Goal: Task Accomplishment & Management: Manage account settings

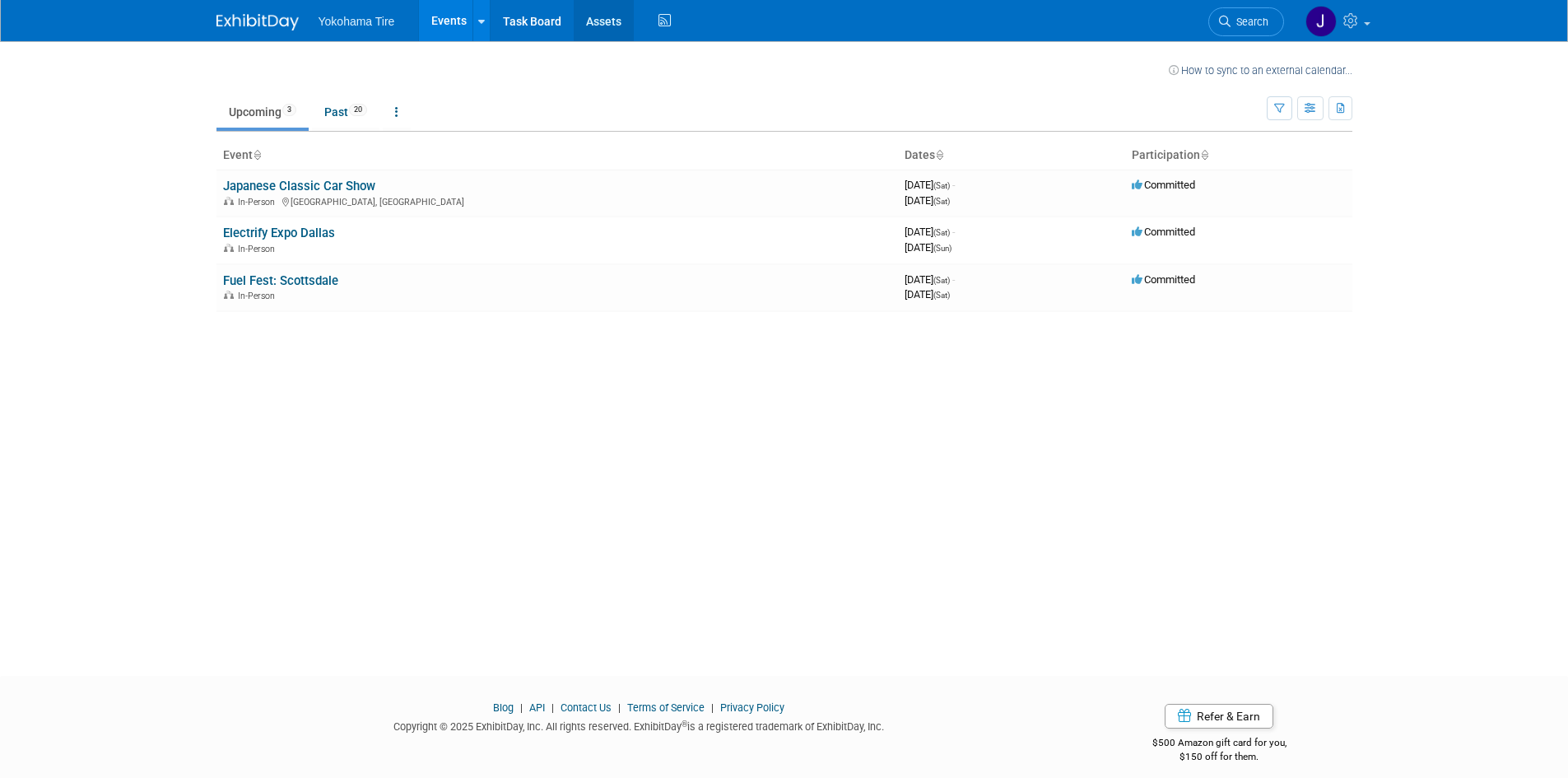
click at [599, 20] on link "Assets" at bounding box center [604, 20] width 60 height 41
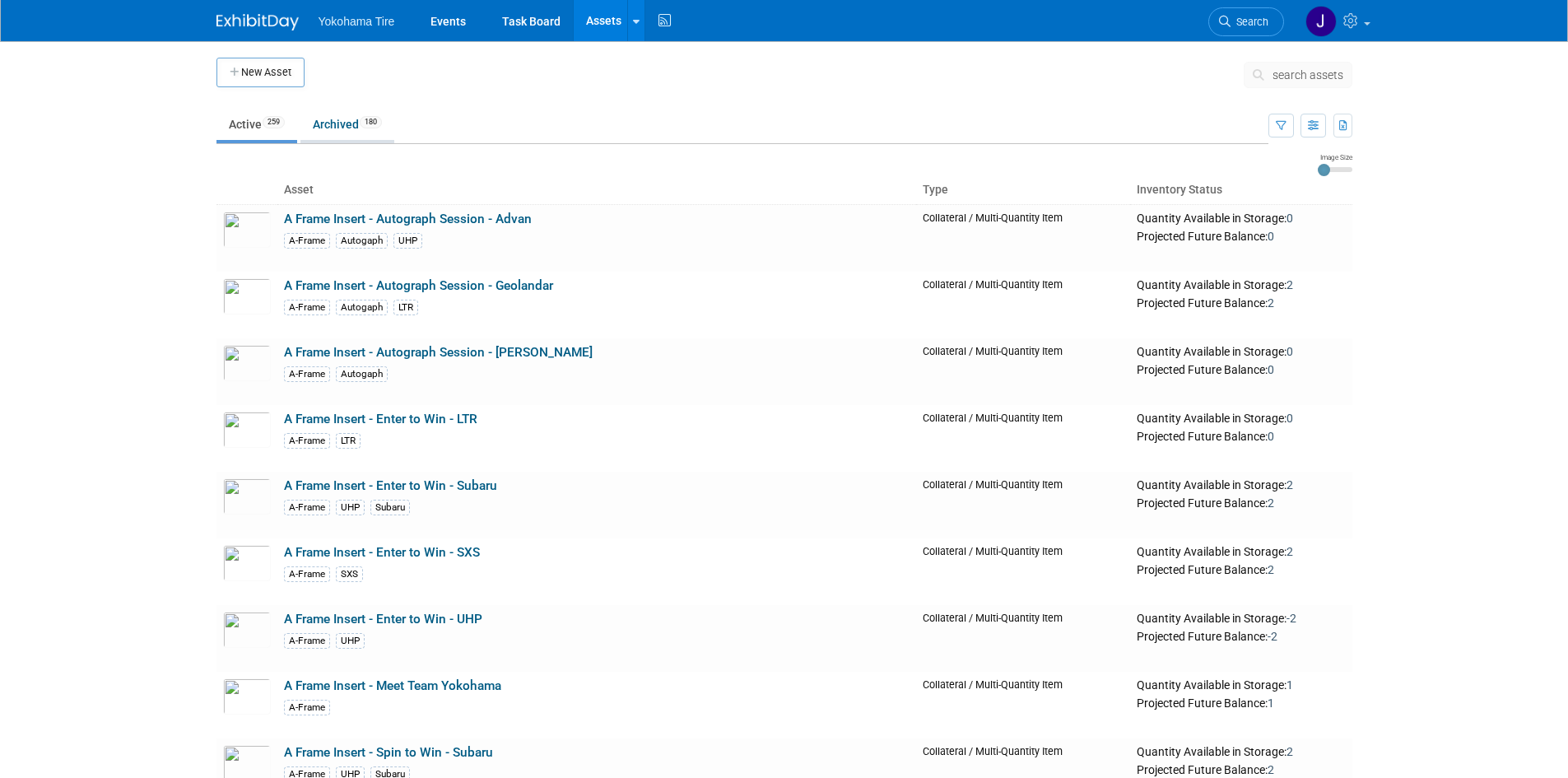
click at [344, 118] on link "Archived 180" at bounding box center [347, 124] width 94 height 31
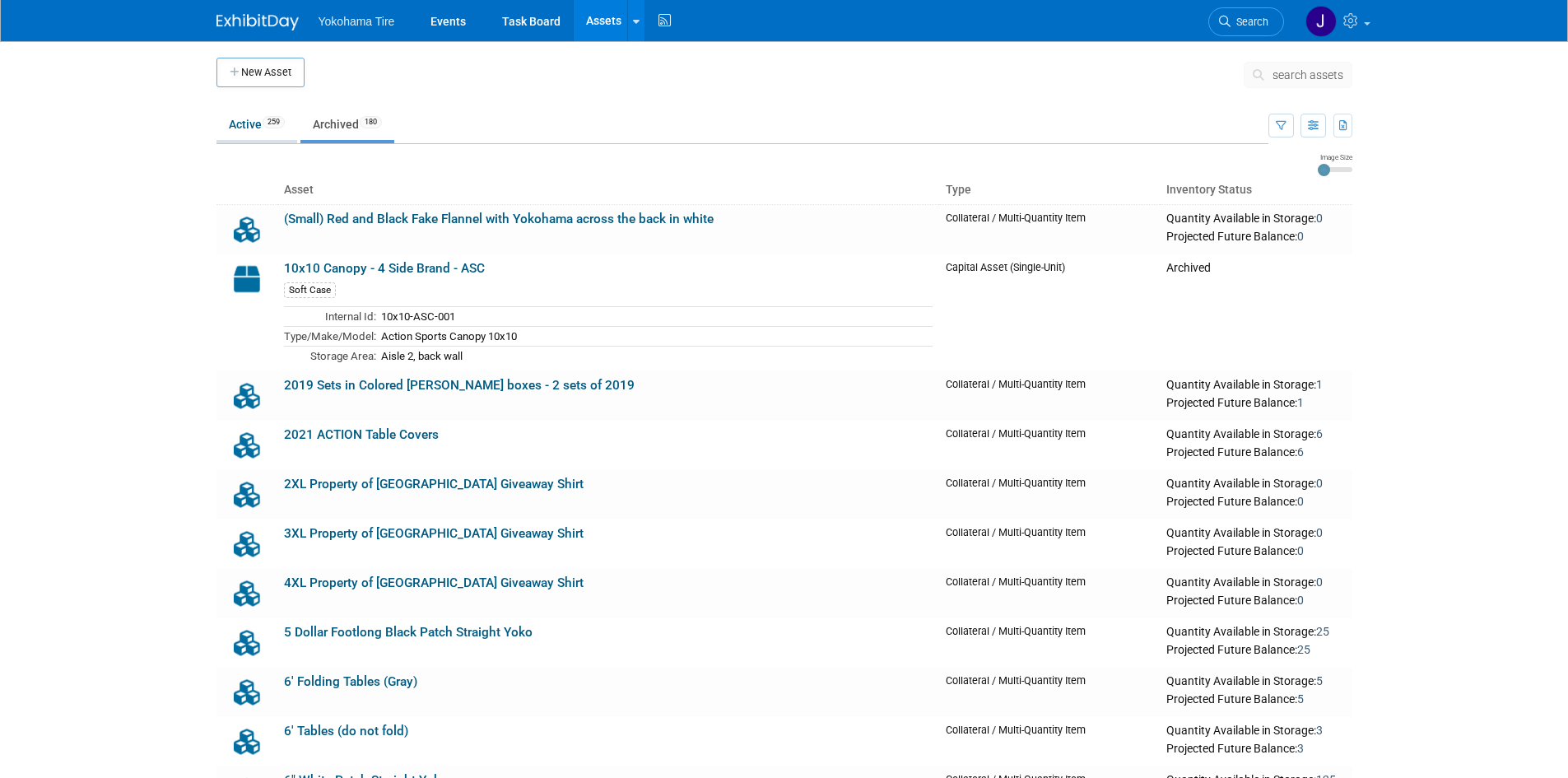
click at [252, 119] on link "Active 259" at bounding box center [257, 124] width 81 height 31
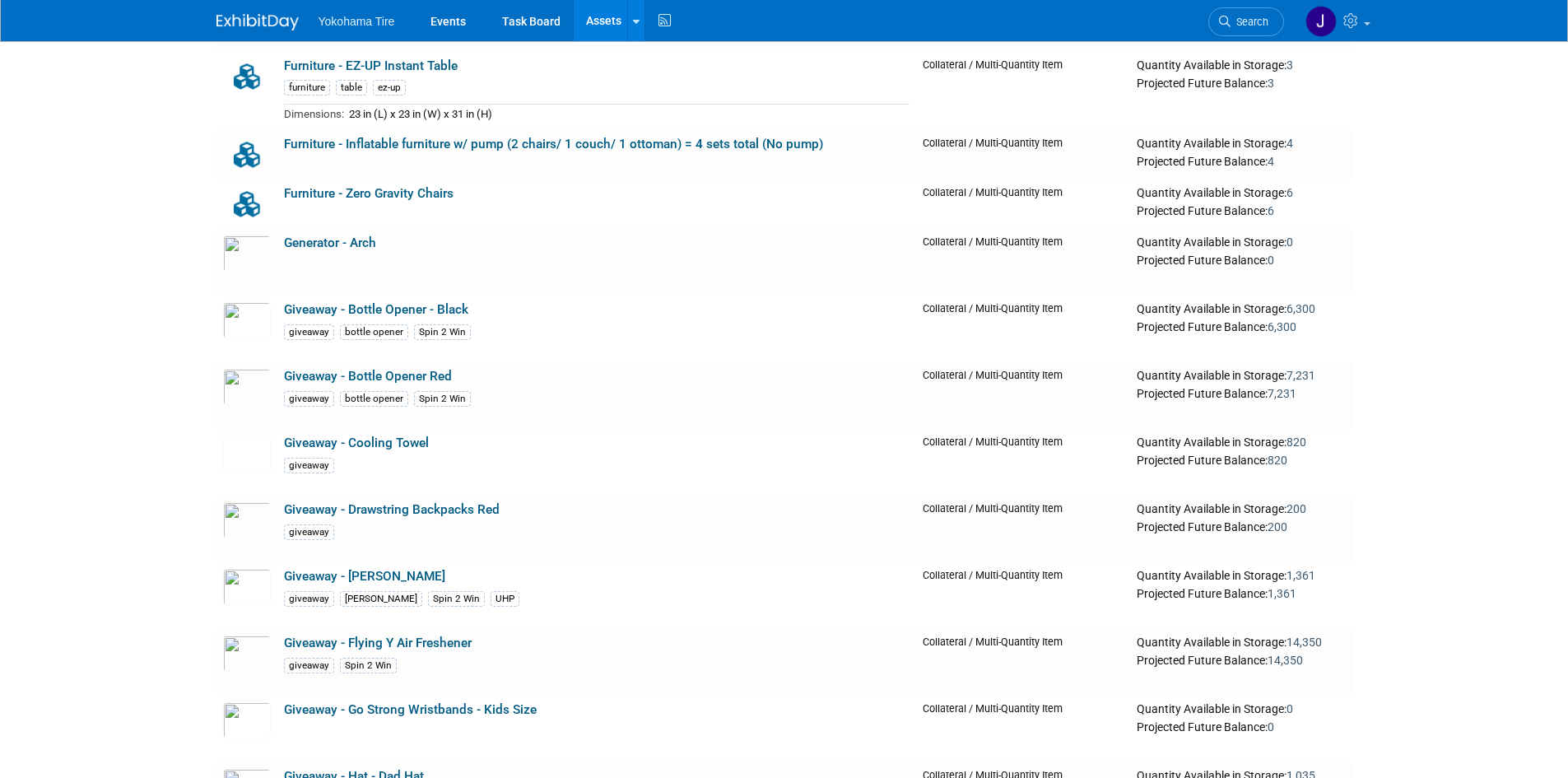
scroll to position [11358, 0]
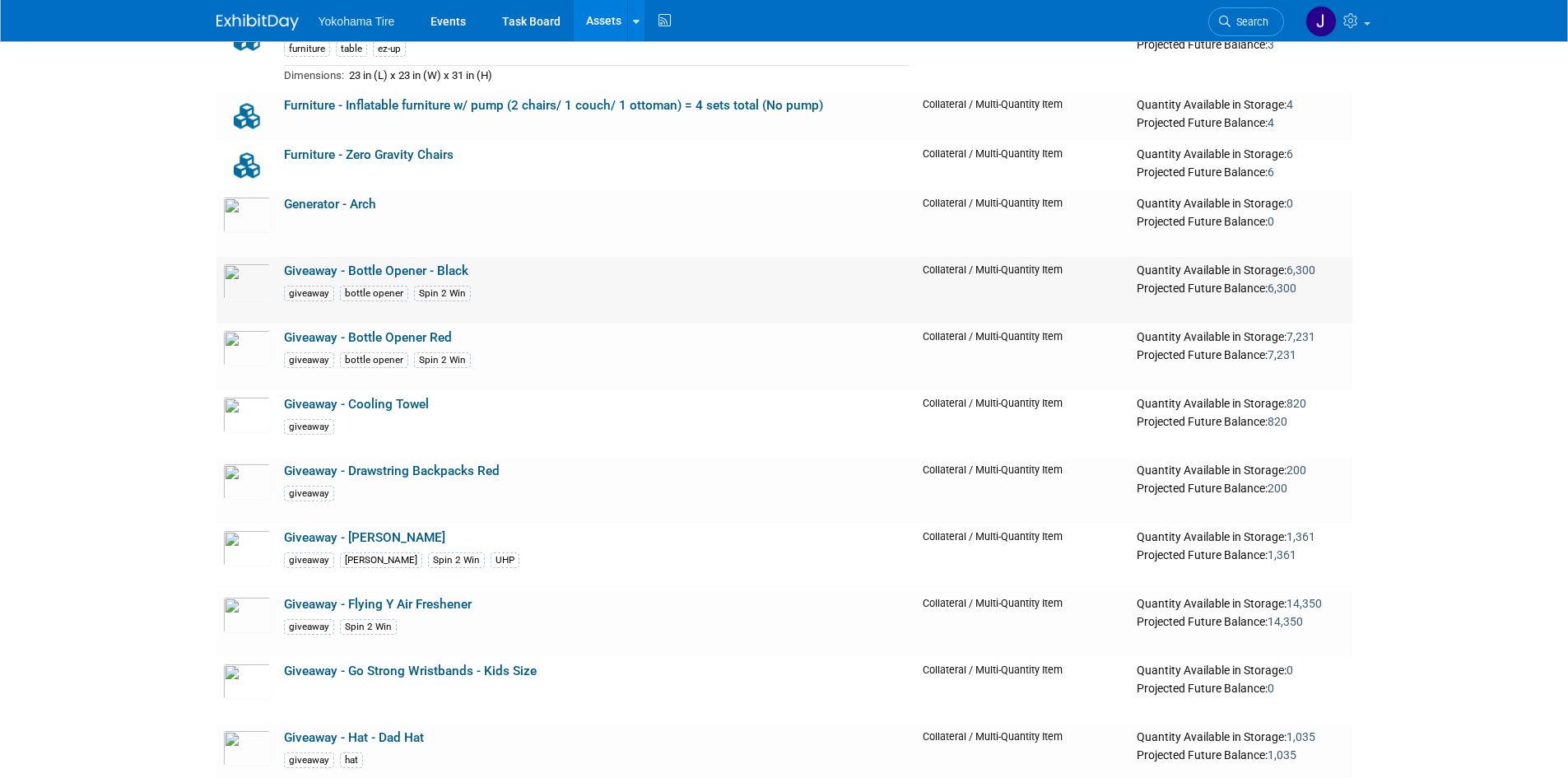
click at [560, 285] on td "Giveaway - Bottle Opener - Black giveaway bottle opener Spin 2 Win" at bounding box center [597, 290] width 639 height 66
click at [352, 275] on link "Giveaway - Bottle Opener - Black" at bounding box center [376, 270] width 185 height 14
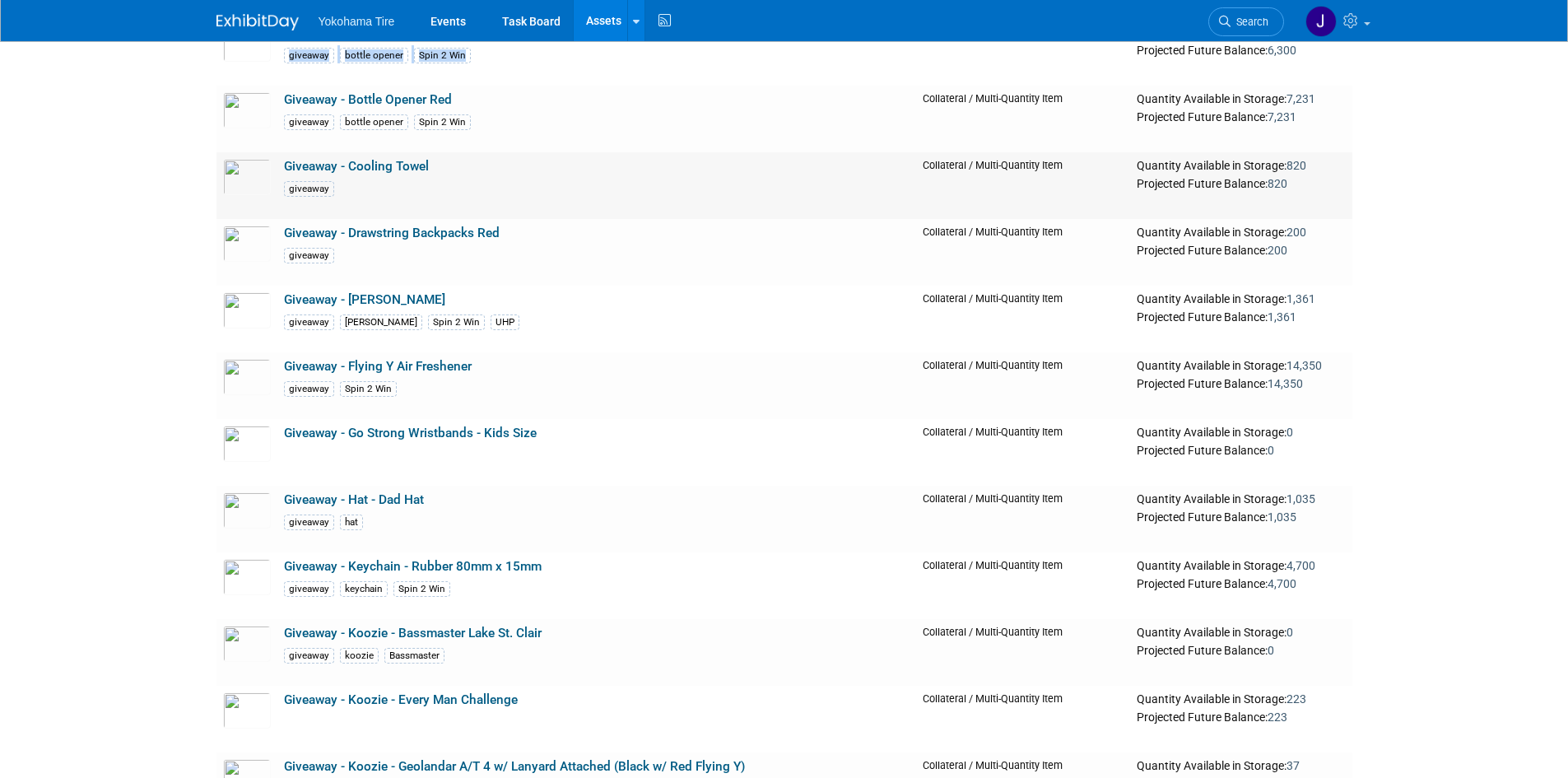
scroll to position [11605, 0]
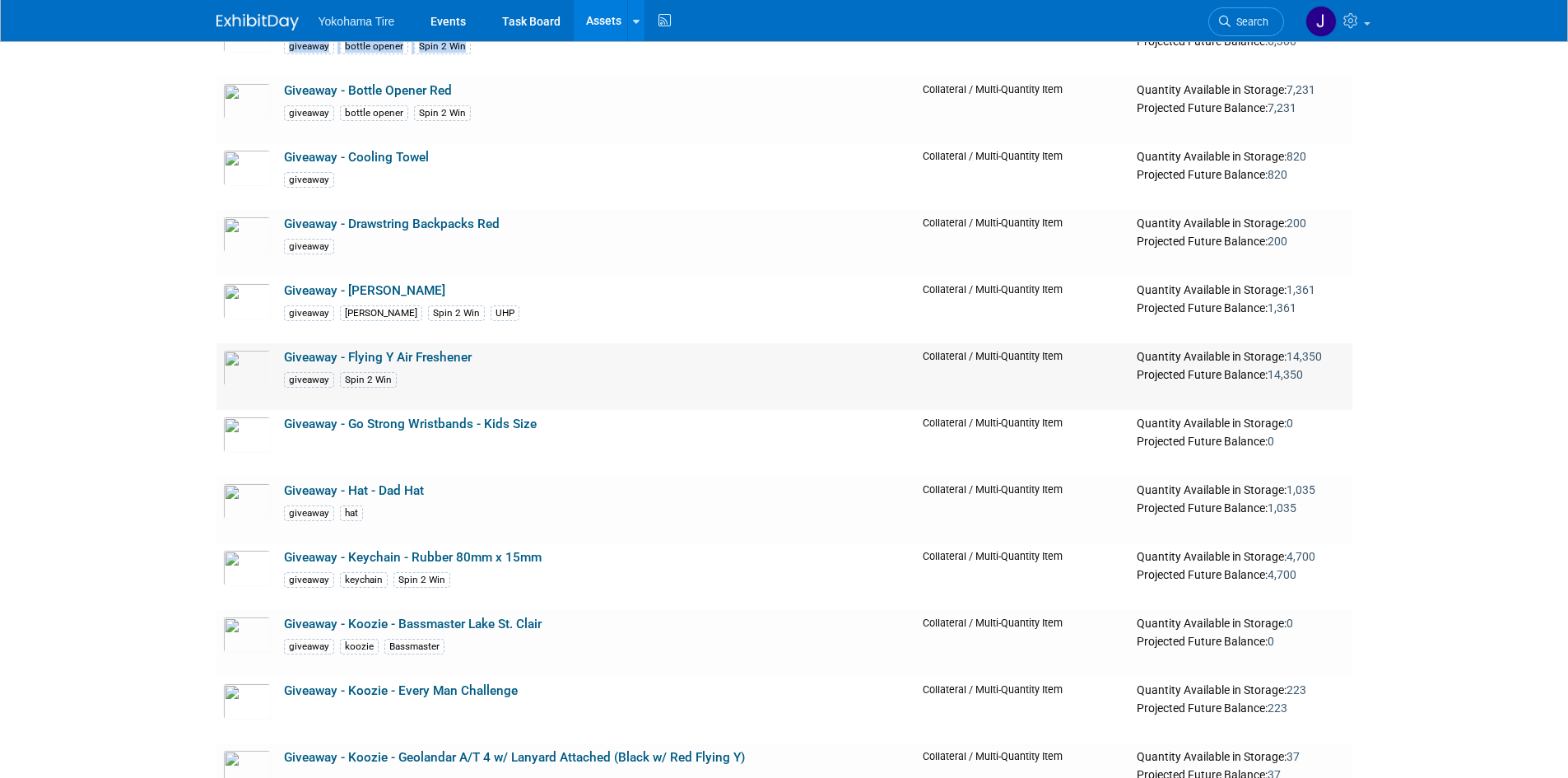
click at [347, 358] on link "Giveaway - Flying Y Air Freshener" at bounding box center [378, 356] width 188 height 14
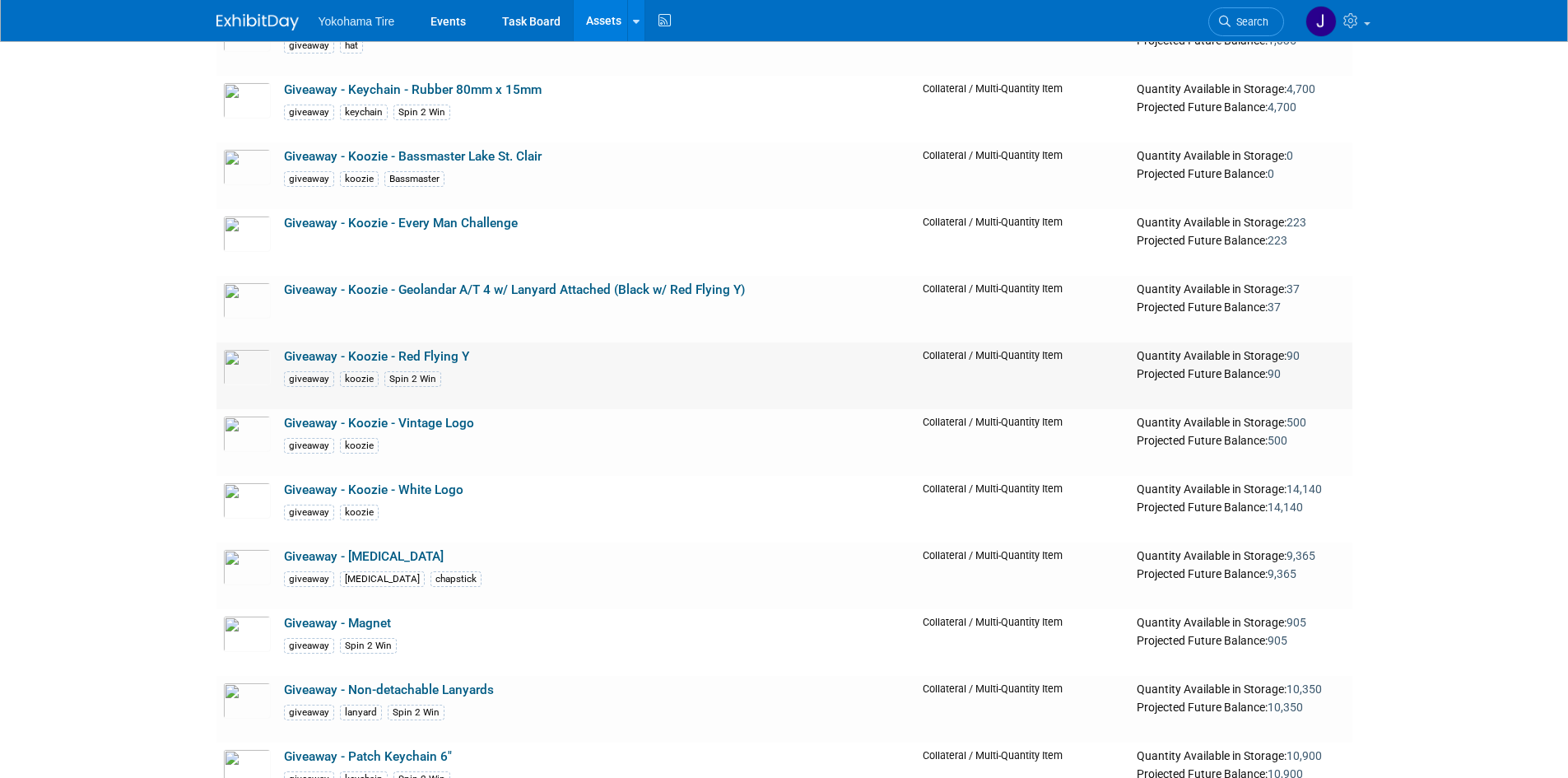
scroll to position [12099, 0]
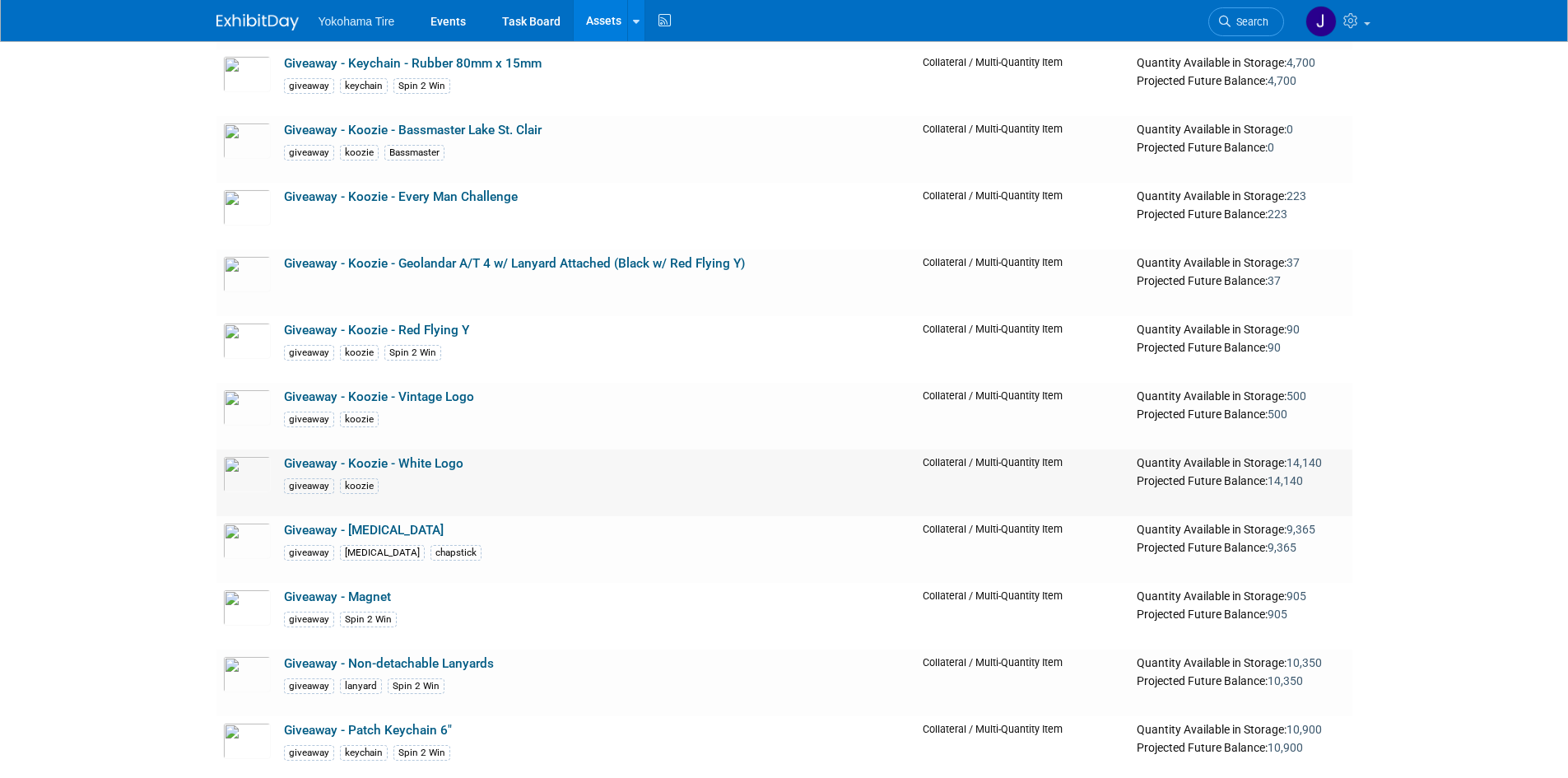
click at [321, 468] on link "Giveaway - Koozie - White Logo" at bounding box center [373, 463] width 179 height 14
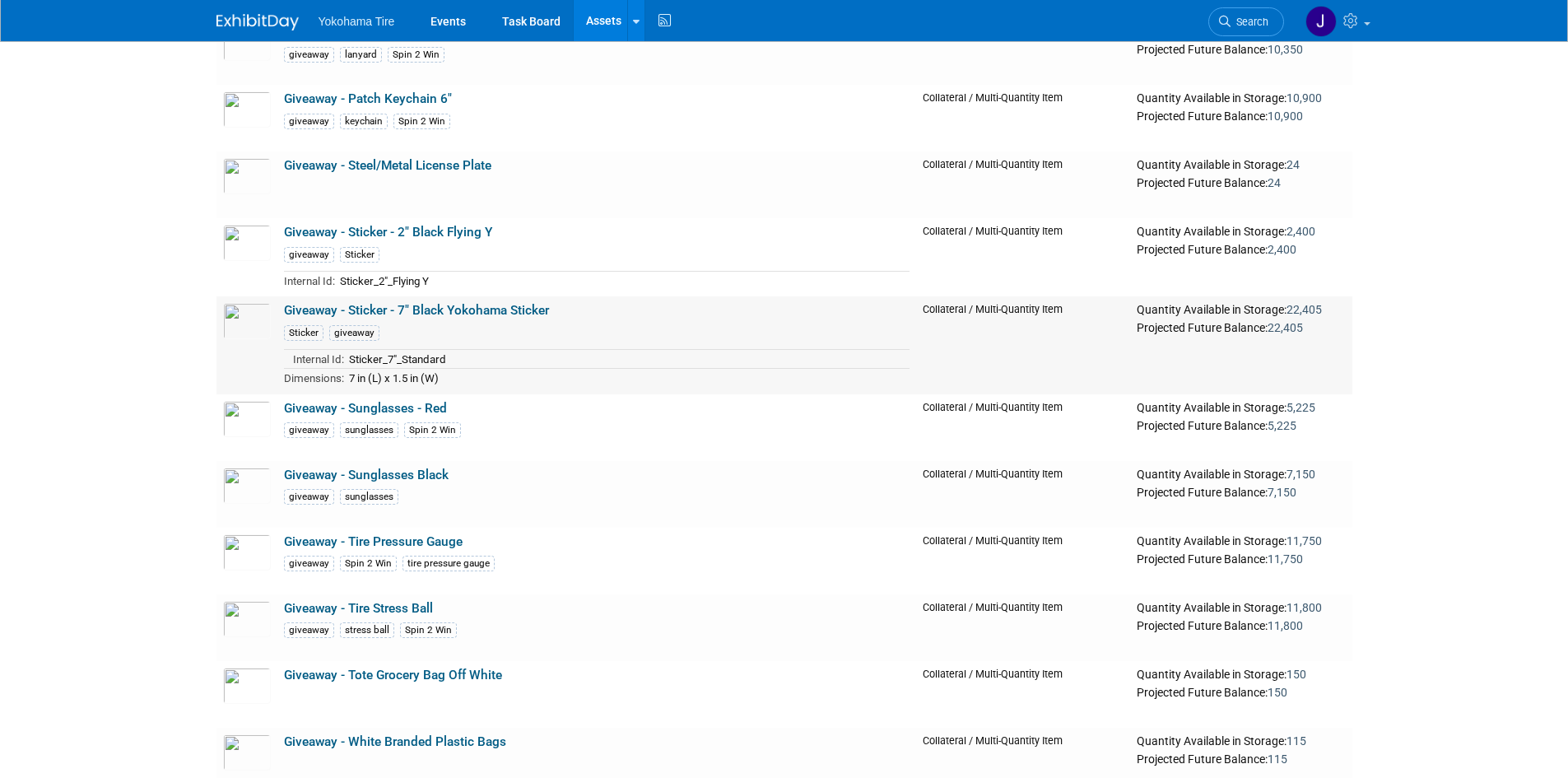
scroll to position [12757, 0]
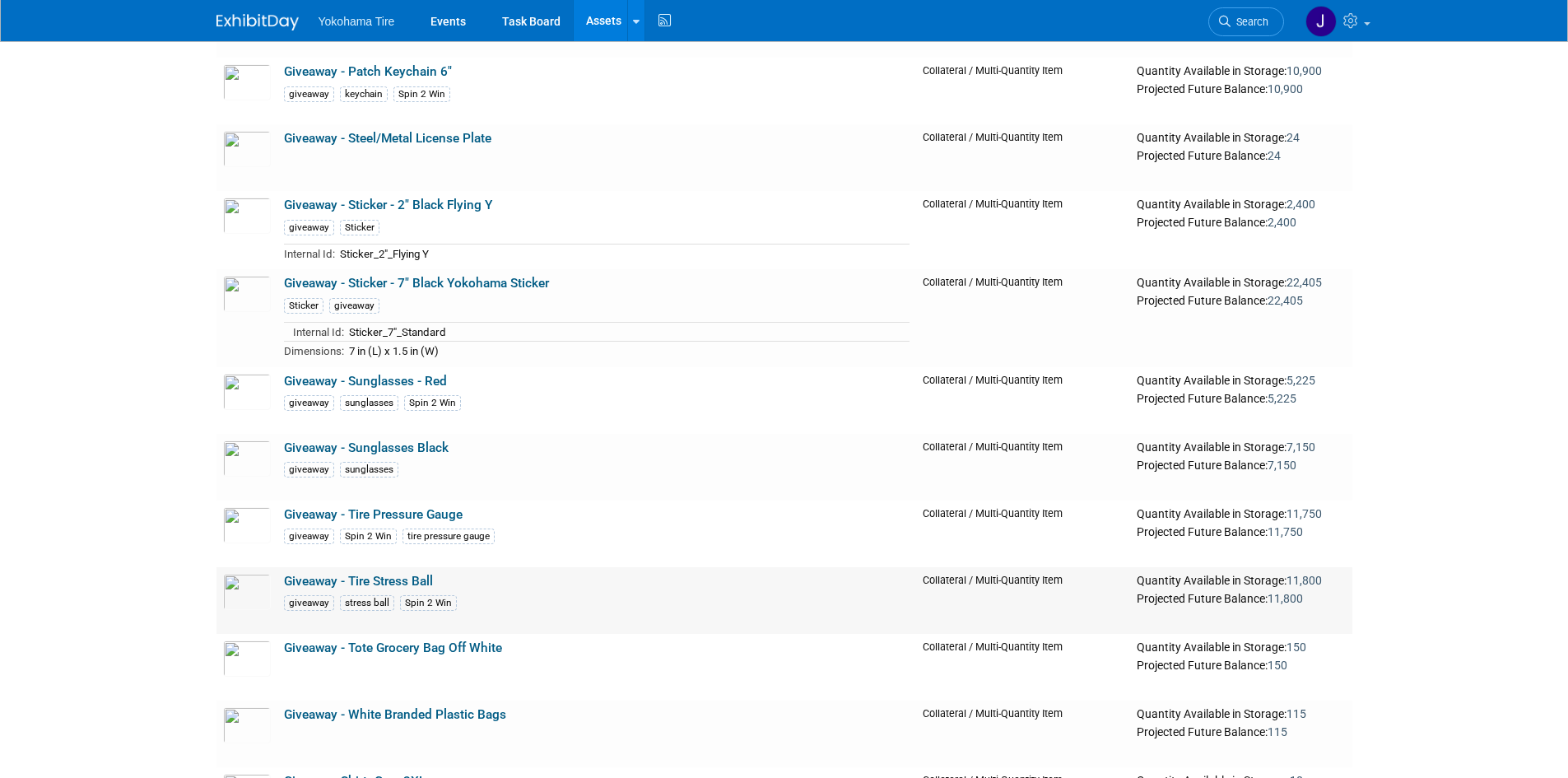
click at [357, 582] on link "Giveaway - Tire Stress Ball" at bounding box center [358, 581] width 149 height 14
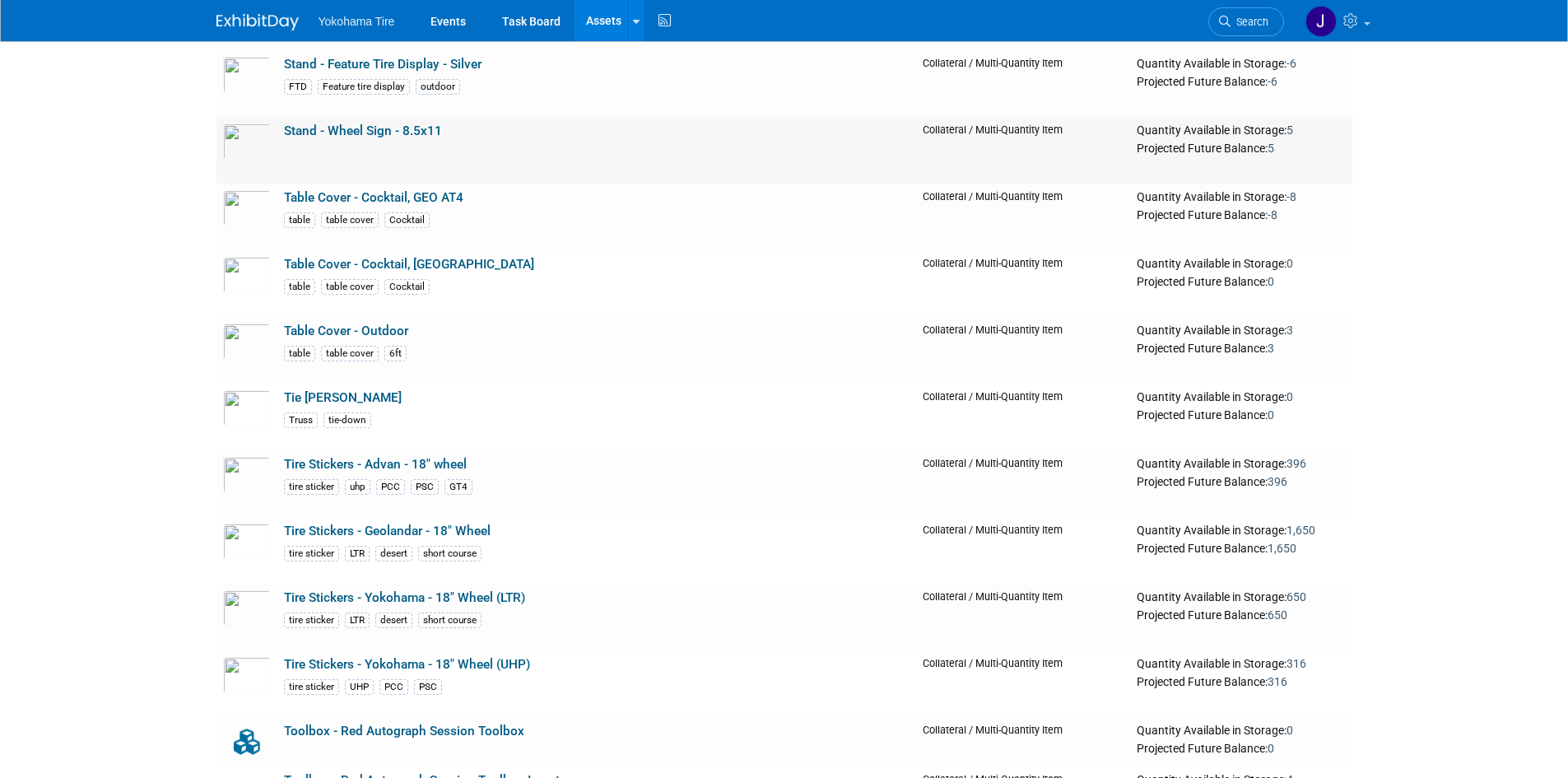
scroll to position [16461, 0]
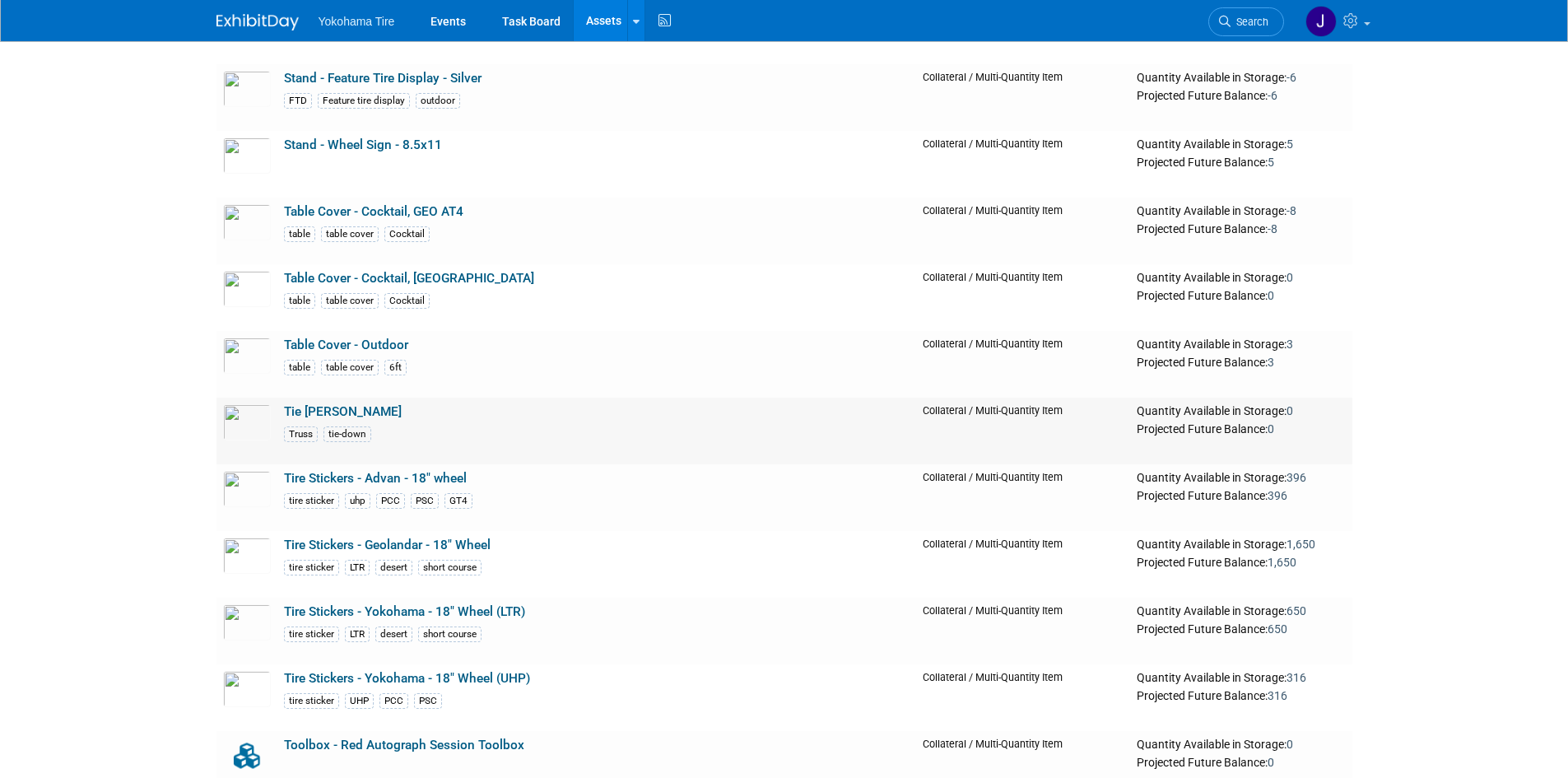
click at [355, 417] on link "Tie Downs - Truss" at bounding box center [343, 411] width 117 height 14
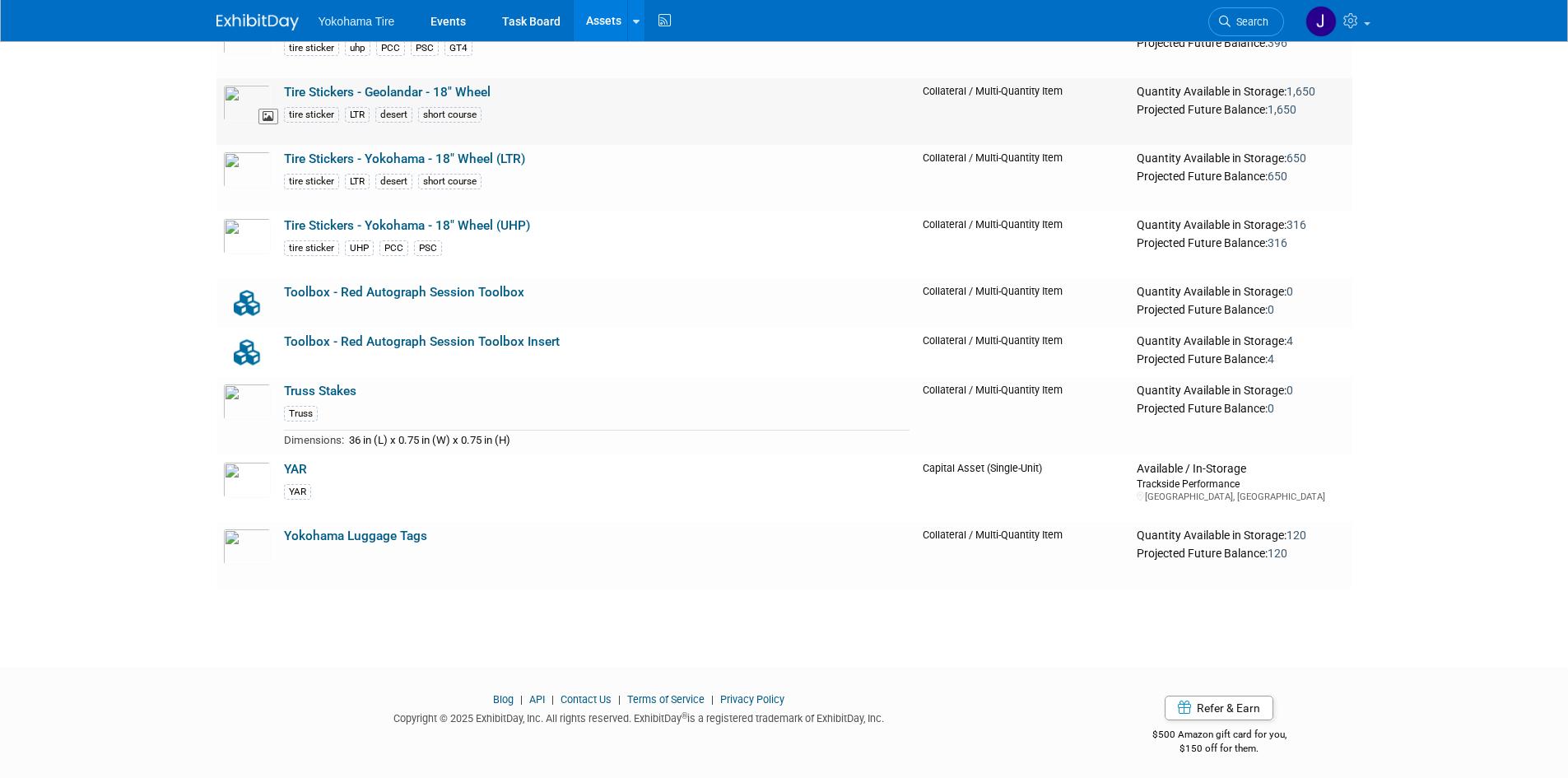
scroll to position [16925, 0]
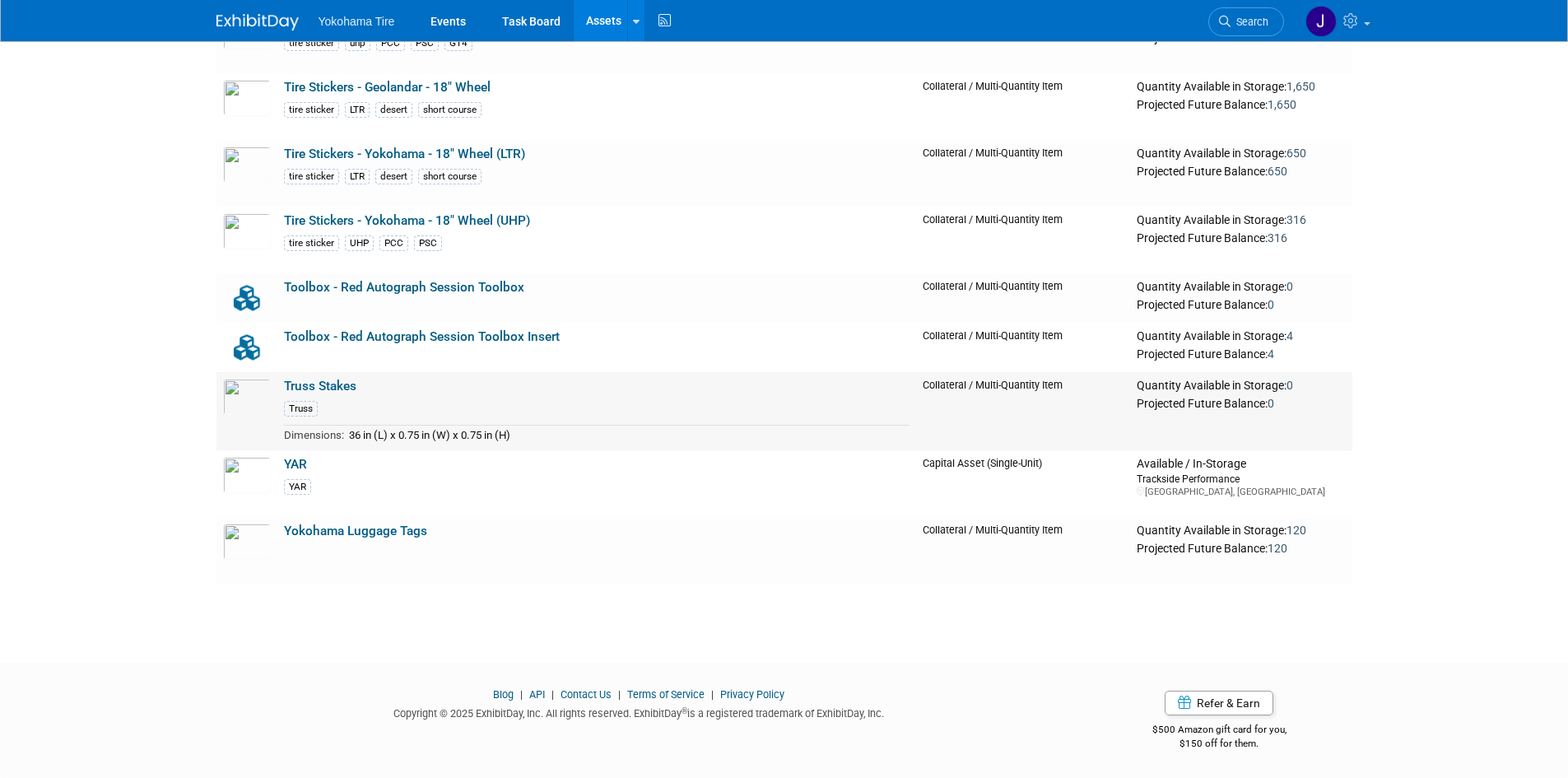
click at [344, 385] on link "Truss Stakes" at bounding box center [320, 385] width 72 height 14
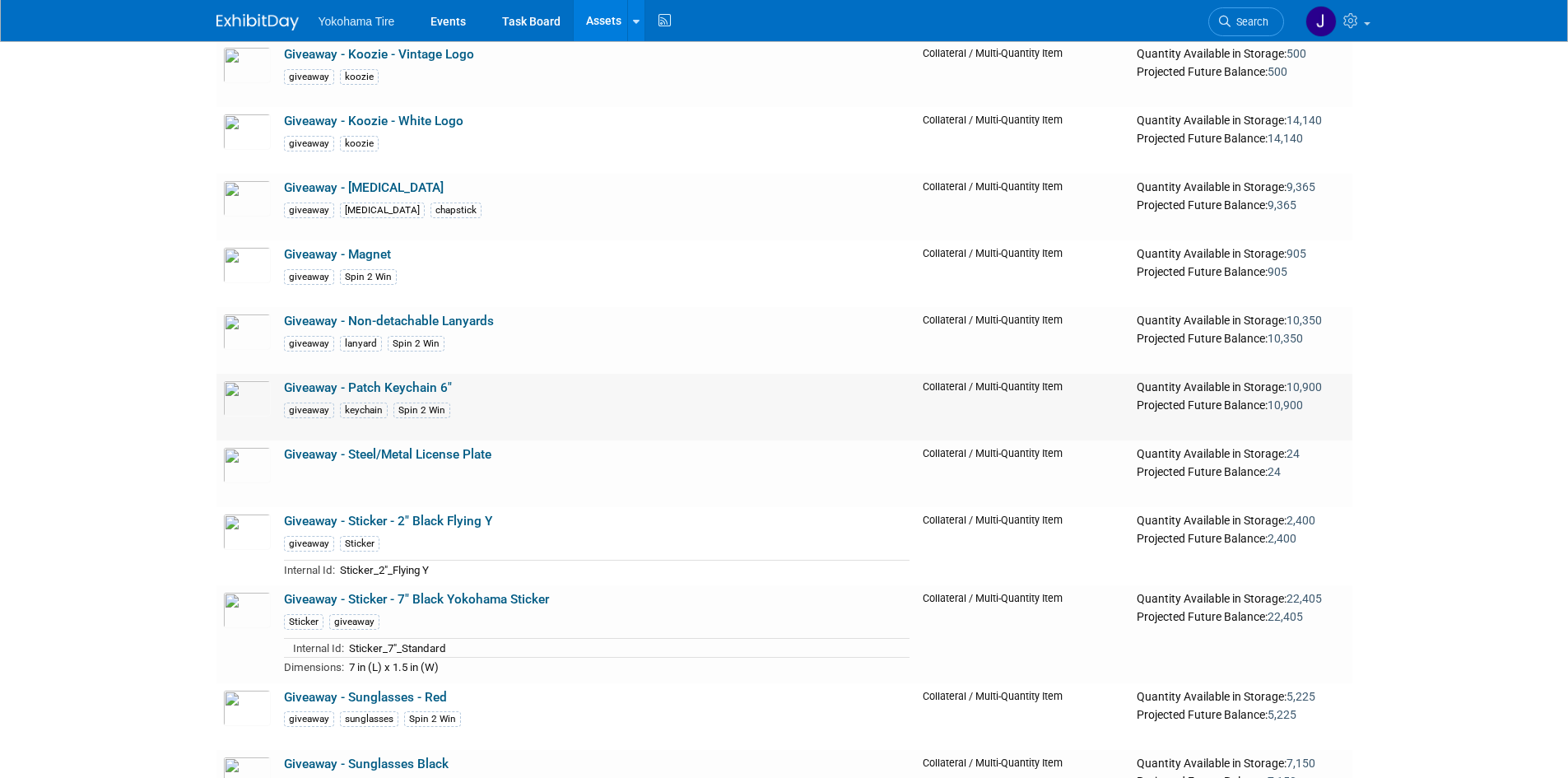
scroll to position [12398, 0]
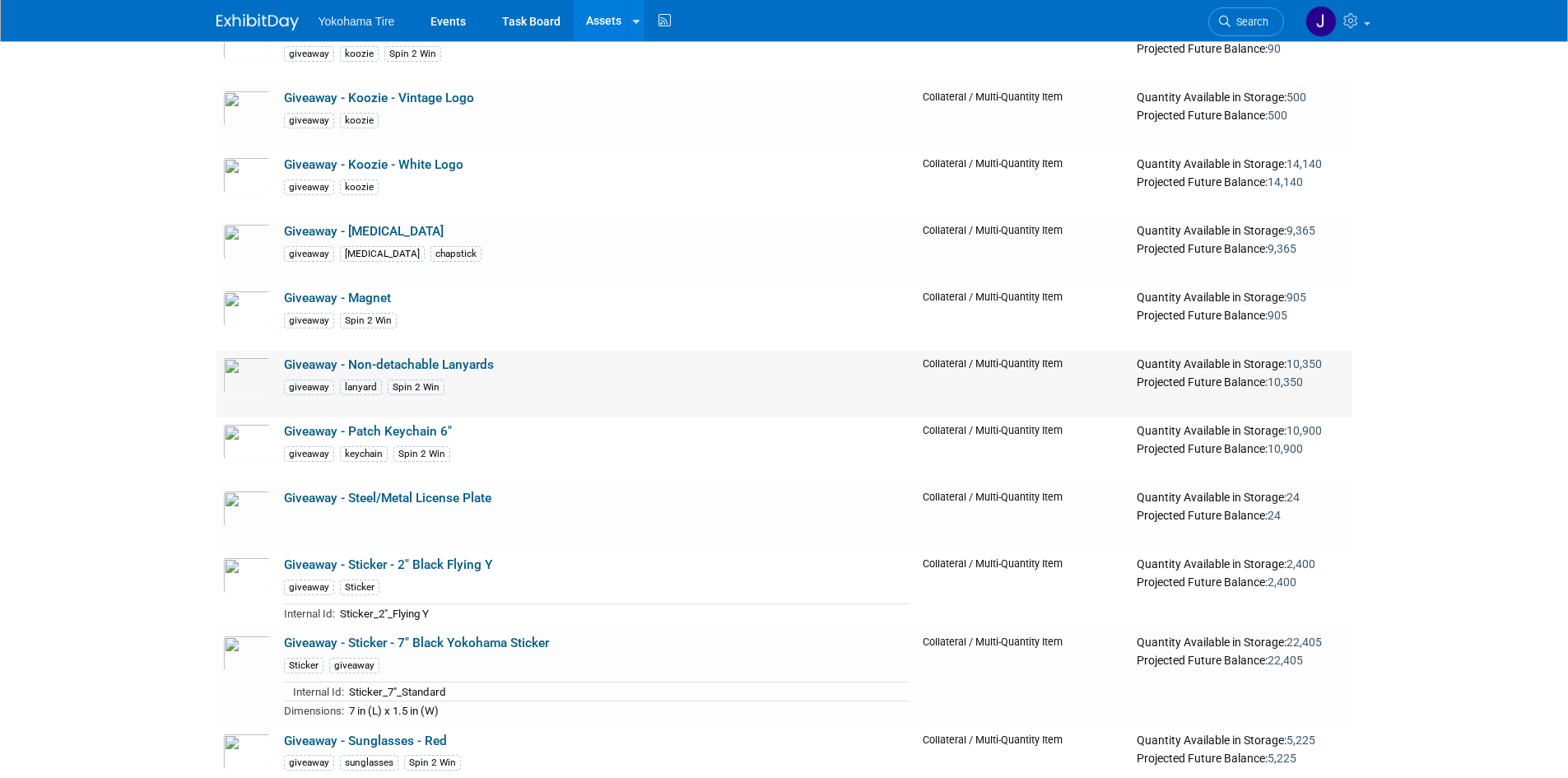
click at [461, 369] on link "Giveaway - Non-detachable Lanyards" at bounding box center [389, 364] width 210 height 14
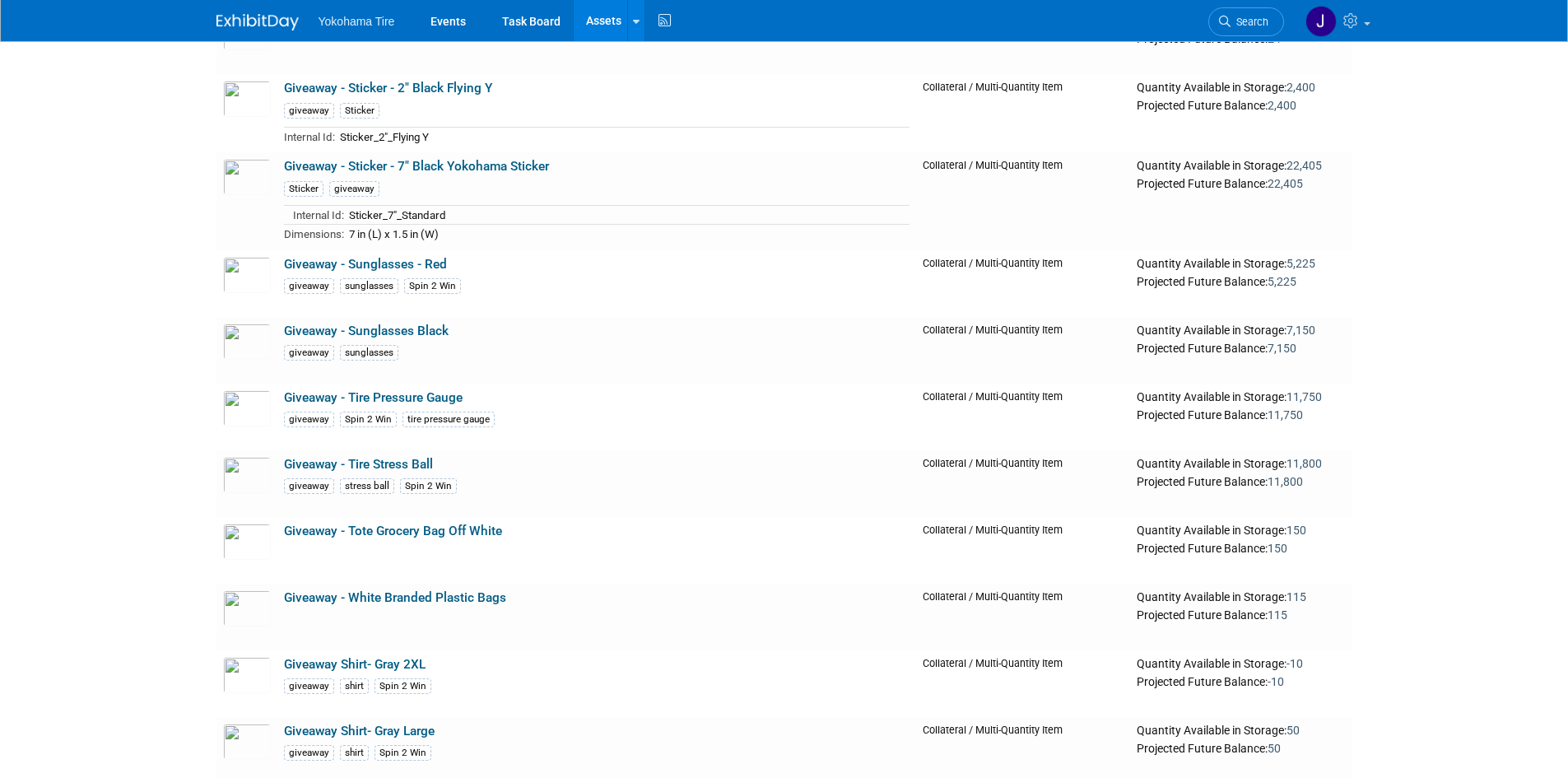
scroll to position [12892, 0]
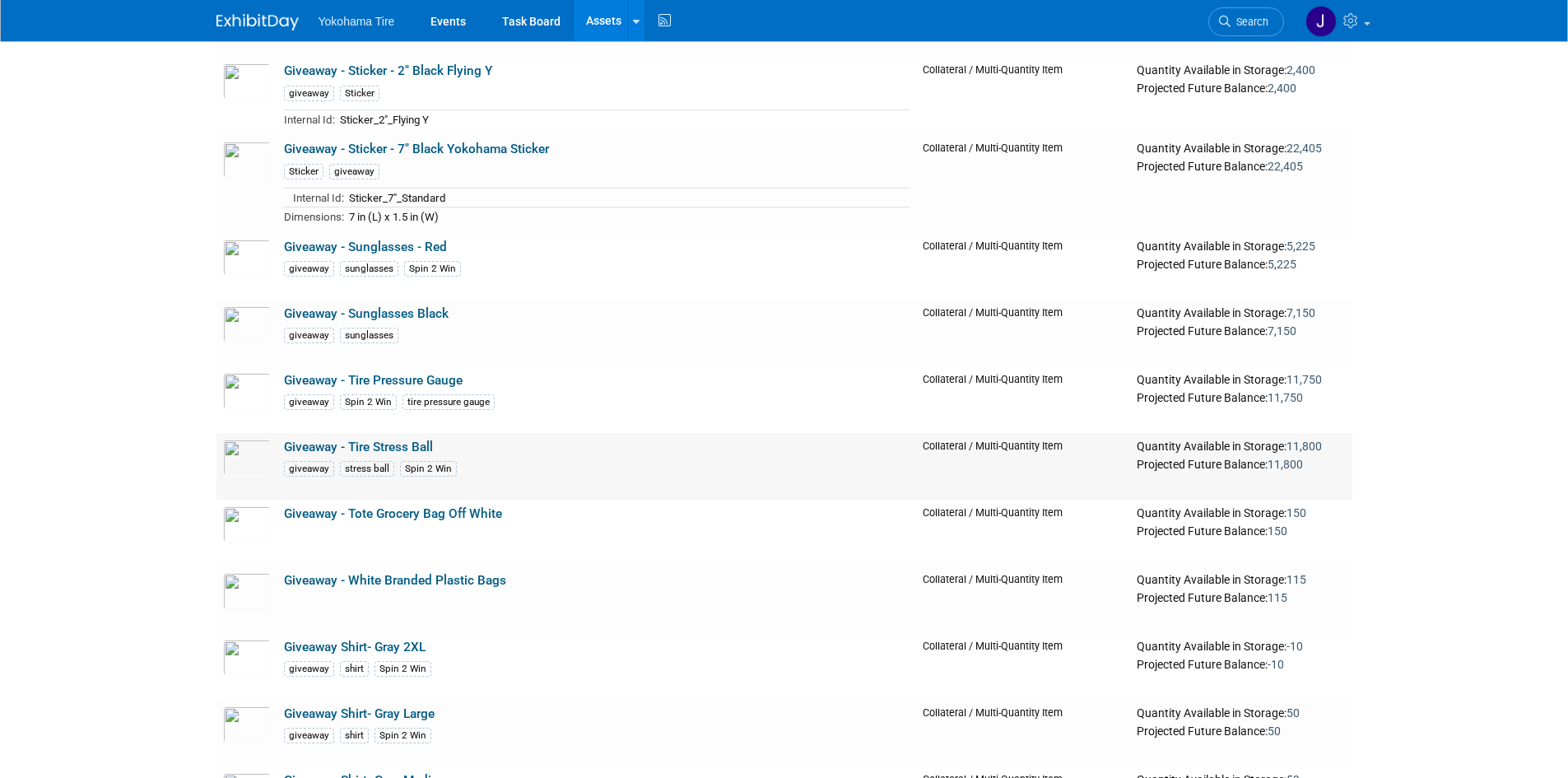
click at [371, 450] on link "Giveaway - Tire Stress Ball" at bounding box center [358, 446] width 149 height 14
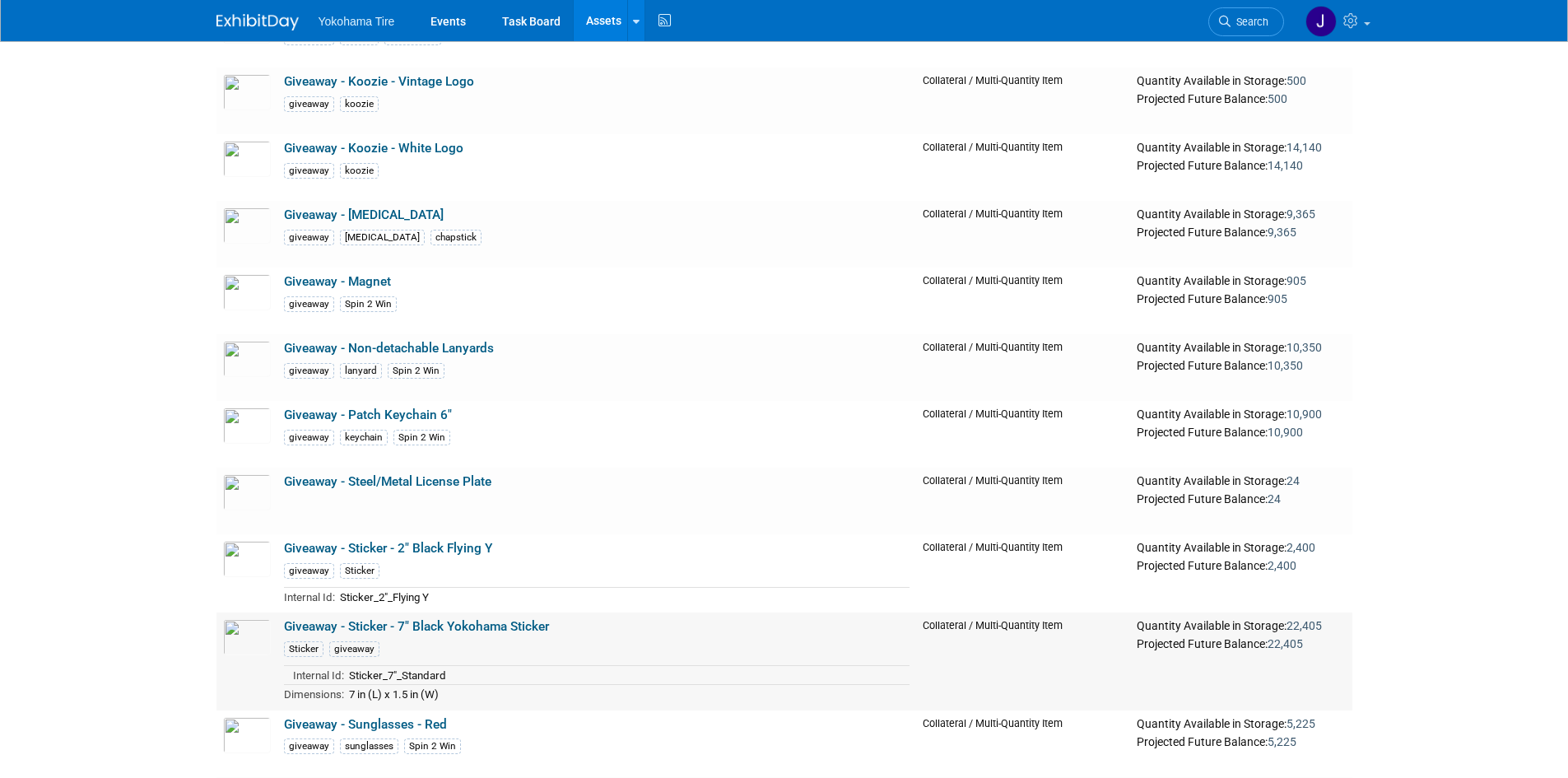
scroll to position [12398, 0]
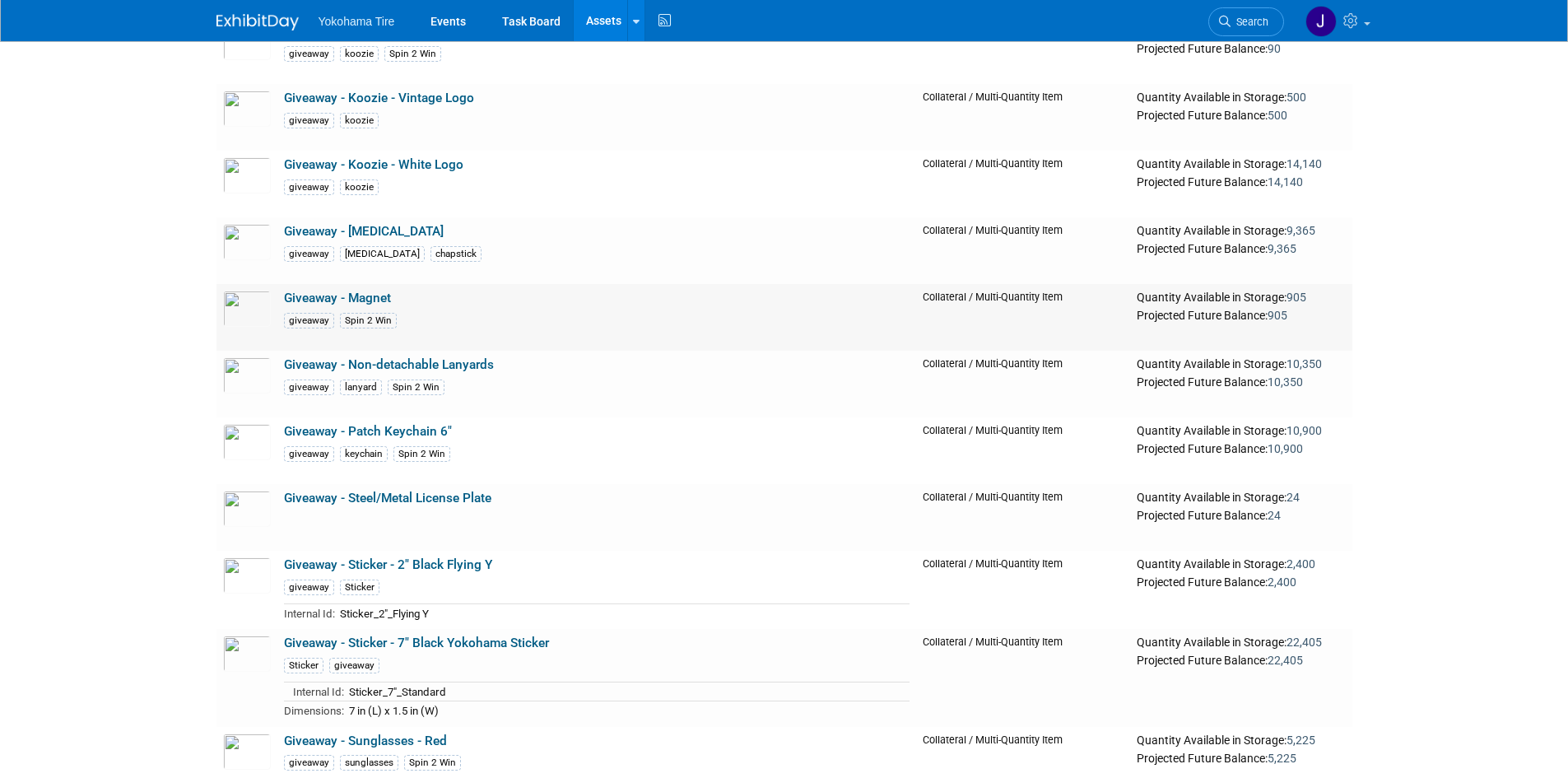
click at [378, 301] on link "Giveaway - Magnet" at bounding box center [338, 298] width 107 height 14
click at [0, 0] on div at bounding box center [0, 0] width 0 height 0
click at [321, 301] on link "Giveaway - Magnet" at bounding box center [338, 298] width 107 height 14
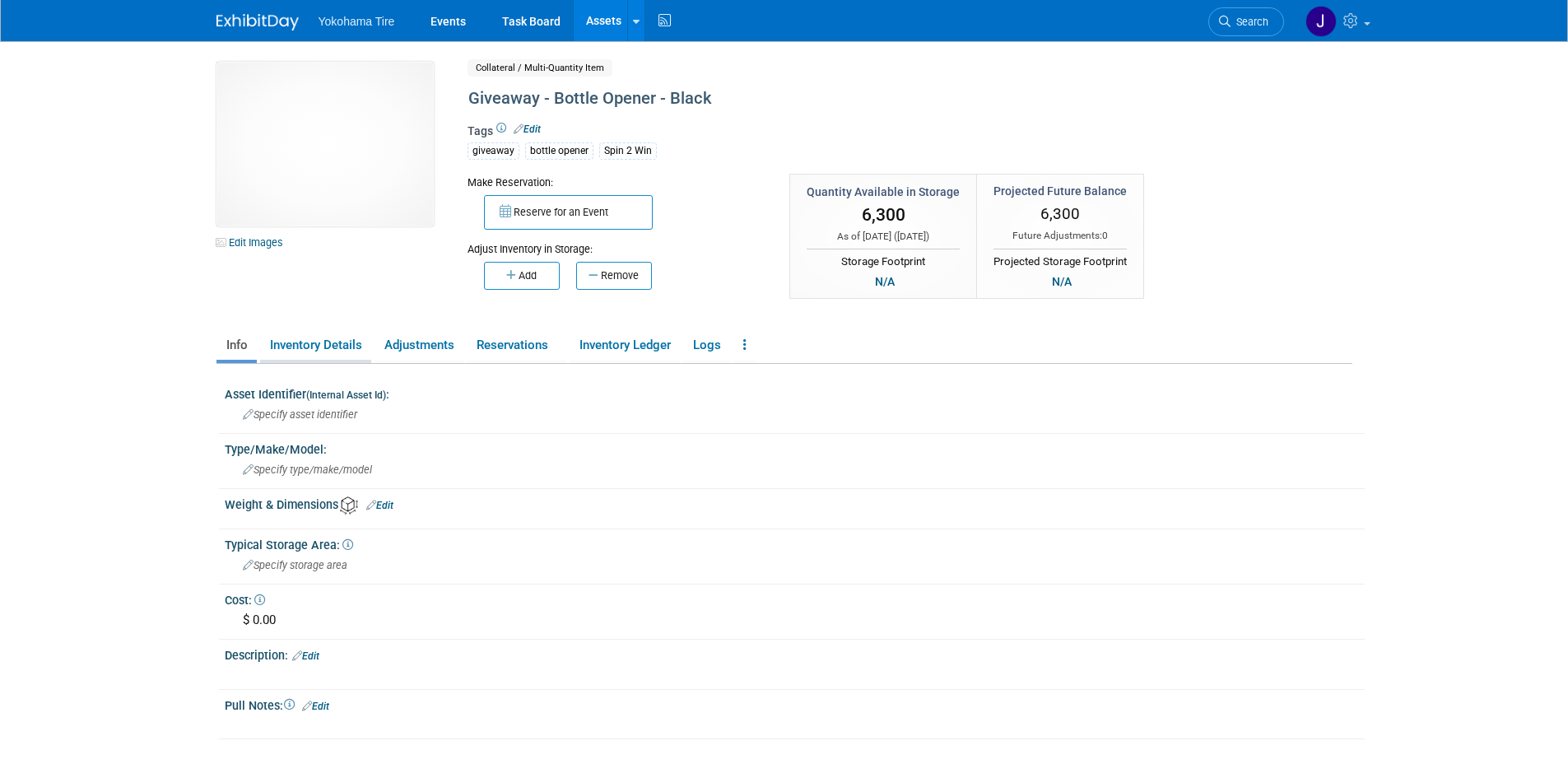
click at [330, 342] on link "Inventory Details" at bounding box center [315, 345] width 111 height 29
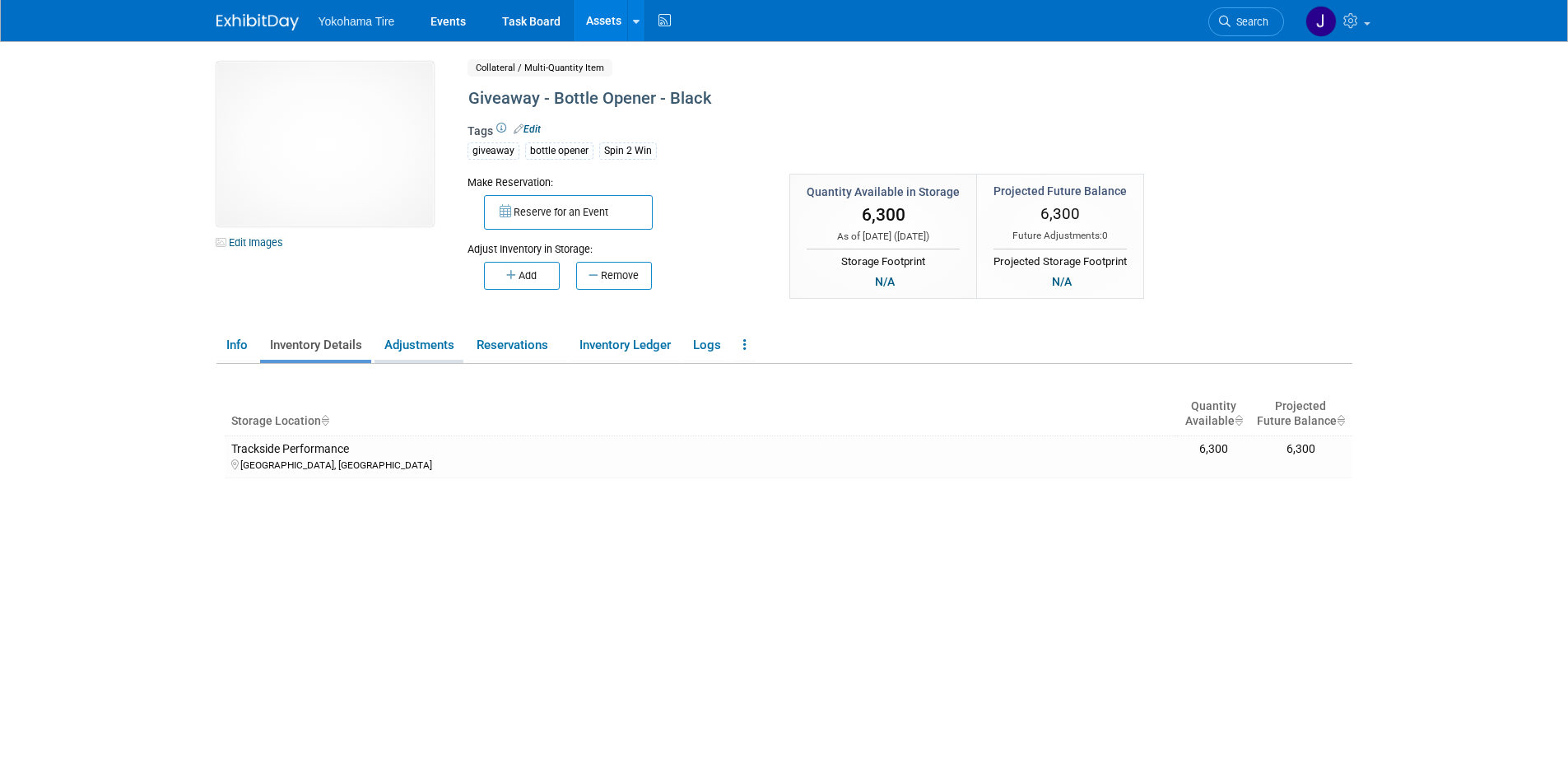
click at [439, 347] on link "Adjustments" at bounding box center [418, 345] width 89 height 29
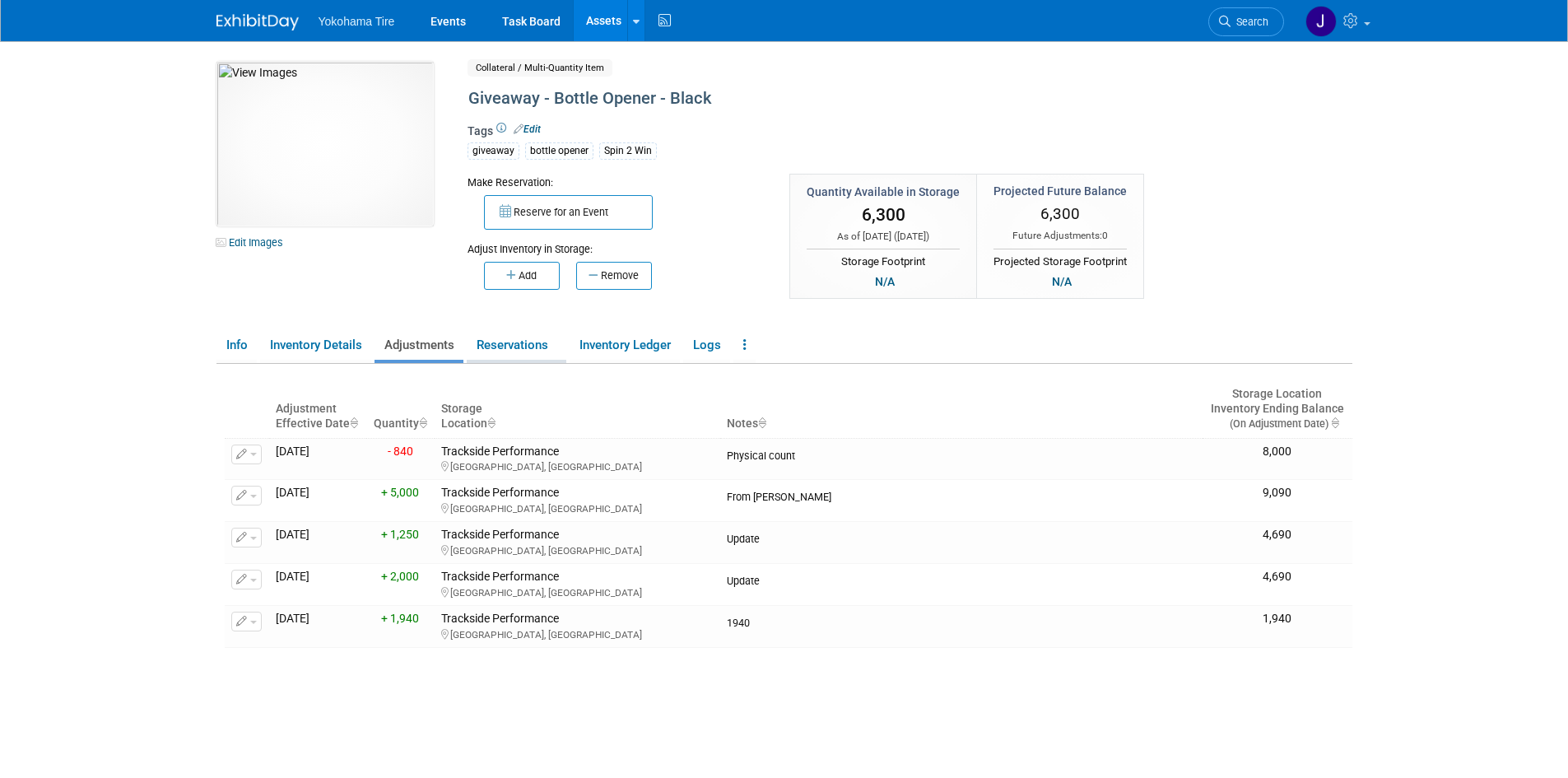
click at [520, 338] on link "Reservations" at bounding box center [516, 345] width 99 height 29
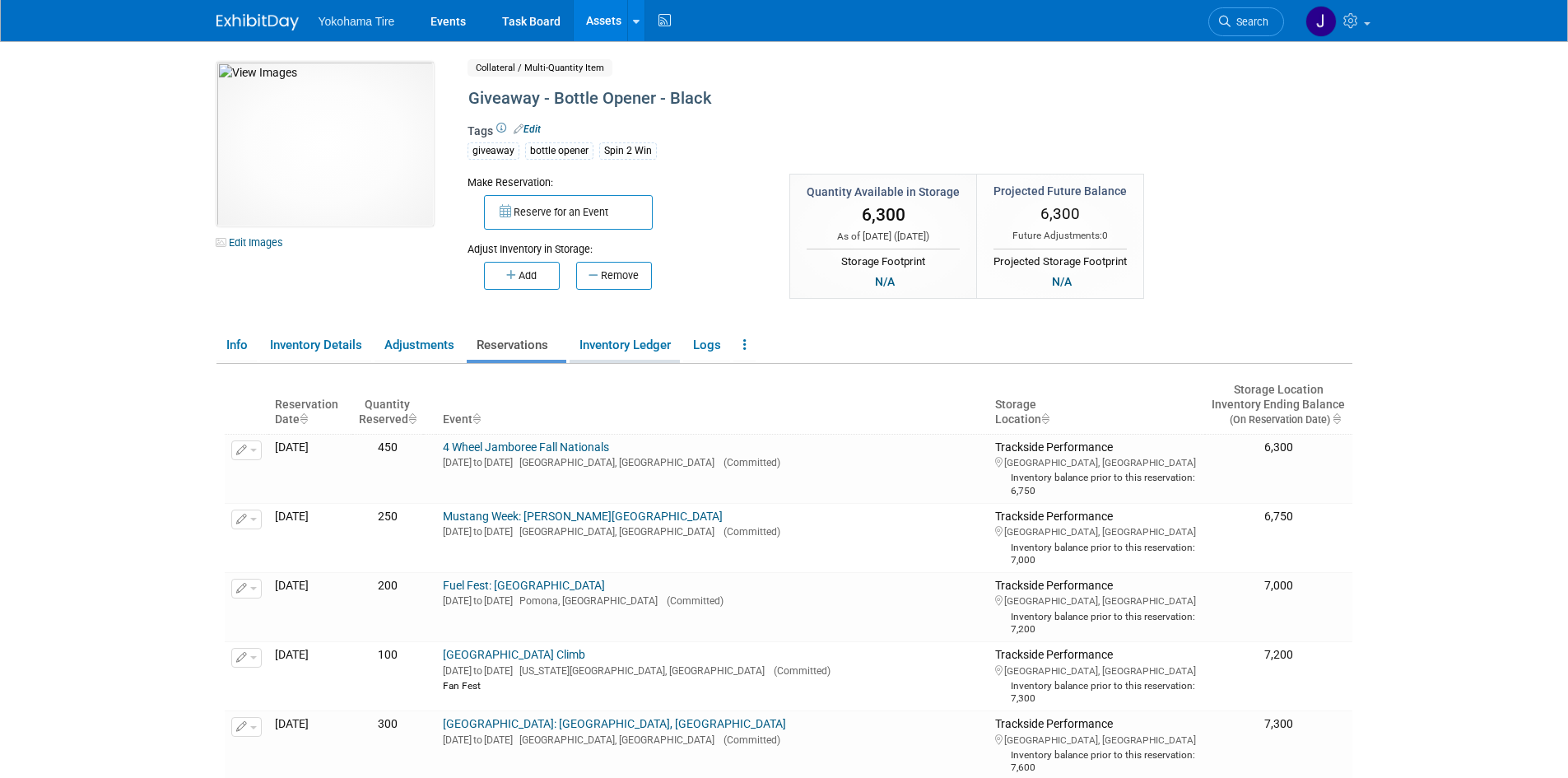
click at [626, 344] on link "Inventory Ledger" at bounding box center [625, 345] width 111 height 29
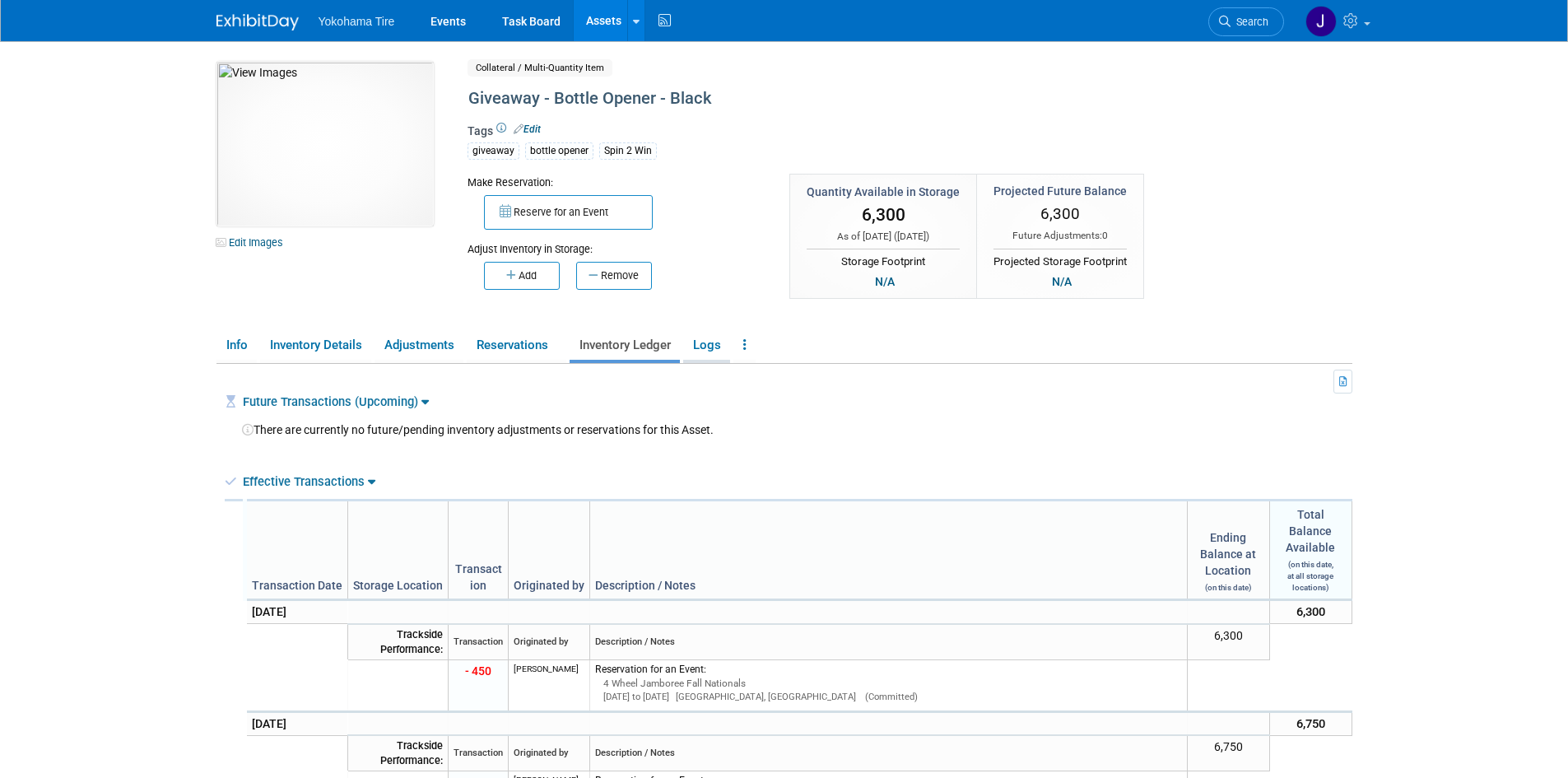
click at [712, 344] on link "Logs" at bounding box center [706, 345] width 47 height 29
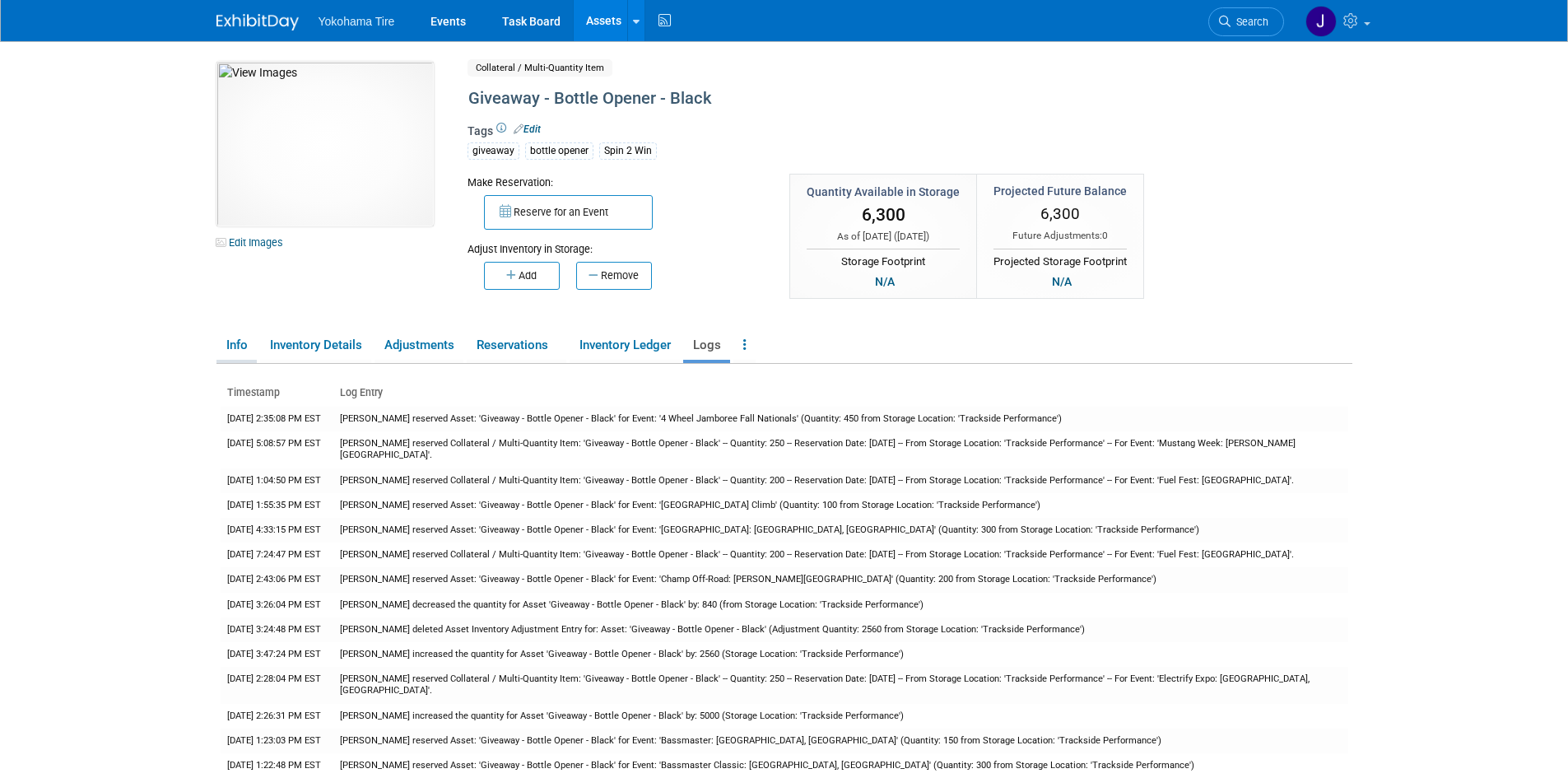
click at [238, 342] on link "Info" at bounding box center [236, 345] width 40 height 29
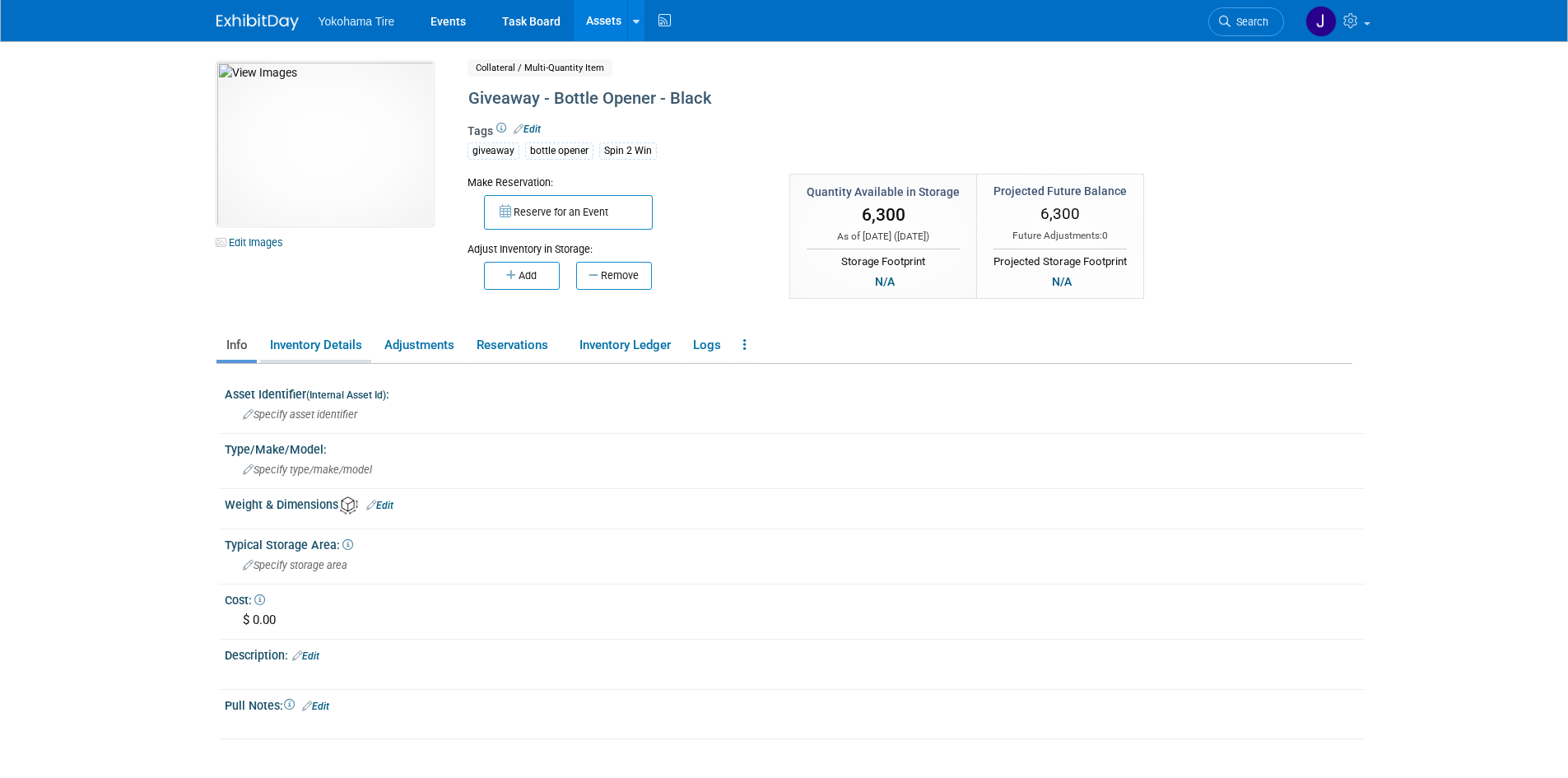
click at [333, 341] on link "Inventory Details" at bounding box center [315, 345] width 111 height 29
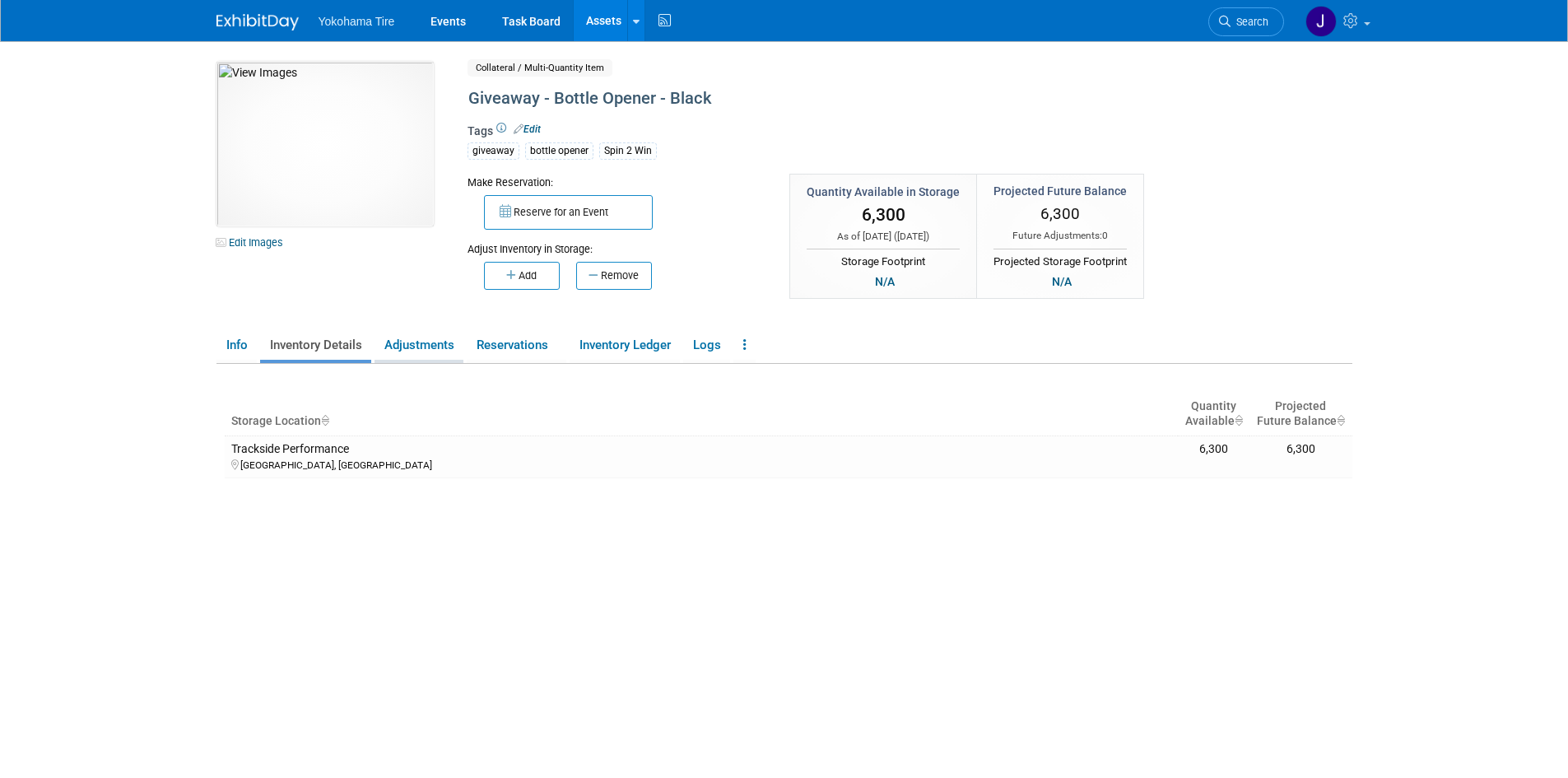
click at [418, 341] on link "Adjustments" at bounding box center [418, 345] width 89 height 29
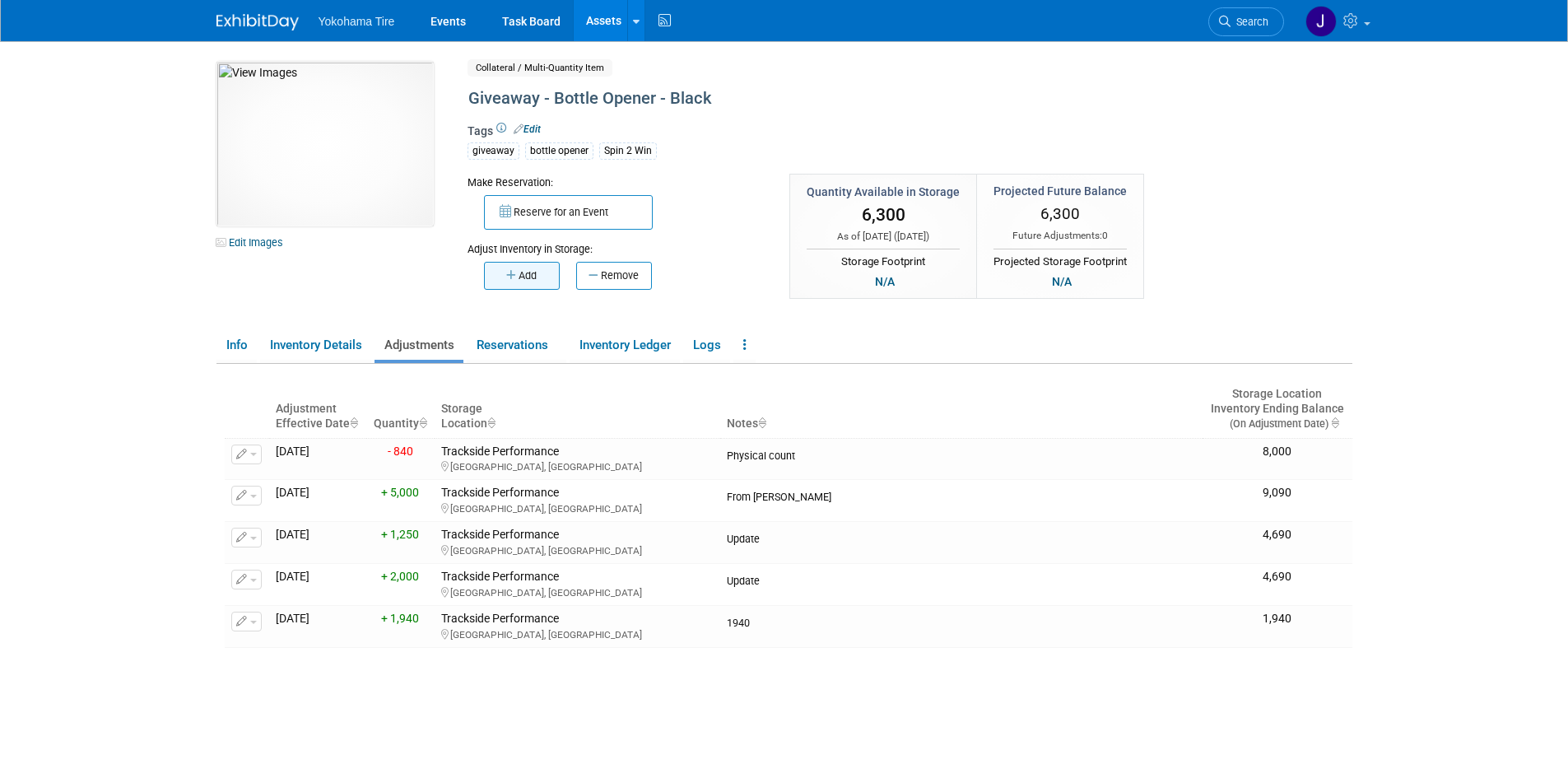
click at [531, 273] on button "Add" at bounding box center [521, 275] width 76 height 28
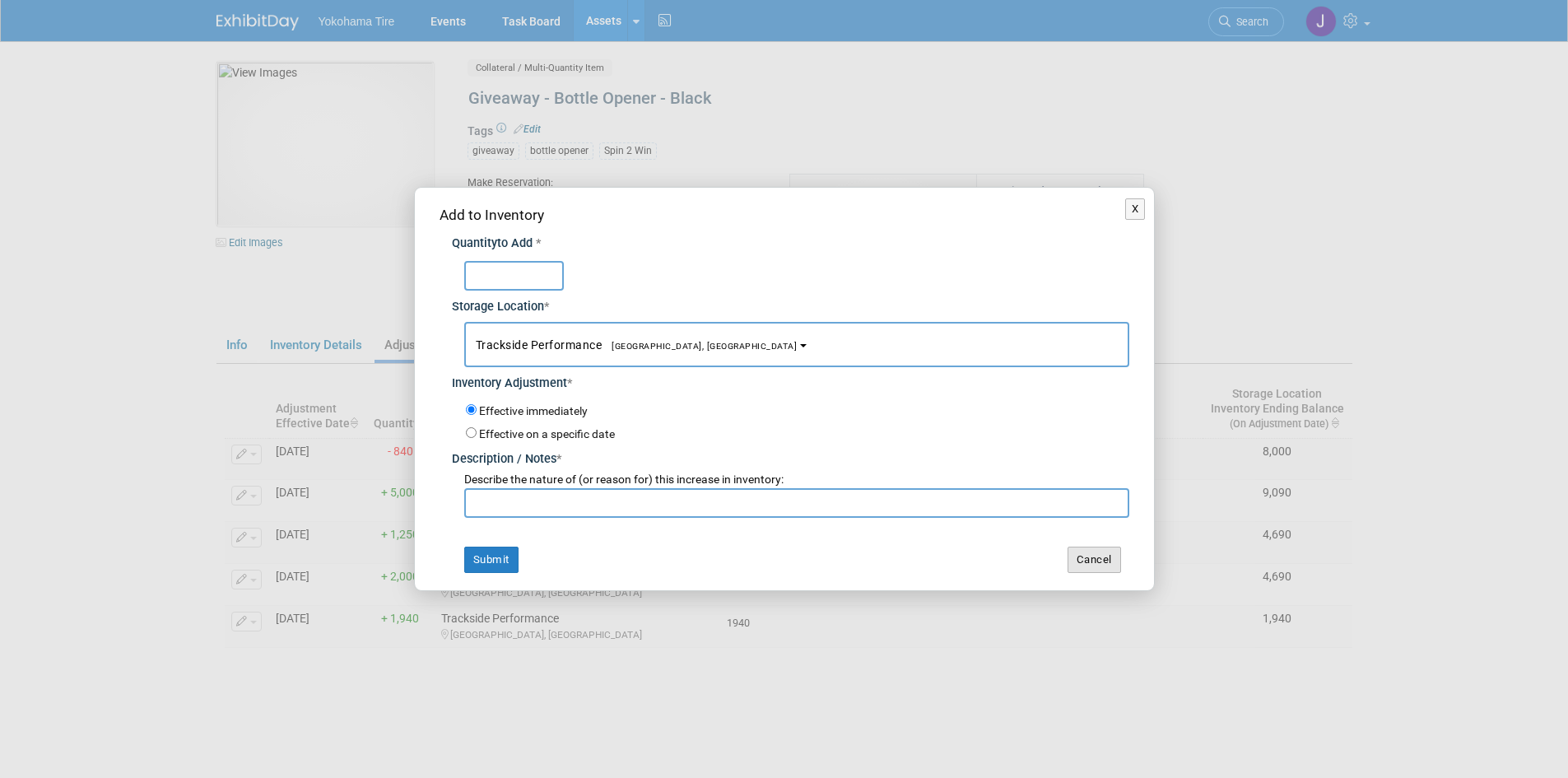
click at [1098, 558] on button "Cancel" at bounding box center [1094, 559] width 54 height 26
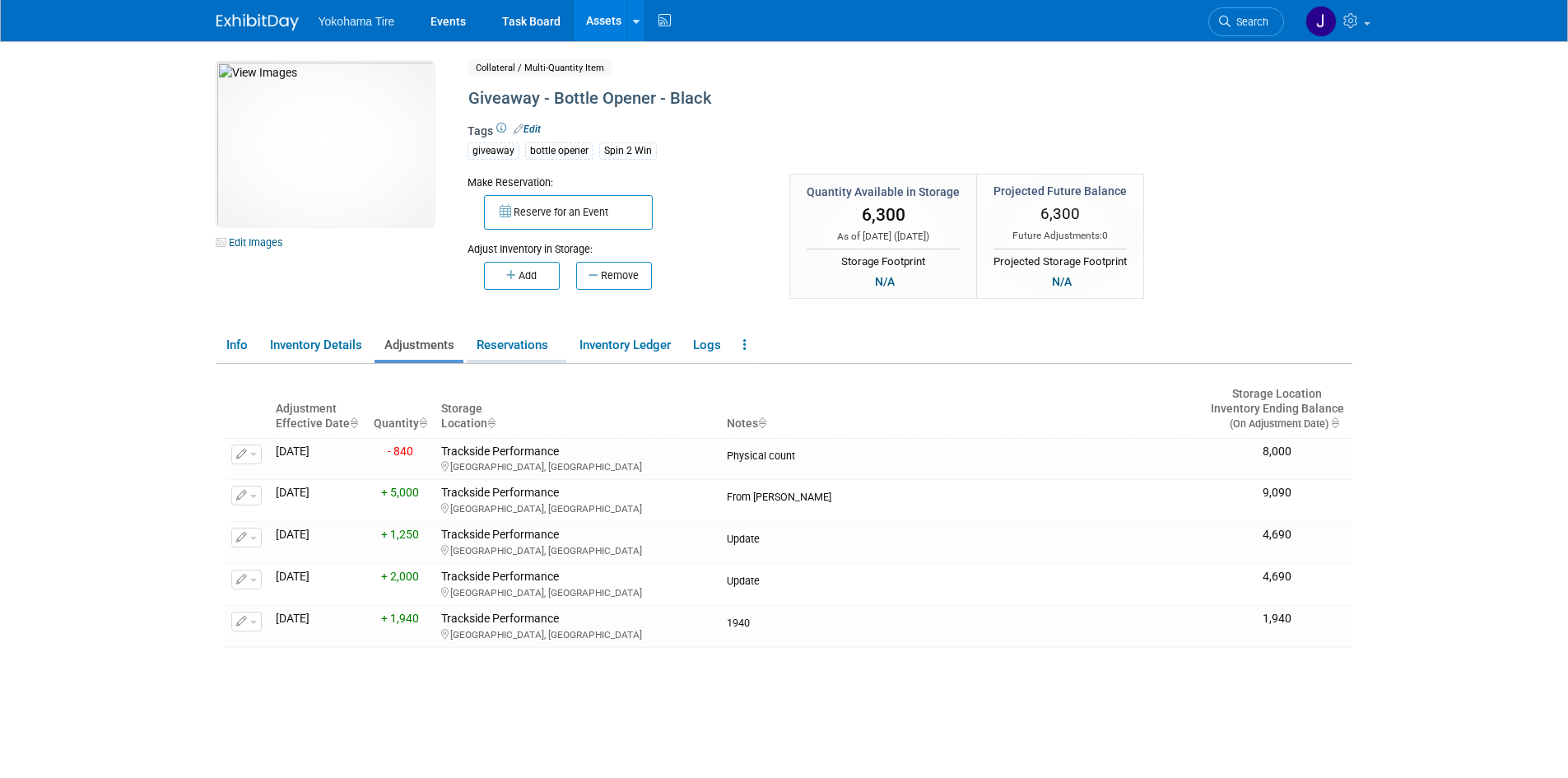
click at [527, 344] on link "Reservations" at bounding box center [516, 345] width 99 height 29
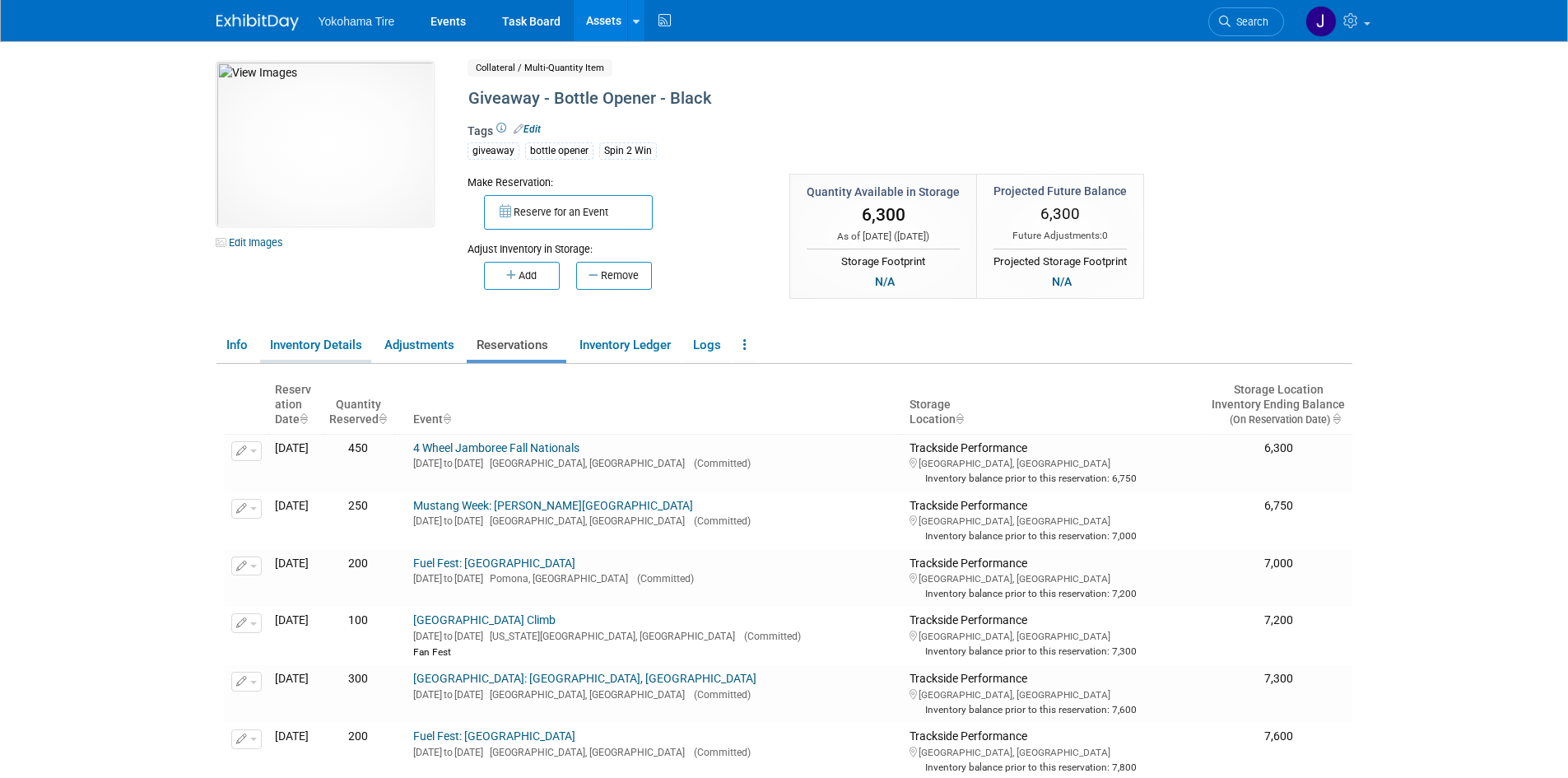
click at [316, 339] on link "Inventory Details" at bounding box center [315, 345] width 111 height 29
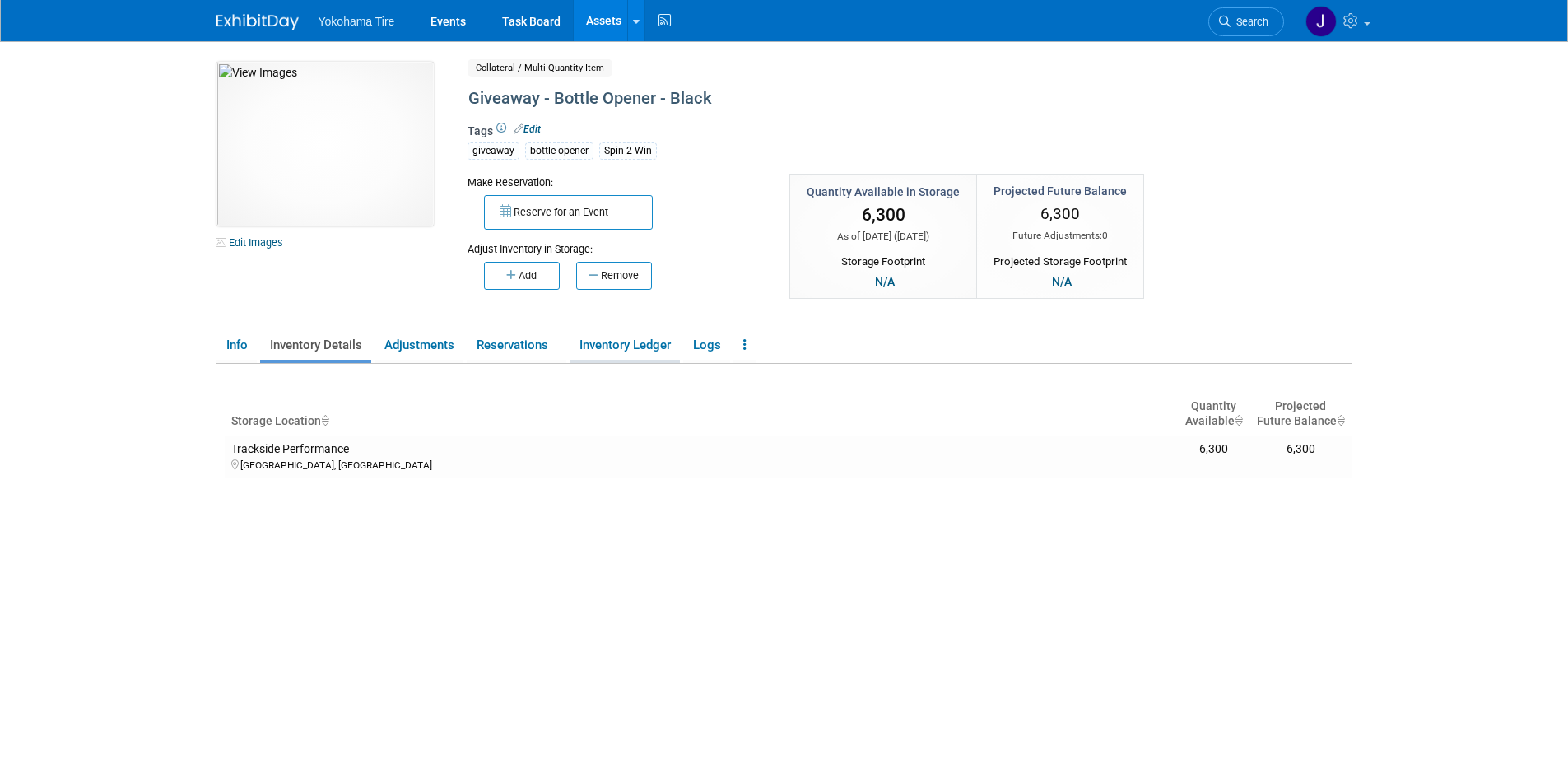
click at [640, 345] on link "Inventory Ledger" at bounding box center [625, 345] width 111 height 29
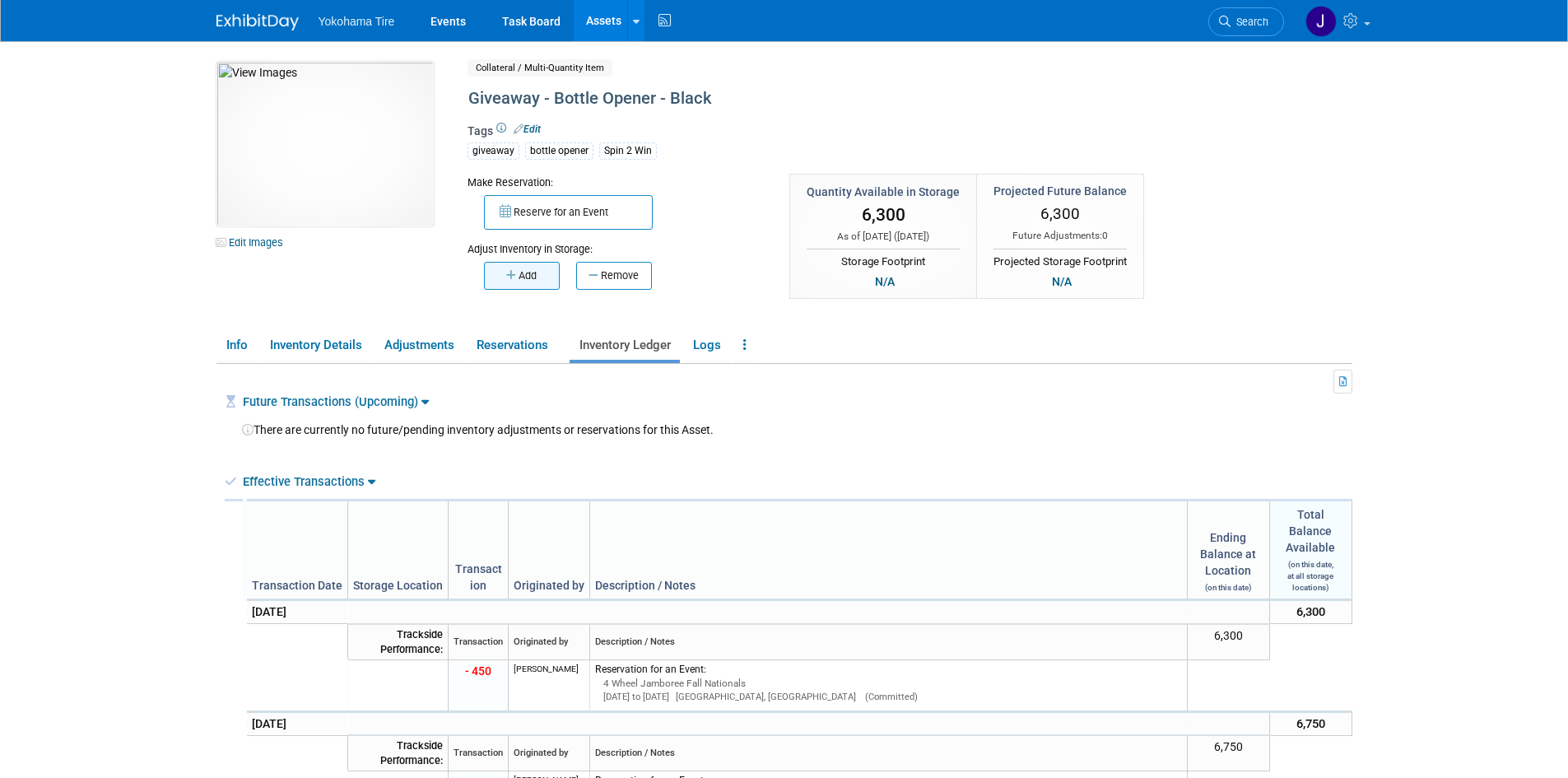
click at [513, 280] on icon "button" at bounding box center [512, 275] width 13 height 11
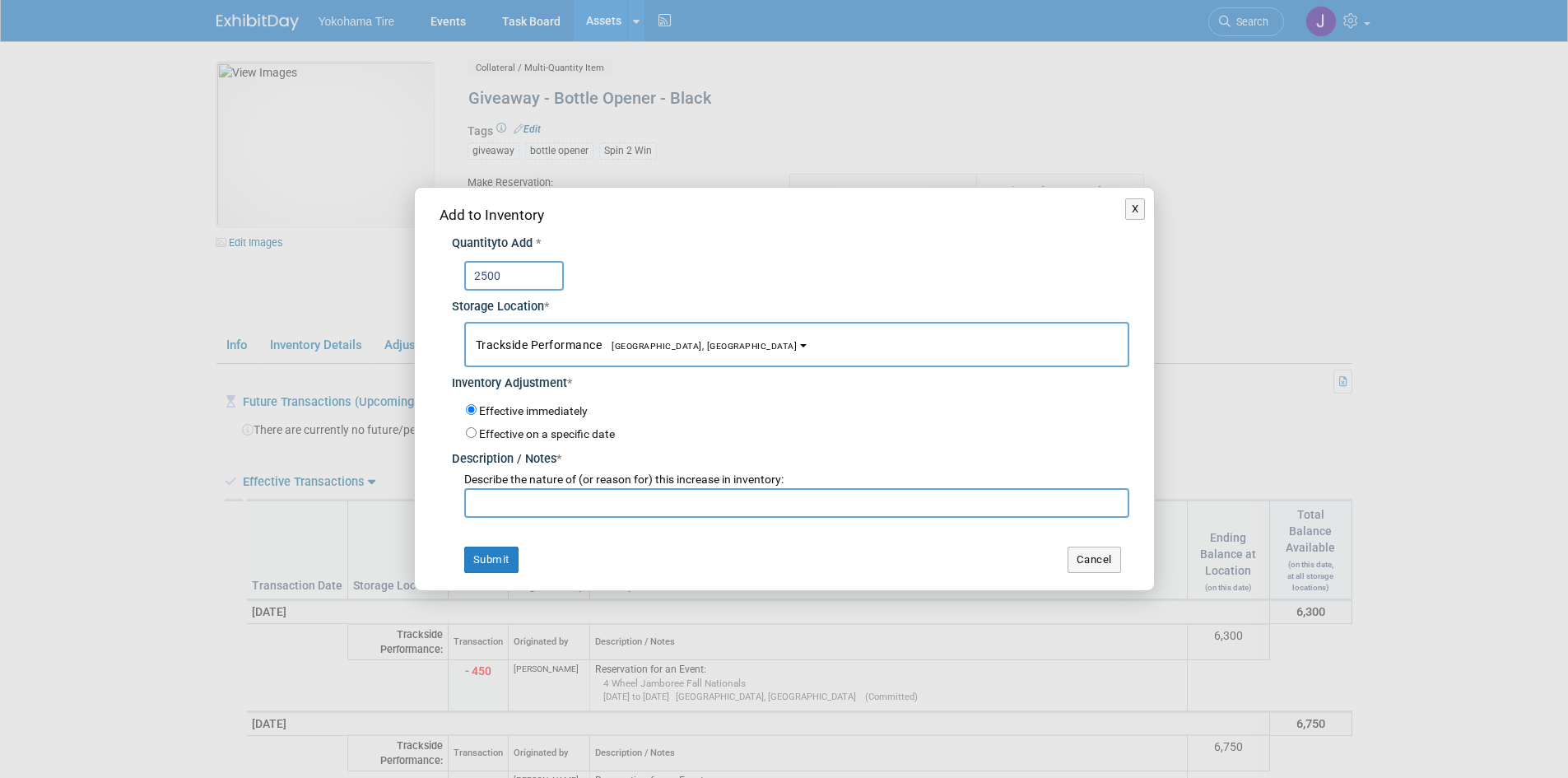
type input "2500"
click at [530, 505] on input "text" at bounding box center [797, 503] width 665 height 30
type input "O"
click at [604, 502] on input "10/1/25 Inventory Check. Qty was 6300" at bounding box center [797, 503] width 665 height 30
type input "10/1/25 Inventory Check by JH. Qty was 6300"
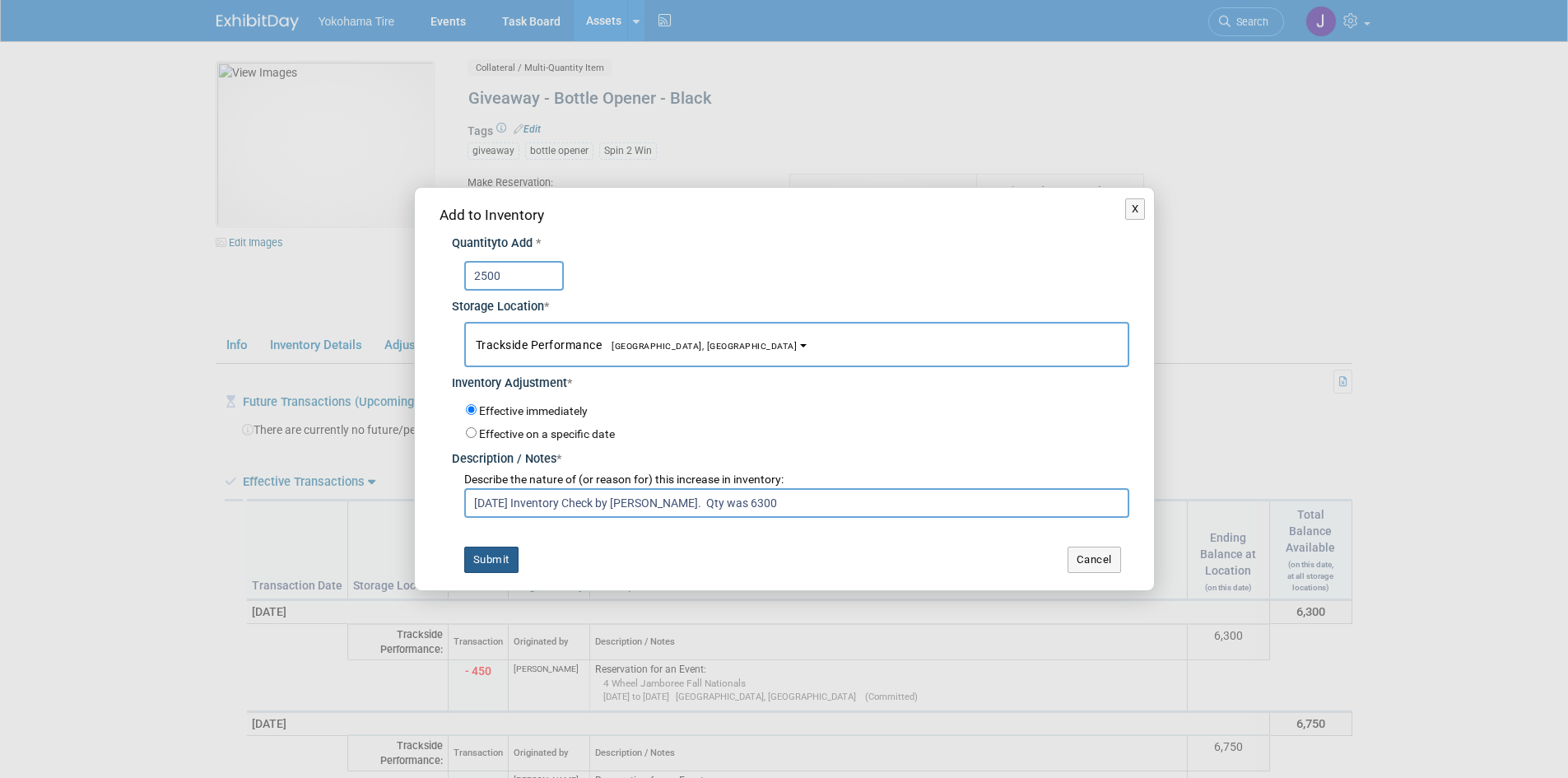
click at [487, 555] on button "Submit" at bounding box center [491, 559] width 54 height 26
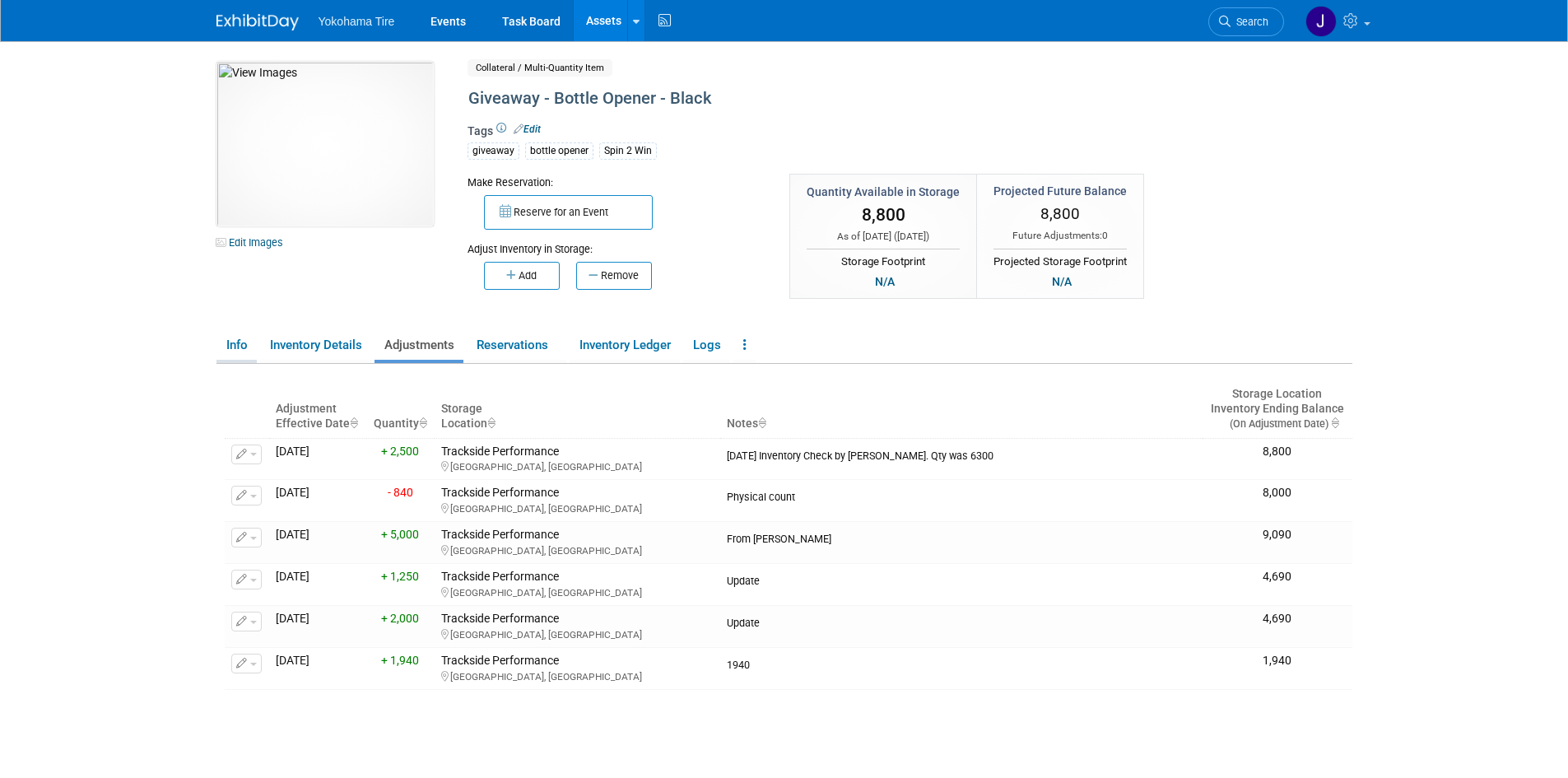
click at [238, 347] on link "Info" at bounding box center [236, 345] width 40 height 29
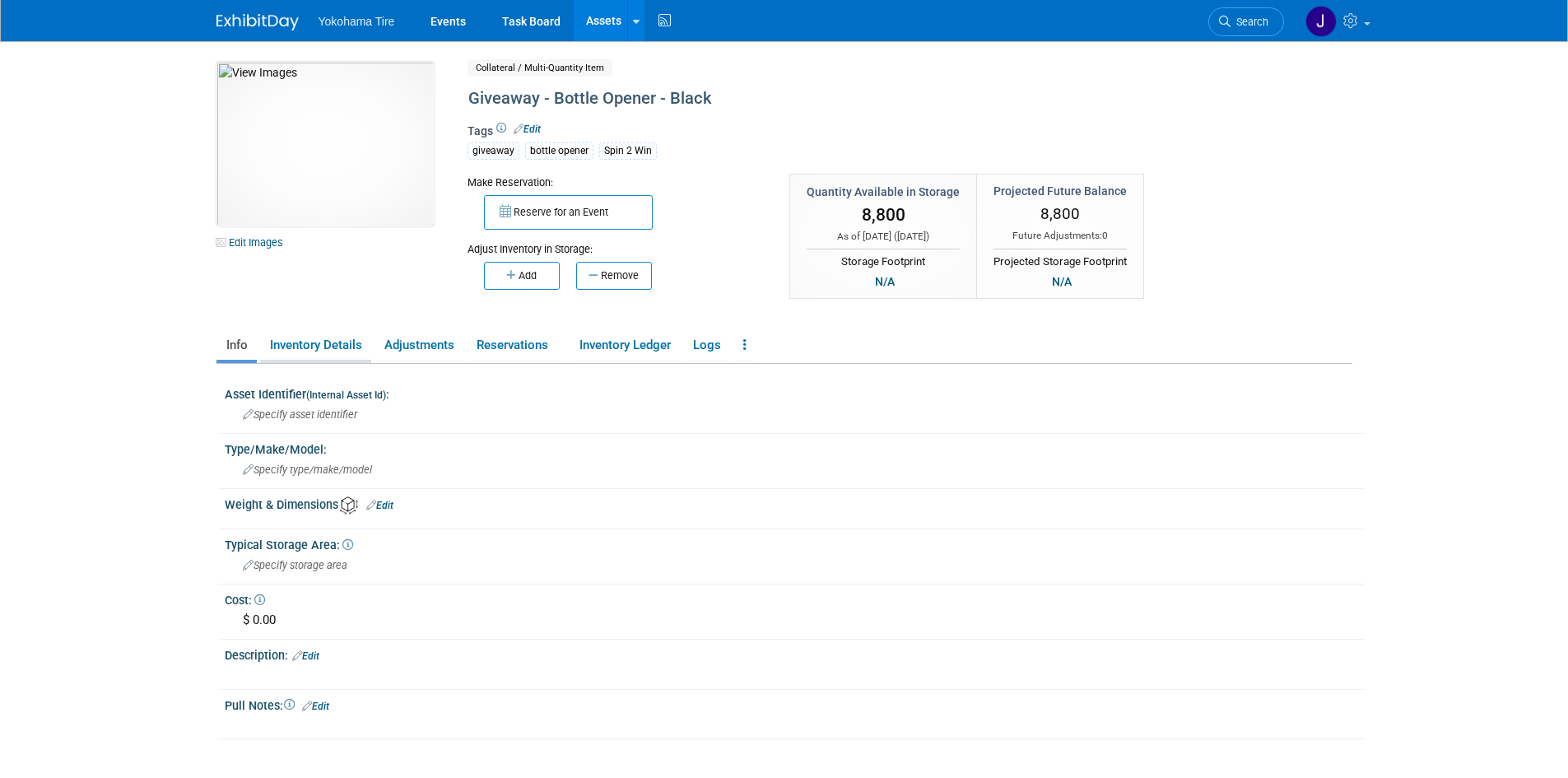
click at [332, 346] on link "Inventory Details" at bounding box center [315, 345] width 111 height 29
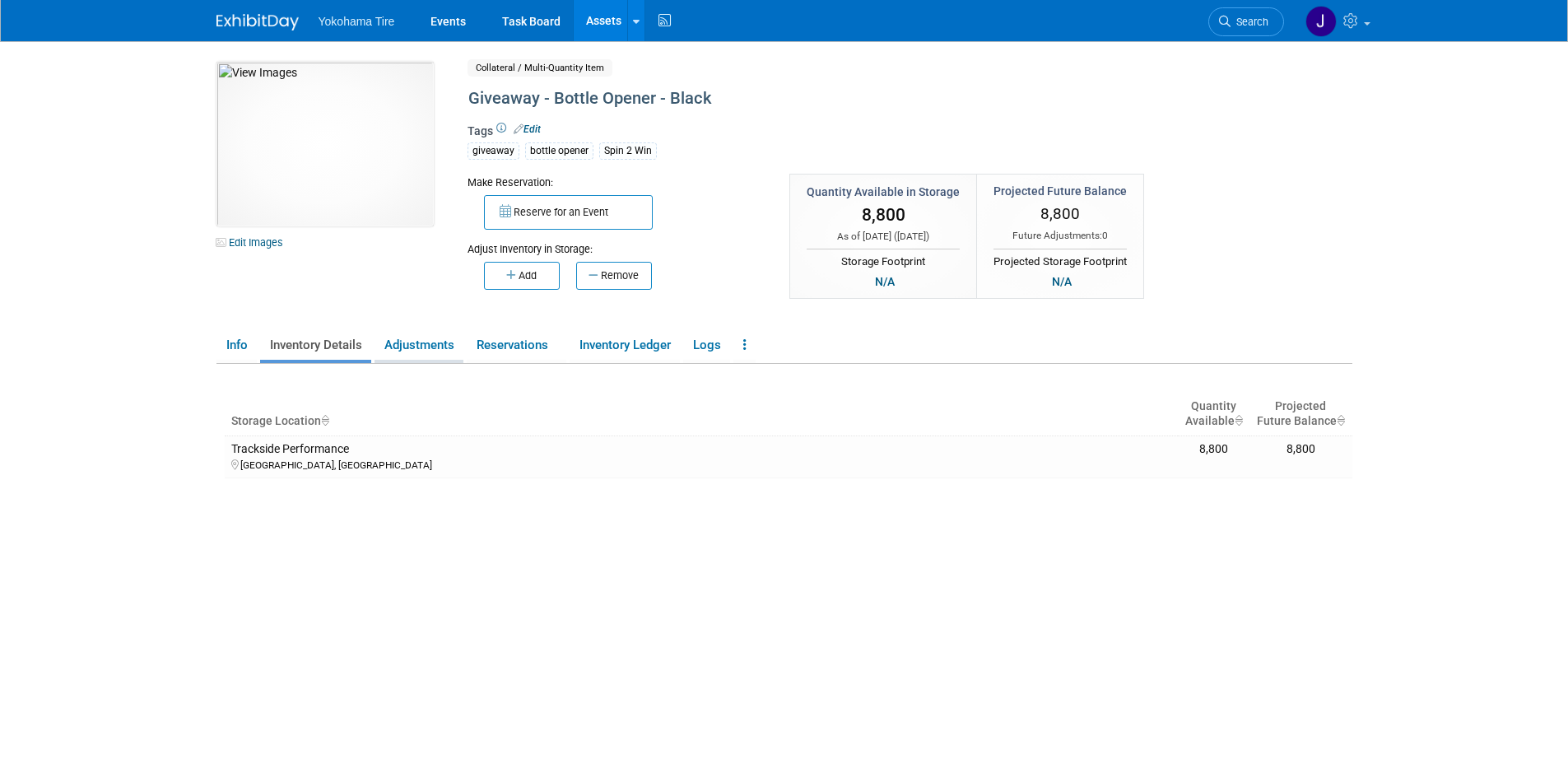
click at [403, 340] on link "Adjustments" at bounding box center [418, 345] width 89 height 29
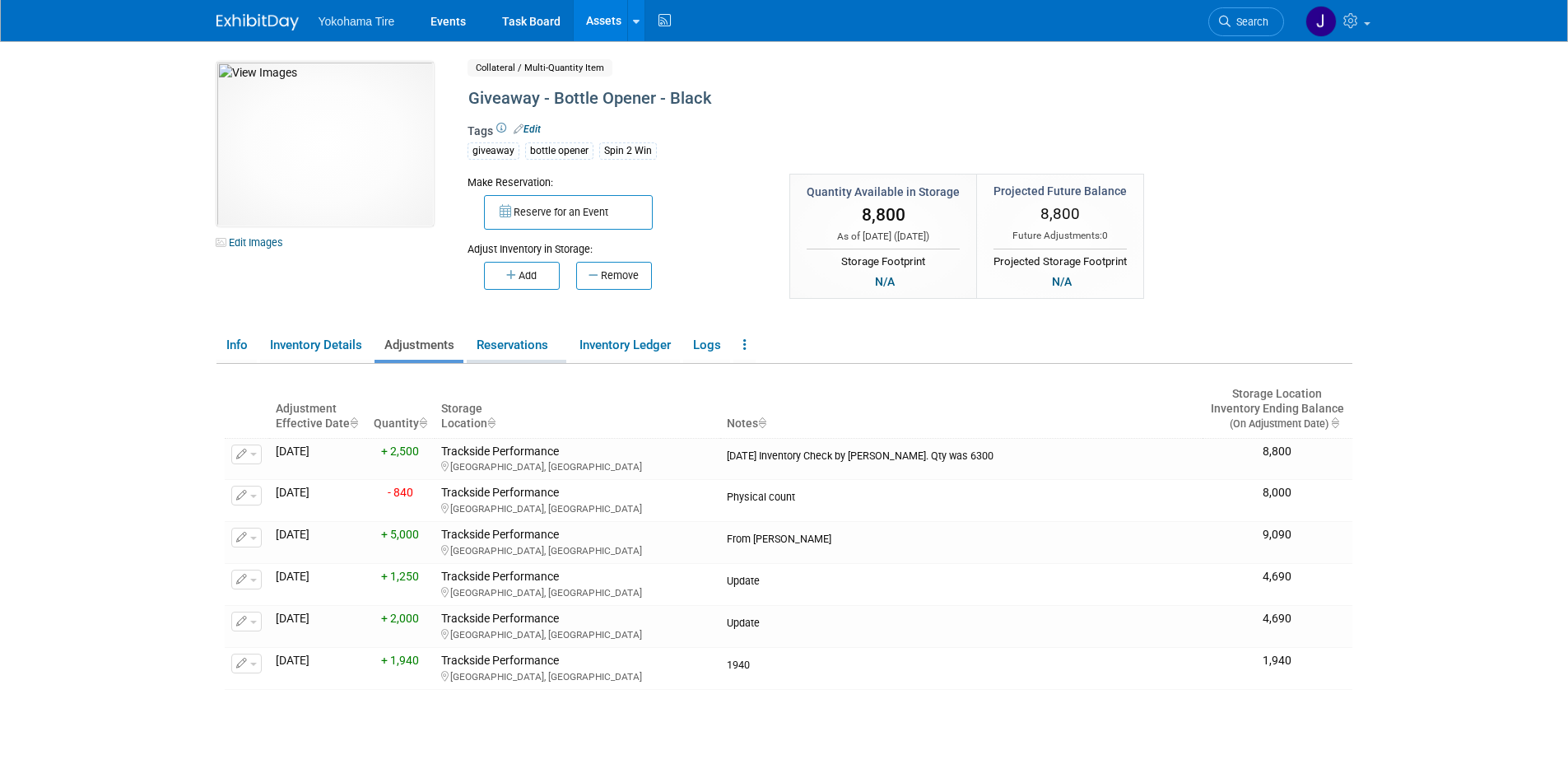
click at [514, 342] on link "Reservations" at bounding box center [516, 345] width 99 height 29
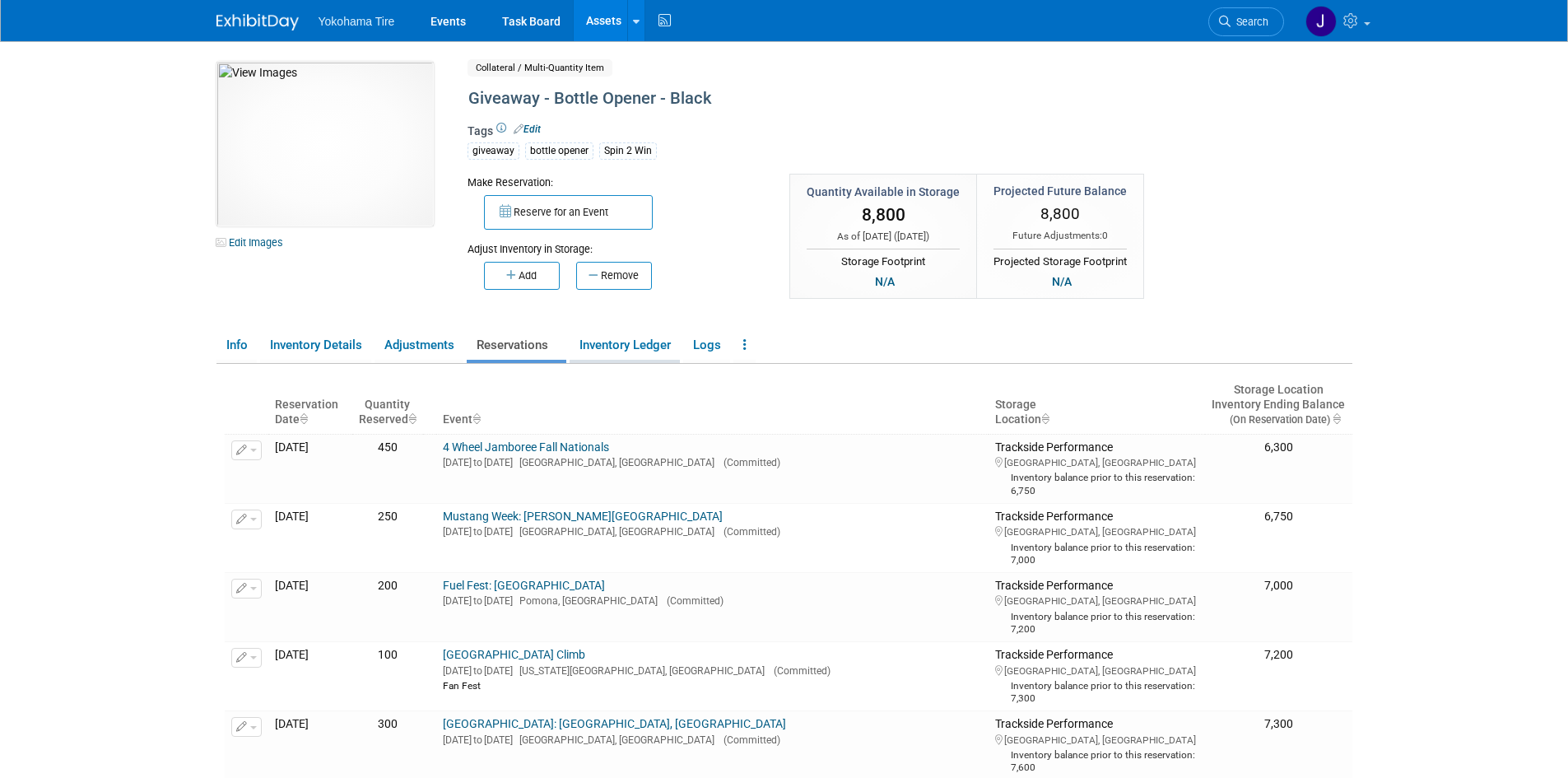
click at [605, 339] on link "Inventory Ledger" at bounding box center [625, 345] width 111 height 29
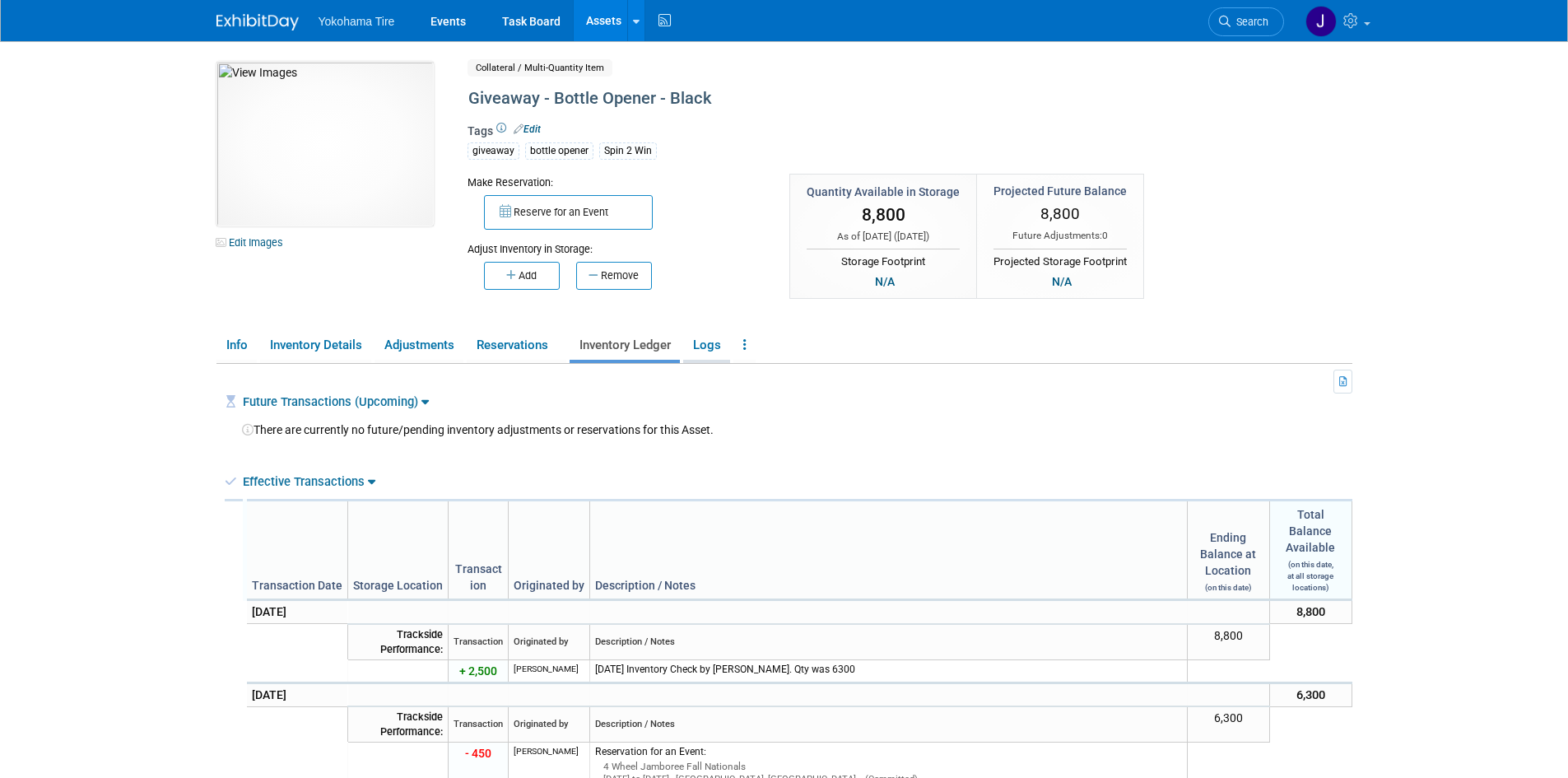
click at [707, 342] on link "Logs" at bounding box center [706, 345] width 47 height 29
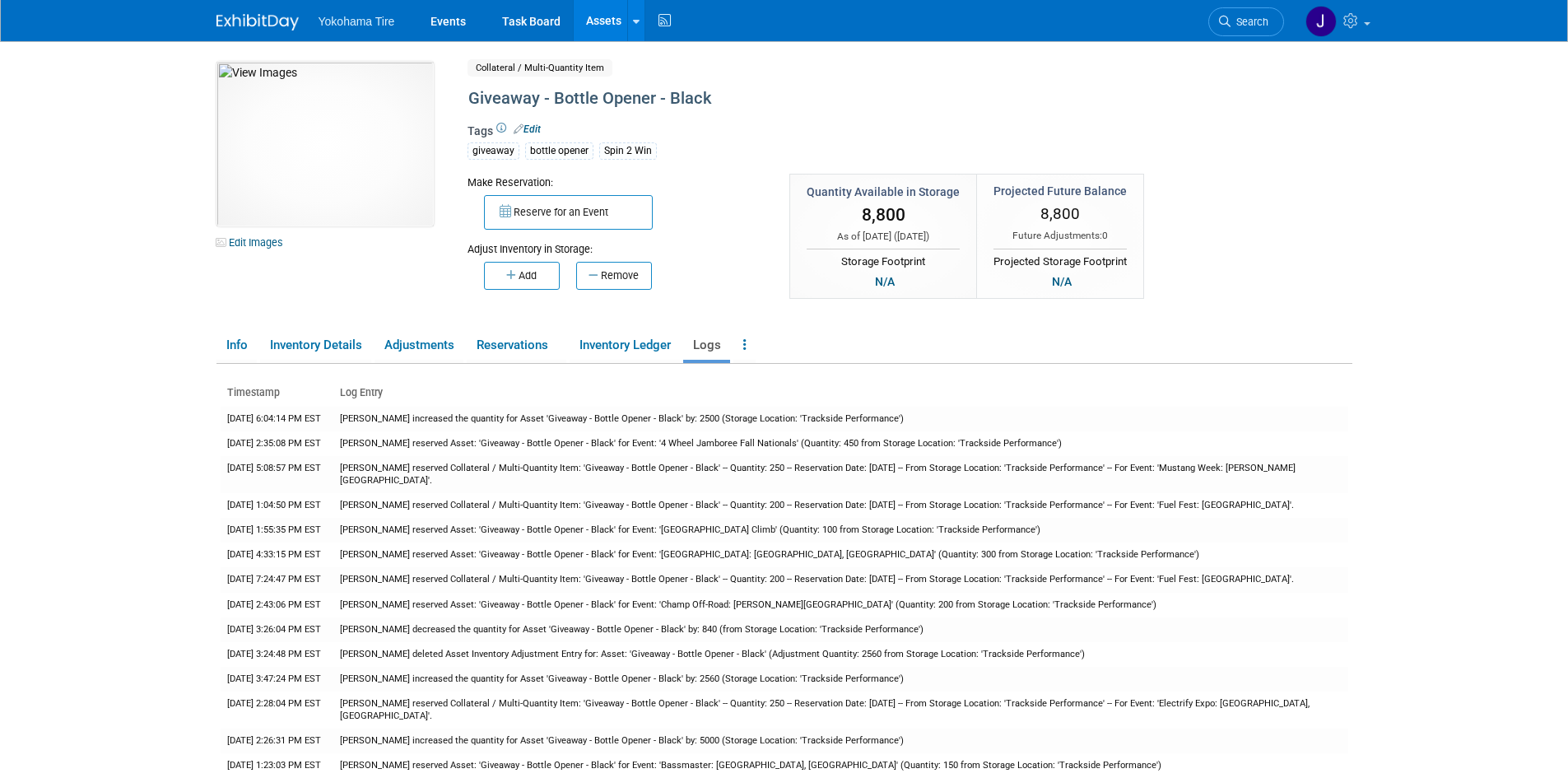
click at [602, 19] on link "Assets" at bounding box center [604, 20] width 60 height 41
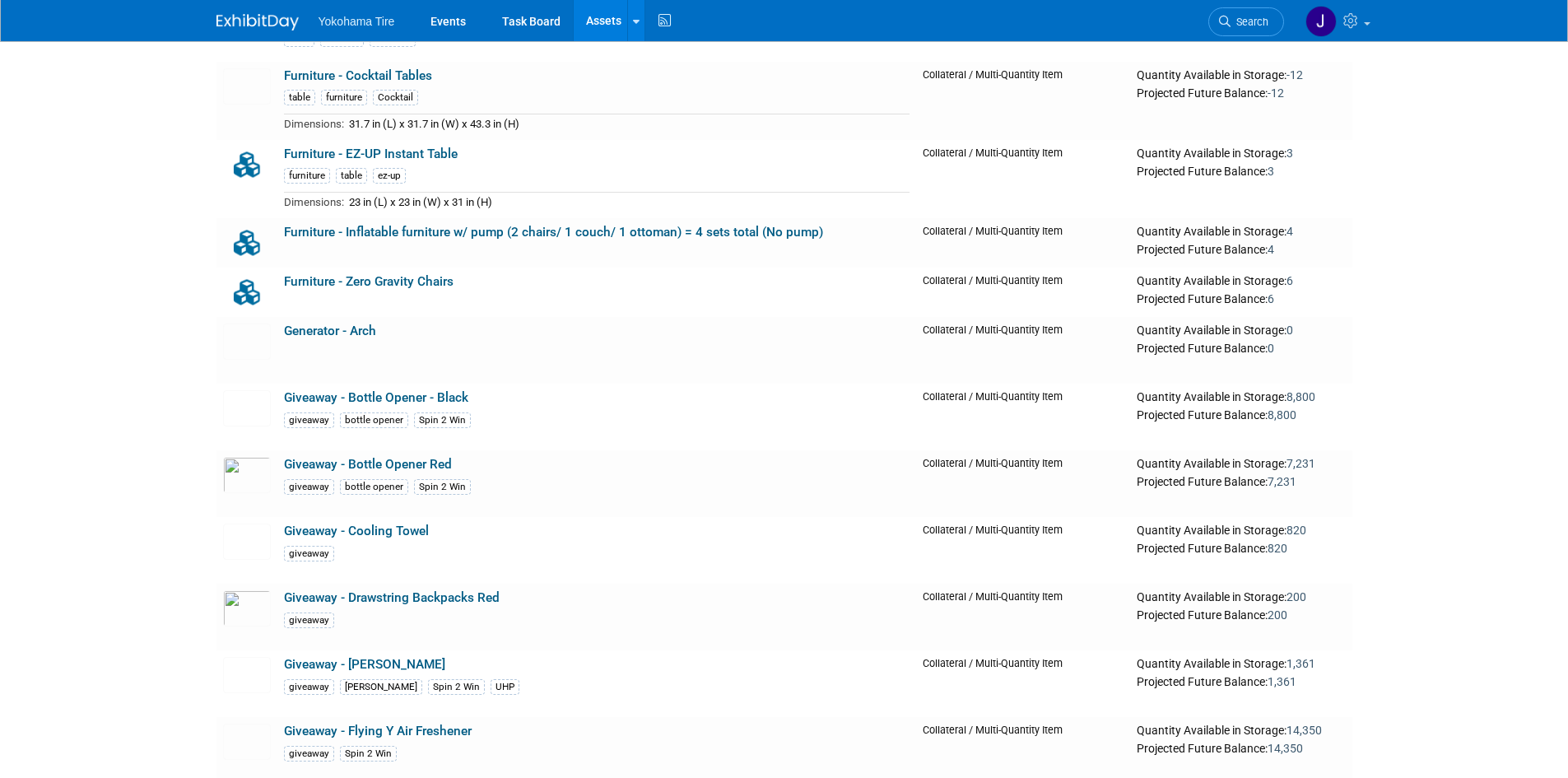
scroll to position [11276, 0]
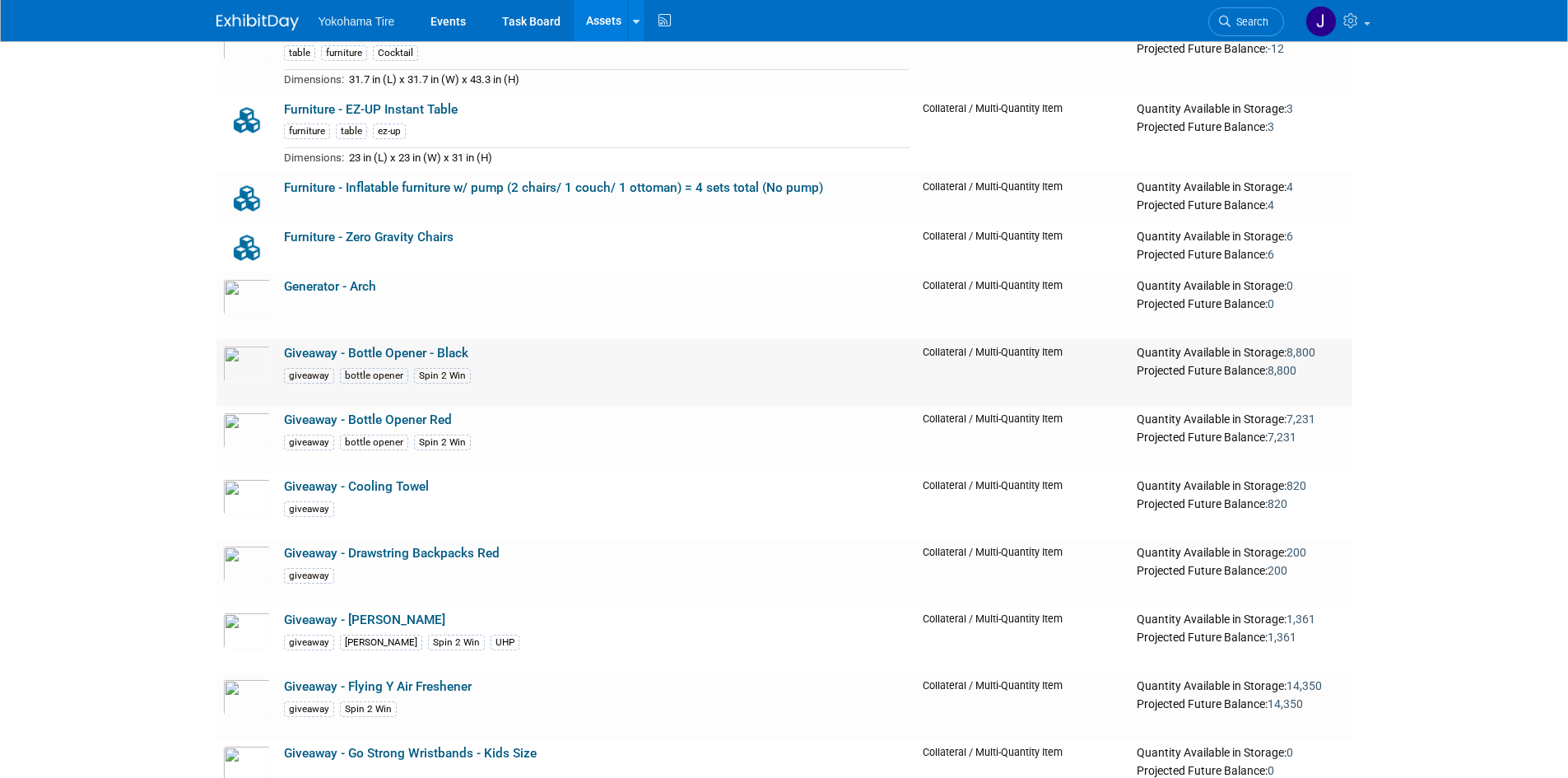
click at [345, 351] on link "Giveaway - Bottle Opener - Black" at bounding box center [376, 353] width 185 height 14
click at [302, 423] on link "Giveaway - Bottle Opener Red" at bounding box center [367, 419] width 168 height 14
click at [334, 353] on link "Giveaway - Bottle Opener - Black" at bounding box center [376, 353] width 185 height 14
click at [385, 424] on link "Giveaway - Bottle Opener Red" at bounding box center [367, 419] width 168 height 14
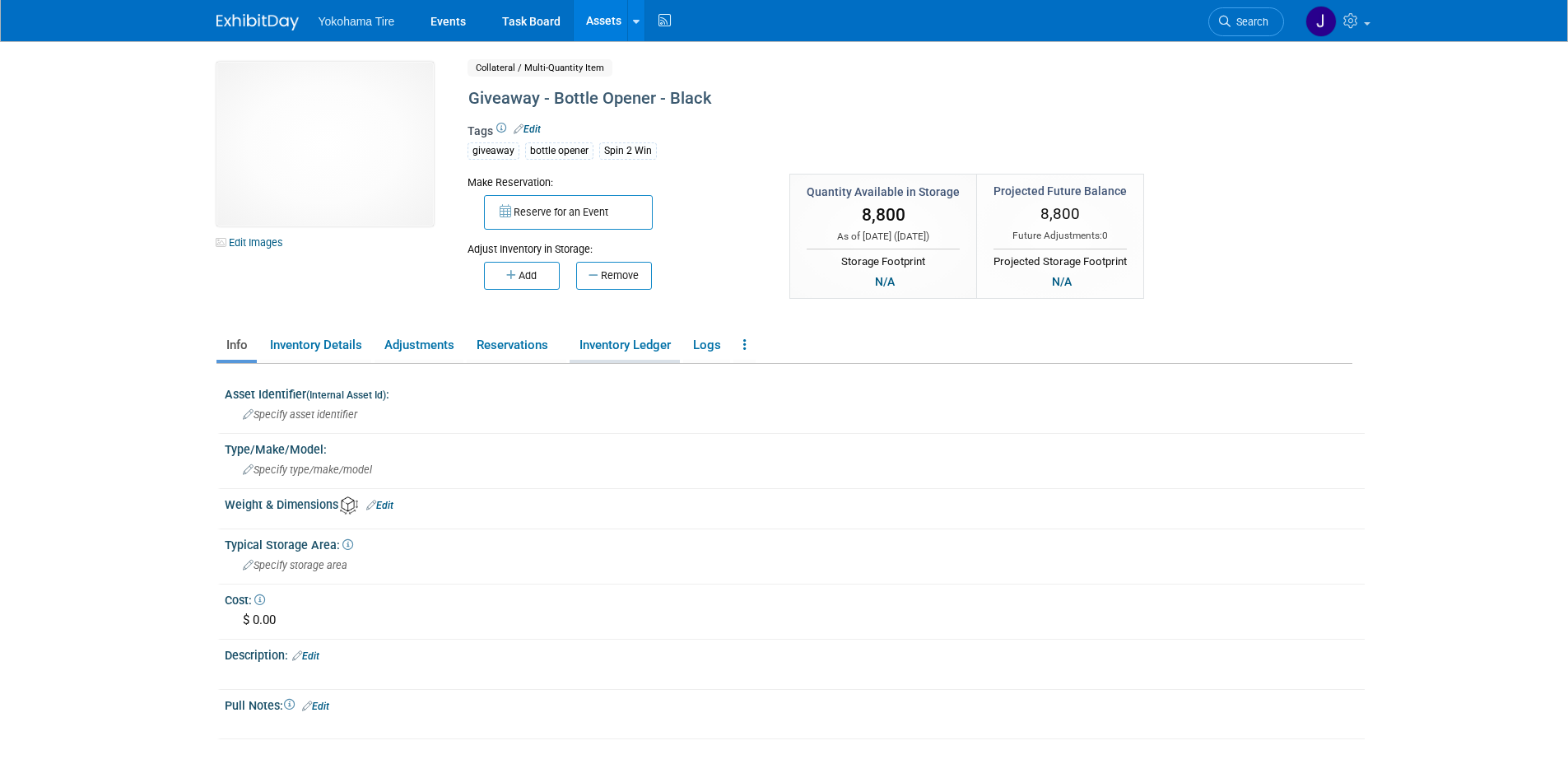
click at [608, 343] on link "Inventory Ledger" at bounding box center [625, 345] width 111 height 29
click at [515, 273] on icon "button" at bounding box center [512, 275] width 13 height 11
click at [515, 273] on body "Yokohama Tire Events Task Board Assets New Asset" at bounding box center [784, 389] width 1568 height 778
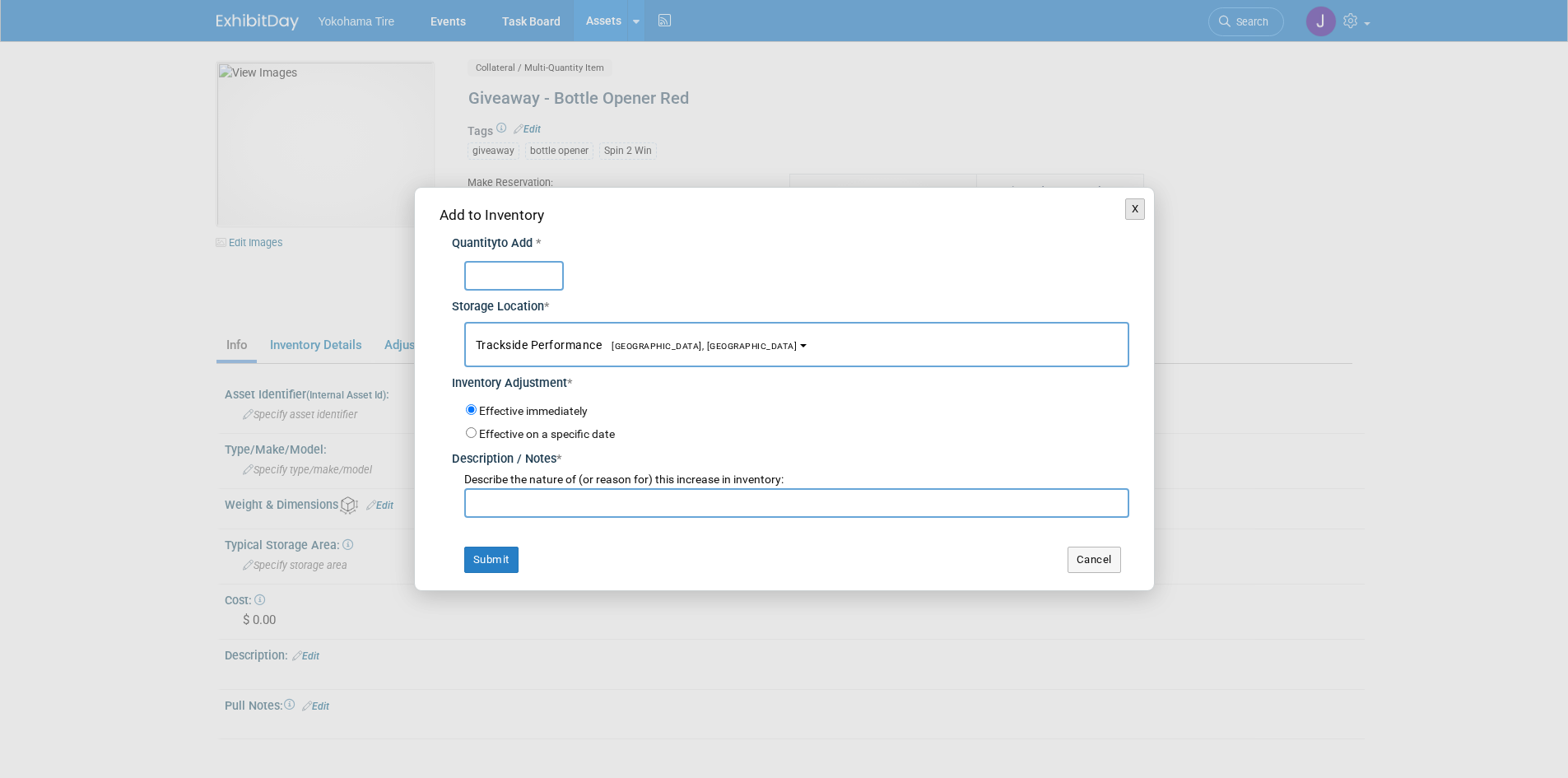
click at [1139, 208] on button "X" at bounding box center [1135, 208] width 20 height 21
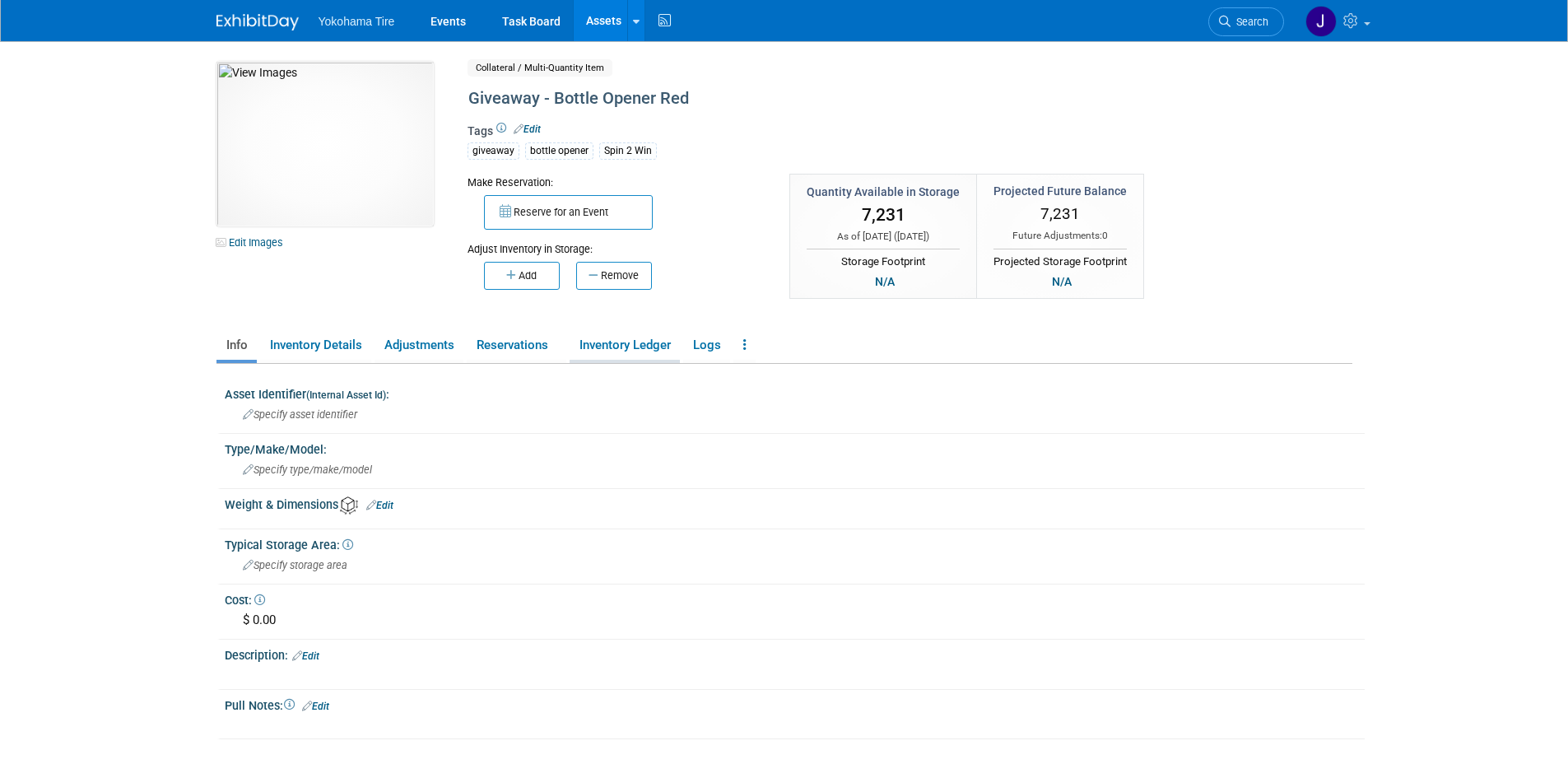
click at [648, 344] on link "Inventory Ledger" at bounding box center [625, 345] width 111 height 29
click at [605, 342] on link "Inventory Ledger" at bounding box center [625, 345] width 111 height 29
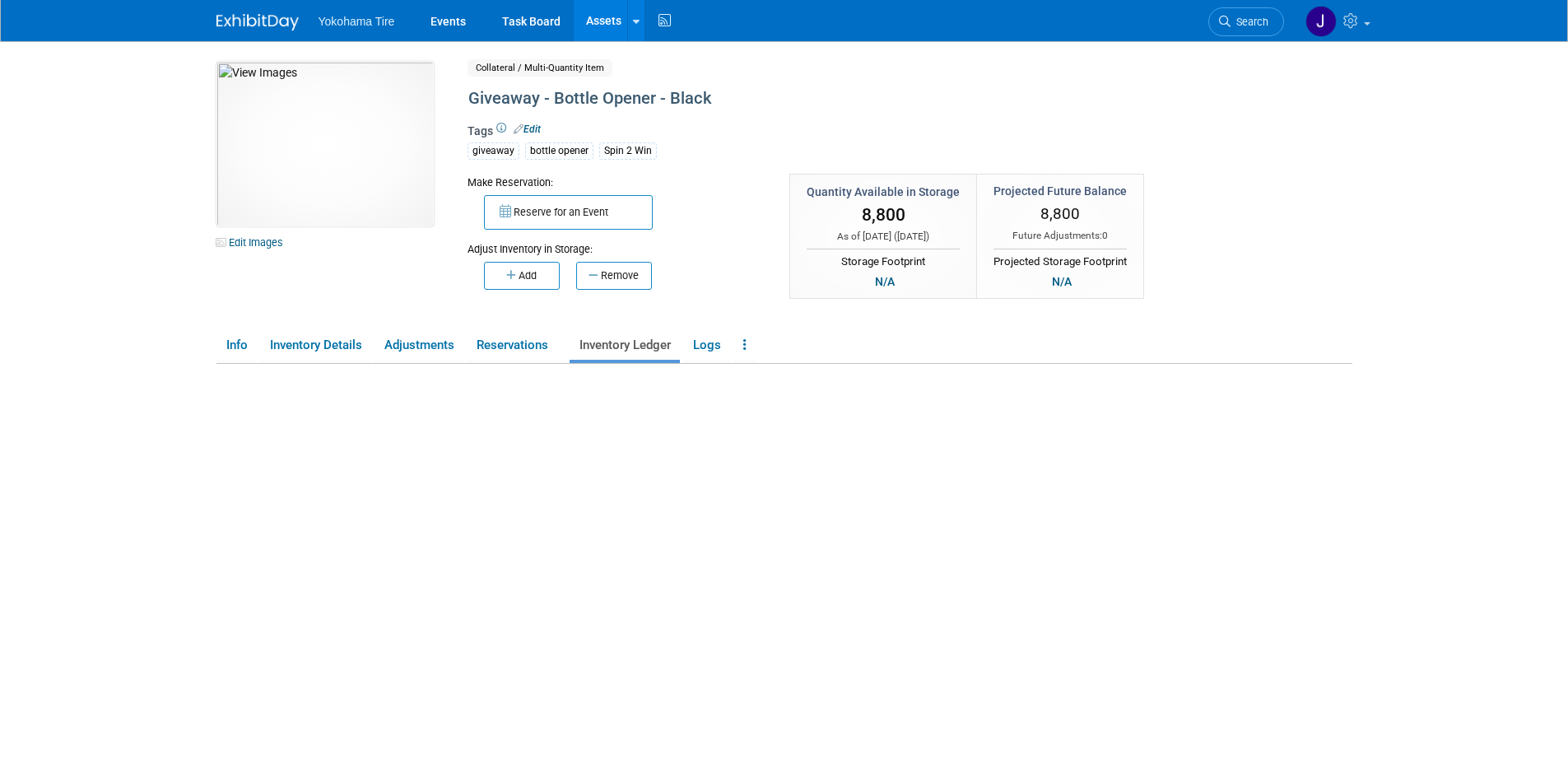
click at [605, 342] on link "Inventory Ledger" at bounding box center [625, 345] width 111 height 29
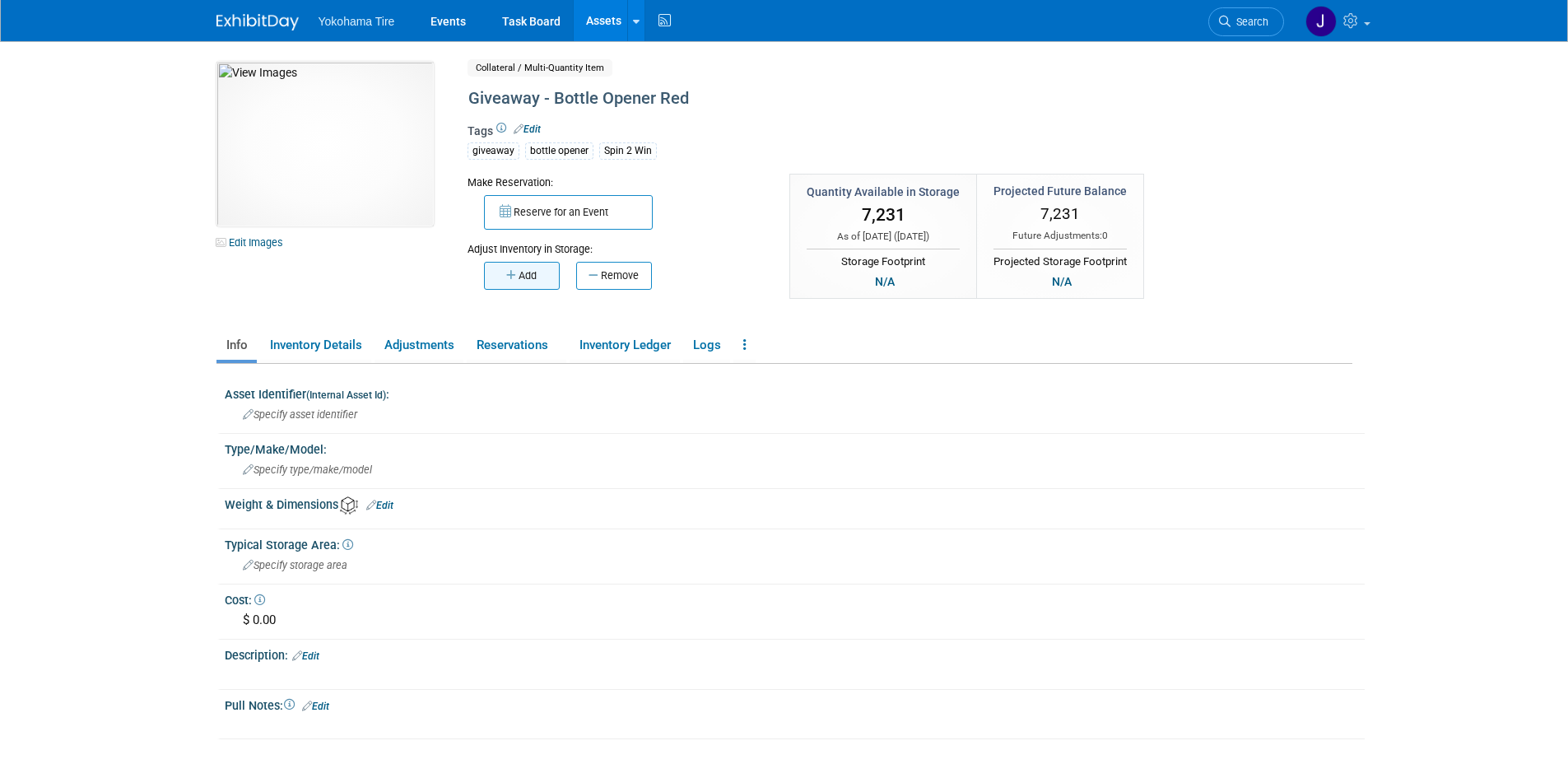
click at [527, 268] on button "Add" at bounding box center [521, 275] width 76 height 28
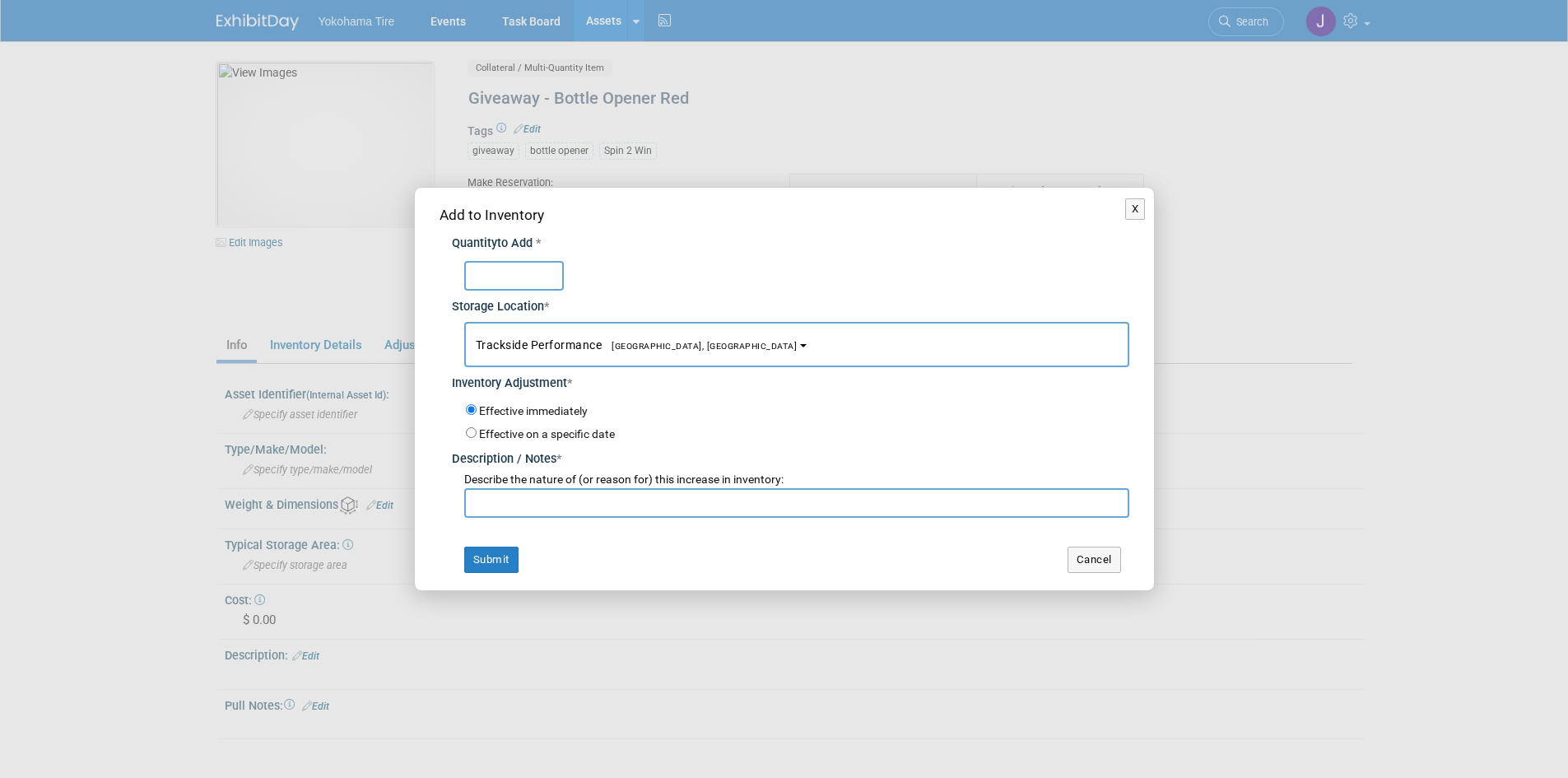
click at [510, 502] on input "text" at bounding box center [797, 503] width 665 height 30
click at [489, 270] on input "text" at bounding box center [514, 275] width 99 height 30
type input "2769"
click at [508, 501] on input "text" at bounding box center [797, 503] width 665 height 30
type input "10/1/25 Inventory Check by JH. Qty was 7231"
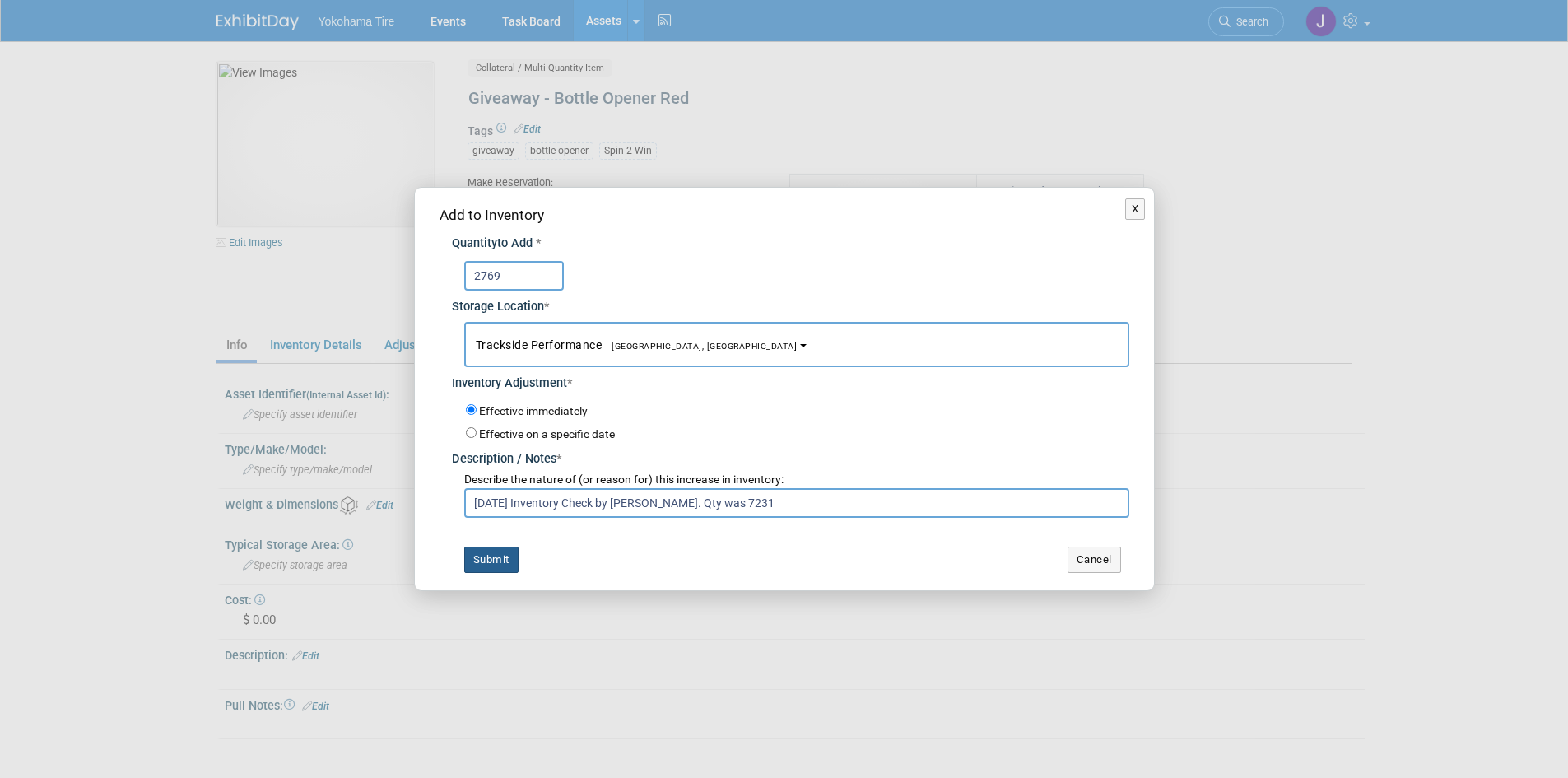
click at [497, 559] on button "Submit" at bounding box center [491, 559] width 54 height 26
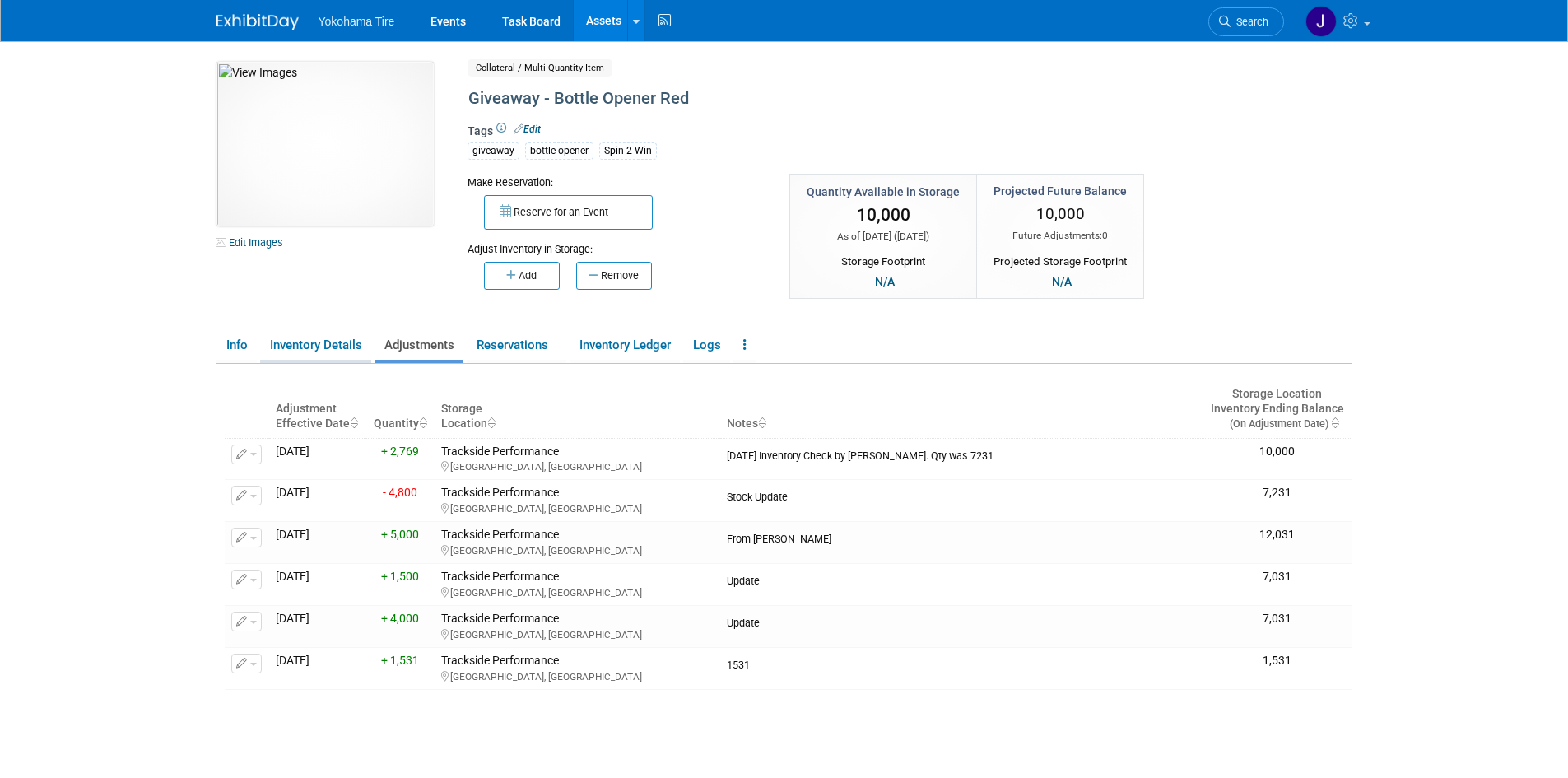
click at [305, 342] on link "Inventory Details" at bounding box center [315, 345] width 111 height 29
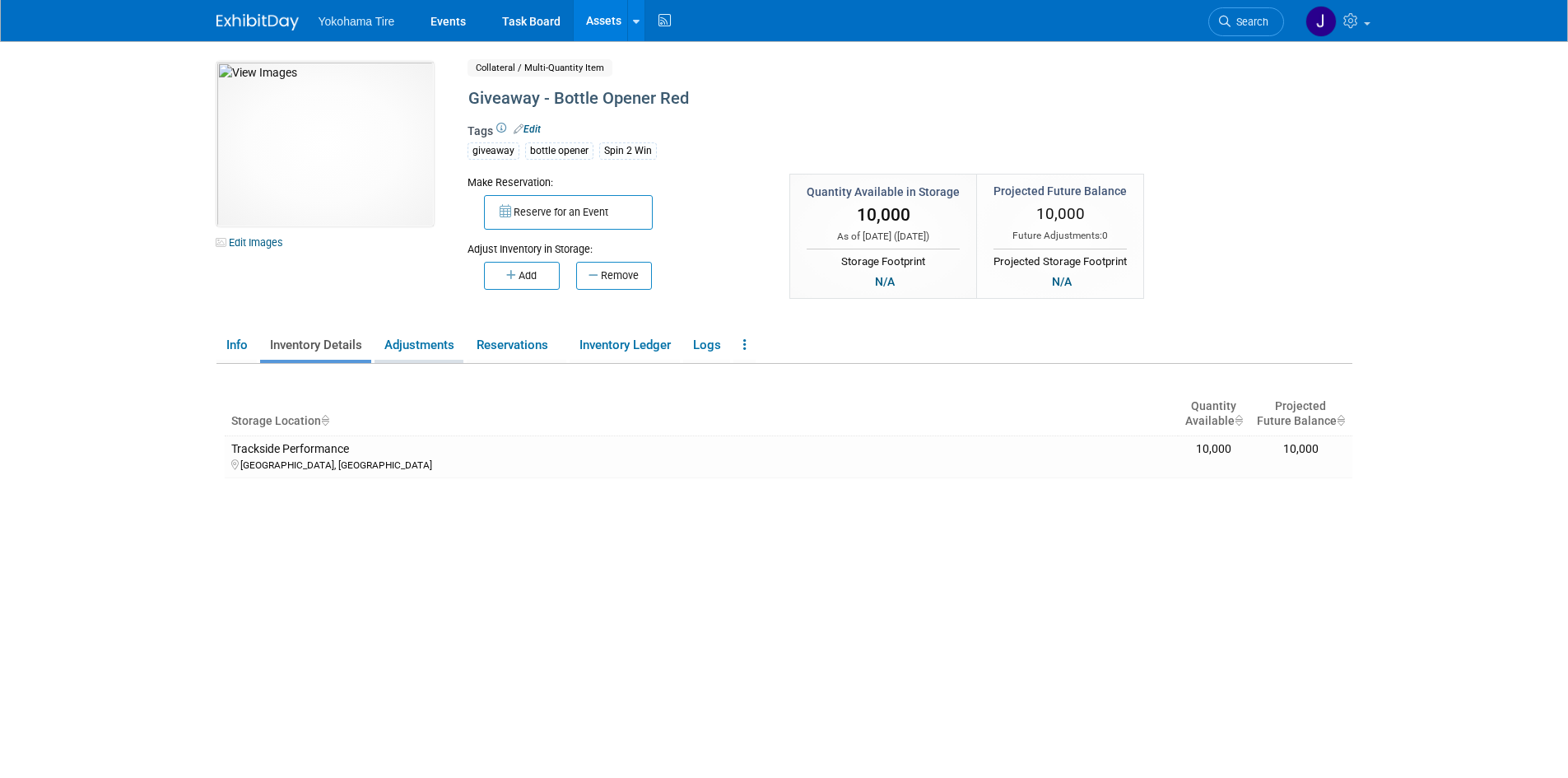
click at [405, 344] on link "Adjustments" at bounding box center [418, 345] width 89 height 29
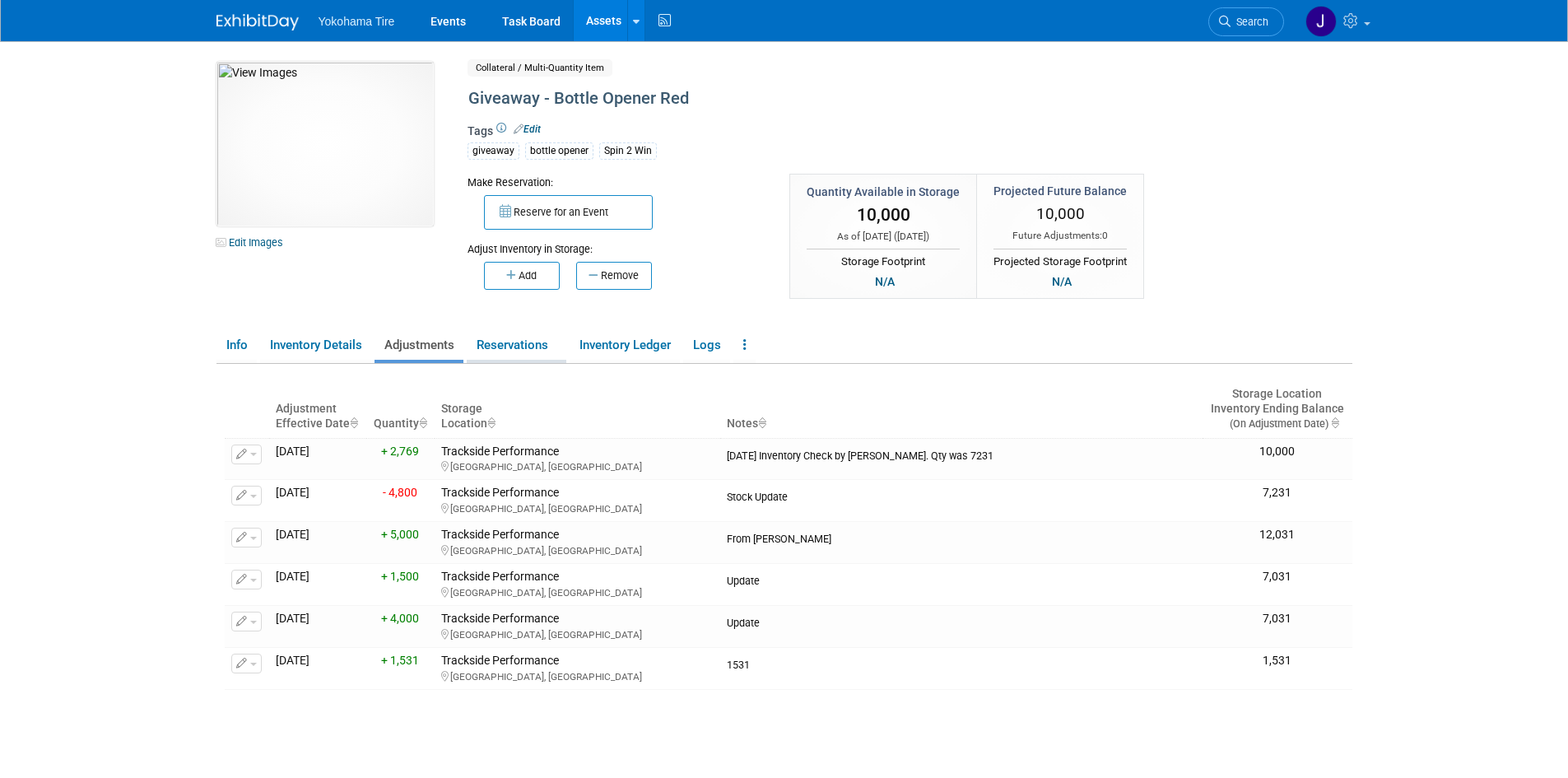
click at [528, 343] on link "Reservations" at bounding box center [516, 345] width 99 height 29
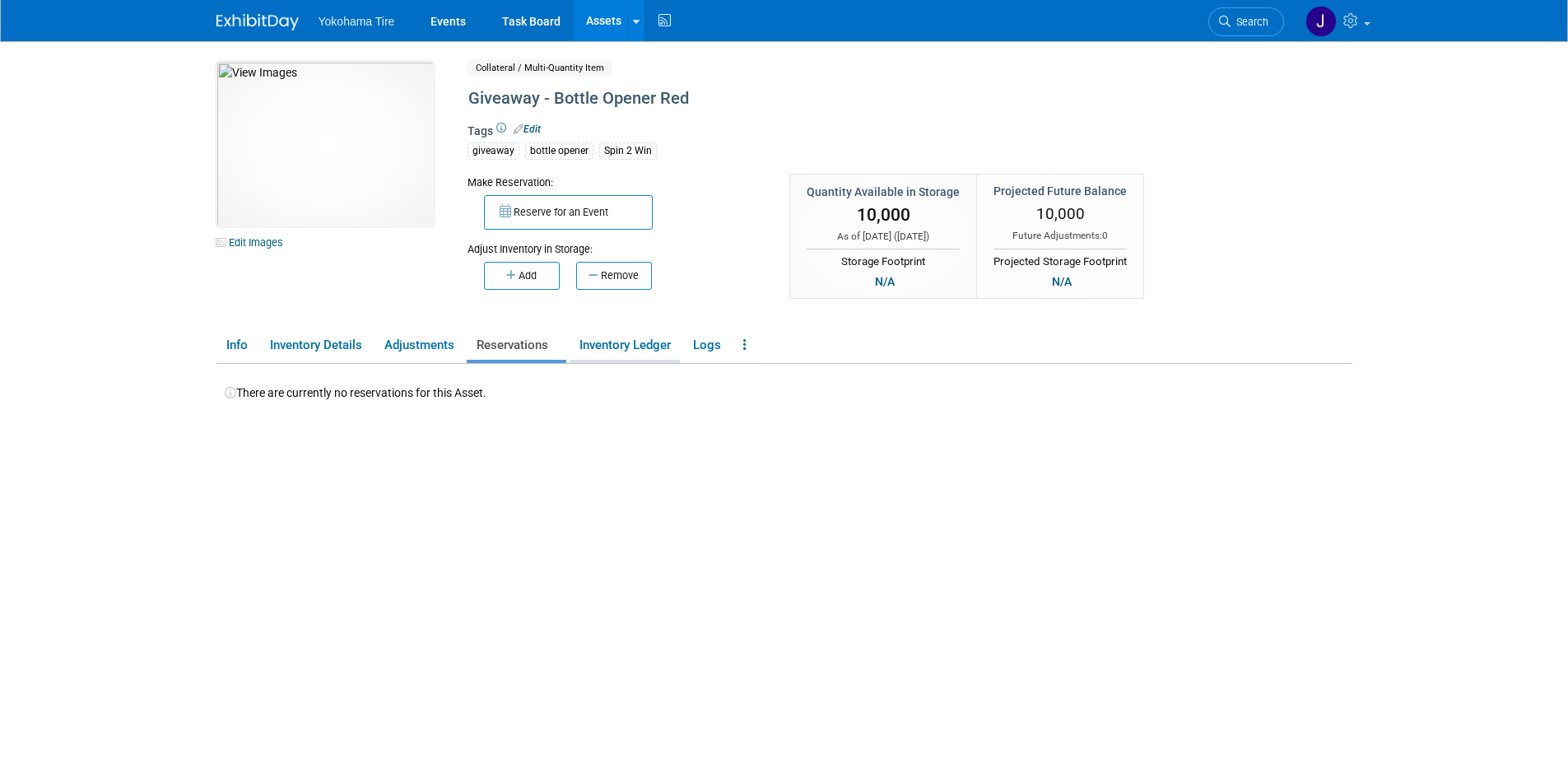
click at [615, 339] on link "Inventory Ledger" at bounding box center [625, 345] width 111 height 29
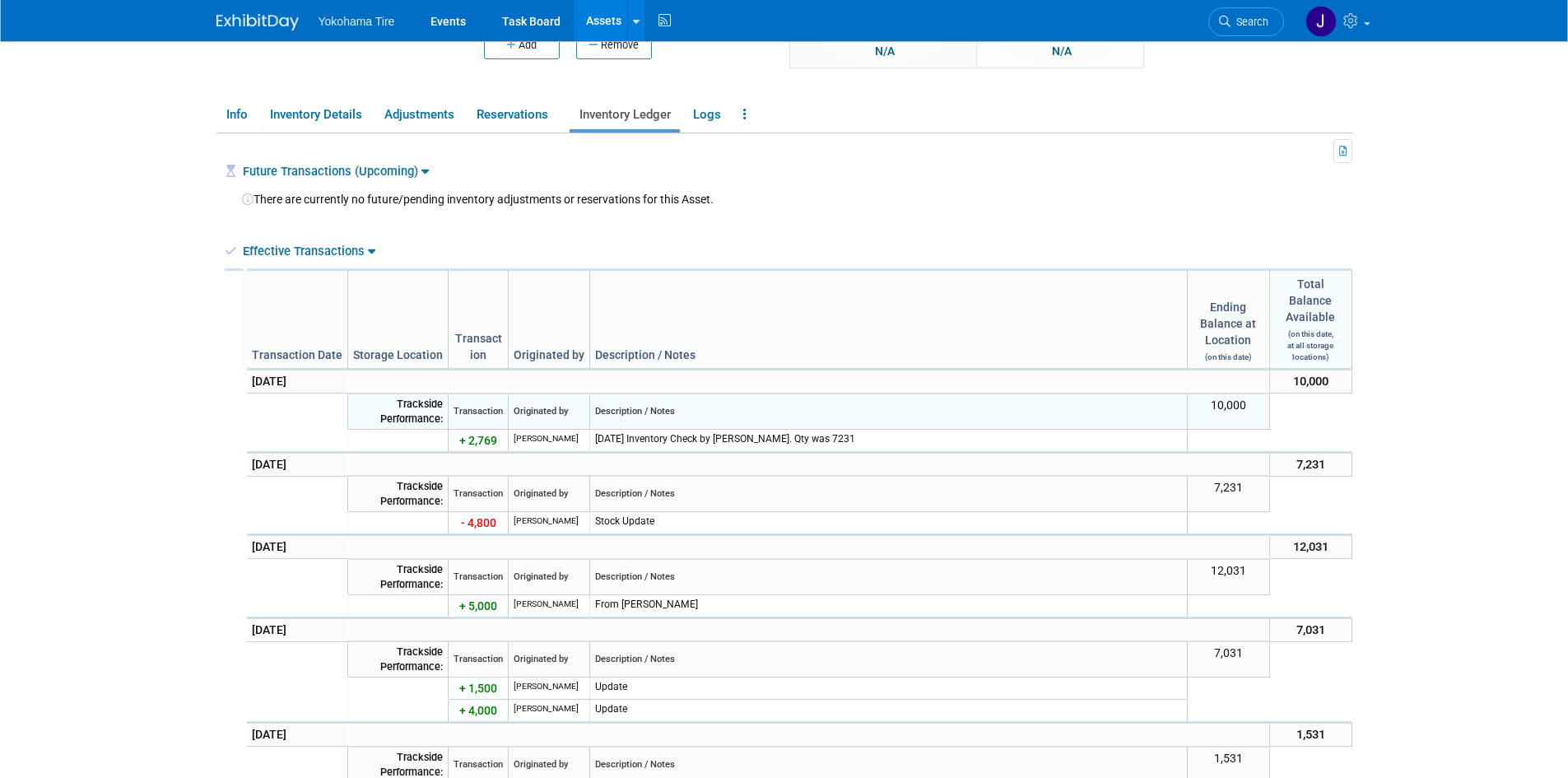
scroll to position [247, 0]
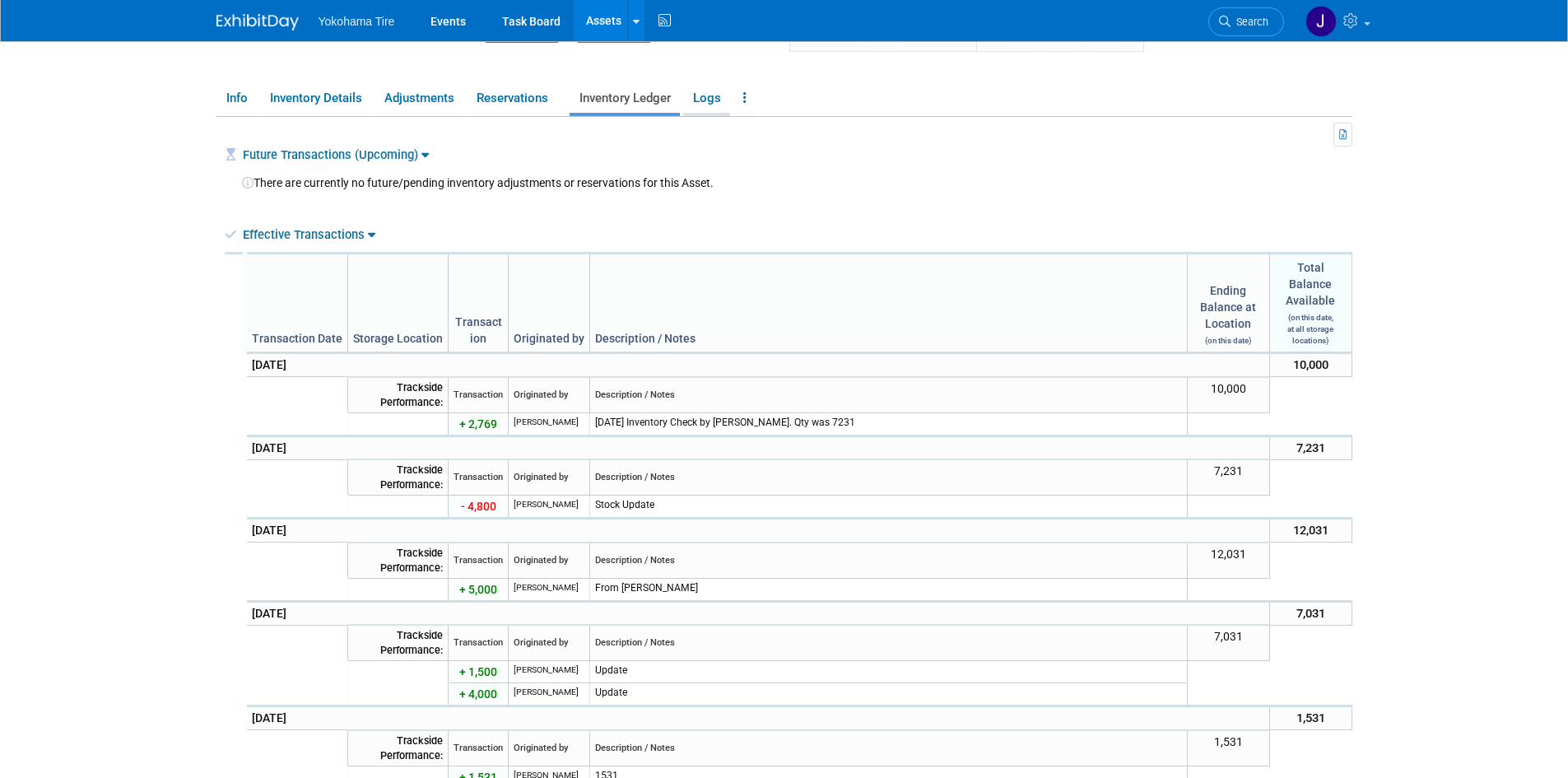
click at [709, 93] on link "Logs" at bounding box center [706, 99] width 47 height 29
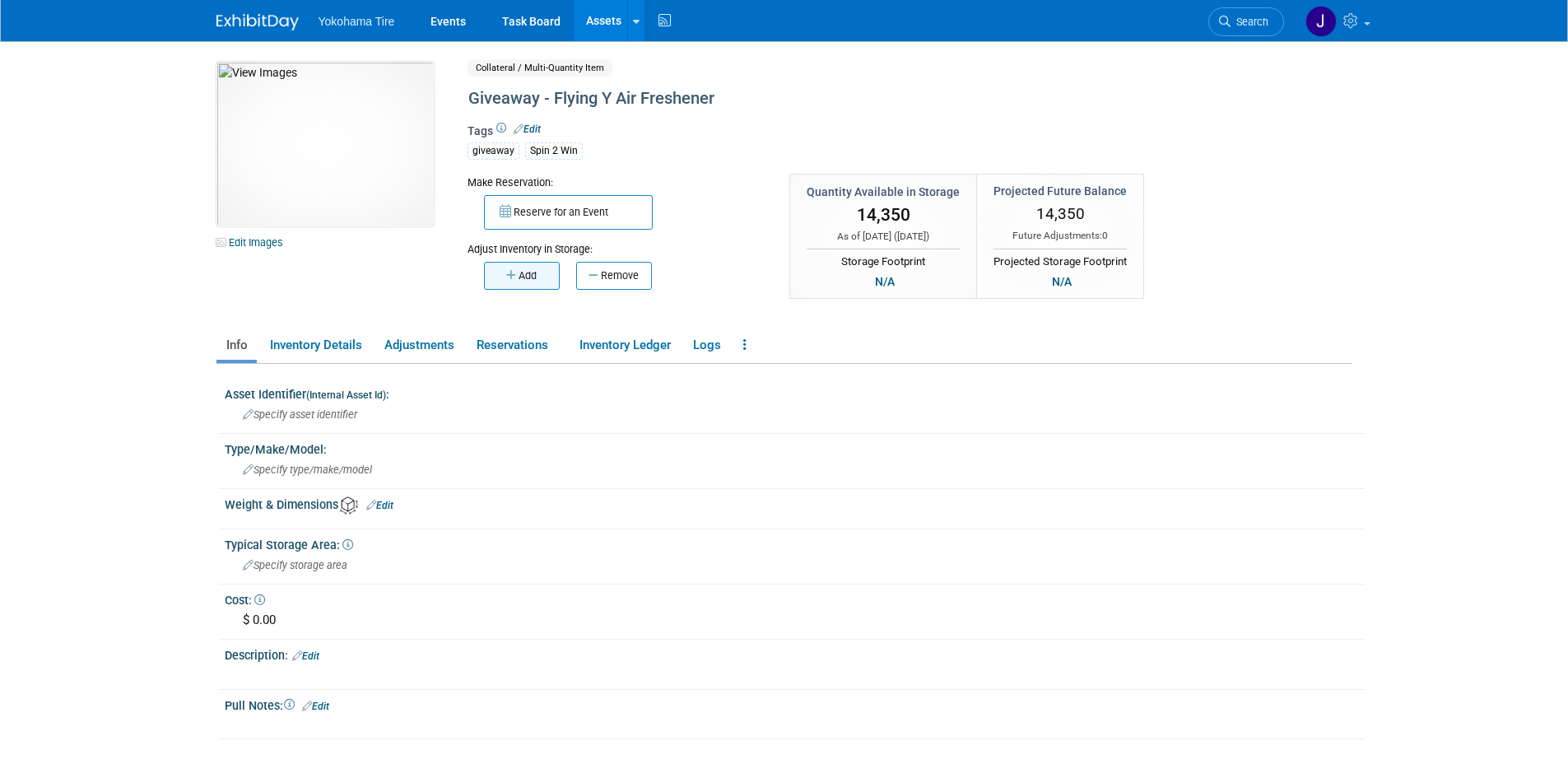
click at [525, 270] on button "Add" at bounding box center [521, 275] width 76 height 28
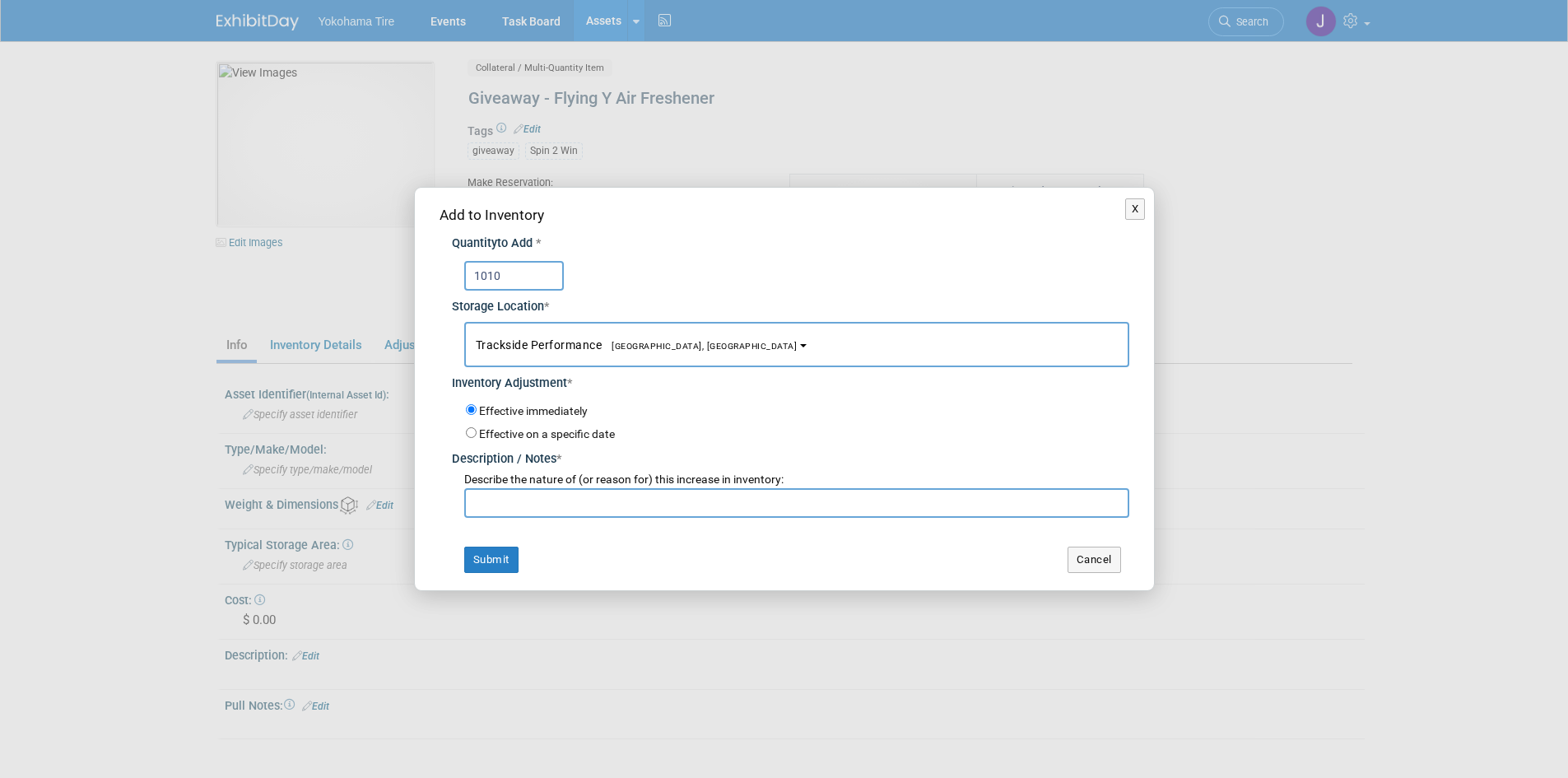
type input "1010"
click at [480, 502] on input "text" at bounding box center [797, 503] width 665 height 30
type input "[DATE] Inventory Check by [PERSON_NAME]. Qty was 14,350"
click at [500, 559] on button "Submit" at bounding box center [491, 559] width 54 height 26
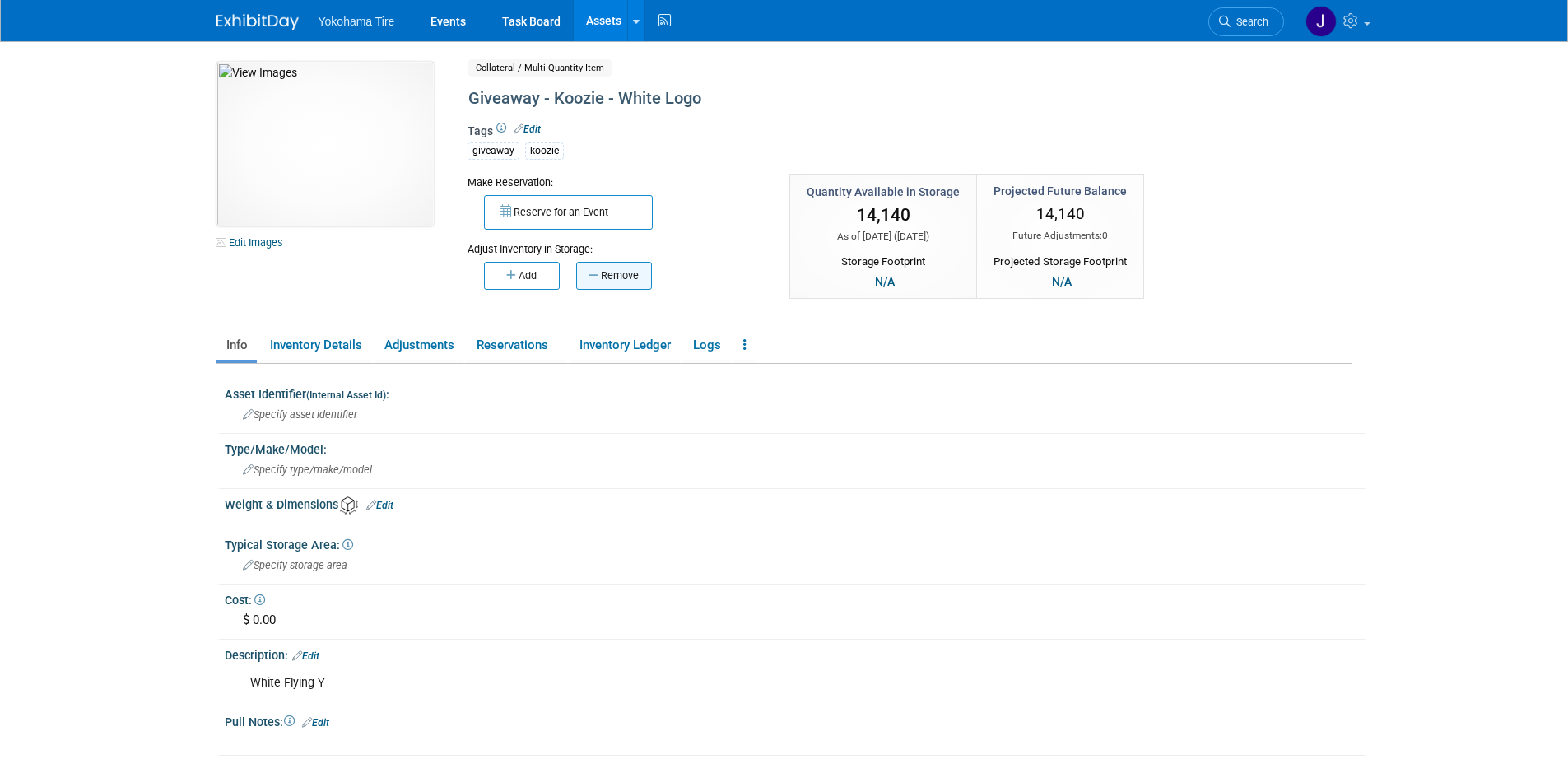
click at [615, 270] on button "Remove" at bounding box center [614, 275] width 76 height 28
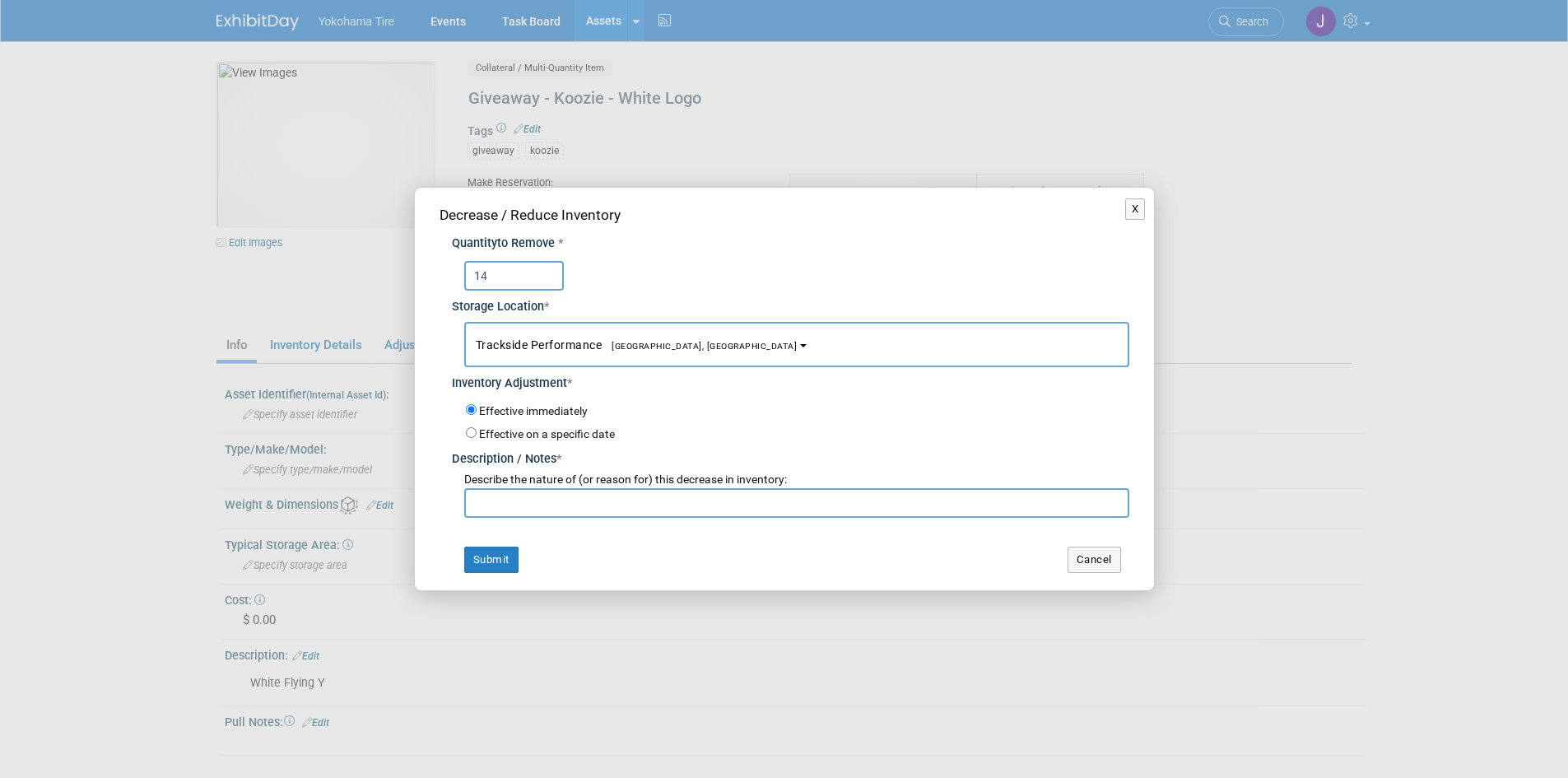
type input "14"
click at [511, 503] on input "text" at bounding box center [797, 503] width 665 height 30
type input "10/1/25 Inventory Check by JH. Qty was 14,140"
click at [503, 553] on button "Submit" at bounding box center [491, 559] width 54 height 26
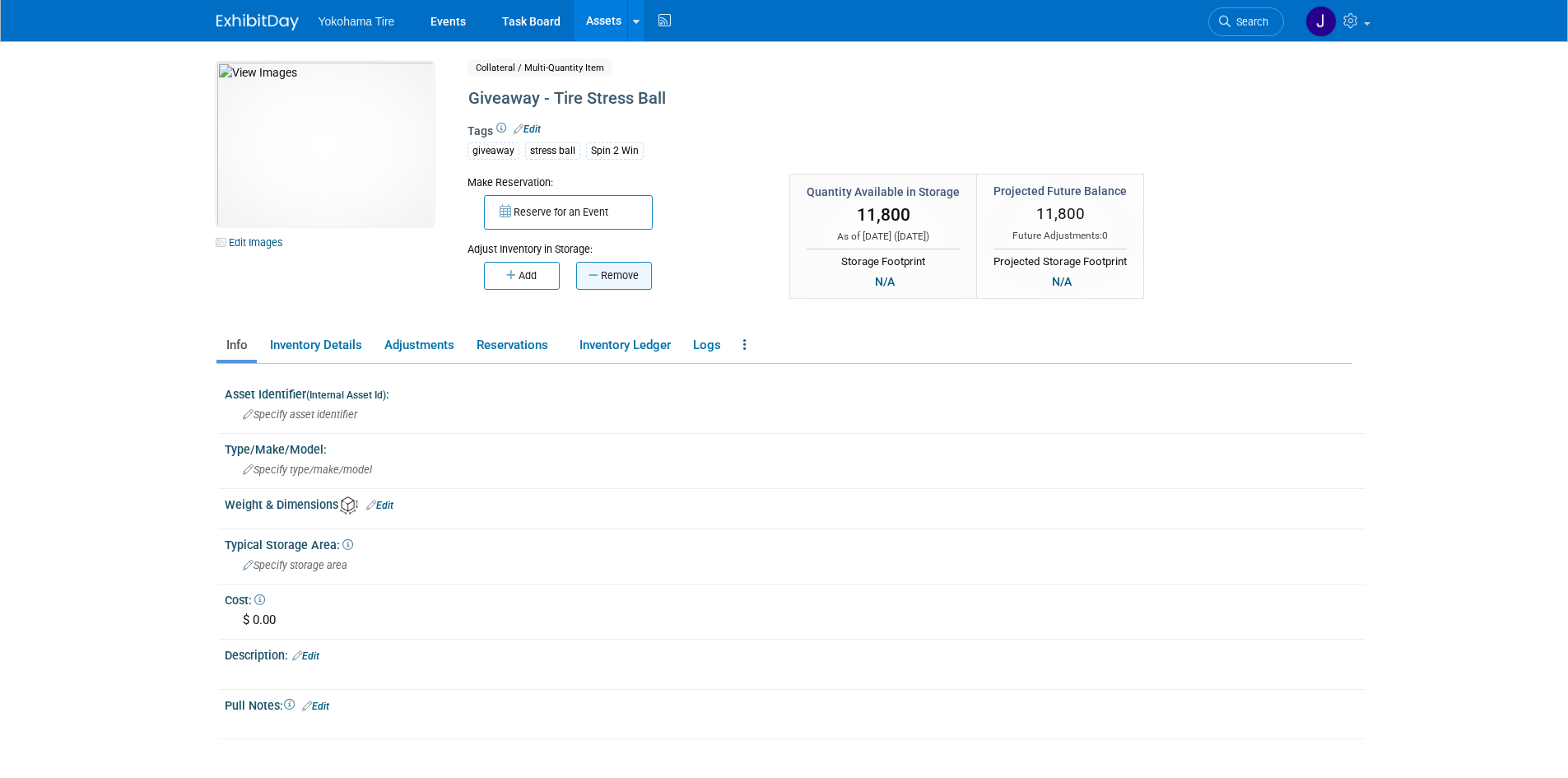
click at [624, 275] on button "Remove" at bounding box center [614, 275] width 76 height 28
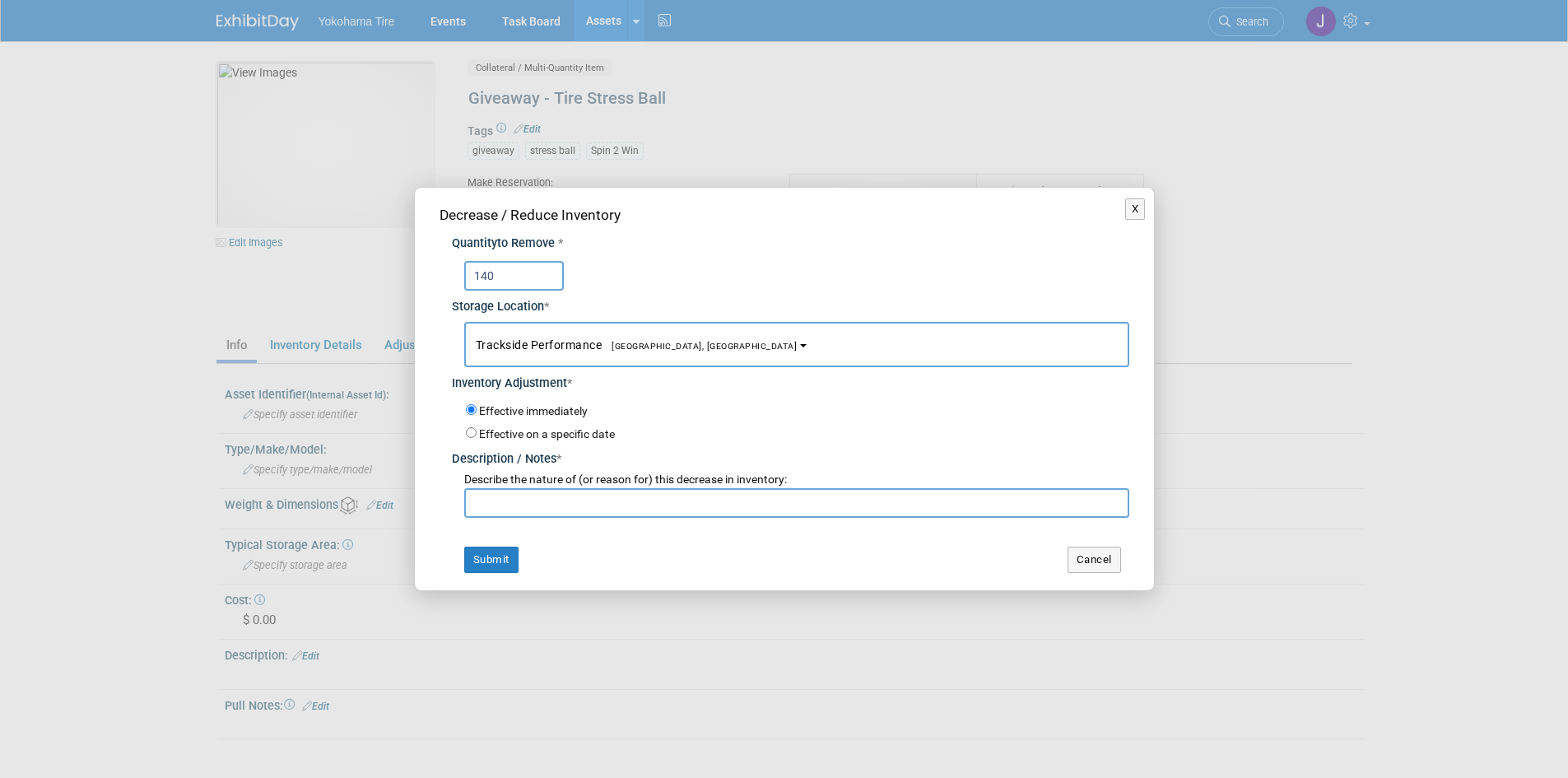
type input "140"
click at [510, 505] on input "text" at bounding box center [797, 503] width 665 height 30
click at [681, 504] on input "10/1/25 Inventory Check by JH. Qty was11,800" at bounding box center [797, 503] width 665 height 30
type input "10/1/25 Inventory Check by JH. Qty was 11,800"
click at [486, 559] on button "Submit" at bounding box center [491, 559] width 54 height 26
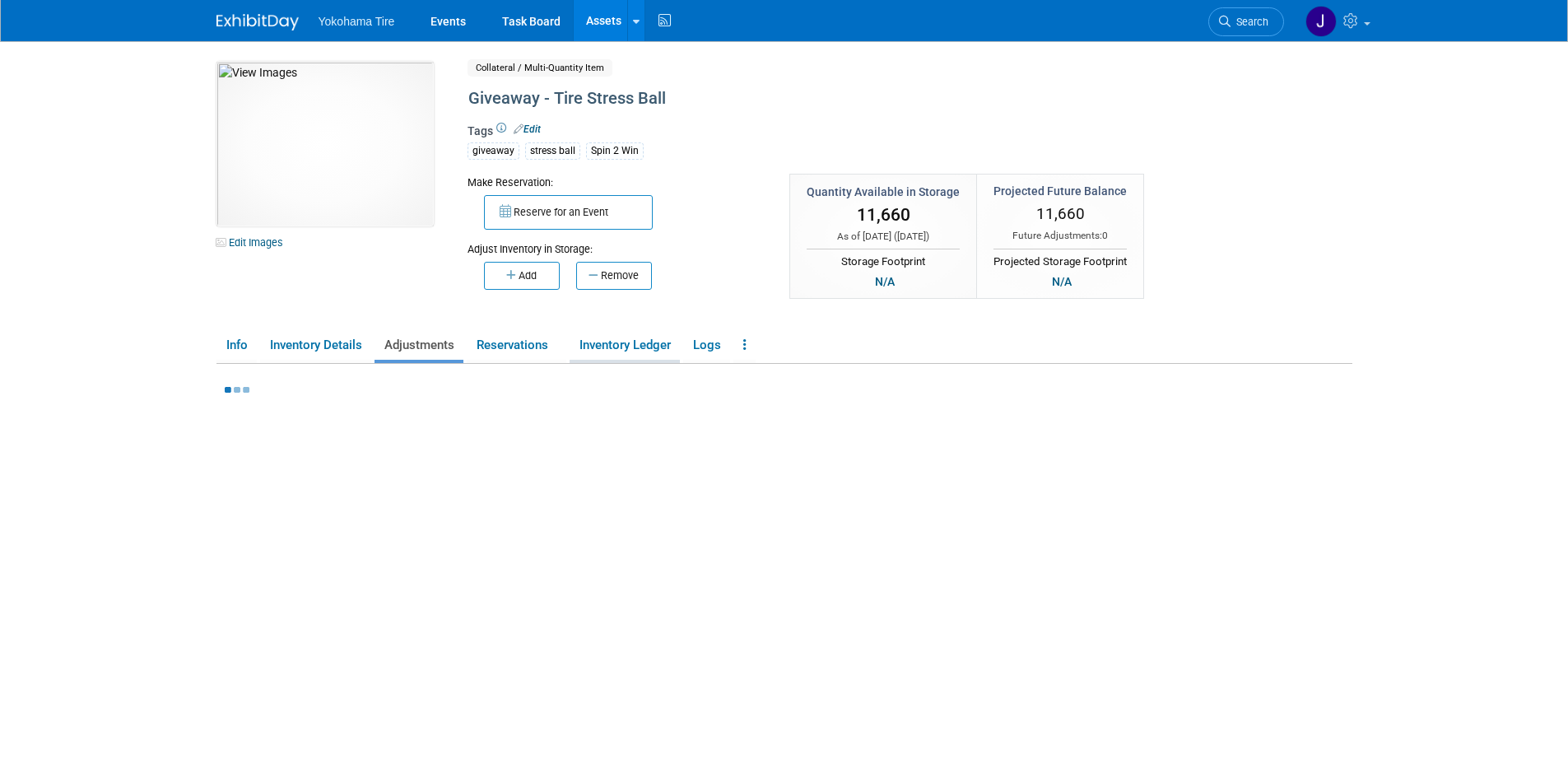
click at [618, 346] on link "Inventory Ledger" at bounding box center [625, 345] width 111 height 29
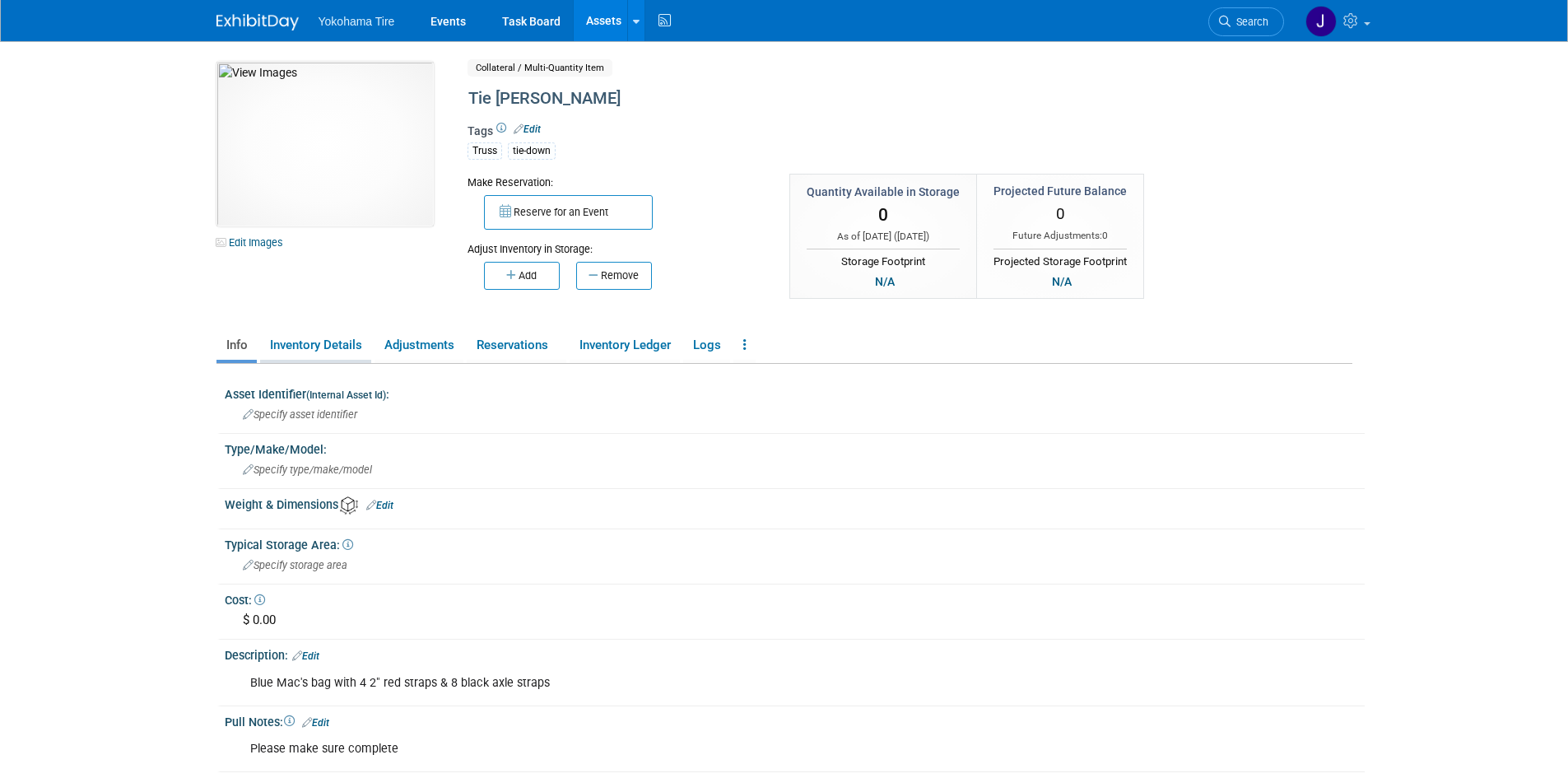
click at [332, 346] on link "Inventory Details" at bounding box center [315, 345] width 111 height 29
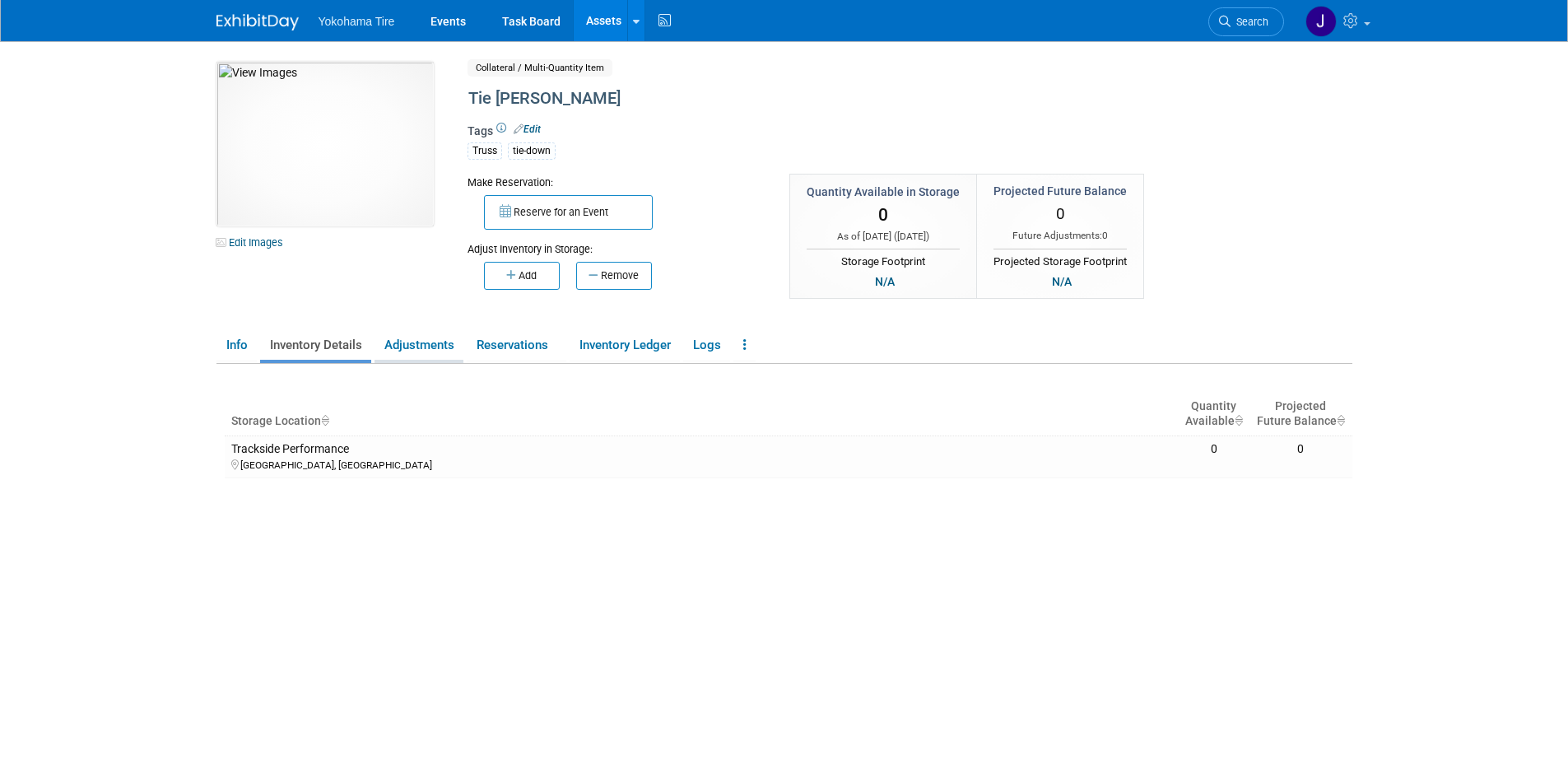
click at [413, 338] on link "Adjustments" at bounding box center [418, 345] width 89 height 29
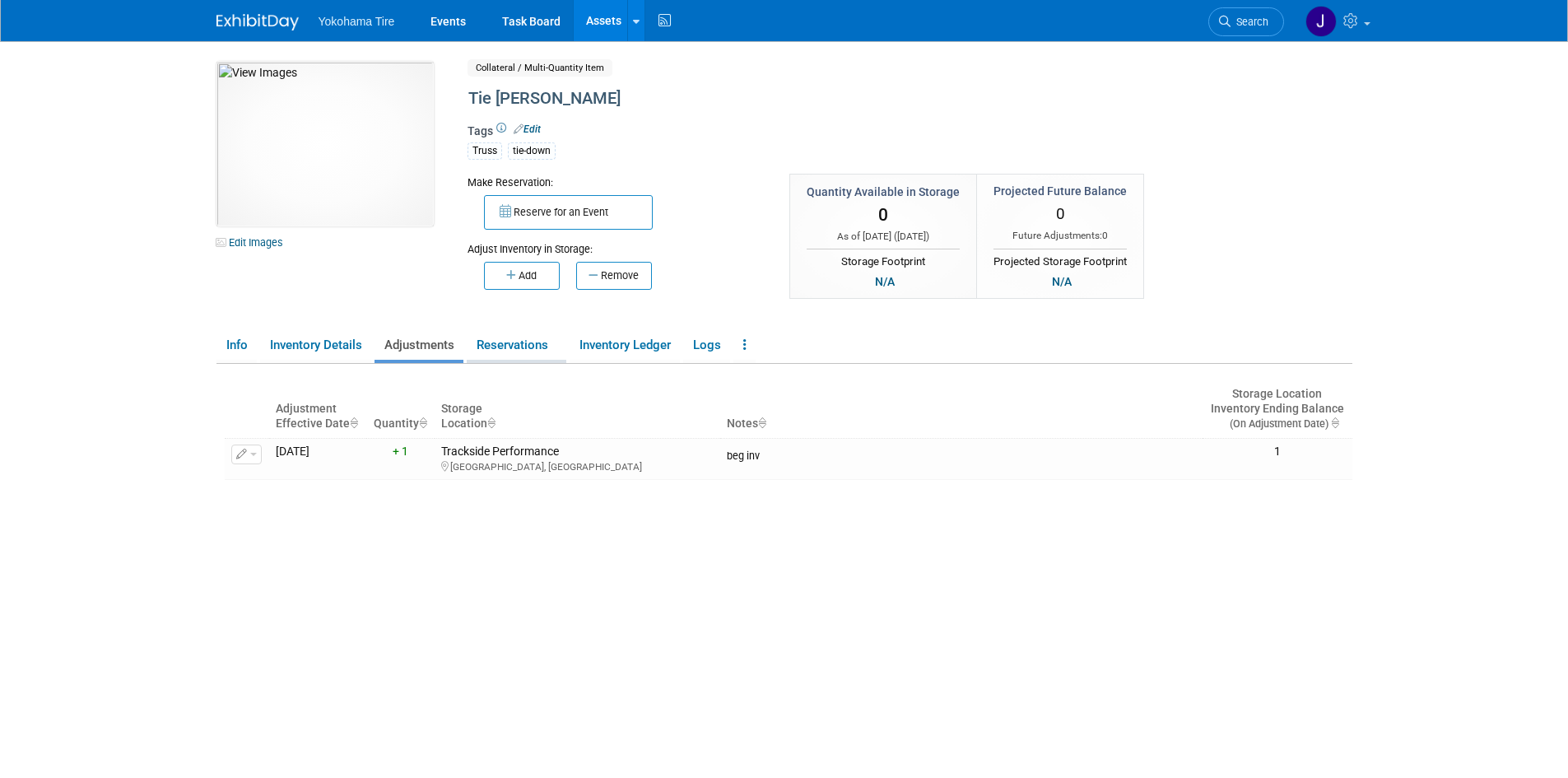
click at [497, 341] on link "Reservations" at bounding box center [516, 345] width 99 height 29
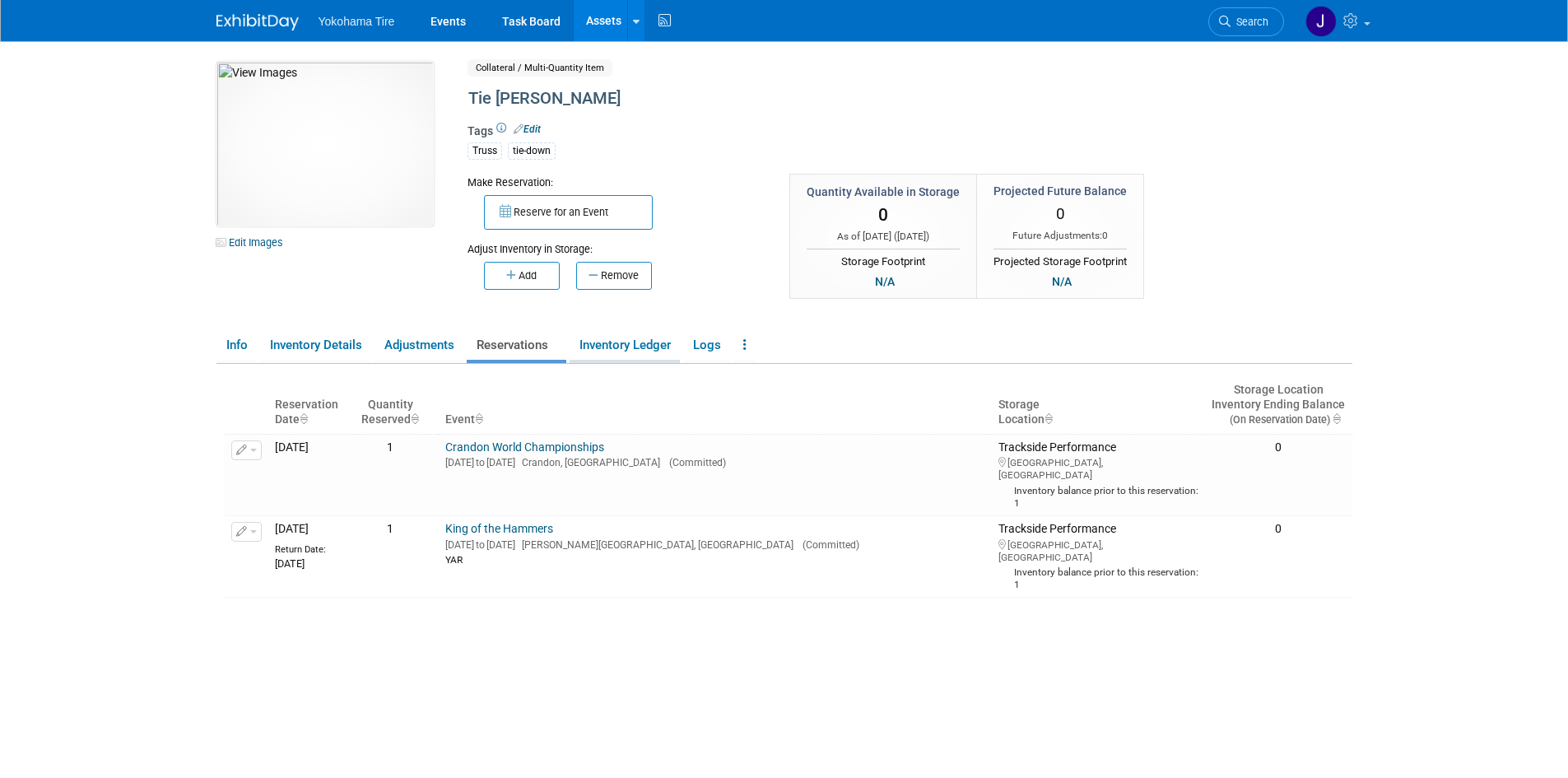
click at [621, 339] on link "Inventory Ledger" at bounding box center [625, 345] width 111 height 29
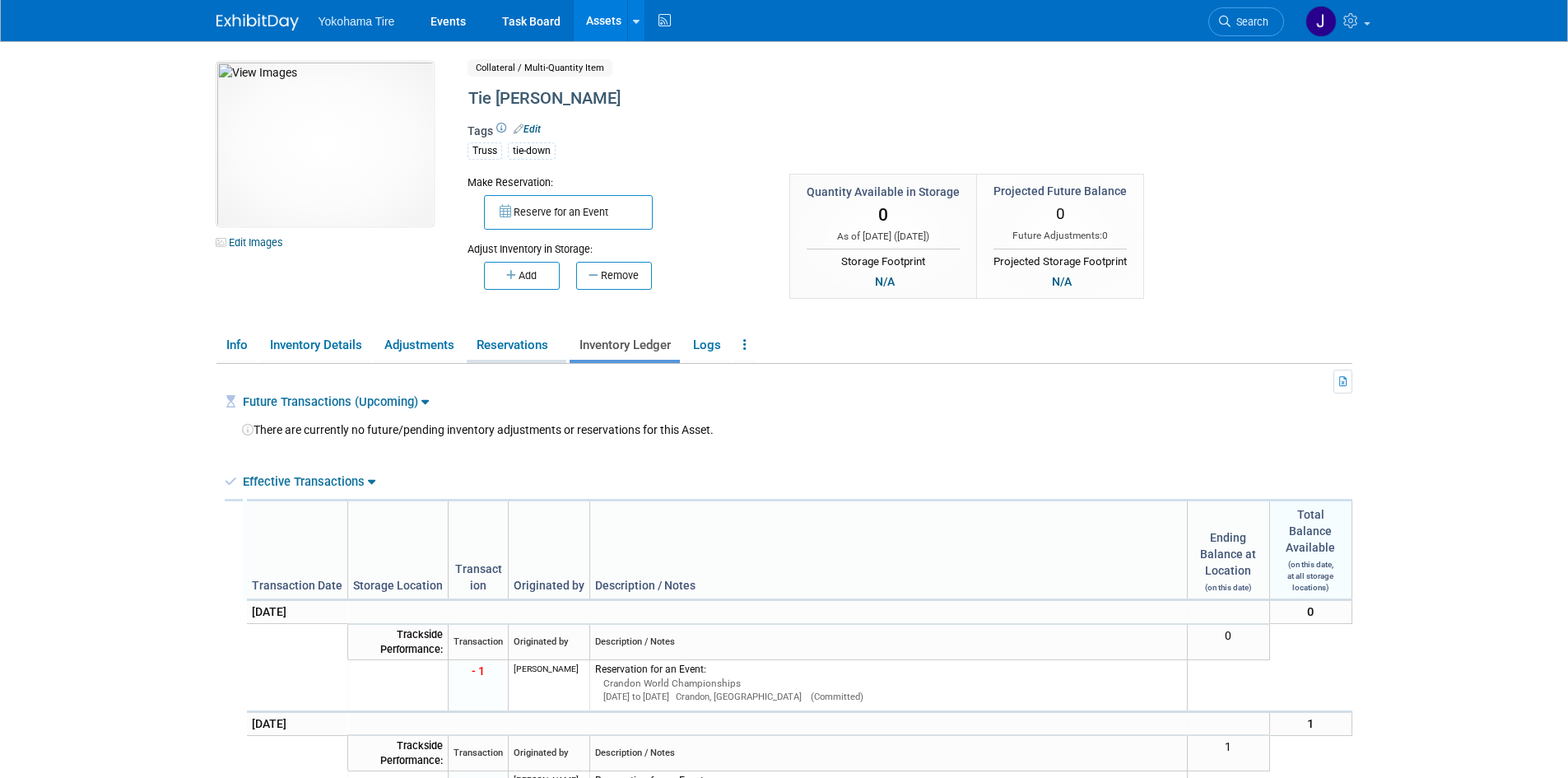
click at [501, 344] on link "Reservations" at bounding box center [516, 345] width 99 height 29
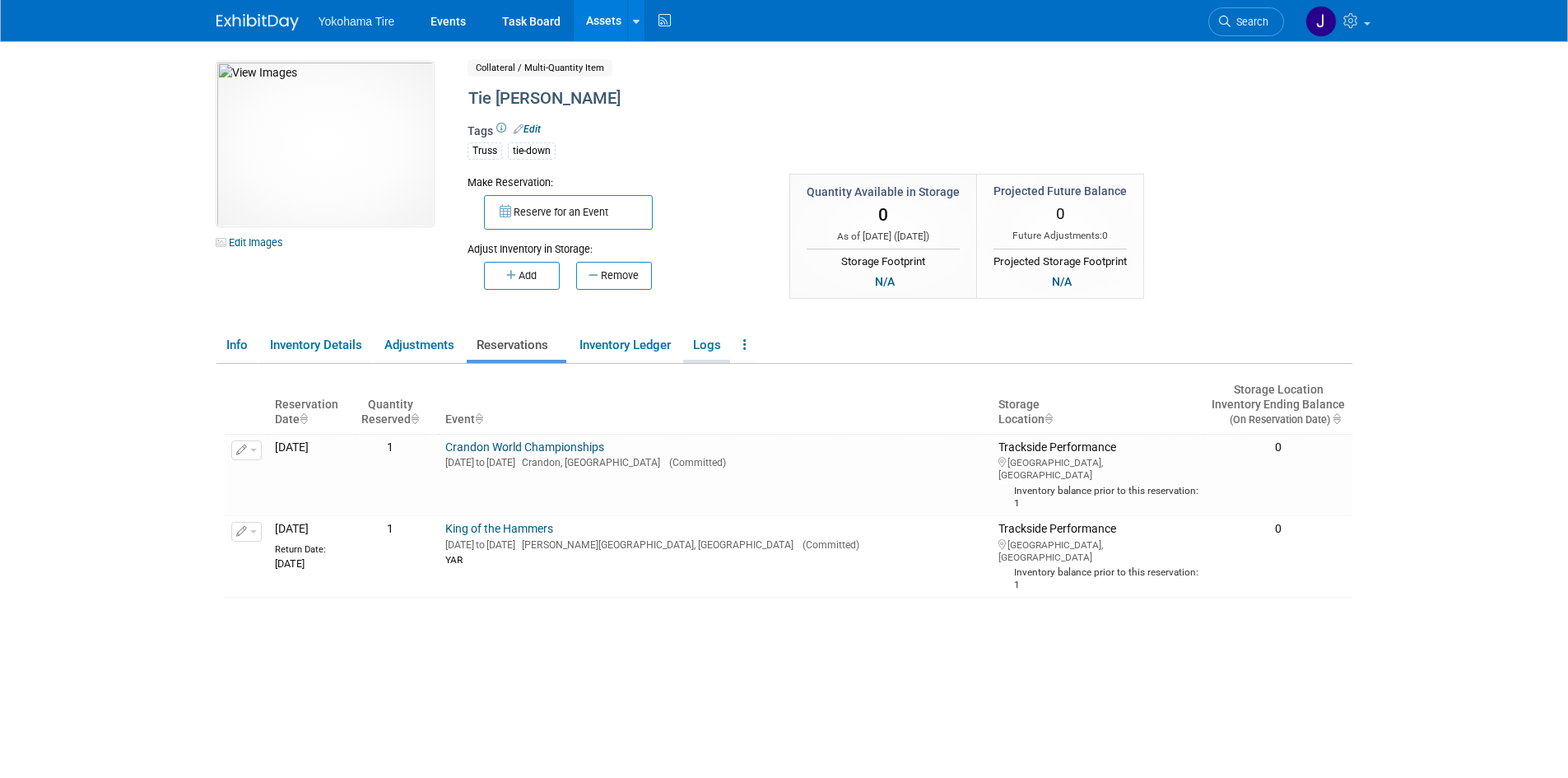
click at [712, 342] on link "Logs" at bounding box center [706, 345] width 47 height 29
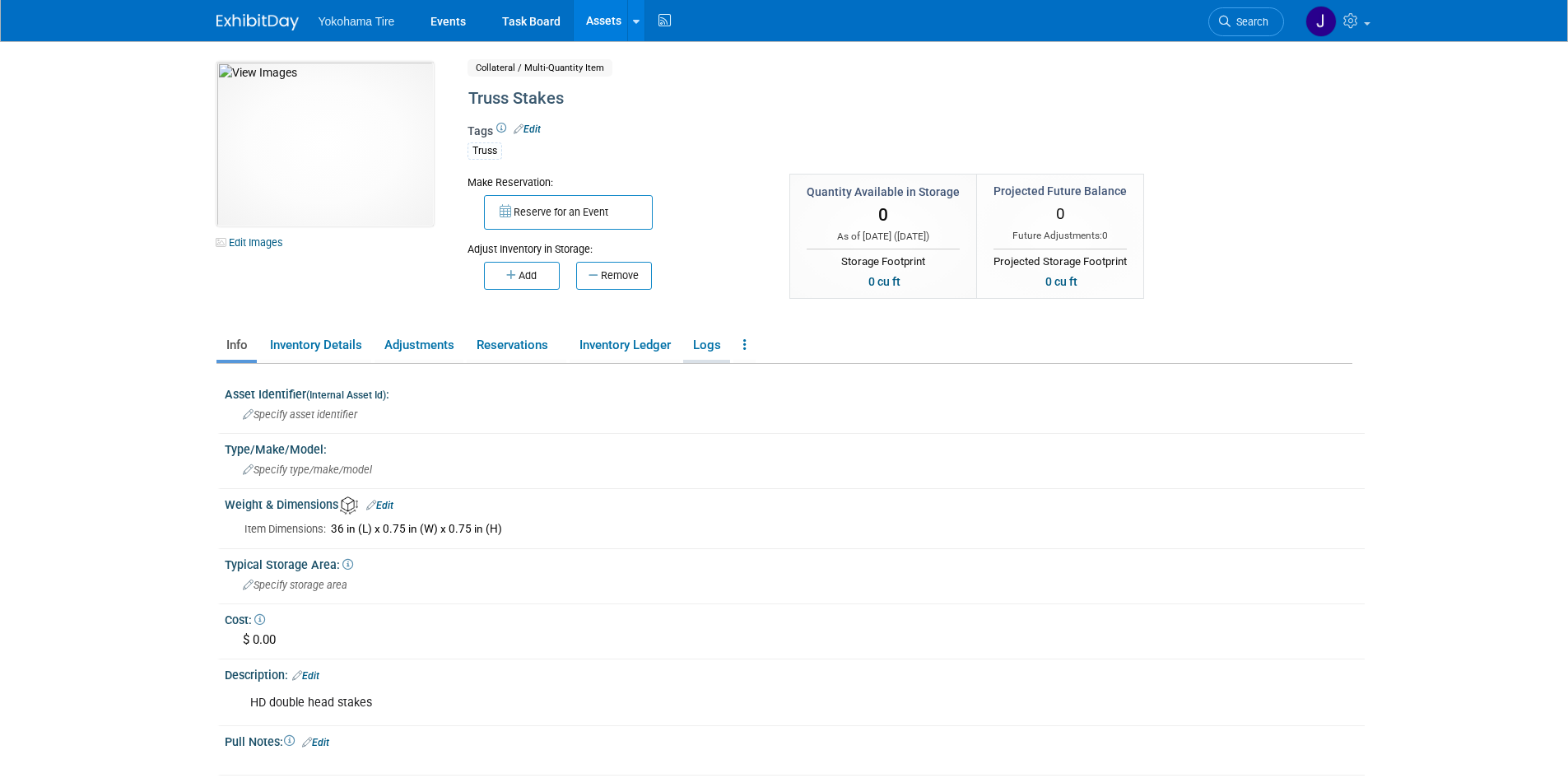
click at [713, 348] on link "Logs" at bounding box center [706, 345] width 47 height 29
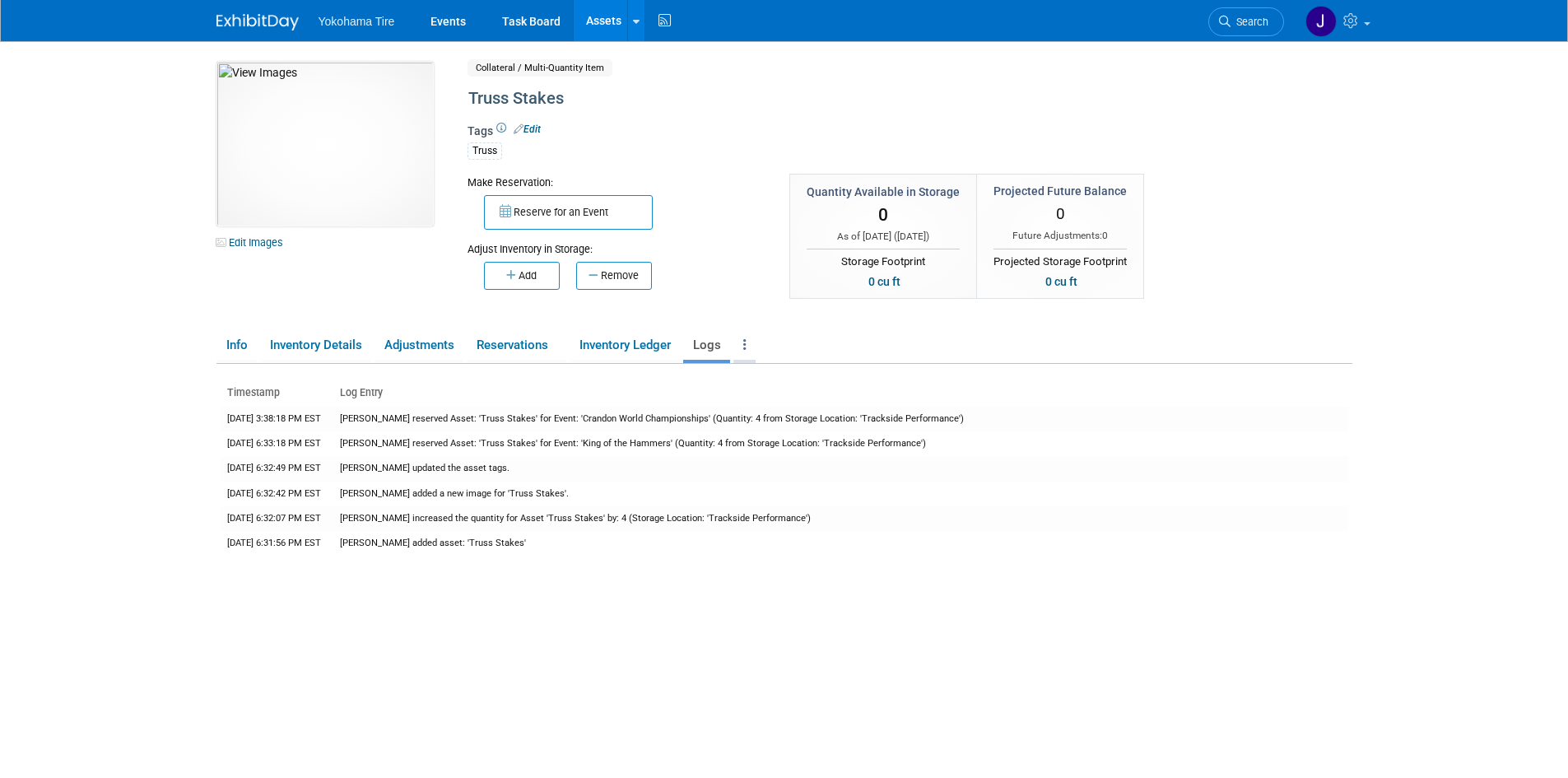
click at [749, 343] on link at bounding box center [744, 345] width 22 height 29
click at [746, 344] on icon at bounding box center [745, 344] width 3 height 13
click at [631, 340] on link "Inventory Ledger" at bounding box center [625, 345] width 111 height 29
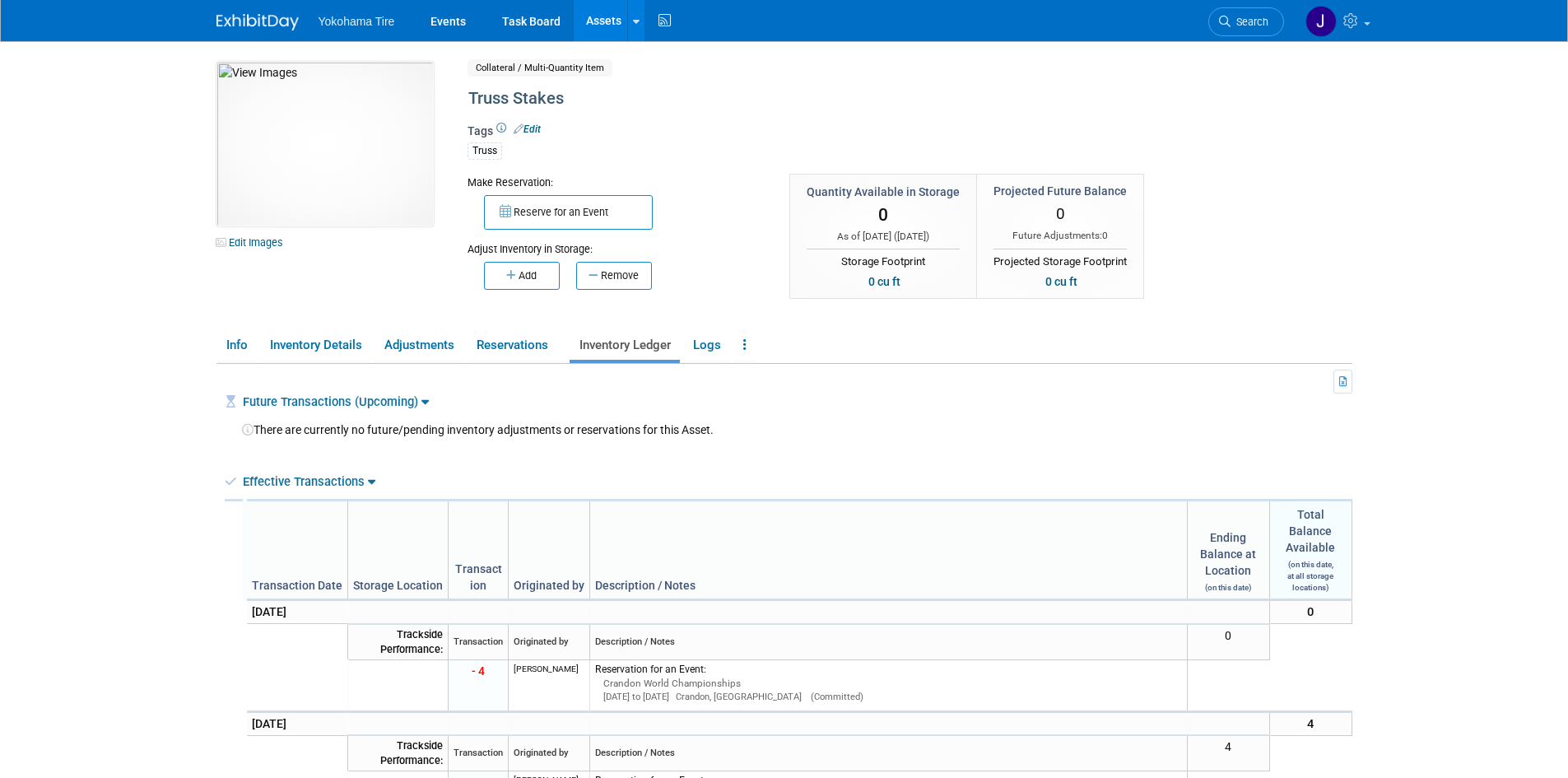
click at [335, 477] on link "Effective Transactions" at bounding box center [310, 481] width 133 height 14
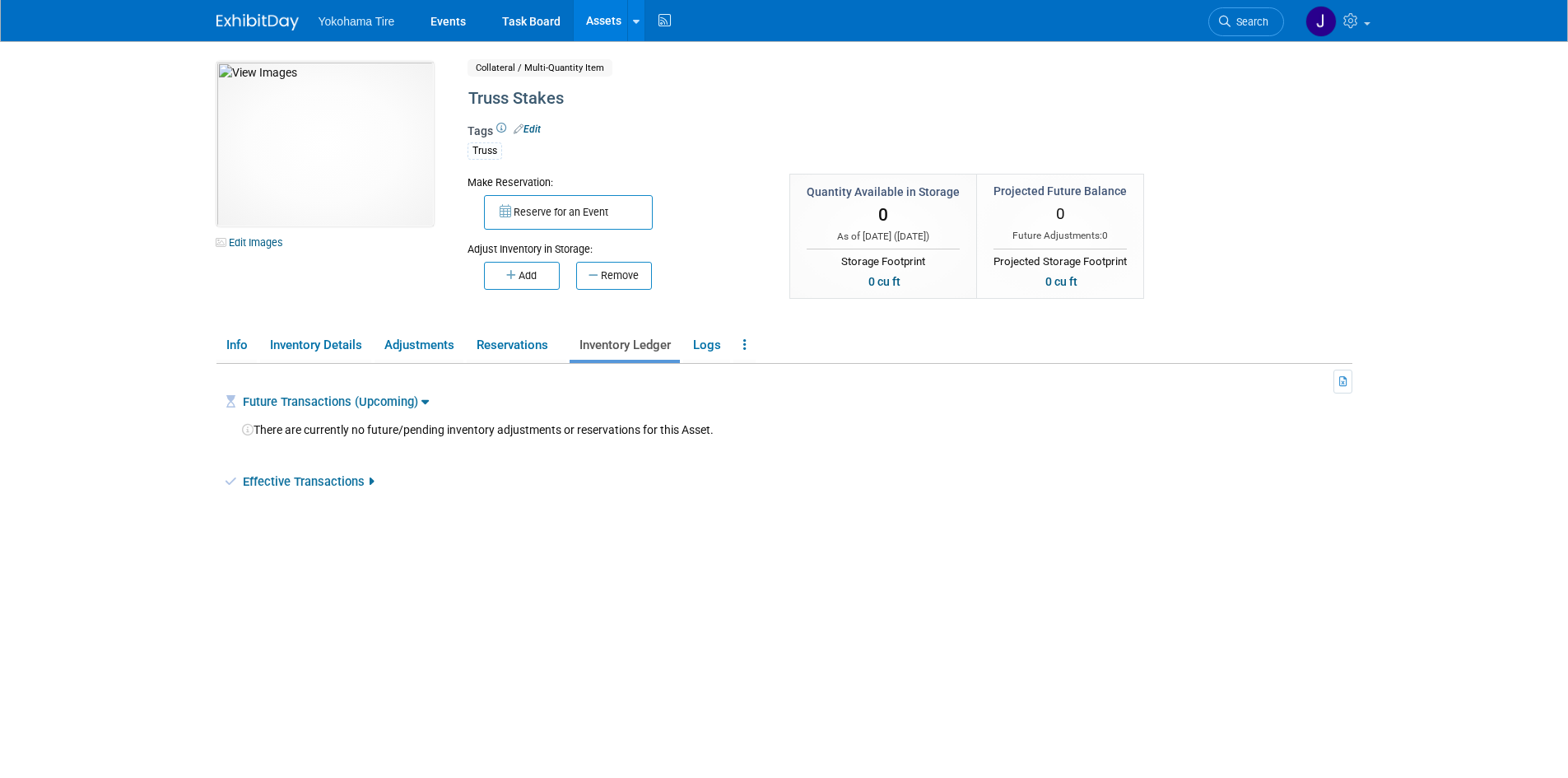
click at [372, 481] on icon at bounding box center [371, 482] width 6 height 13
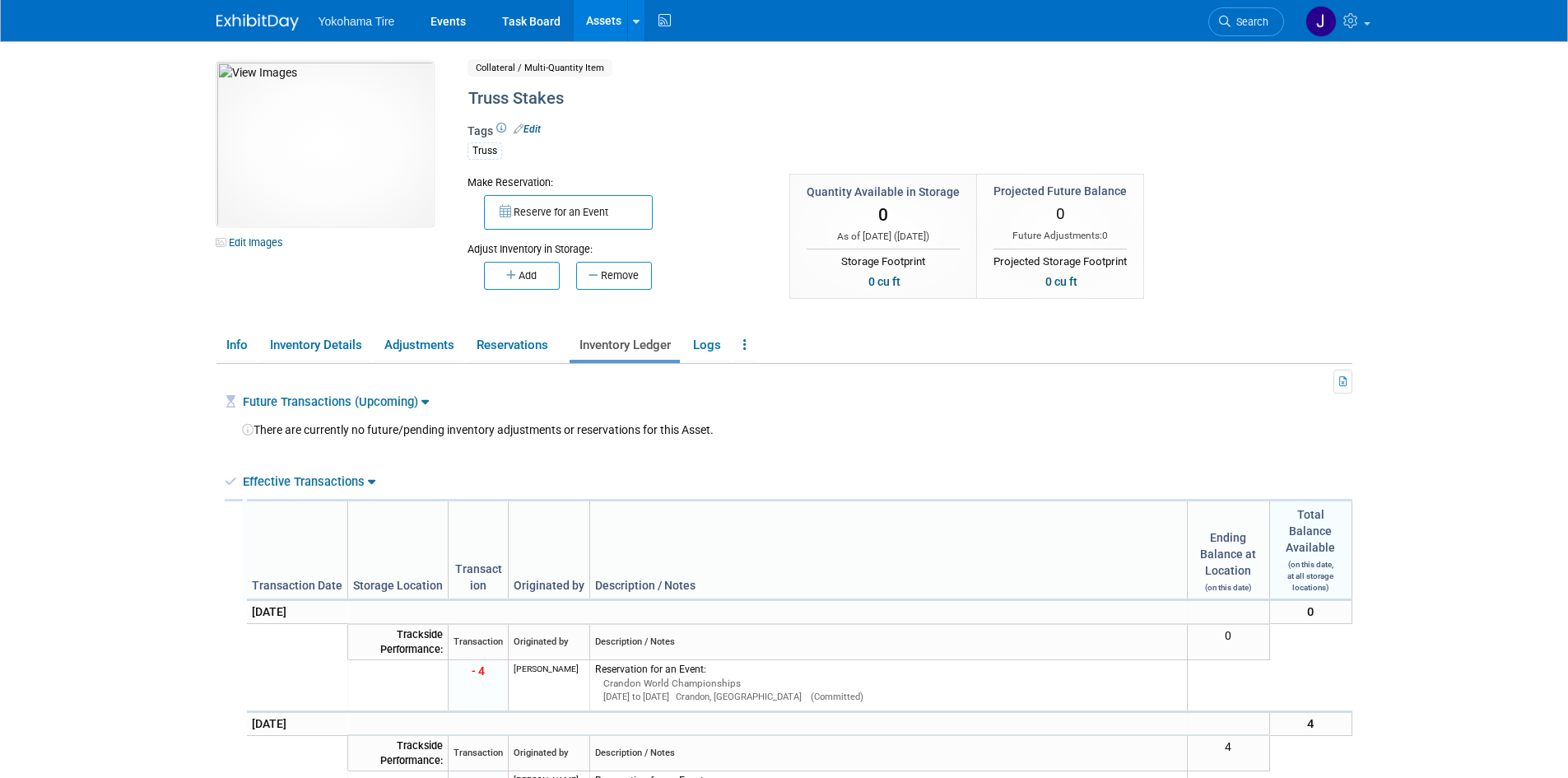
click at [422, 399] on link "Future Transactions (Upcoming)" at bounding box center [336, 401] width 186 height 14
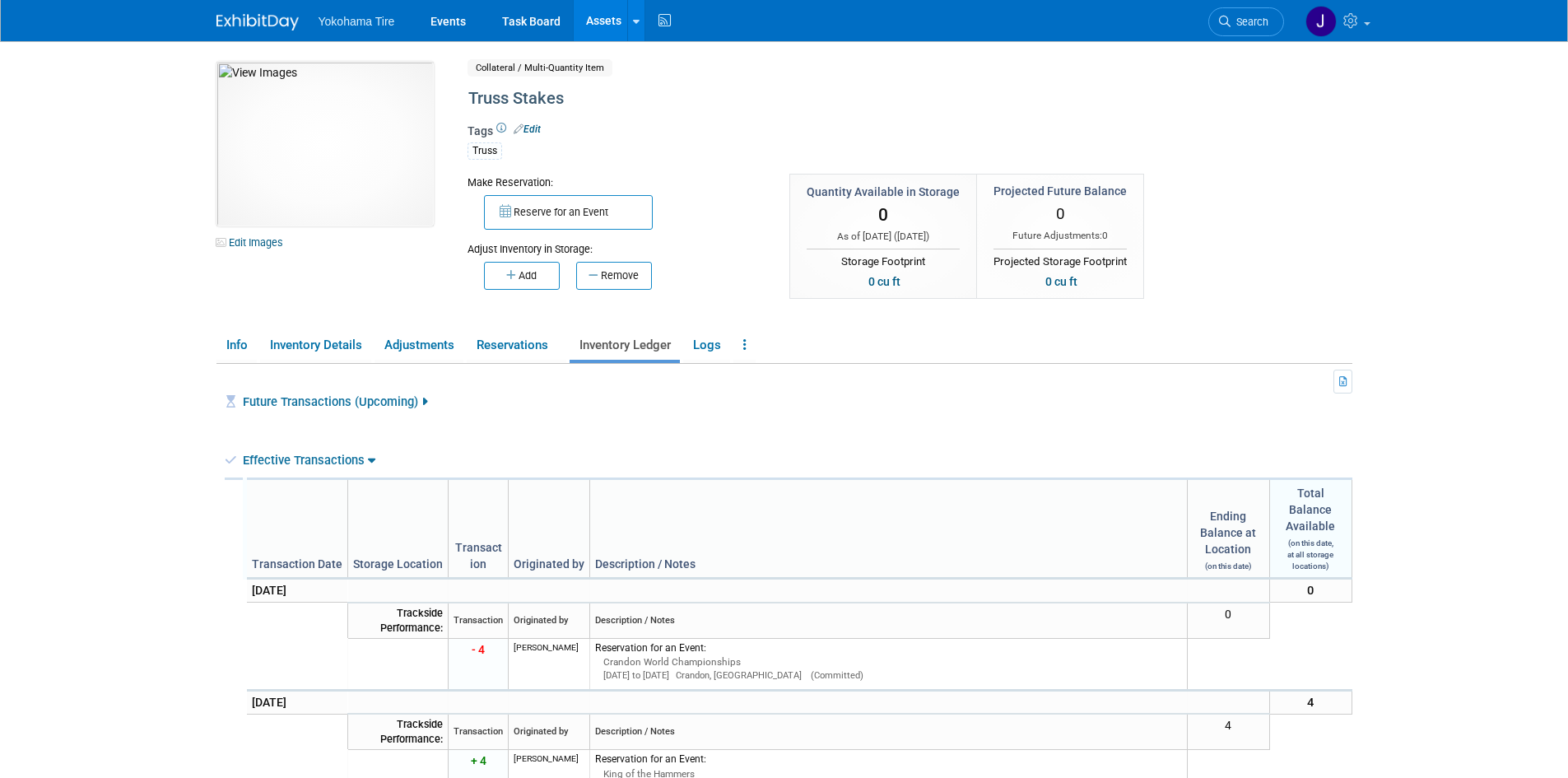
click at [422, 399] on link "Future Transactions (Upcoming)" at bounding box center [335, 401] width 185 height 14
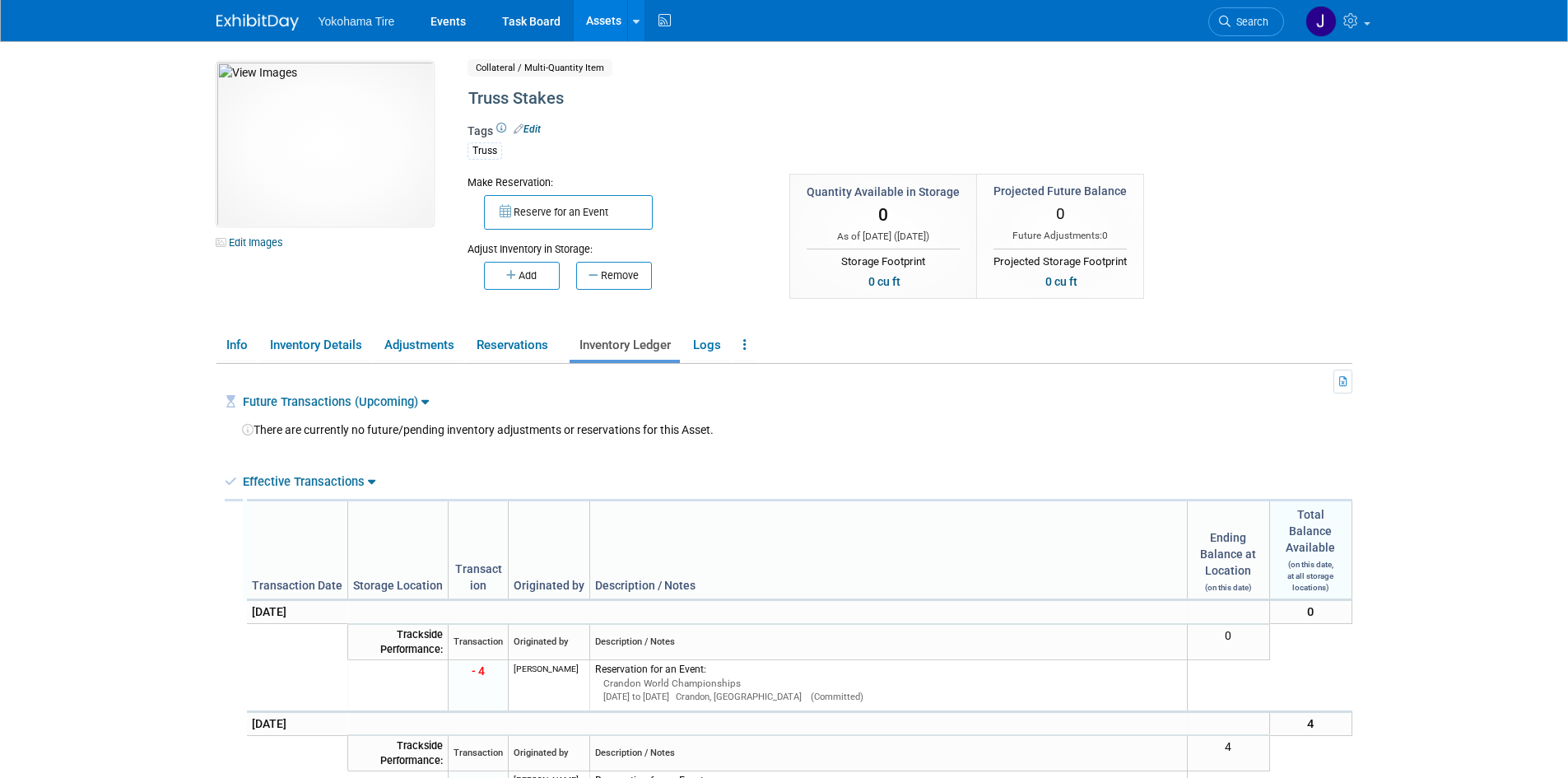
click at [422, 399] on link "Future Transactions (Upcoming)" at bounding box center [336, 401] width 186 height 14
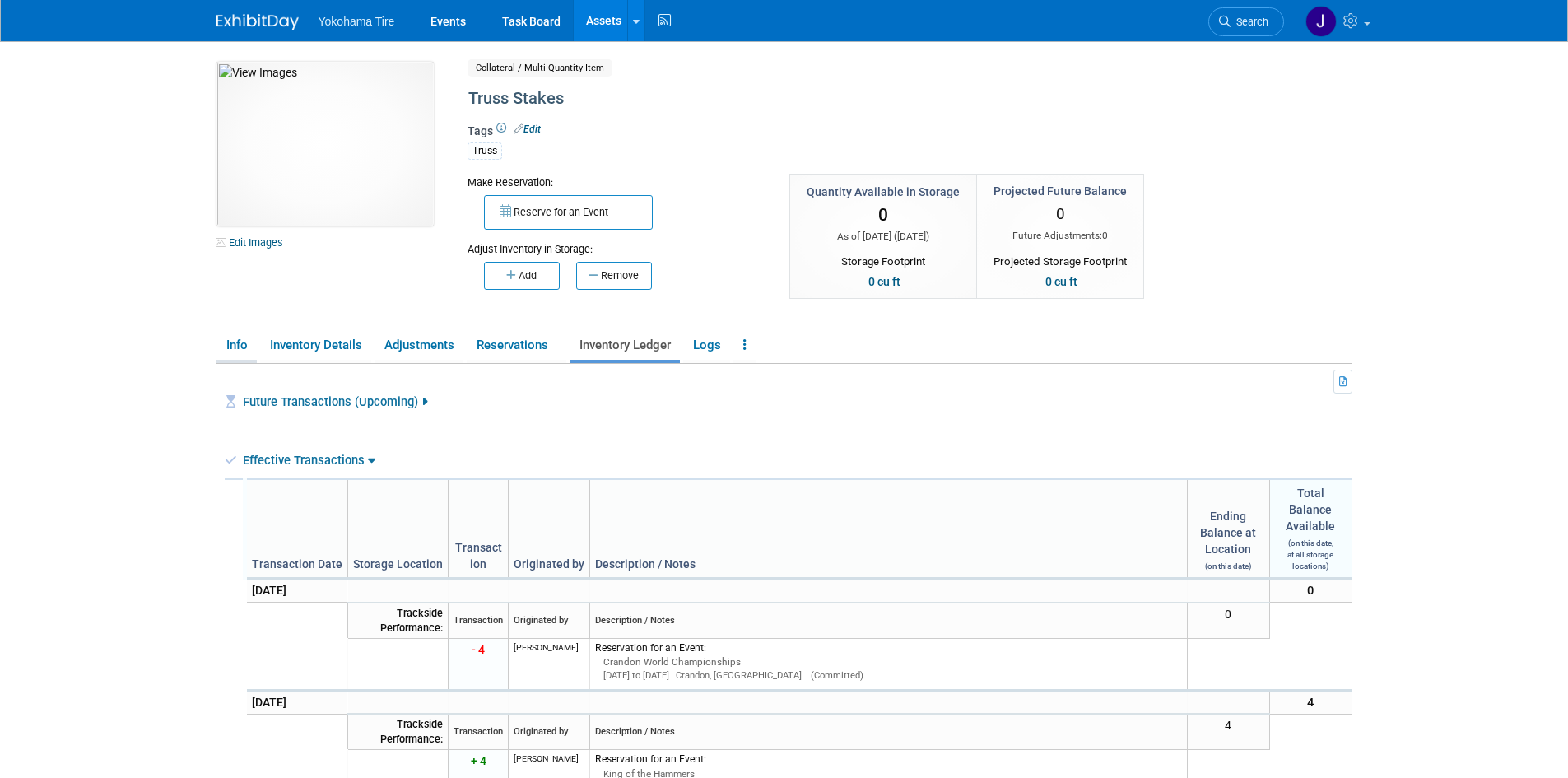
click at [241, 344] on link "Info" at bounding box center [236, 345] width 40 height 29
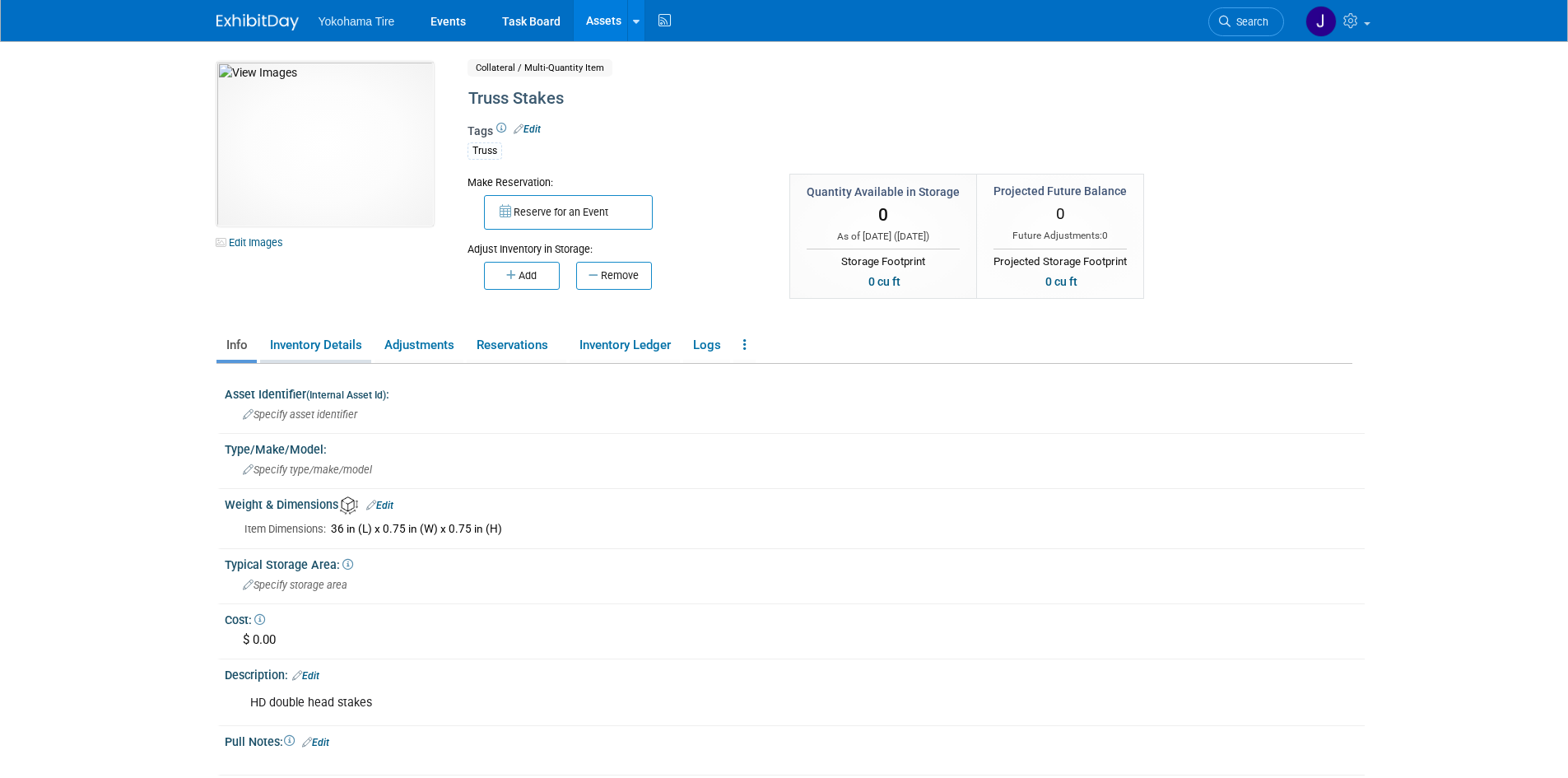
click at [298, 344] on link "Inventory Details" at bounding box center [315, 345] width 111 height 29
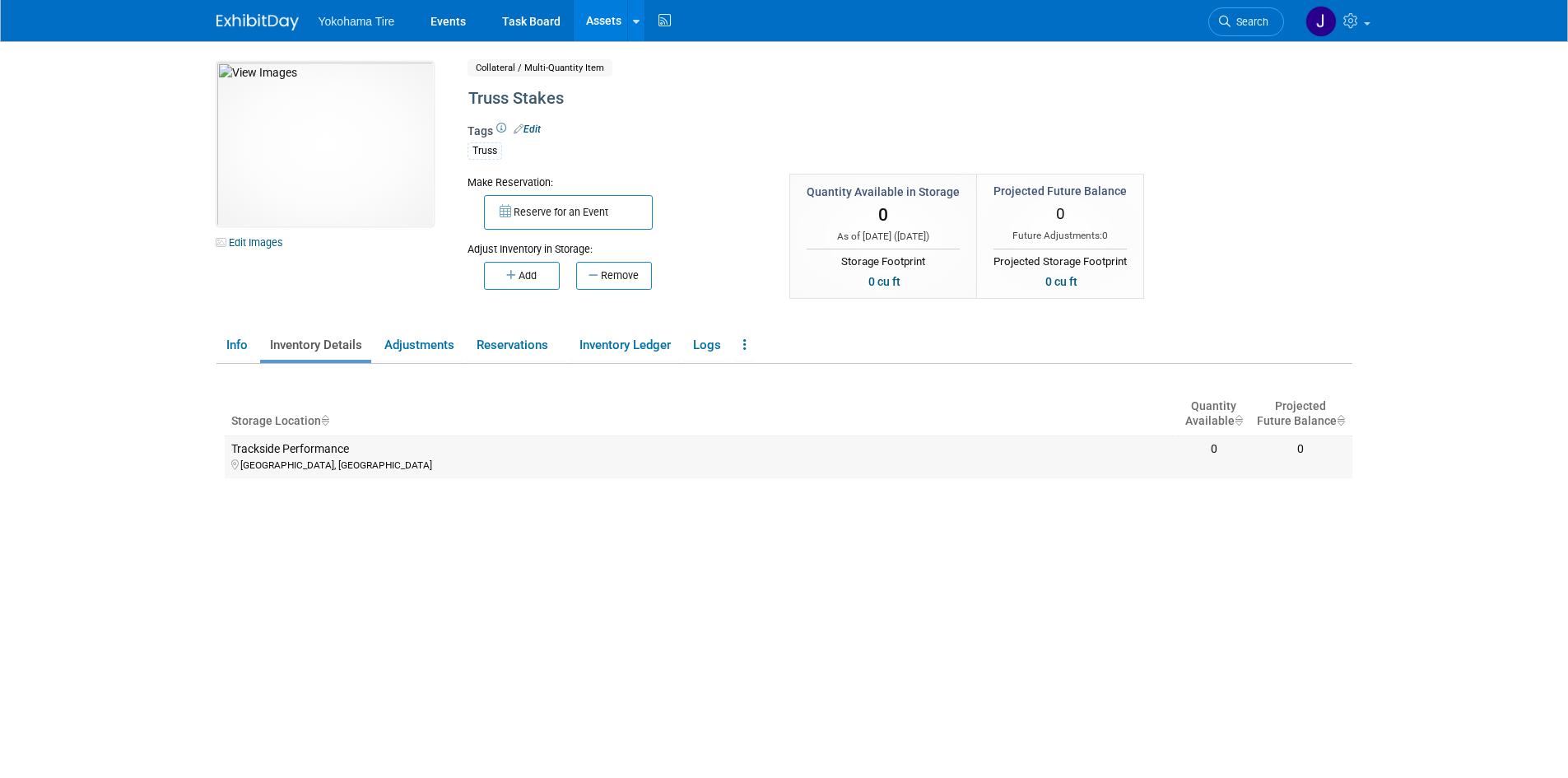
click at [393, 450] on div "Trackside Performance" at bounding box center [702, 449] width 940 height 14
click at [1344, 422] on icon "Projected Future Balance : activate to sort column ascending" at bounding box center [1341, 421] width 9 height 12
click at [1341, 419] on icon "Projected Future Balance : activate to sort column descending" at bounding box center [1341, 421] width 9 height 12
click at [1340, 416] on icon "Projected Future Balance : activate to sort column ascending" at bounding box center [1341, 421] width 9 height 12
click at [1242, 423] on icon "Quantity Available : activate to sort column ascending" at bounding box center [1239, 421] width 9 height 12
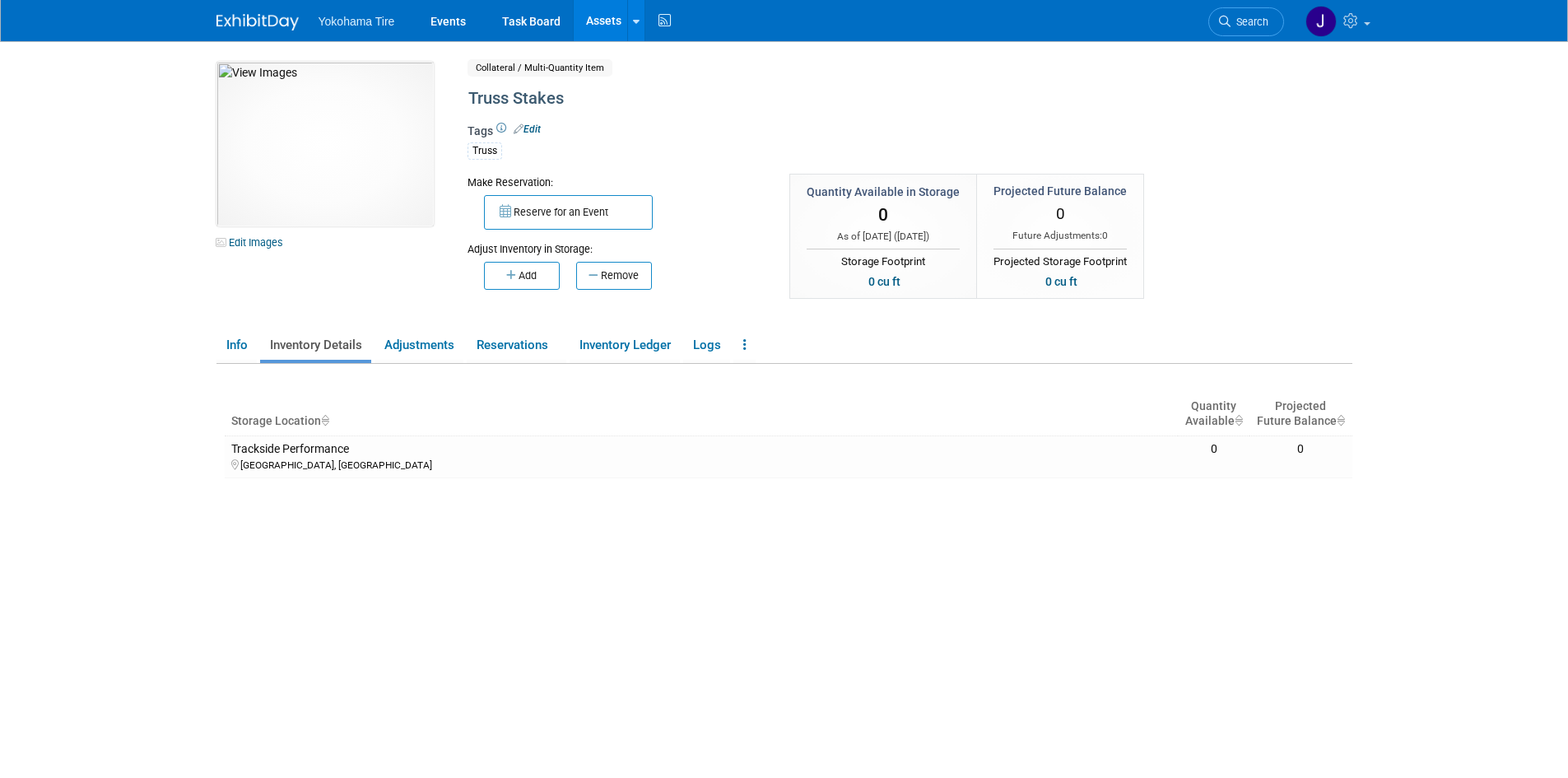
click at [1242, 423] on icon "Quantity Available : activate to sort column ascending" at bounding box center [1239, 421] width 9 height 12
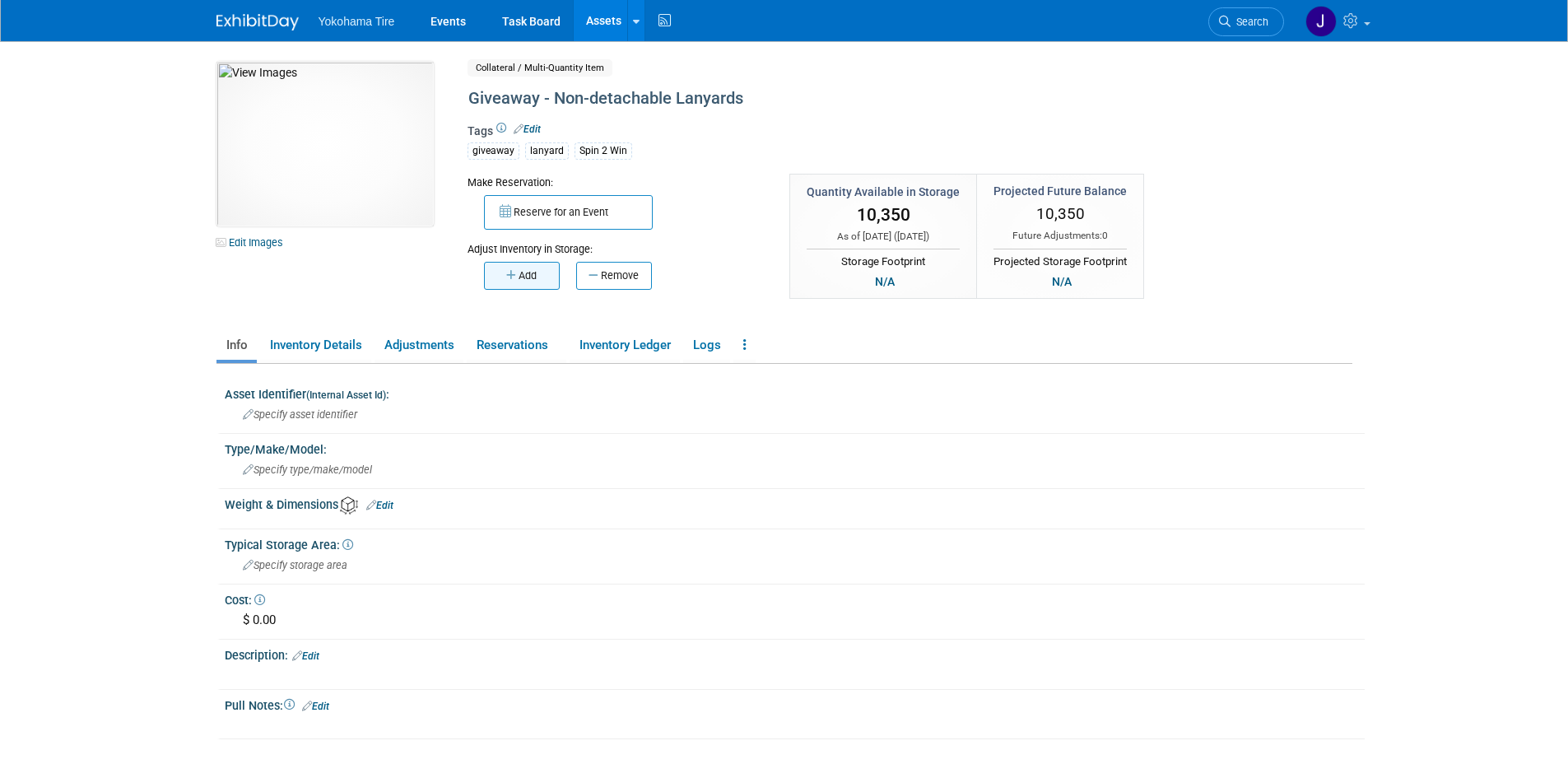
click at [523, 275] on button "Add" at bounding box center [521, 275] width 76 height 28
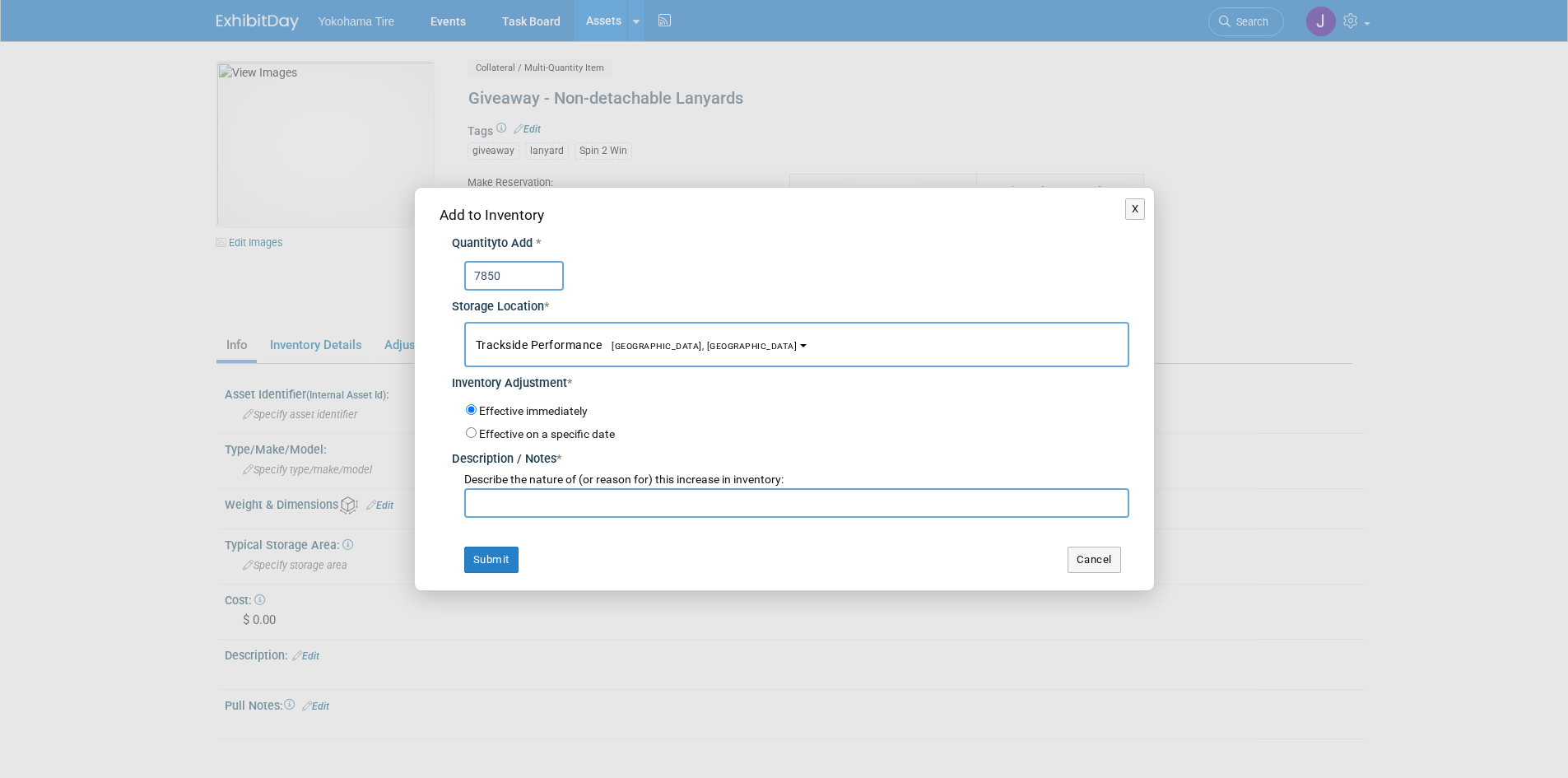
type input "7850"
click at [482, 500] on input "text" at bounding box center [797, 503] width 665 height 30
type input "10/1/25 Inventory Check by JH. Qty was10,350"
click at [497, 558] on button "Submit" at bounding box center [491, 559] width 54 height 26
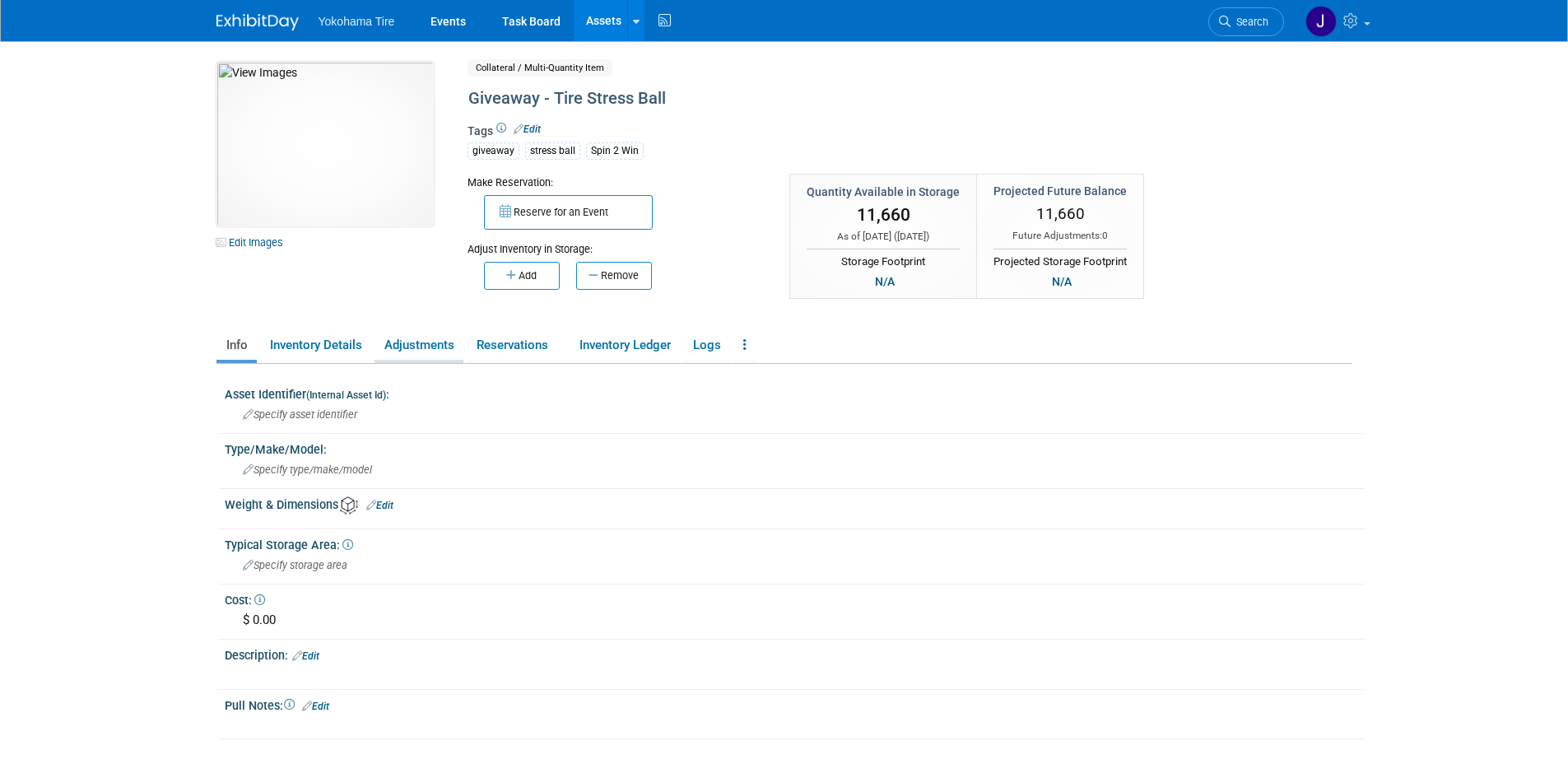
click at [426, 348] on link "Adjustments" at bounding box center [418, 345] width 89 height 29
click at [431, 341] on link "Adjustments" at bounding box center [418, 345] width 89 height 29
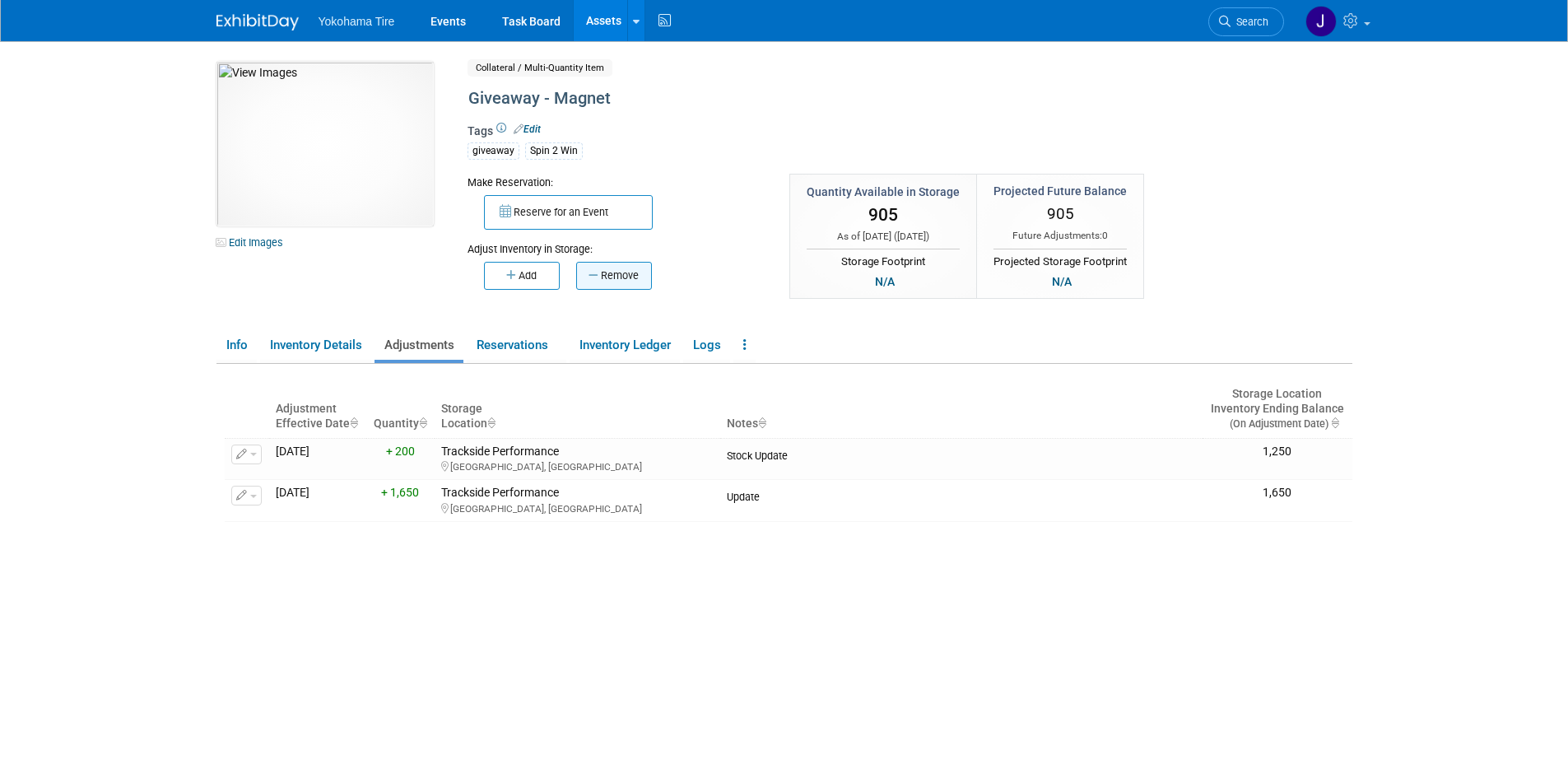
click at [607, 277] on button "Remove" at bounding box center [614, 275] width 76 height 28
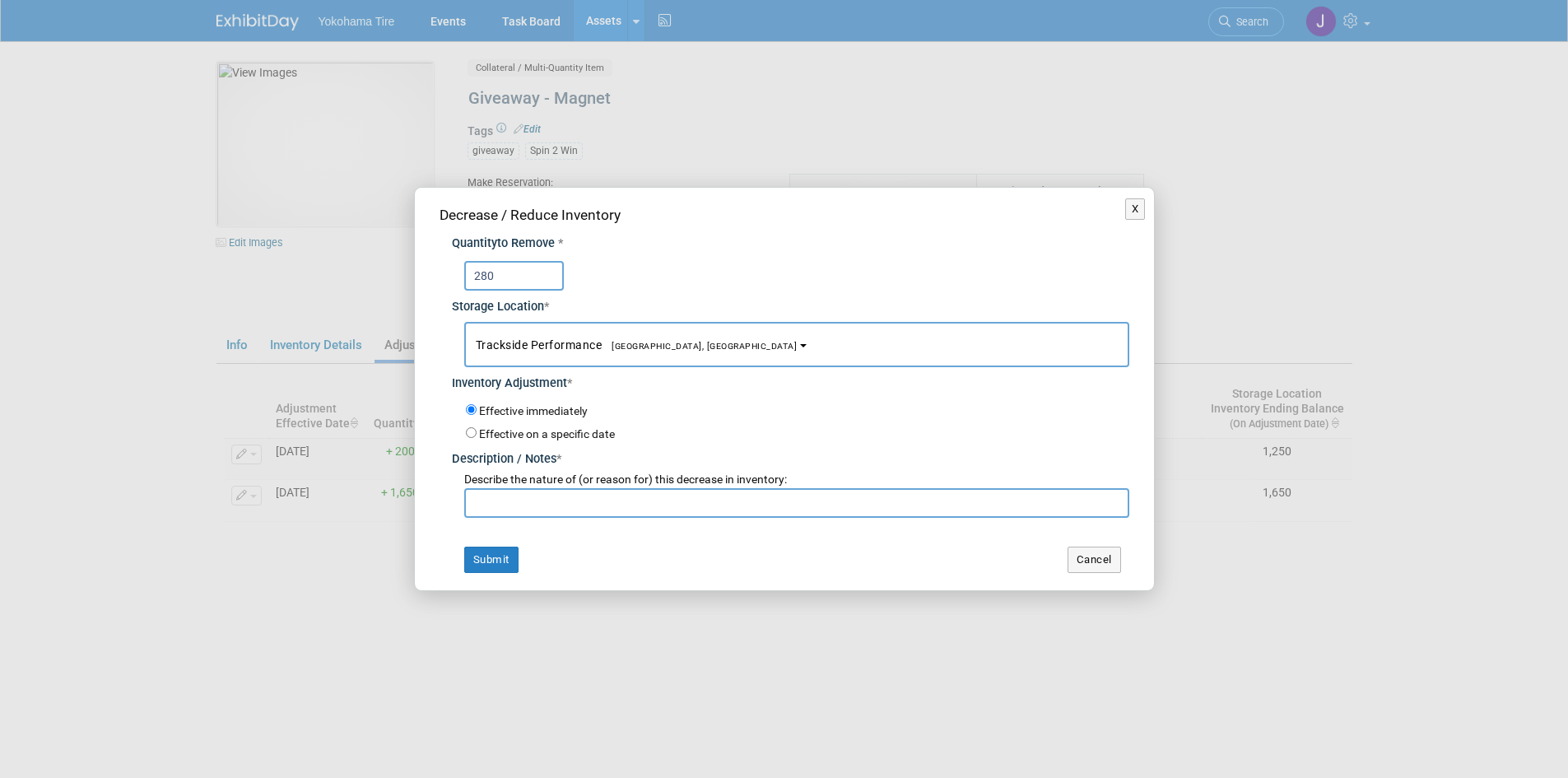
type input "280"
click at [503, 503] on input "text" at bounding box center [797, 503] width 665 height 30
type input "10/1/25 Inventory Check by JH. Qty was 905"
click at [505, 554] on button "Submit" at bounding box center [491, 559] width 54 height 26
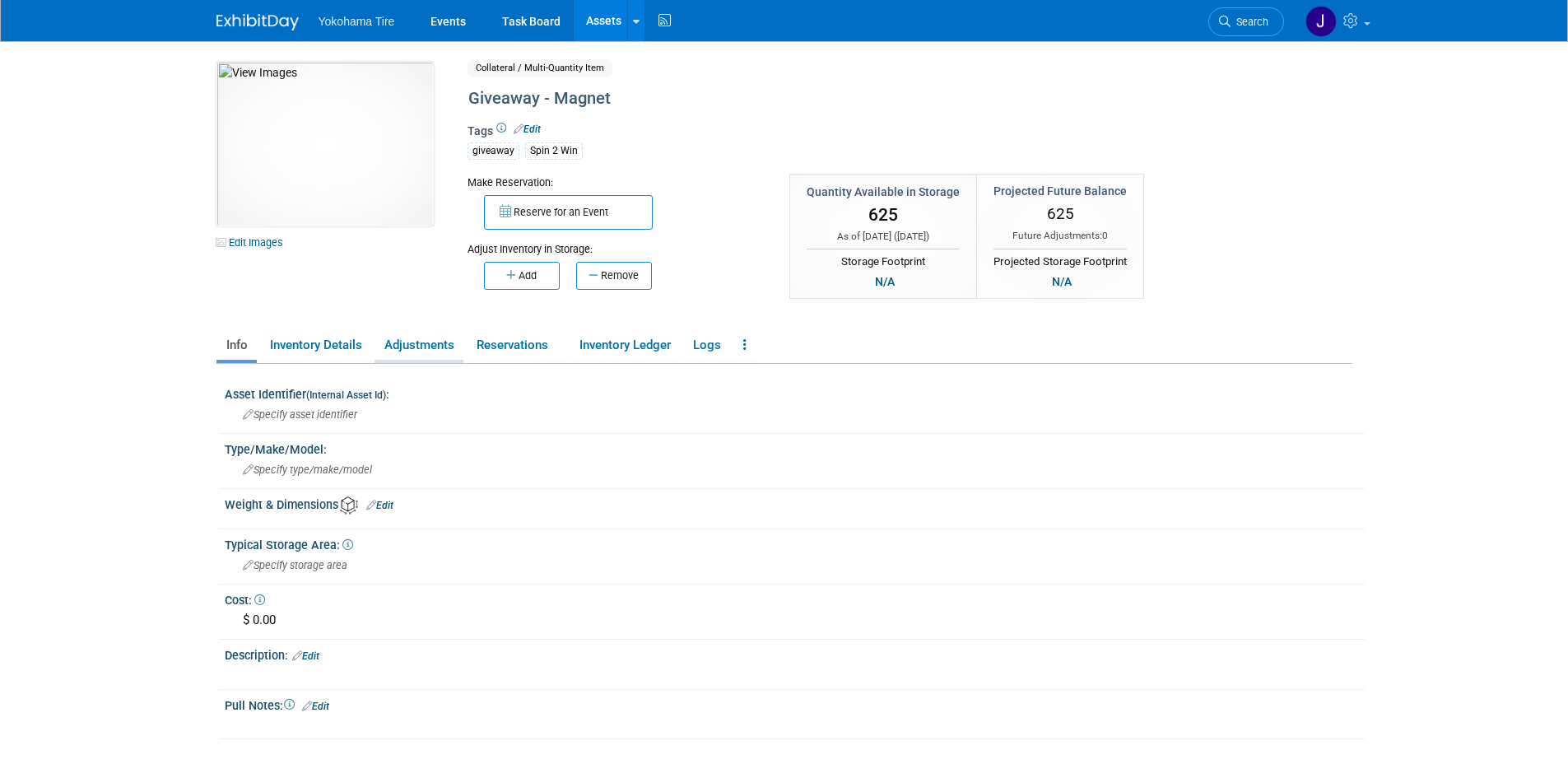
click at [423, 342] on link "Adjustments" at bounding box center [418, 345] width 89 height 29
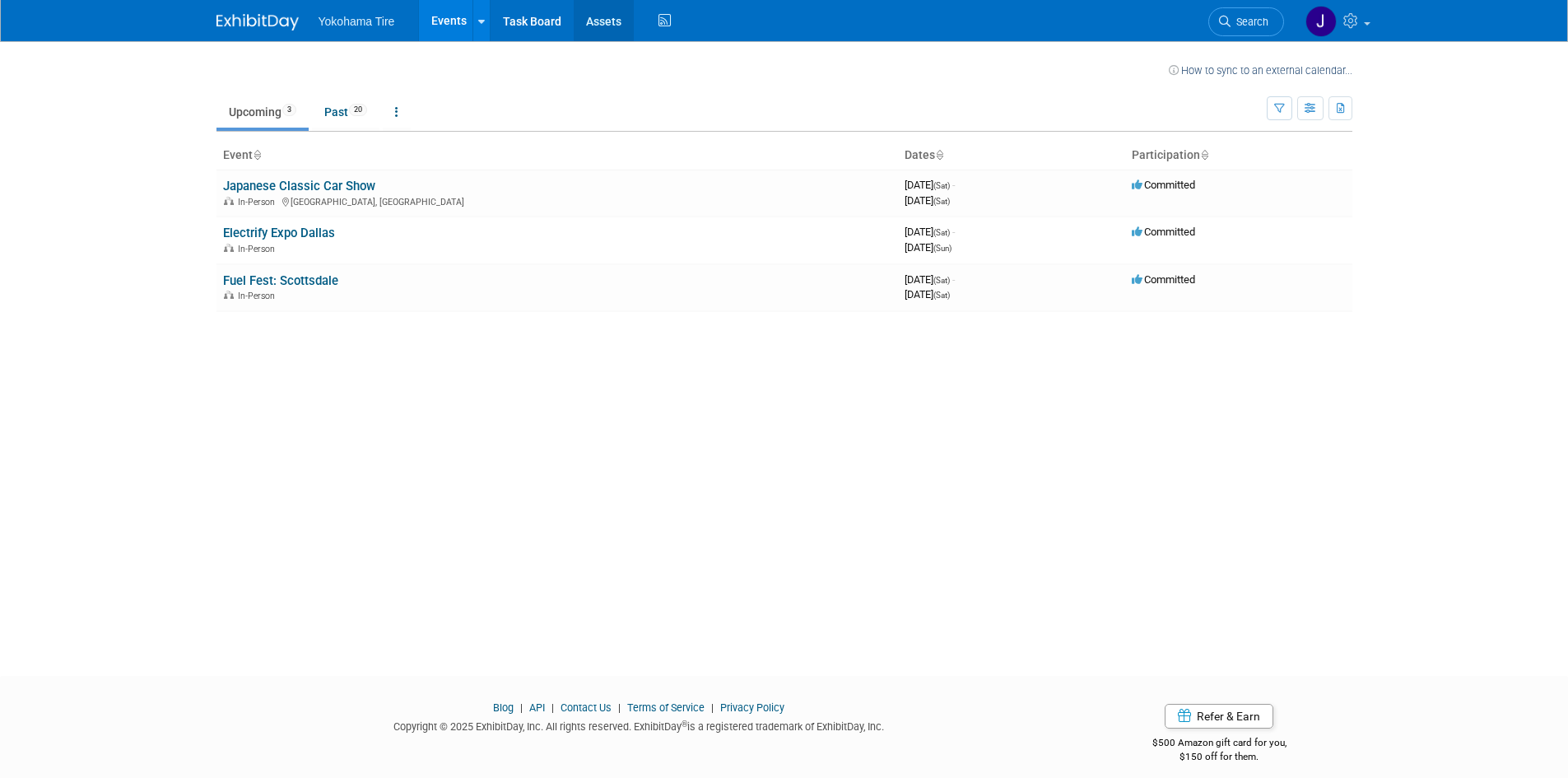
click at [591, 18] on link "Assets" at bounding box center [604, 20] width 60 height 41
click at [604, 21] on link "Assets" at bounding box center [604, 20] width 60 height 41
click at [603, 22] on link "Assets" at bounding box center [604, 20] width 60 height 41
click at [605, 19] on link "Assets" at bounding box center [604, 20] width 60 height 41
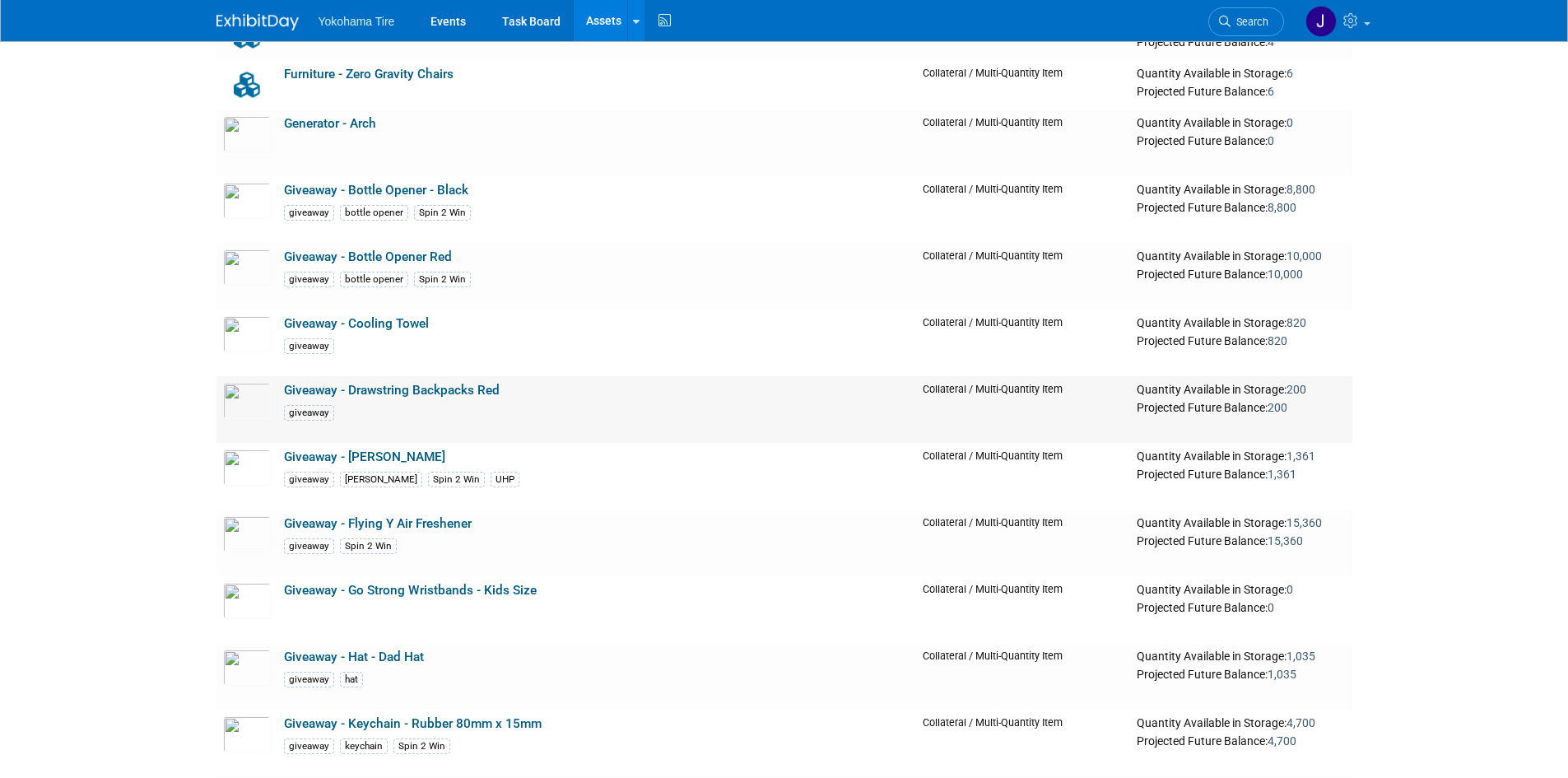
scroll to position [11440, 0]
click at [372, 457] on link "Giveaway - [PERSON_NAME]" at bounding box center [365, 455] width 162 height 14
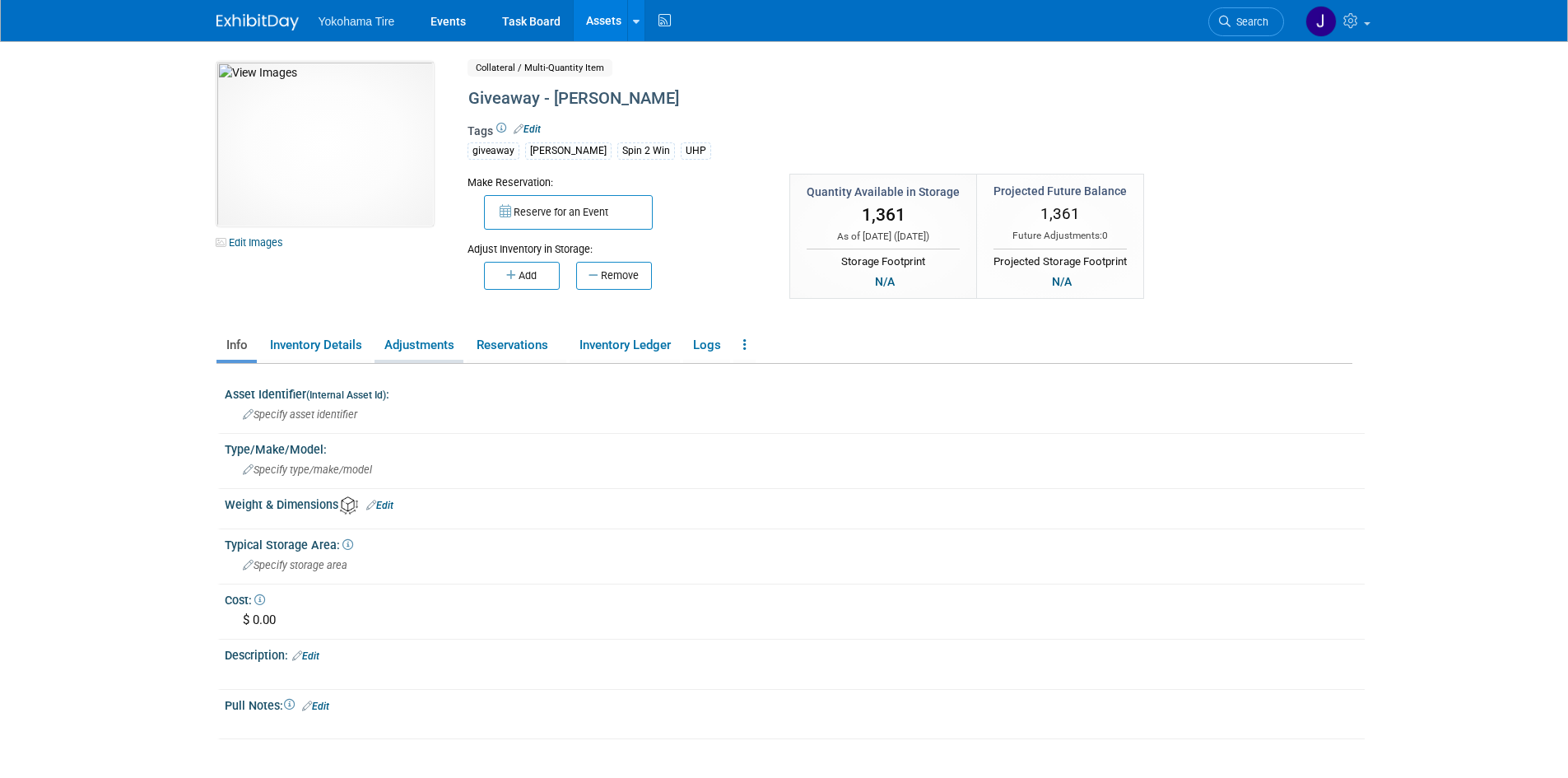
click at [428, 344] on link "Adjustments" at bounding box center [418, 345] width 89 height 29
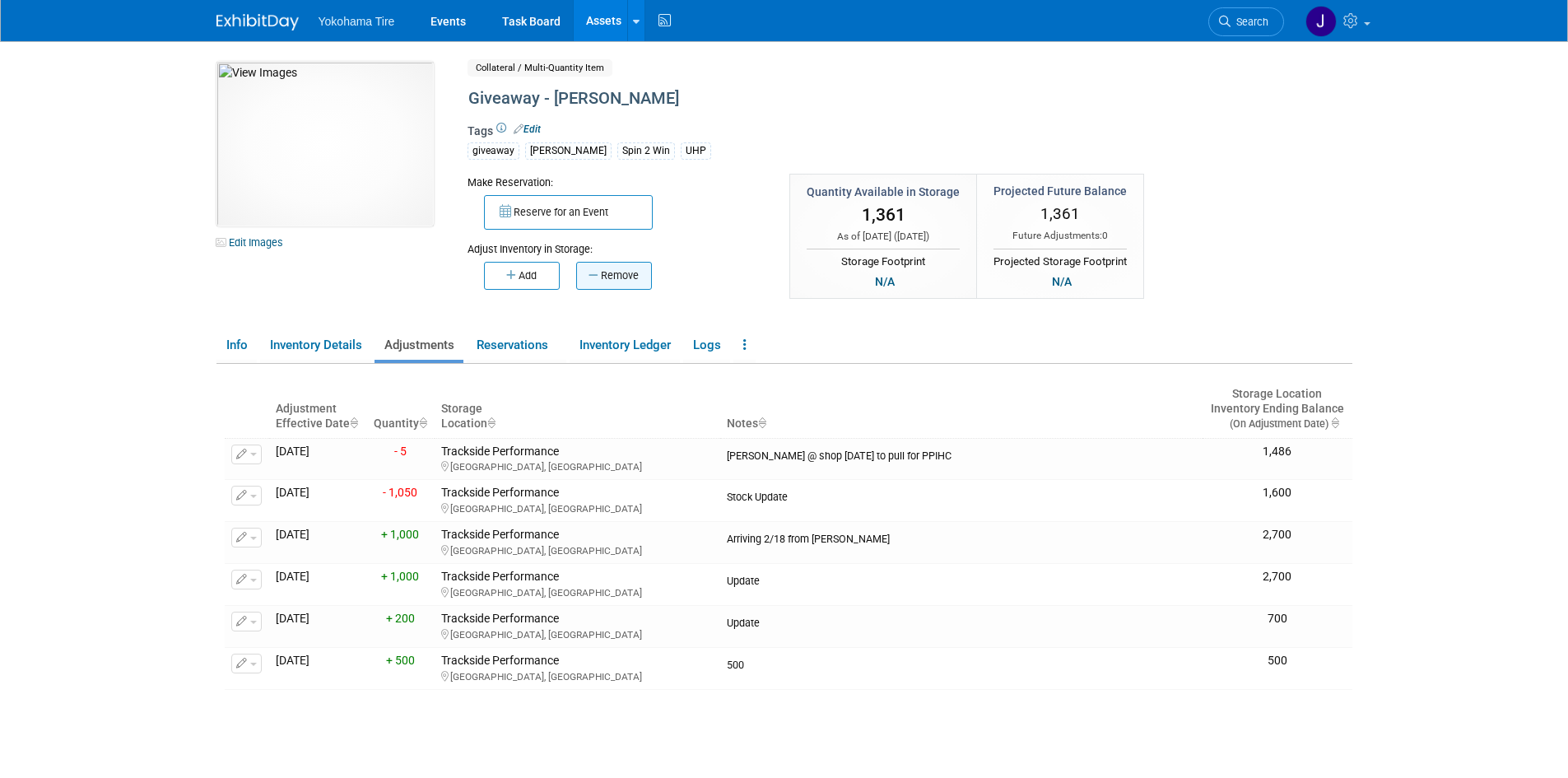
click at [620, 276] on button "Remove" at bounding box center [614, 275] width 76 height 28
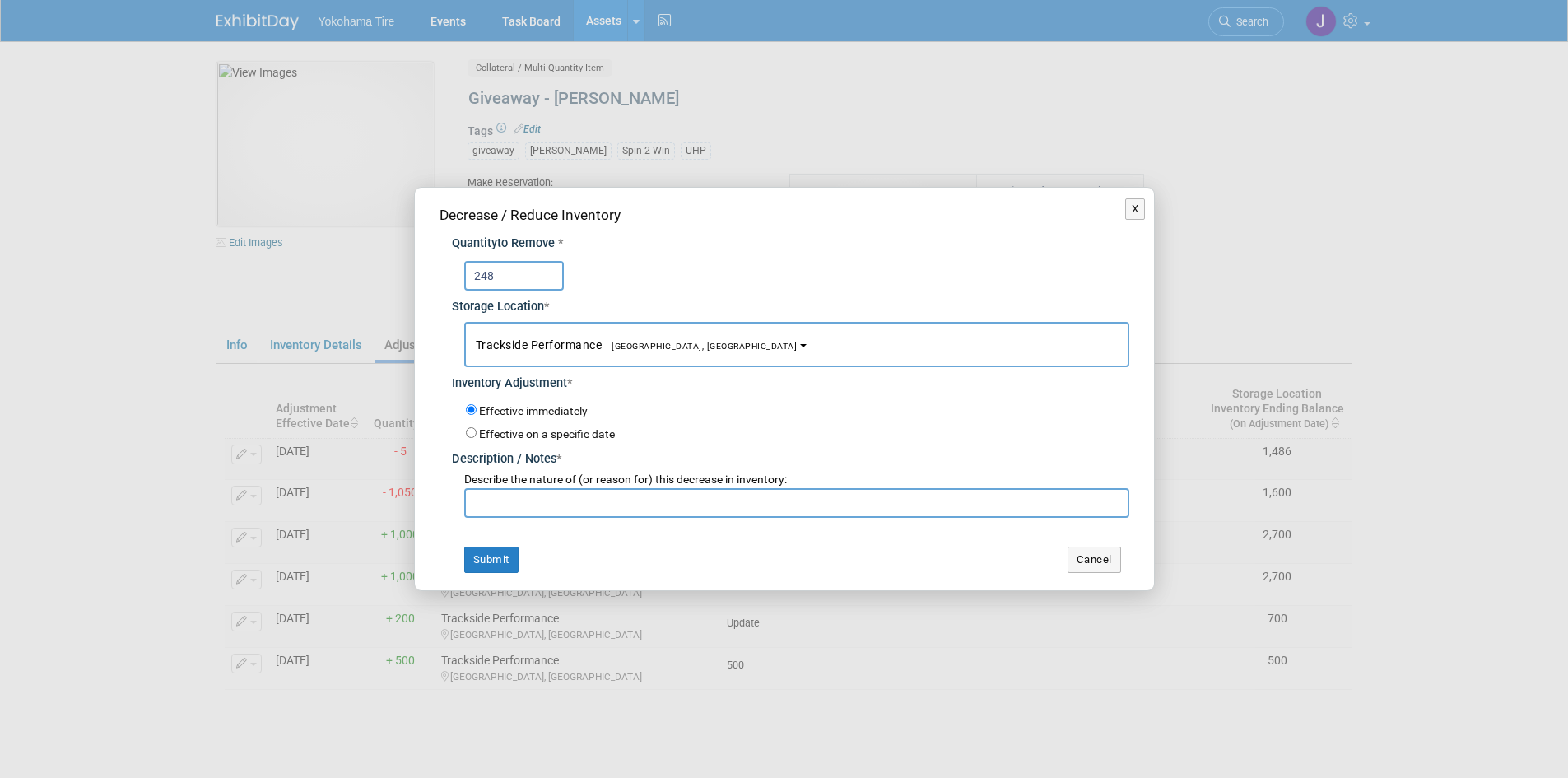
type input "248"
click at [514, 503] on input "text" at bounding box center [797, 503] width 665 height 30
type input "I"
type input "10/1/25 Inventory Check by JH. Qty was 1,361"
click at [497, 560] on button "Submit" at bounding box center [491, 559] width 54 height 26
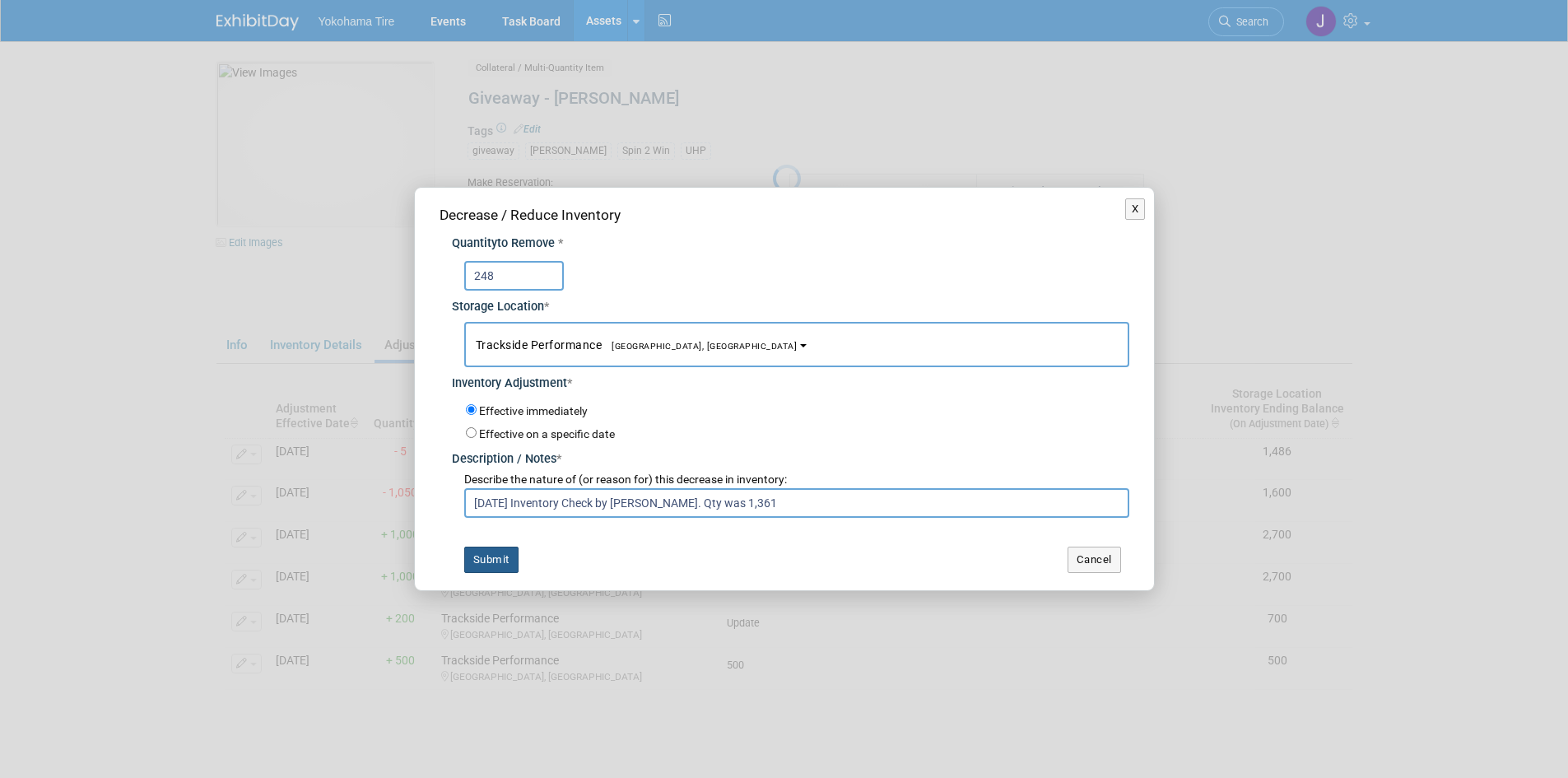
click at [497, 560] on button "Submit" at bounding box center [491, 559] width 54 height 26
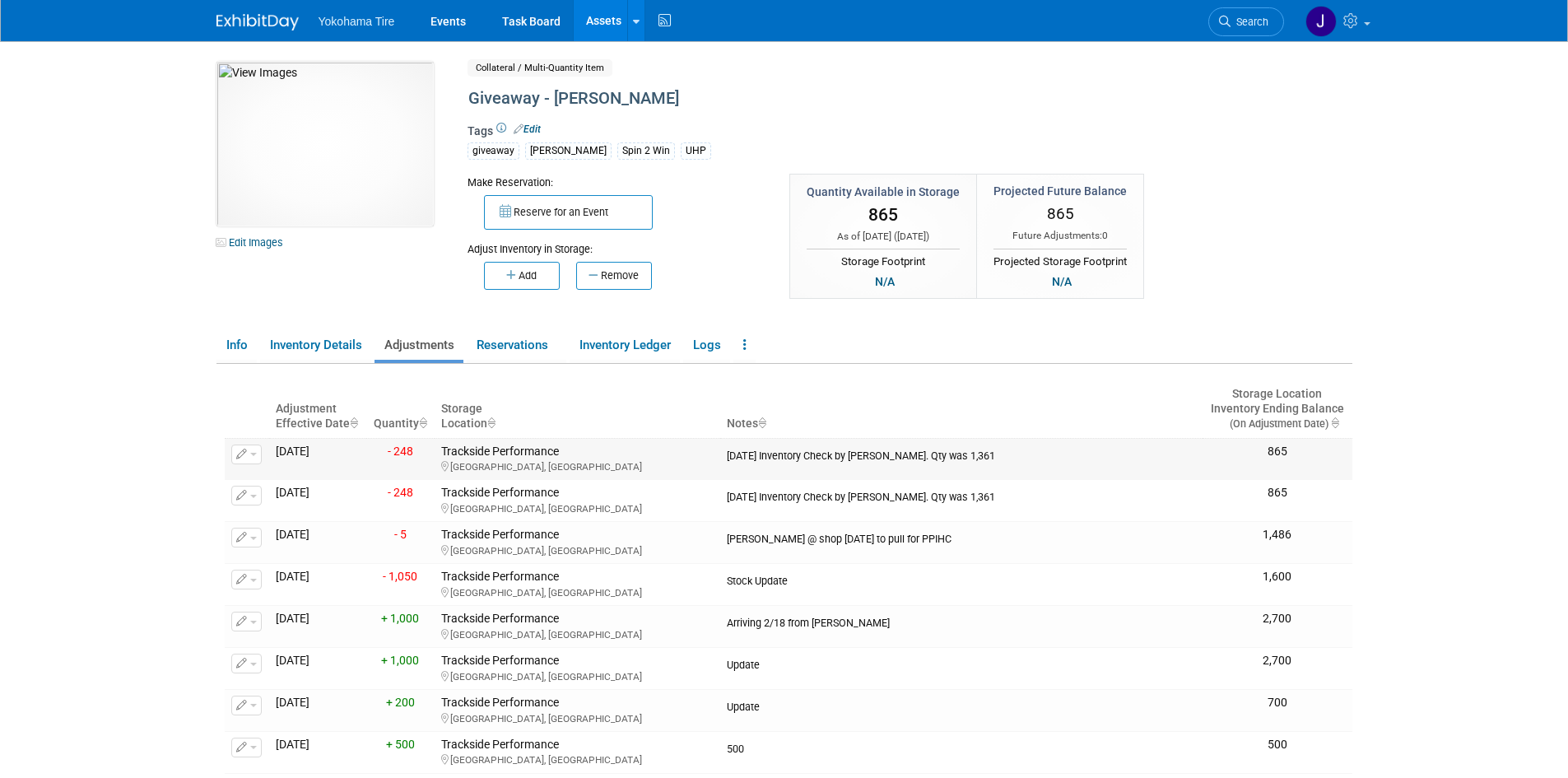
click at [252, 455] on span "button" at bounding box center [253, 454] width 7 height 3
click at [281, 505] on span "Delete Adjustment" at bounding box center [314, 506] width 100 height 13
click at [276, 505] on span "Delete Adjustment" at bounding box center [314, 506] width 100 height 13
click at [437, 528] on link "Yes" at bounding box center [427, 528] width 48 height 26
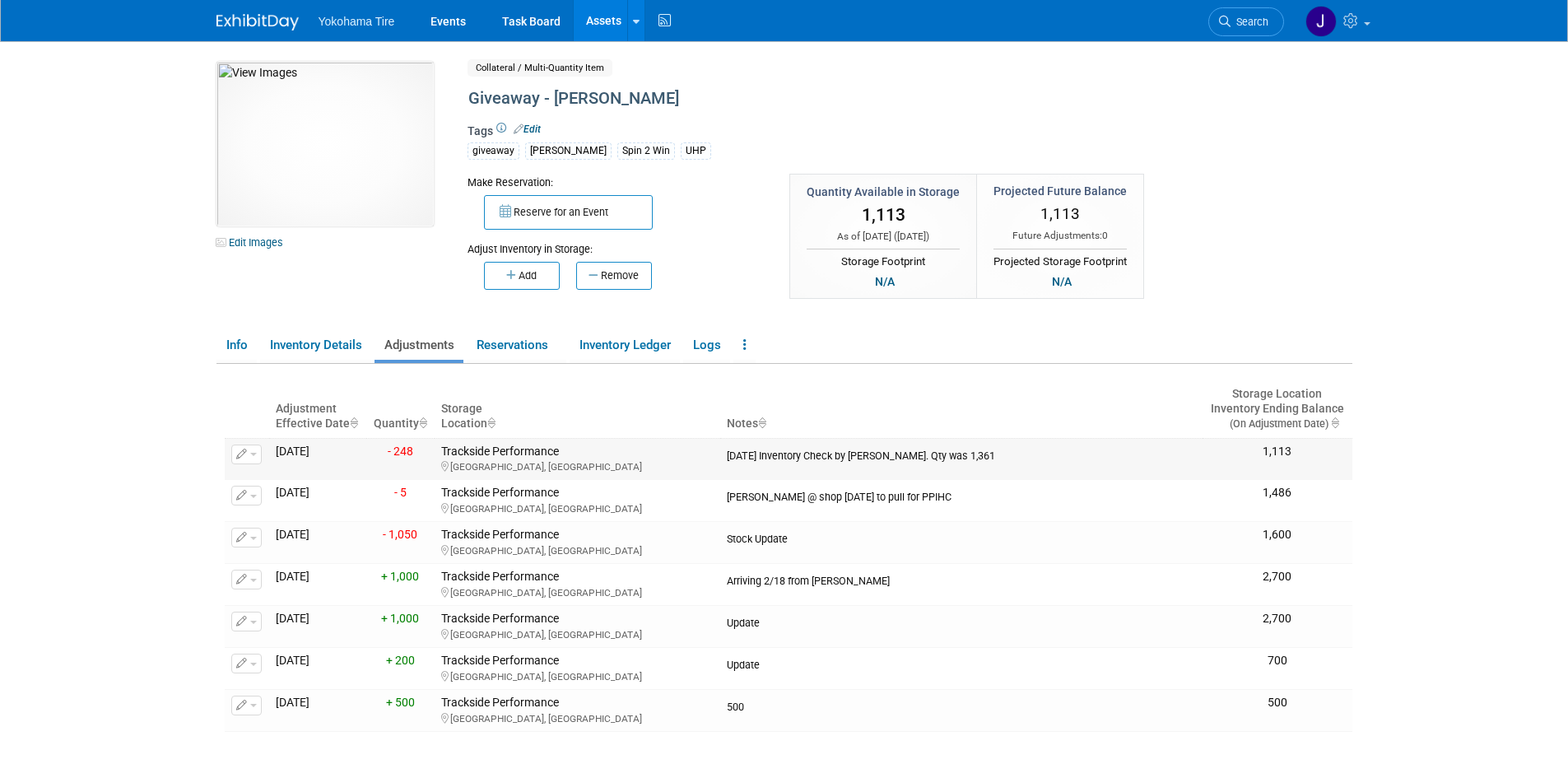
click at [254, 452] on span "button" at bounding box center [253, 454] width 7 height 3
click at [285, 500] on span "Delete Adjustment" at bounding box center [314, 506] width 100 height 13
click at [437, 525] on link "Yes" at bounding box center [427, 528] width 48 height 26
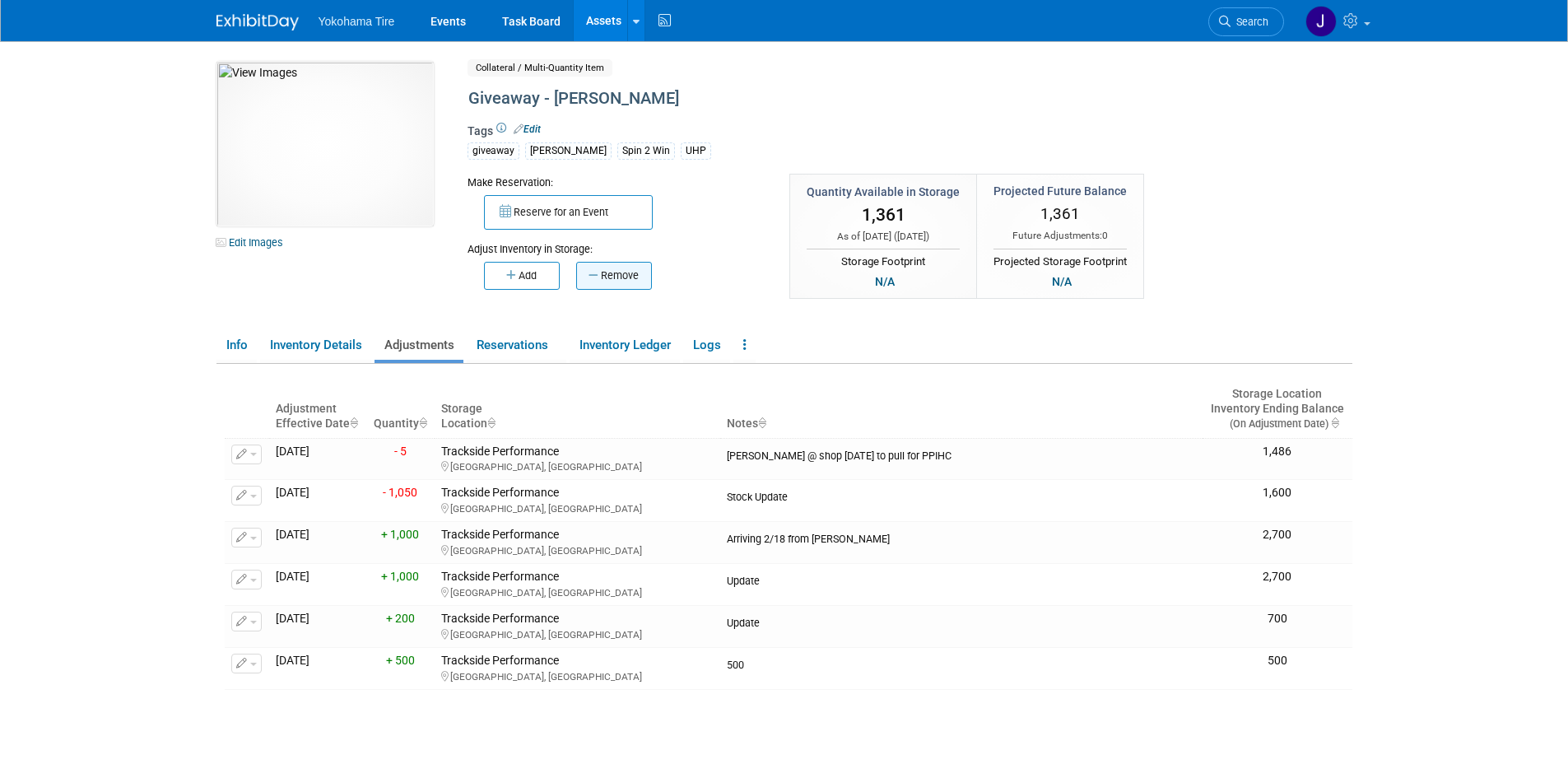
click at [605, 271] on button "Remove" at bounding box center [614, 275] width 76 height 28
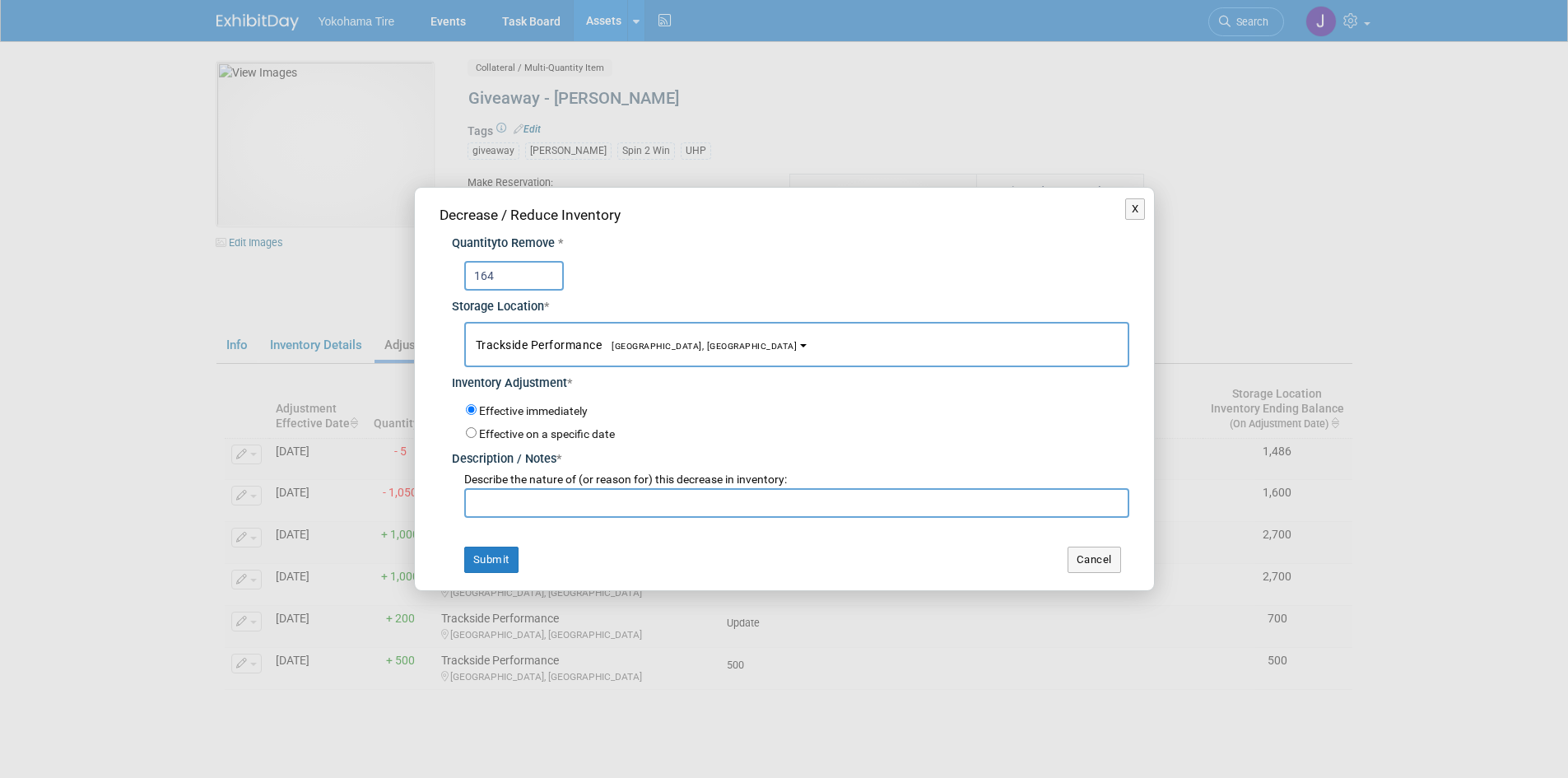
type input "164"
click at [505, 497] on input "text" at bounding box center [797, 503] width 665 height 30
type input "10/1/25 Inventory Check by JH. Qty was 1,361"
click at [483, 559] on button "Submit" at bounding box center [491, 559] width 54 height 26
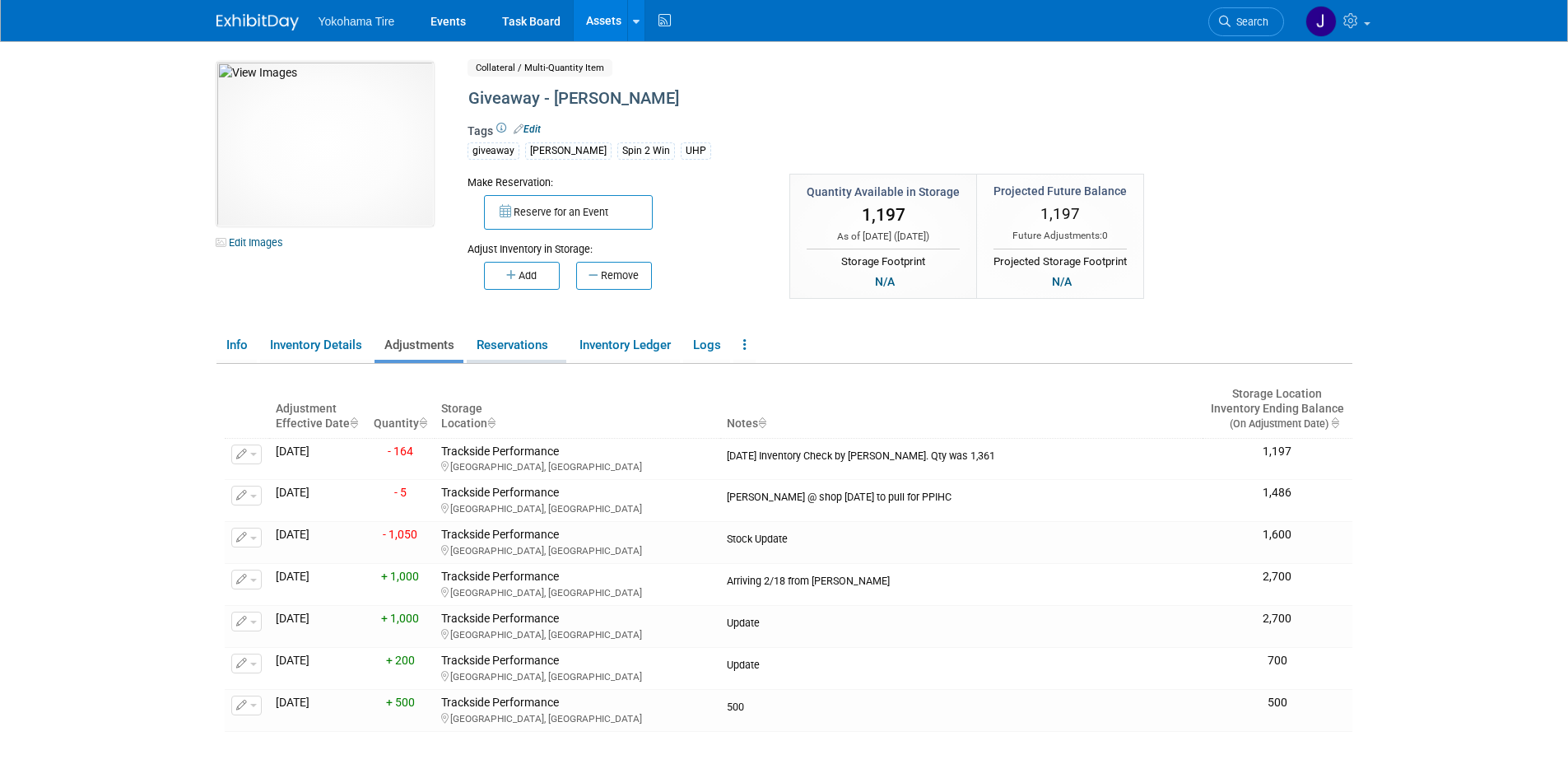
click at [514, 345] on link "Reservations" at bounding box center [516, 345] width 99 height 29
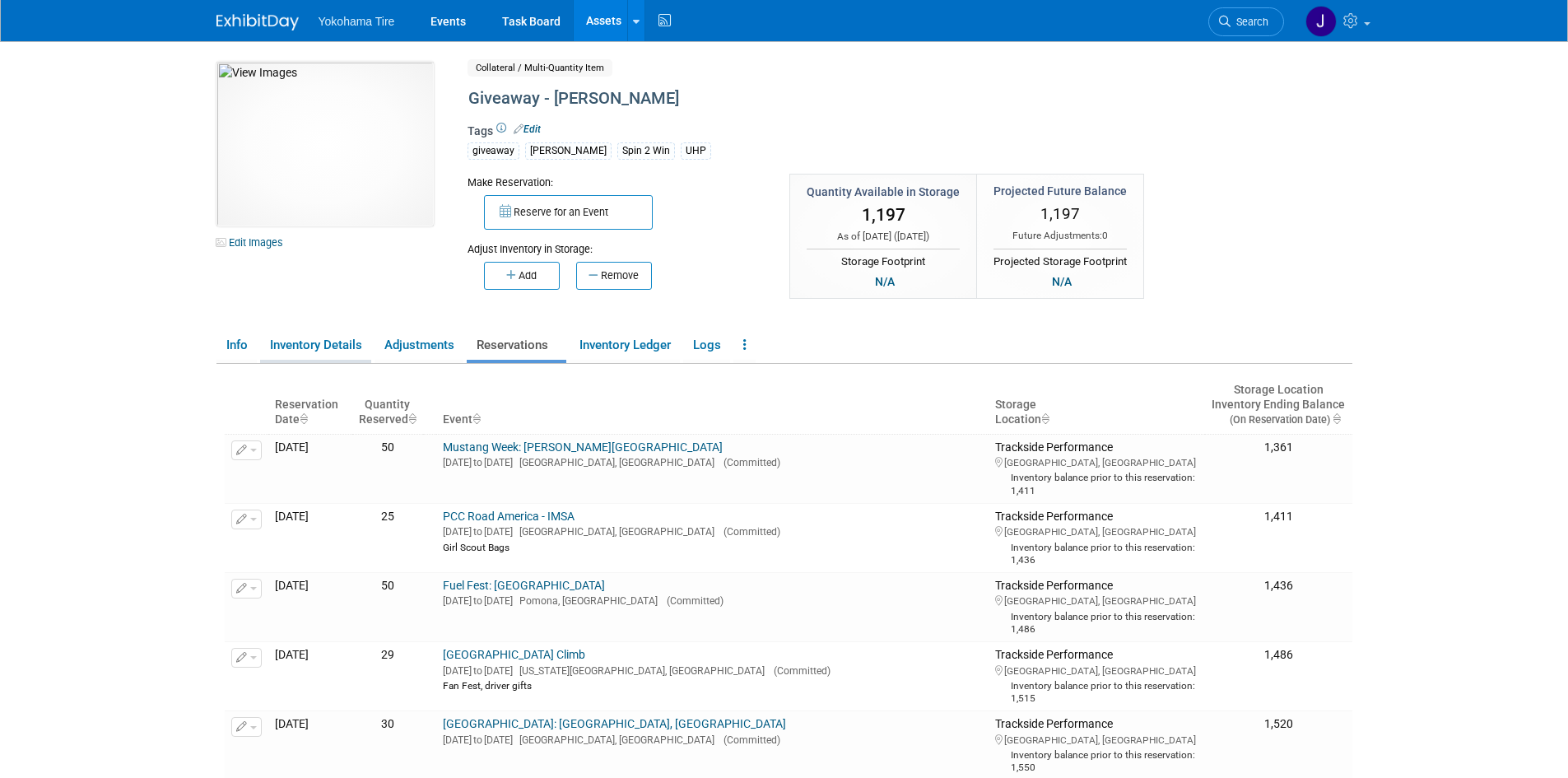
click at [333, 338] on link "Inventory Details" at bounding box center [315, 345] width 111 height 29
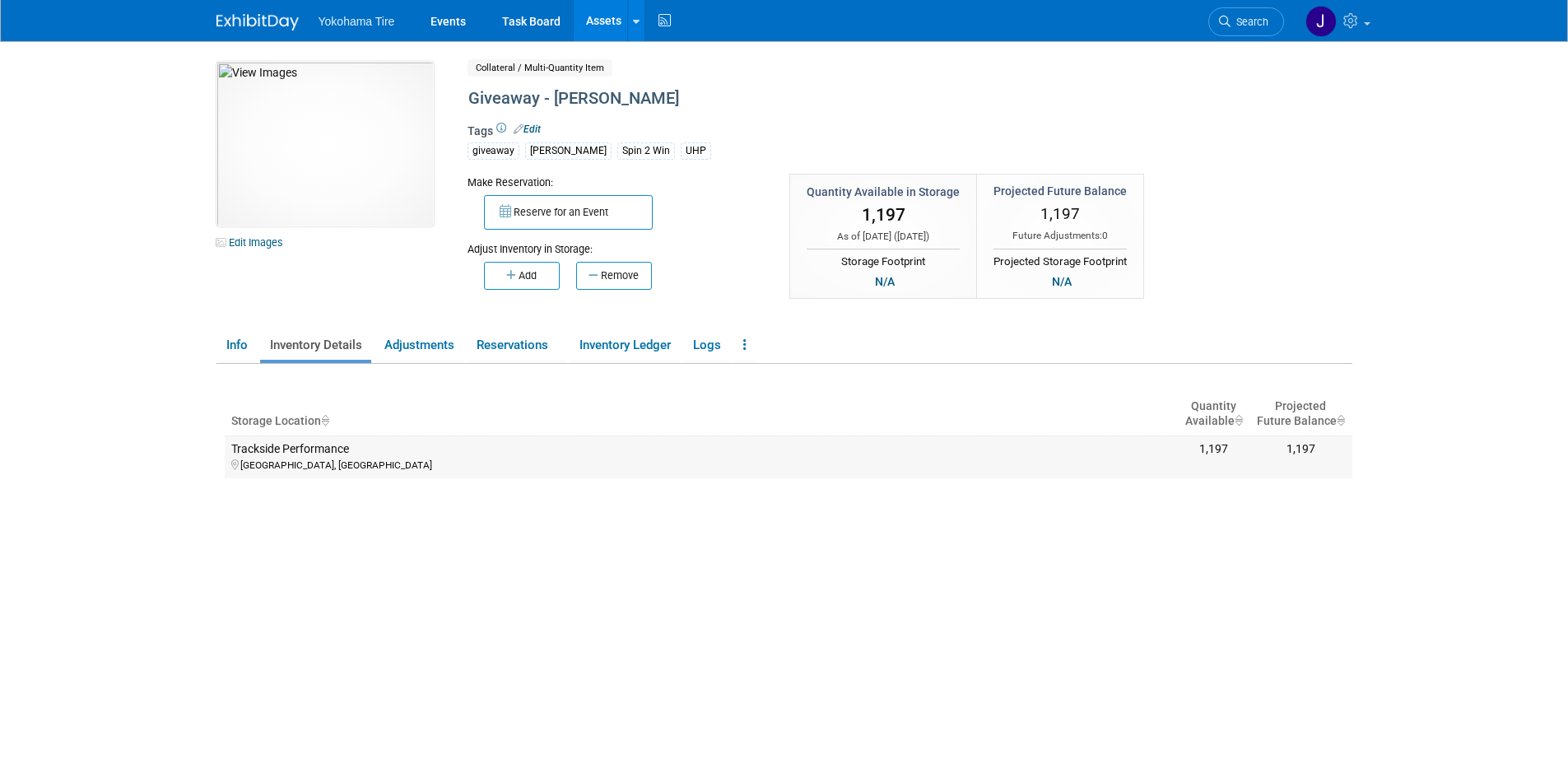
click at [335, 459] on div "[GEOGRAPHIC_DATA], [GEOGRAPHIC_DATA]" at bounding box center [702, 463] width 940 height 14
click at [1346, 418] on th "Projected Future Balance" at bounding box center [1300, 414] width 102 height 43
click at [235, 340] on link "Info" at bounding box center [236, 345] width 40 height 29
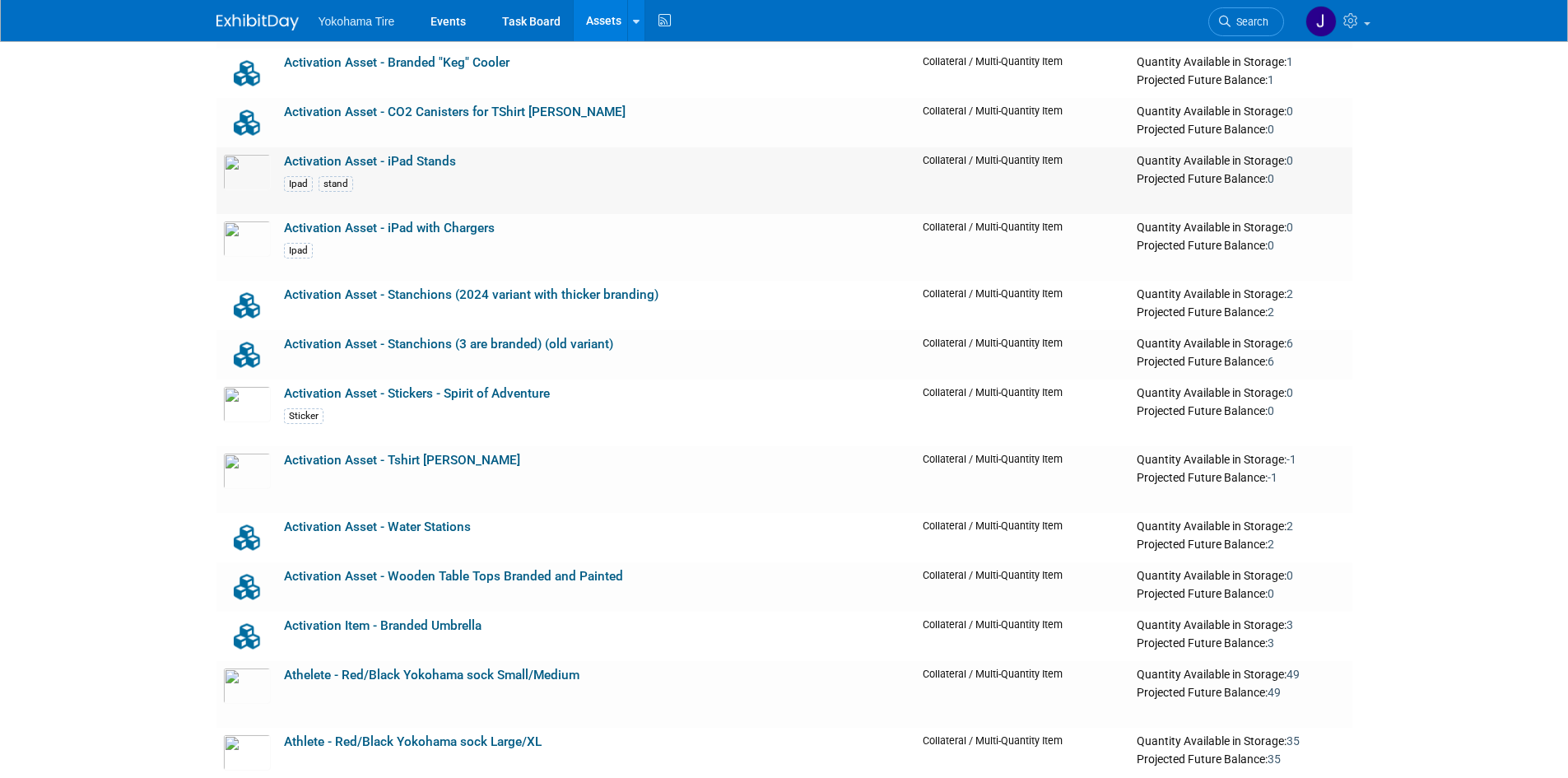
scroll to position [1400, 0]
click at [401, 229] on link "Activation Asset - iPad with Chargers" at bounding box center [389, 225] width 211 height 14
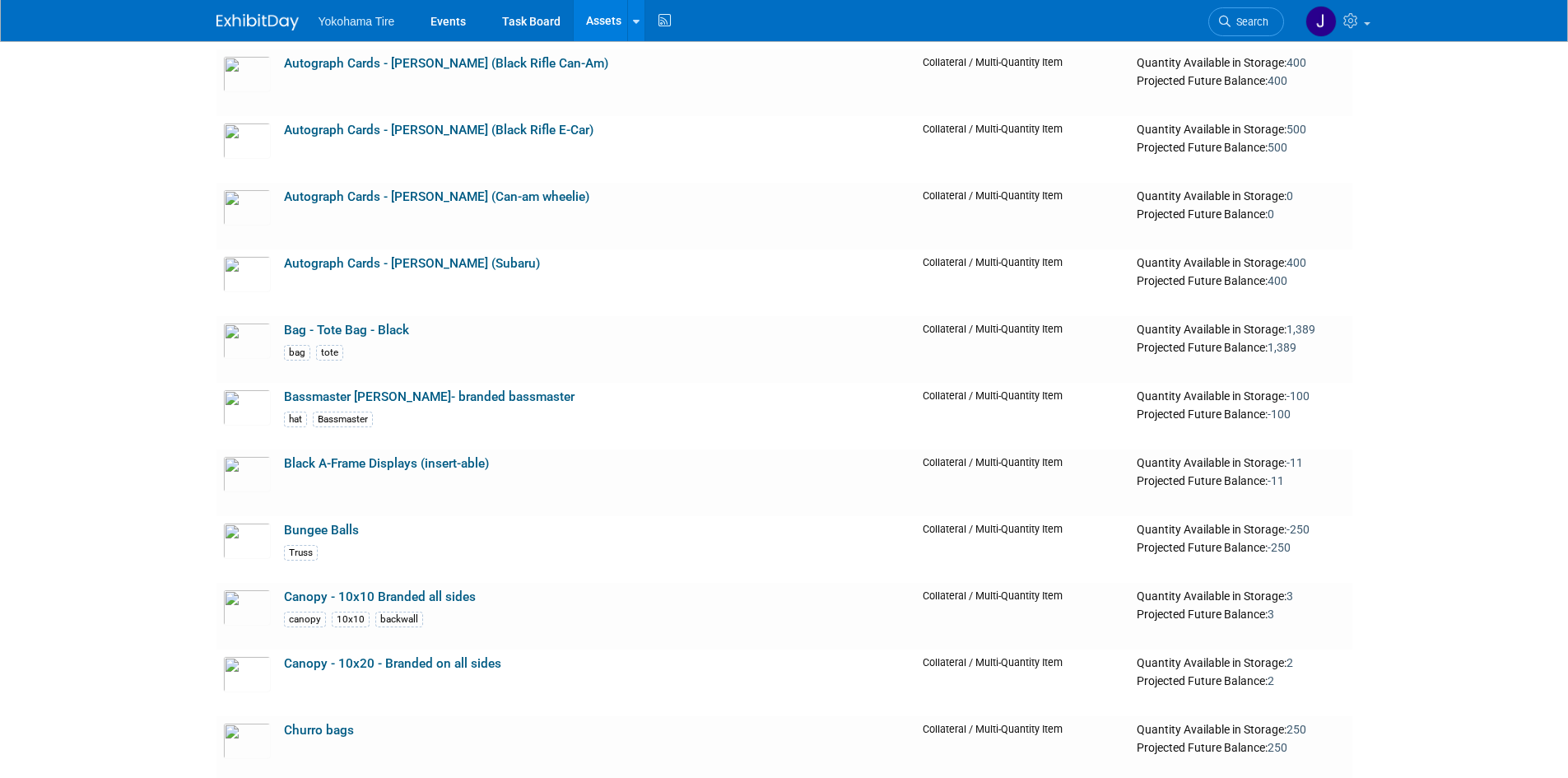
scroll to position [5596, 0]
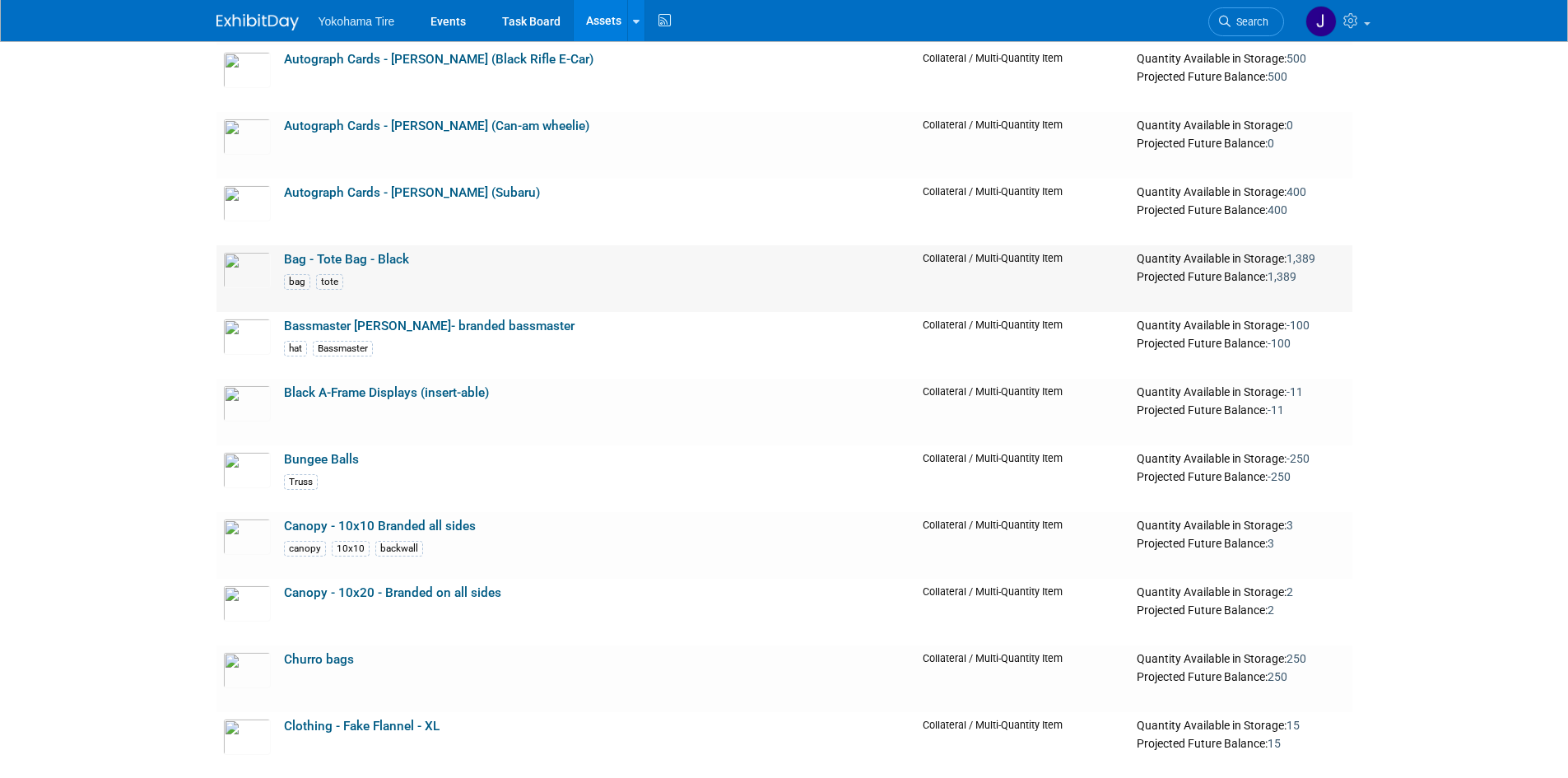
click at [377, 262] on link "Bag - Tote Bag - Black" at bounding box center [346, 258] width 125 height 14
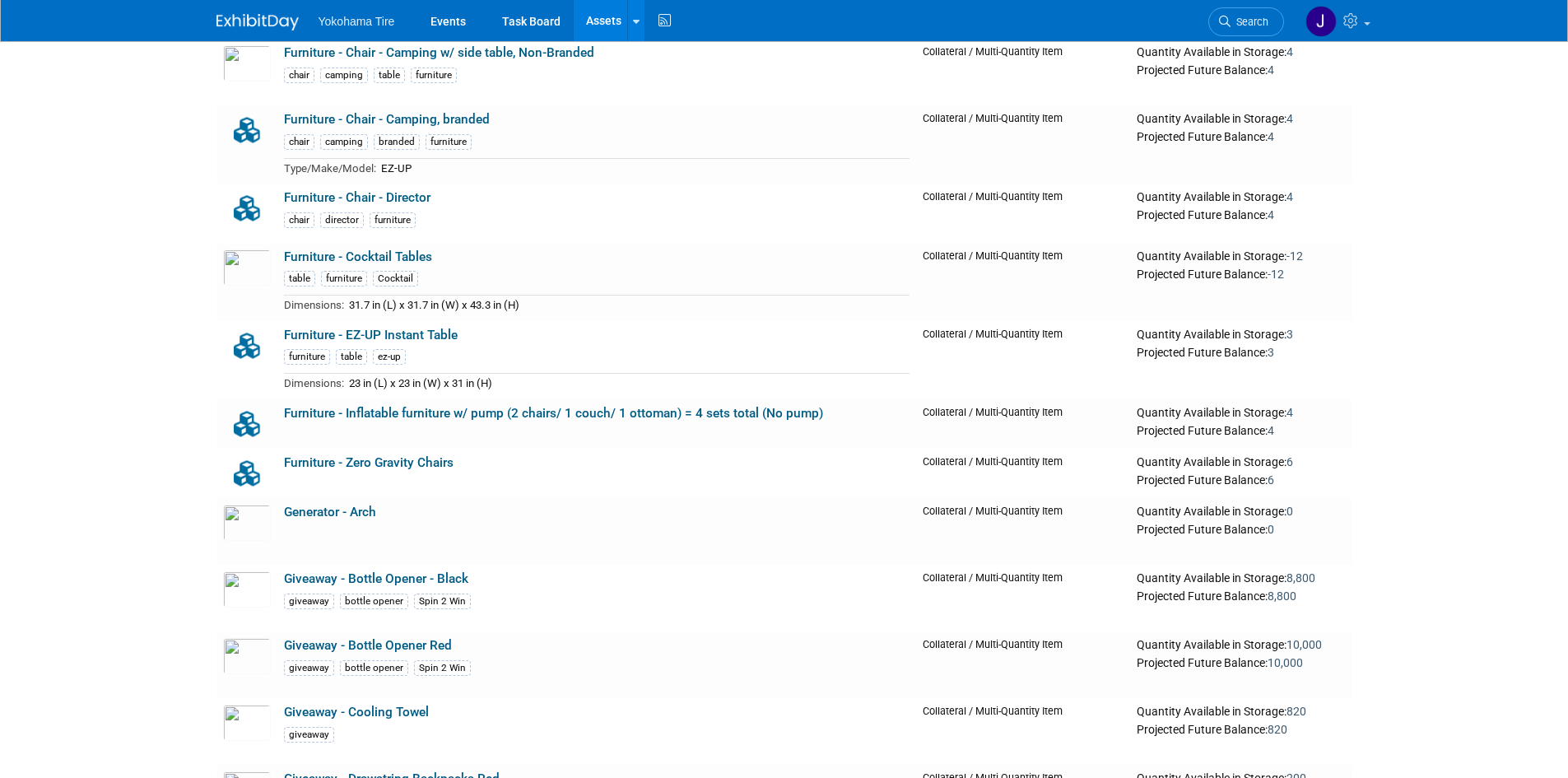
scroll to position [11111, 0]
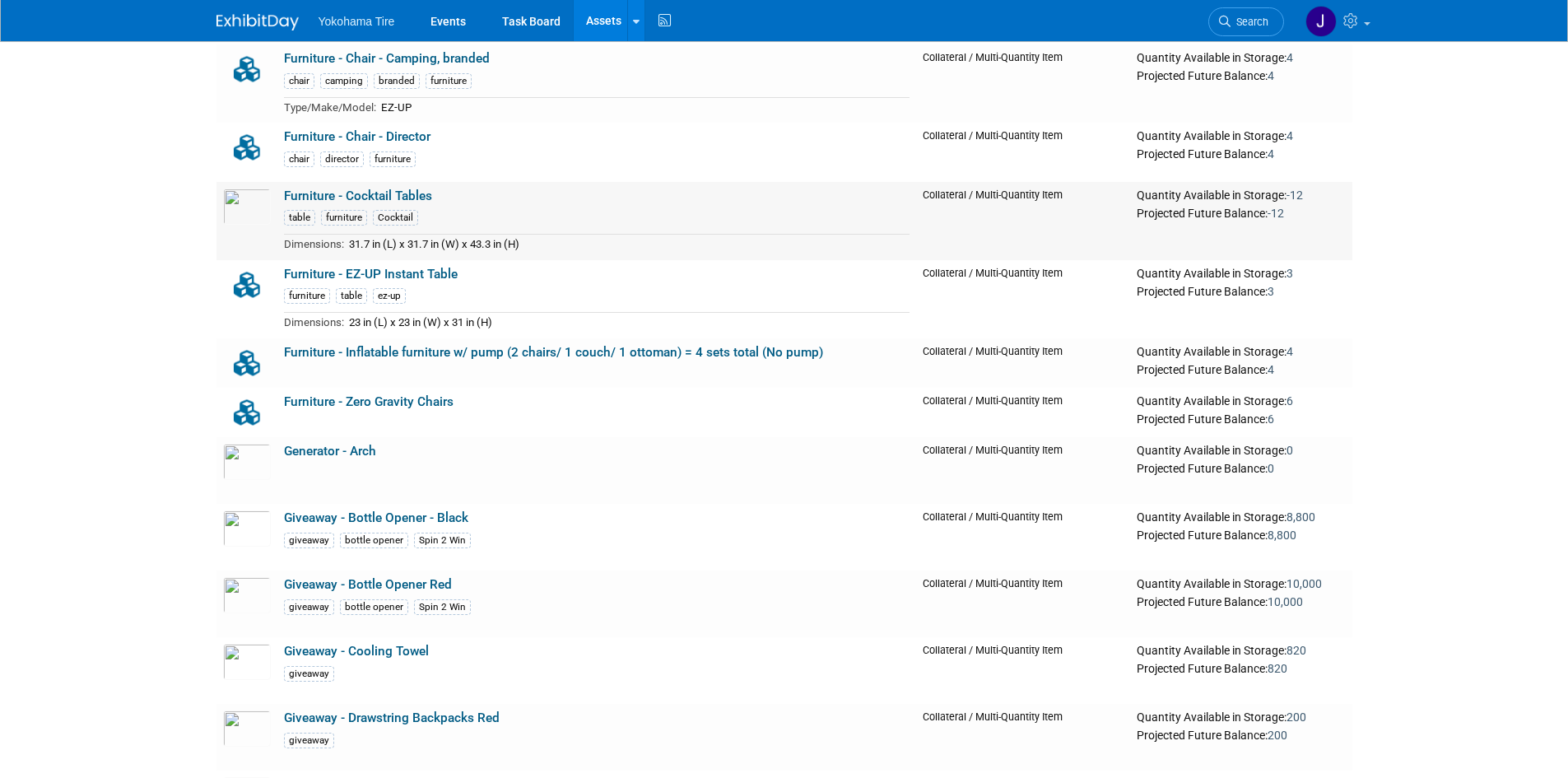
click at [386, 199] on link "Furniture - Cocktail Tables" at bounding box center [358, 196] width 148 height 14
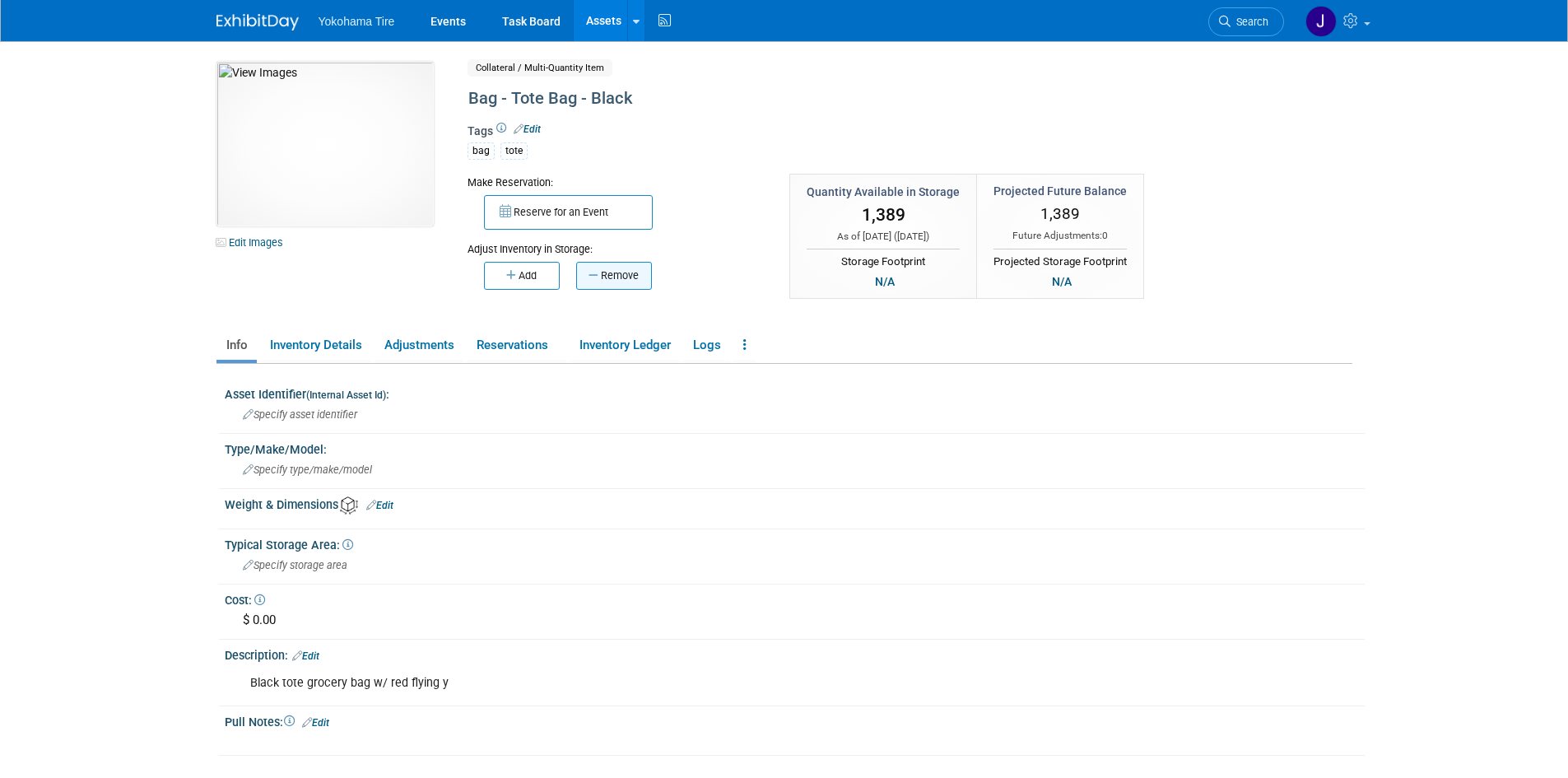
click at [621, 275] on button "Remove" at bounding box center [614, 275] width 76 height 28
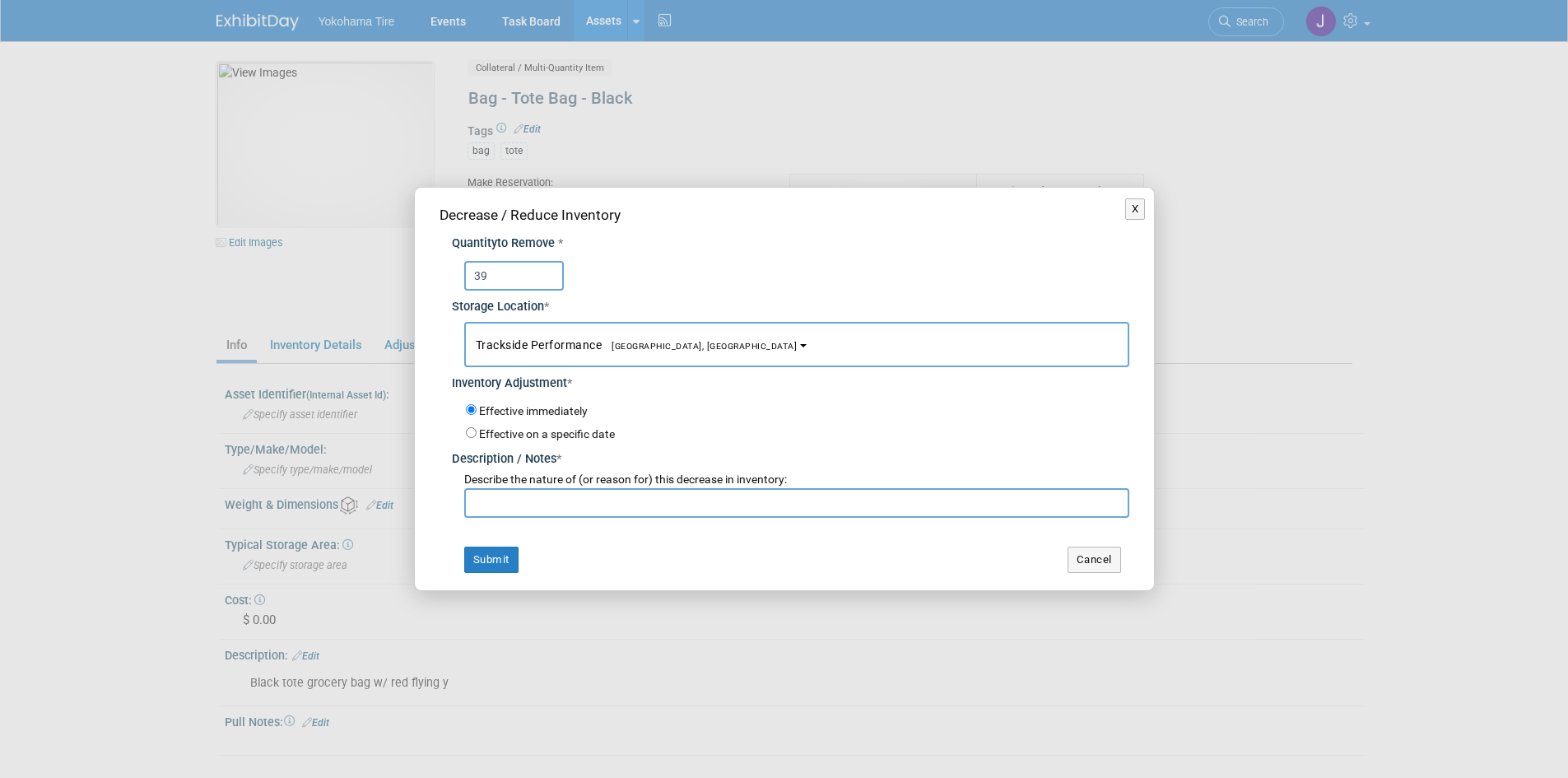
type input "39"
click at [524, 499] on input "text" at bounding box center [797, 503] width 665 height 30
click at [635, 502] on input "10/1/25 Inventory Check by JH" at bounding box center [797, 503] width 665 height 30
type input "10/1/25 Inventory Check by JH. Qty was 1,389"
click at [507, 554] on button "Submit" at bounding box center [491, 559] width 54 height 26
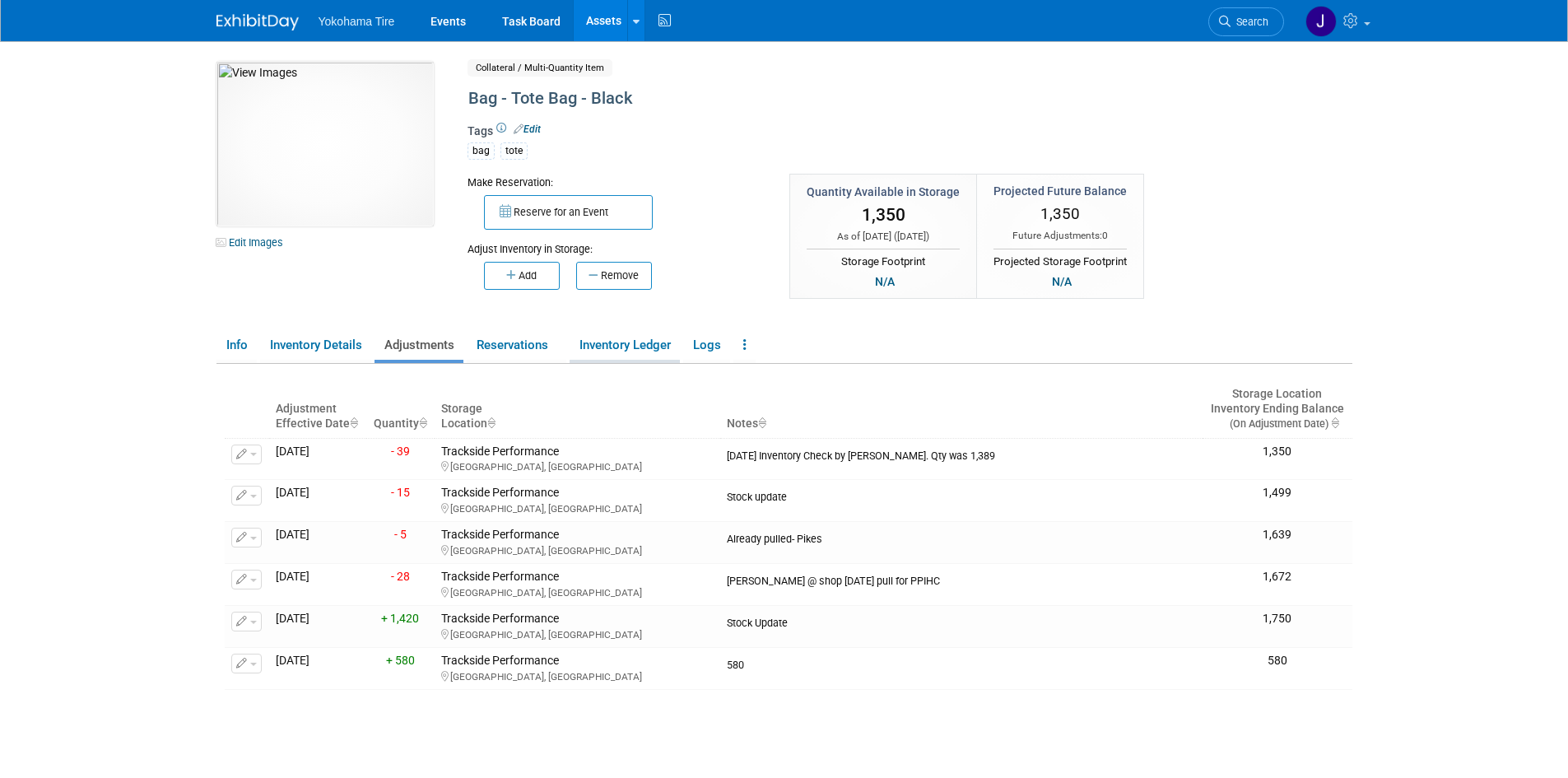
click at [649, 344] on link "Inventory Ledger" at bounding box center [625, 345] width 111 height 29
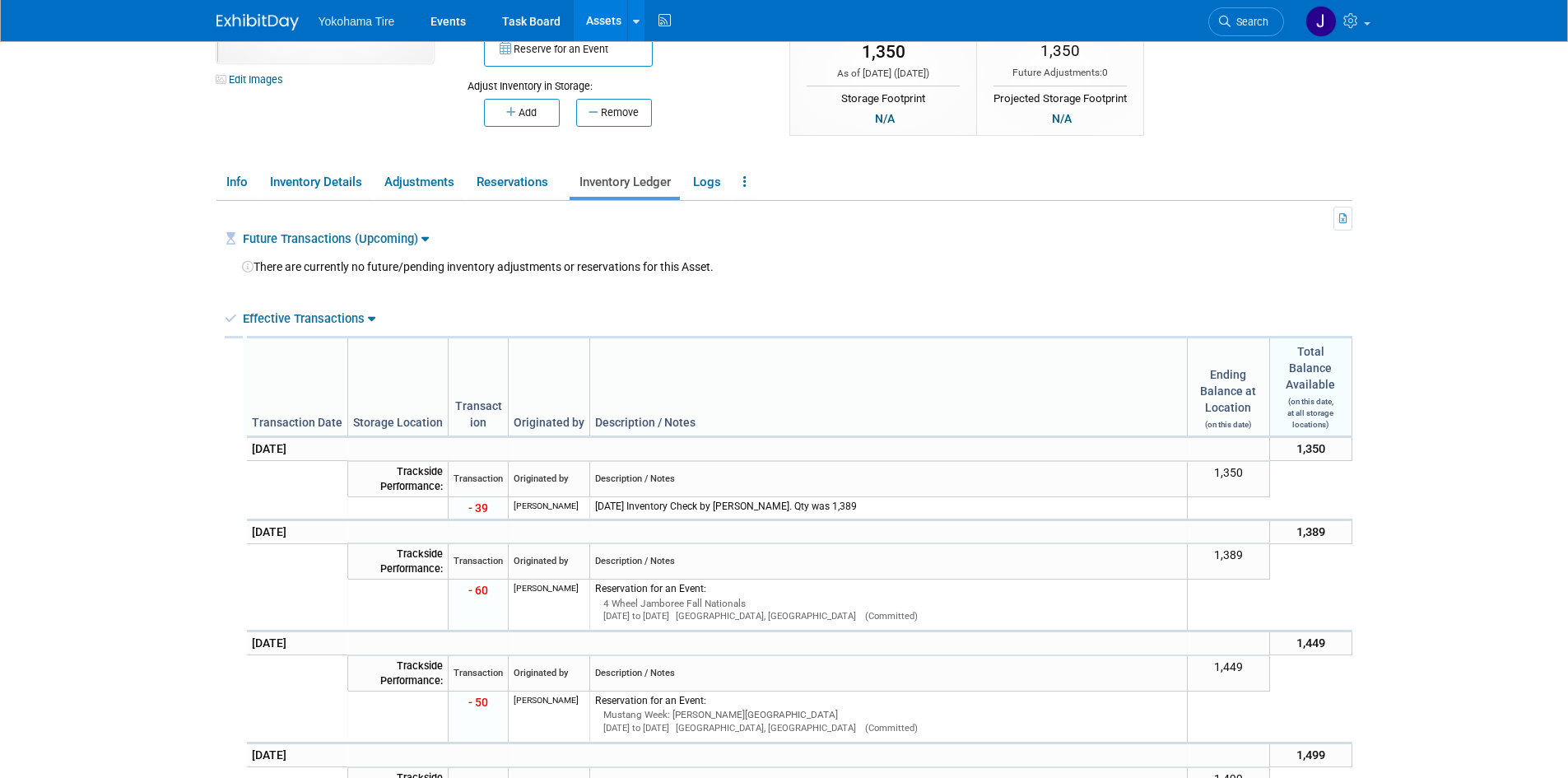
scroll to position [165, 0]
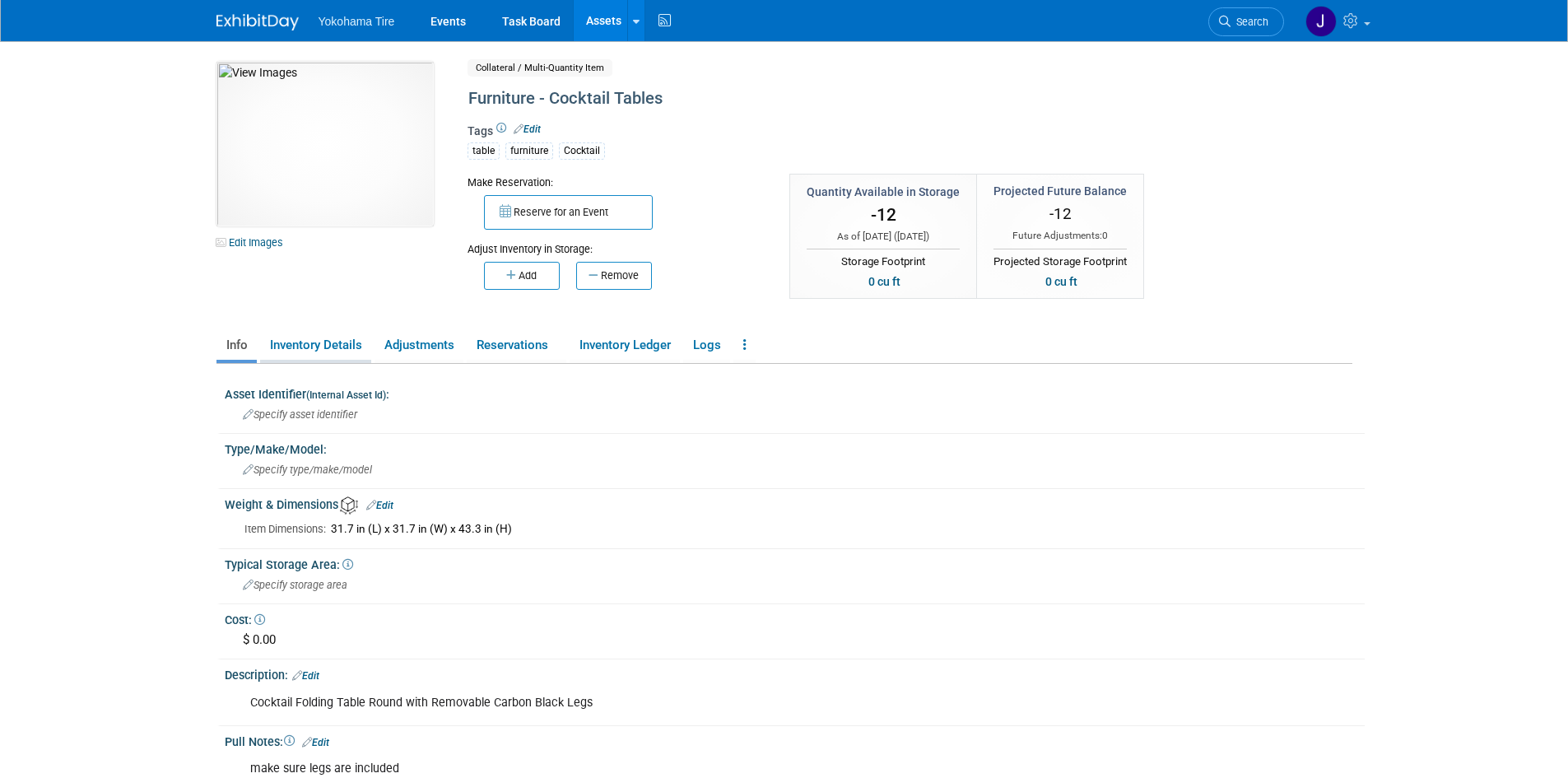
click at [309, 344] on link "Inventory Details" at bounding box center [315, 345] width 111 height 29
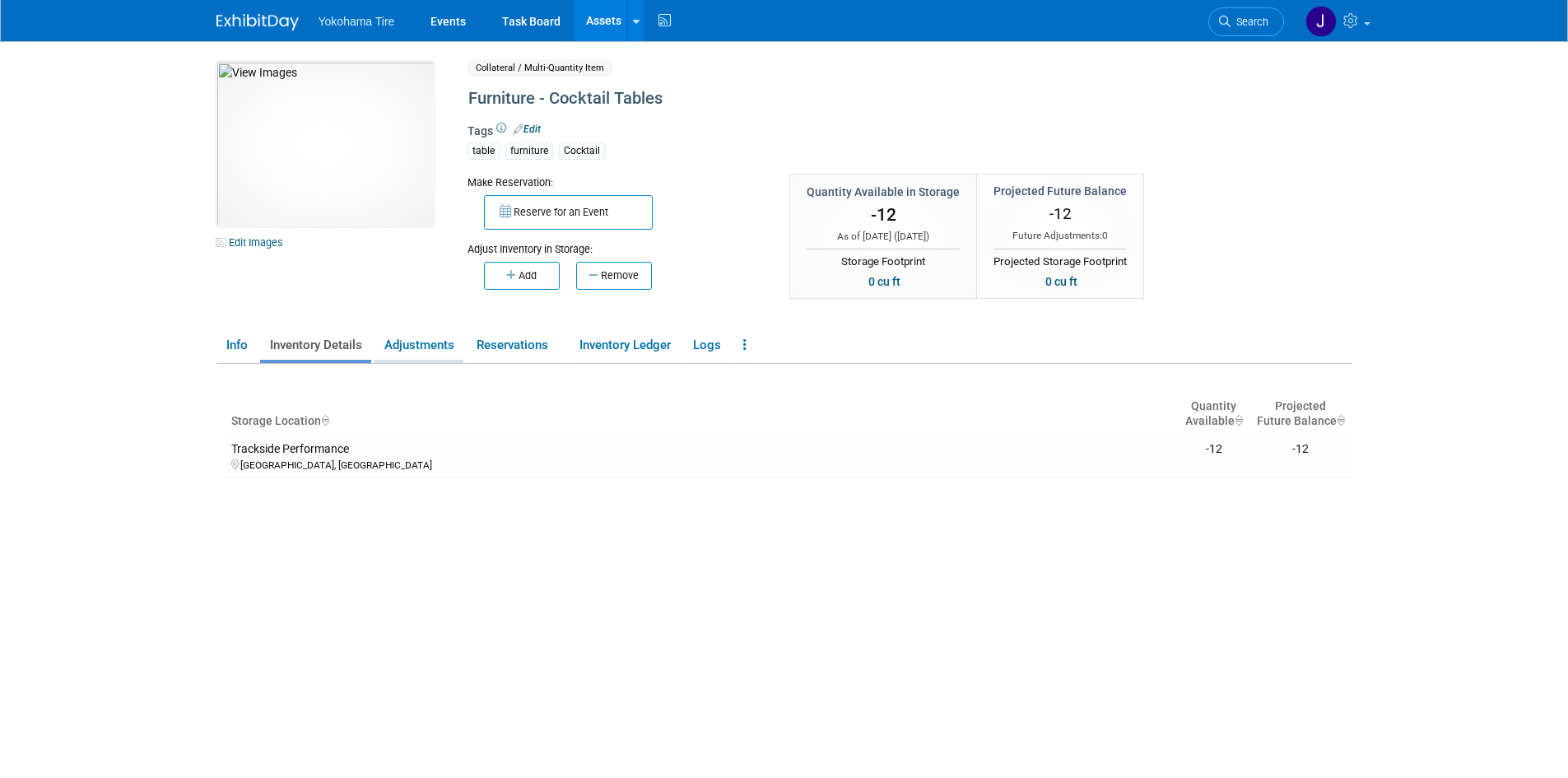
click at [431, 344] on link "Adjustments" at bounding box center [418, 345] width 89 height 29
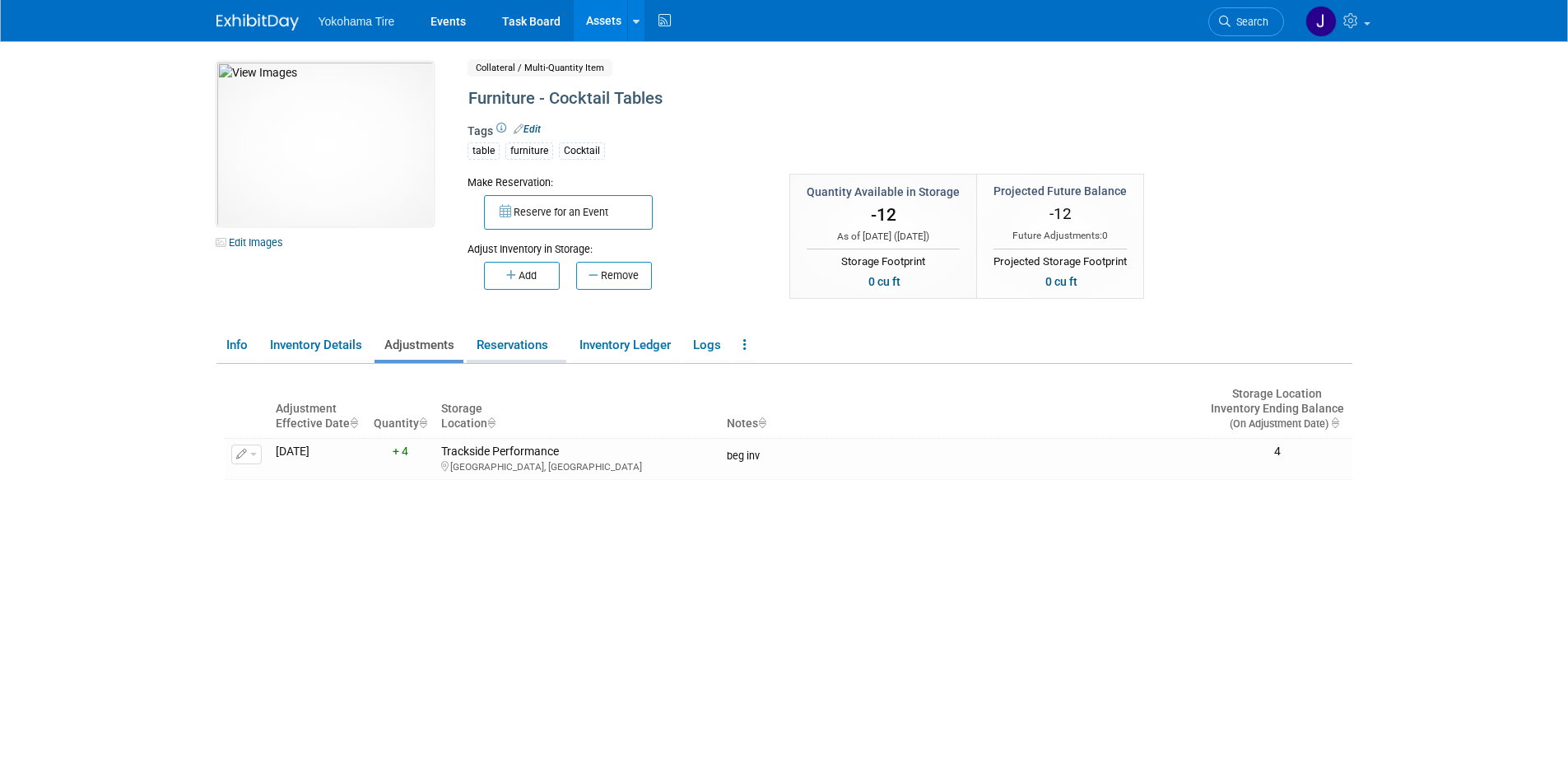
click at [497, 338] on link "Reservations" at bounding box center [516, 345] width 99 height 29
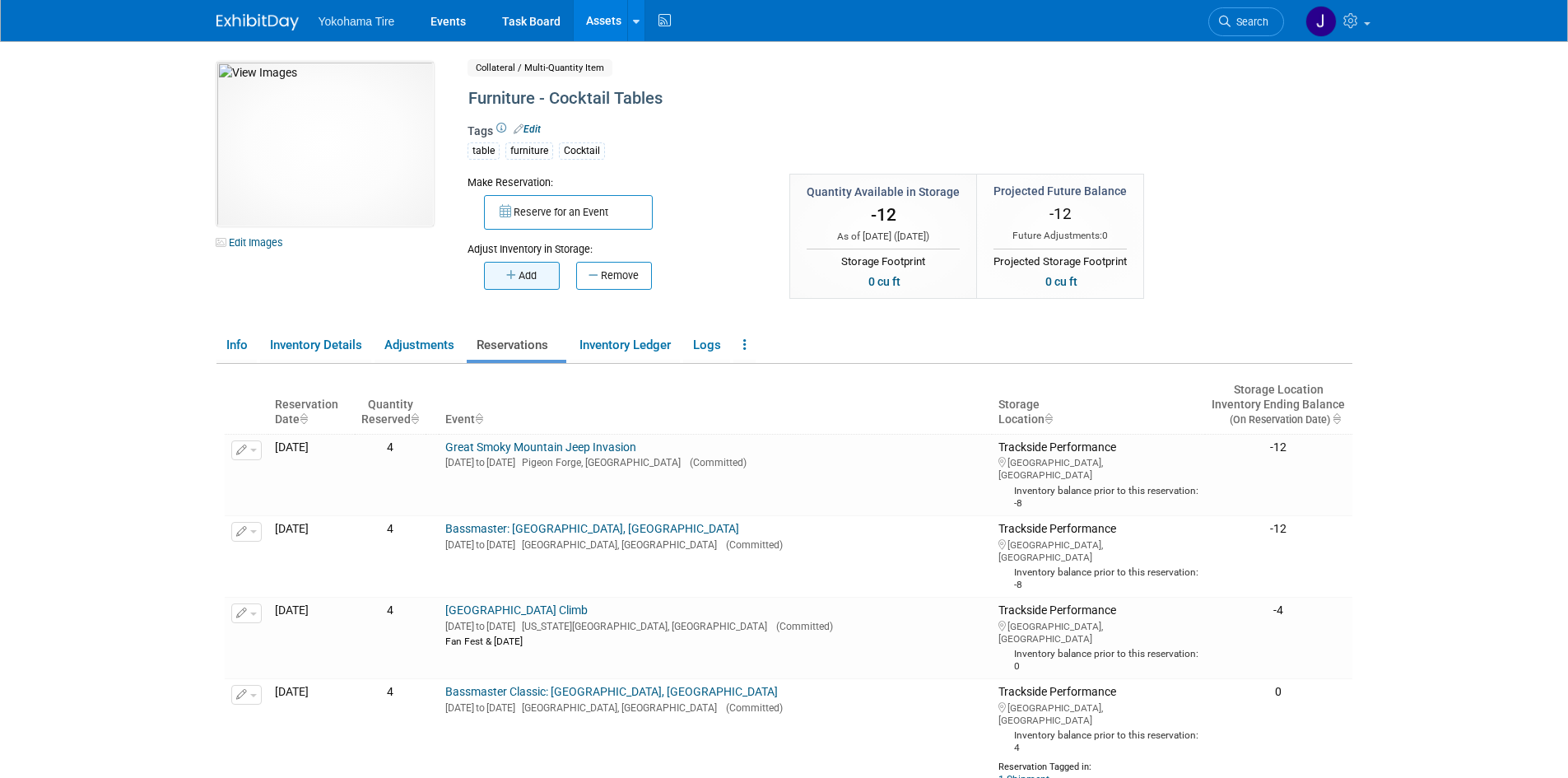
click at [531, 270] on button "Add" at bounding box center [521, 275] width 76 height 28
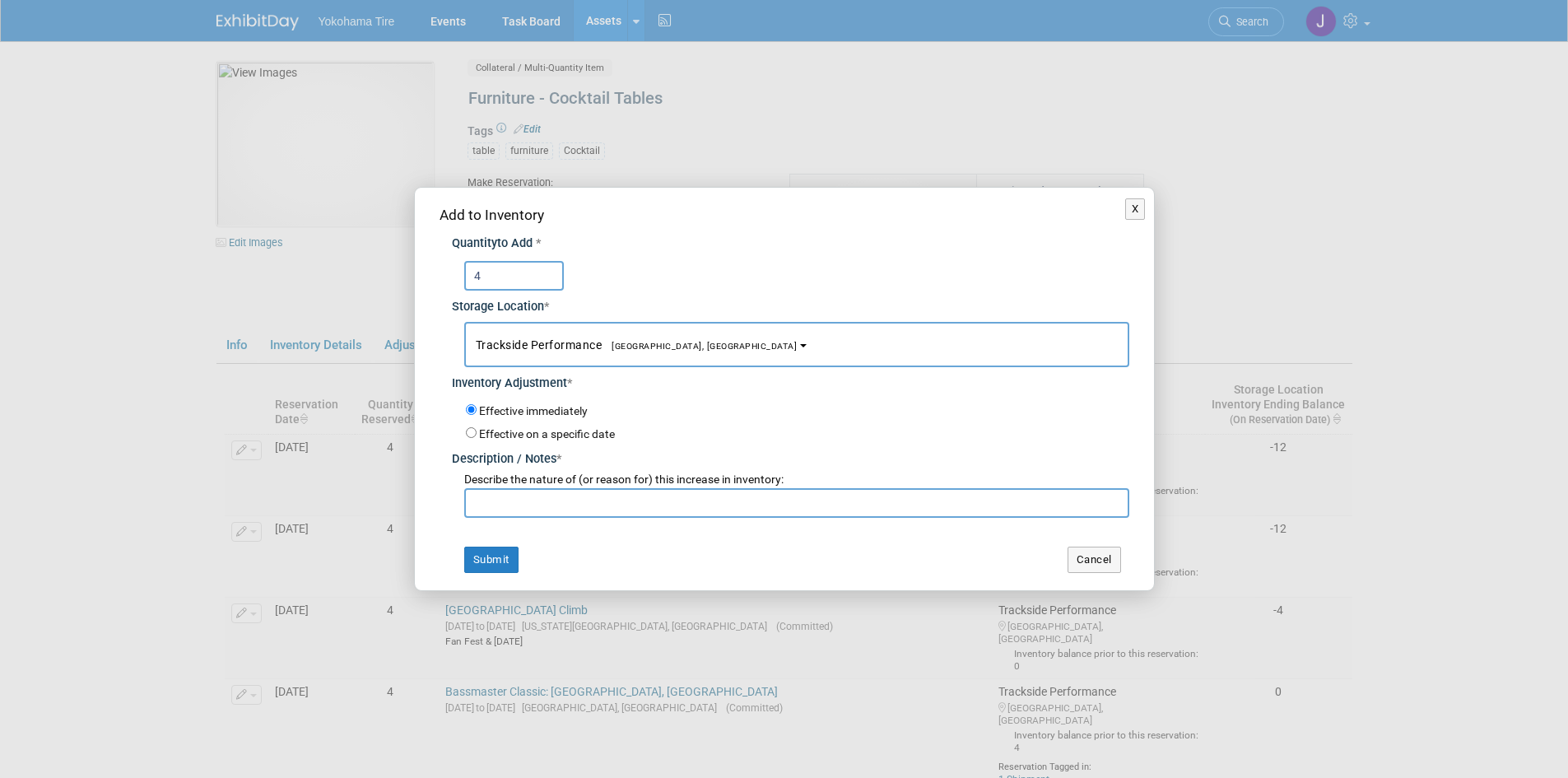
type input "4"
click at [497, 508] on input "text" at bounding box center [797, 503] width 665 height 30
click at [493, 558] on button "Submit" at bounding box center [491, 559] width 54 height 26
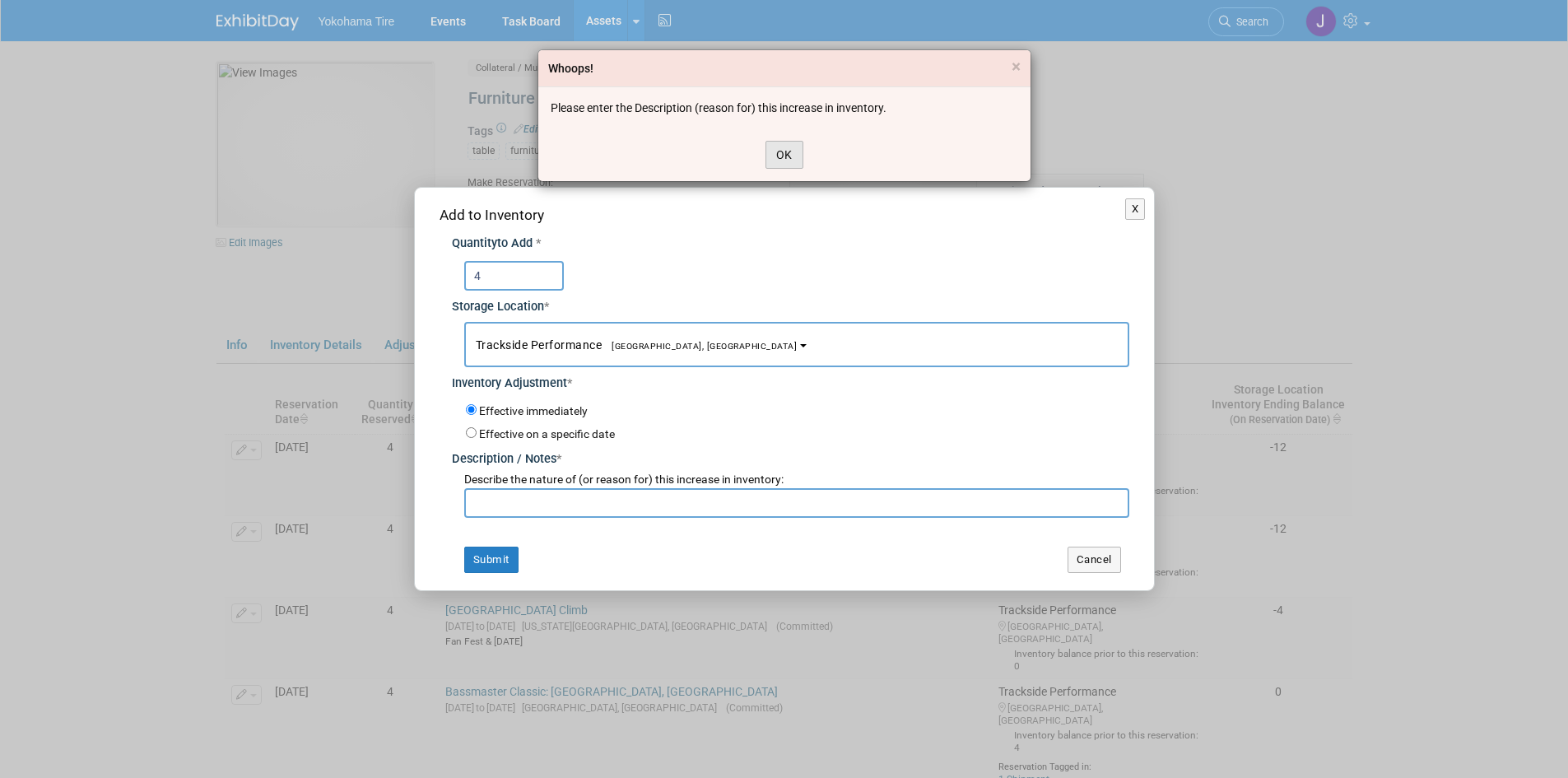
click at [785, 150] on button "OK" at bounding box center [784, 155] width 38 height 28
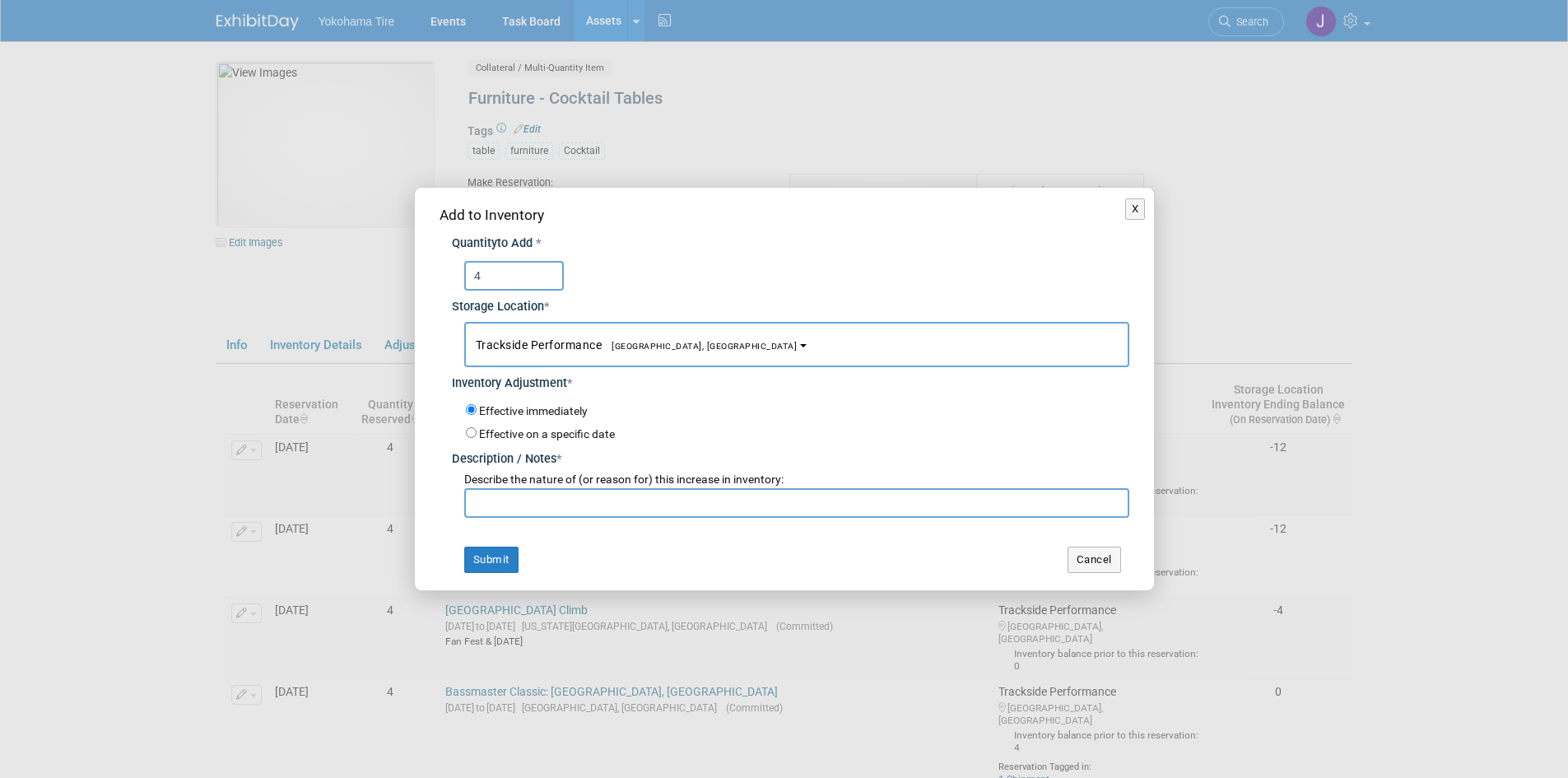
click at [526, 501] on input "text" at bounding box center [797, 503] width 665 height 30
type input "[DATE] Inventory Check by [PERSON_NAME]."
click at [486, 555] on button "Submit" at bounding box center [491, 559] width 54 height 26
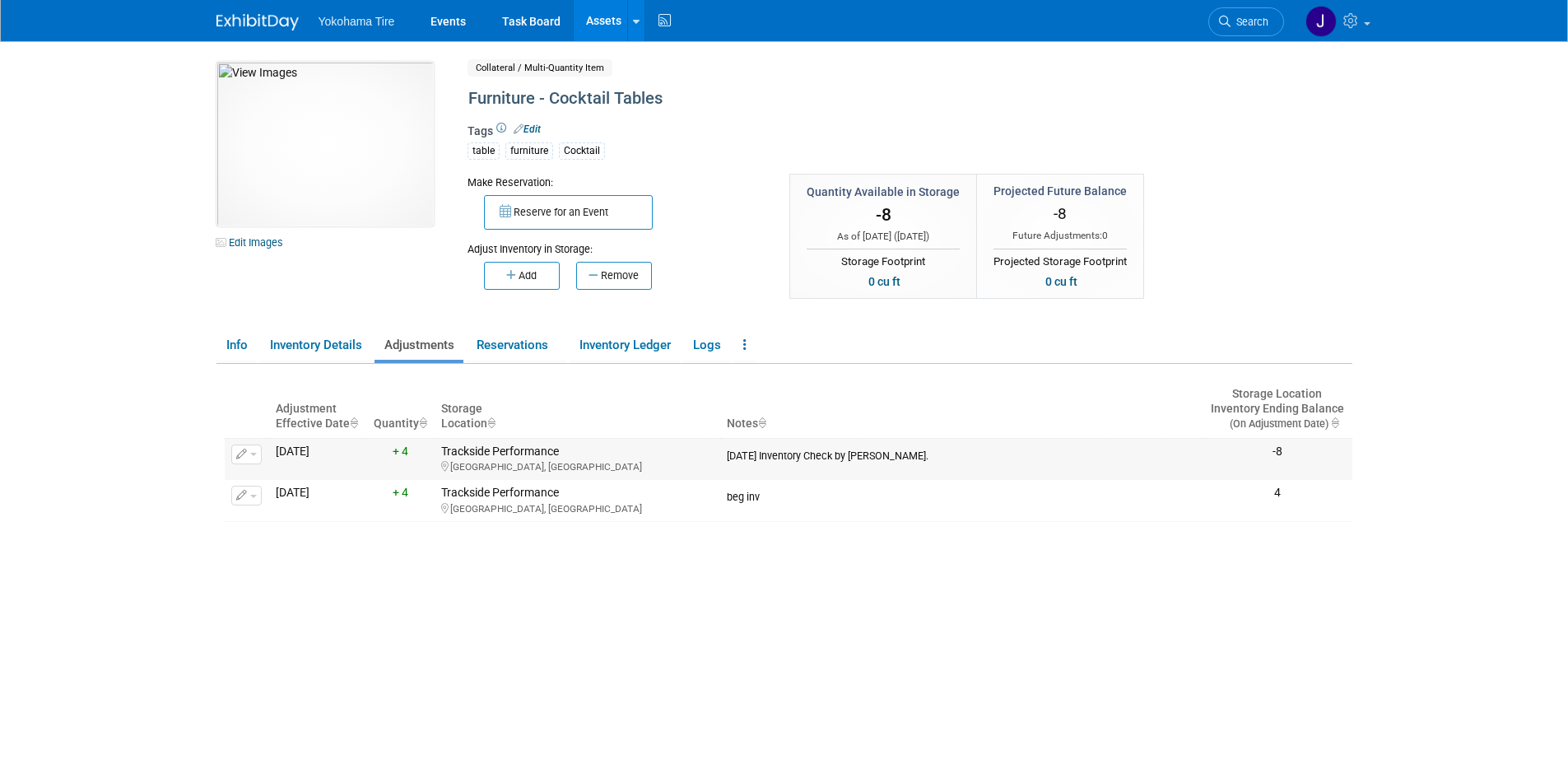
click at [246, 452] on icon "button" at bounding box center [242, 455] width 12 height 11
click at [298, 479] on button "Change Adjustment" at bounding box center [309, 481] width 137 height 22
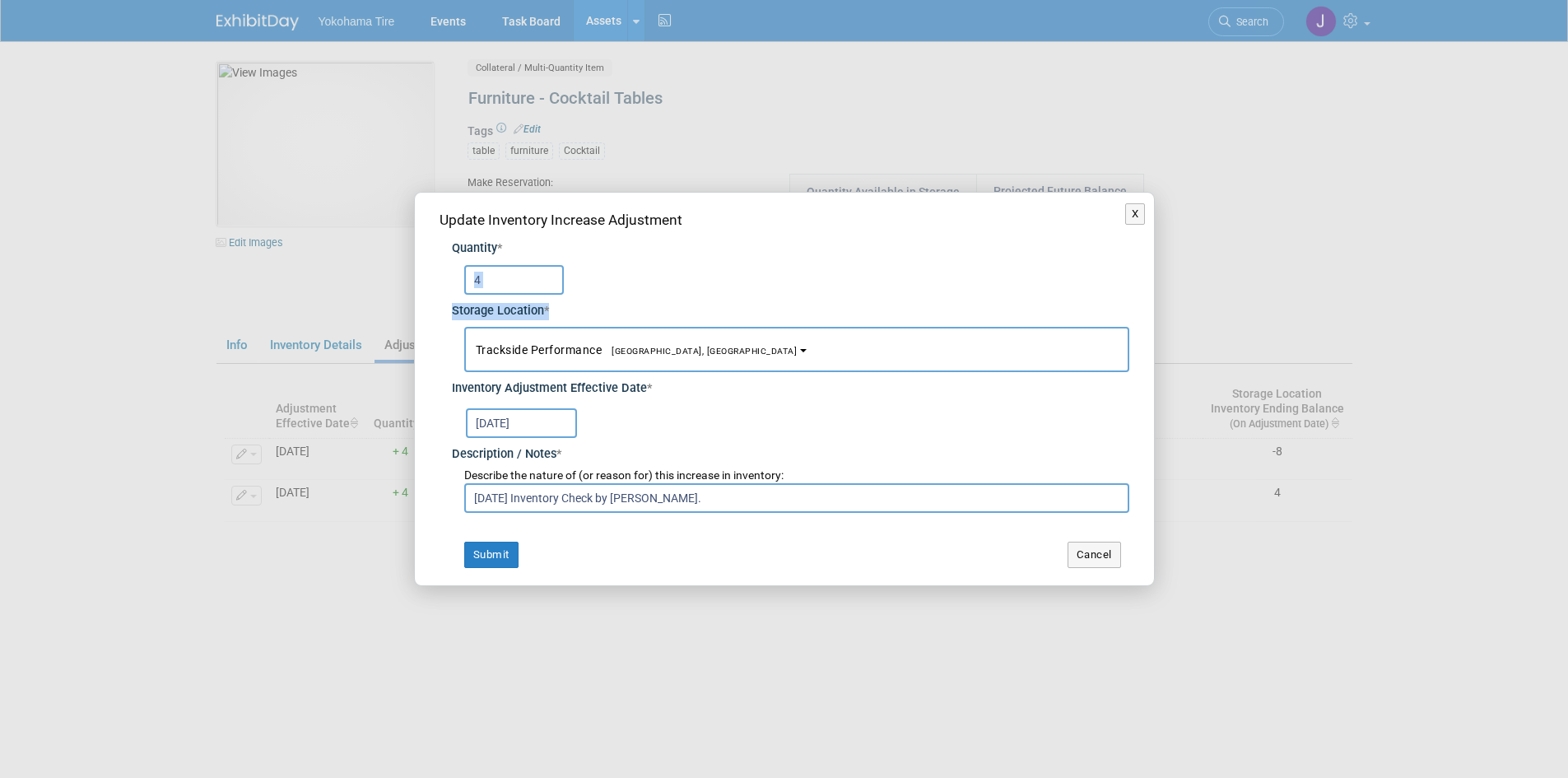
drag, startPoint x: 856, startPoint y: 230, endPoint x: 884, endPoint y: 319, distance: 93.3
click at [884, 319] on div "Quantity * 4 Storage Location * Trackside Performance<span style="font-size: 0.…" at bounding box center [784, 372] width 690 height 283
click at [491, 266] on input "4" at bounding box center [514, 280] width 99 height 30
type input "4"
type input "8"
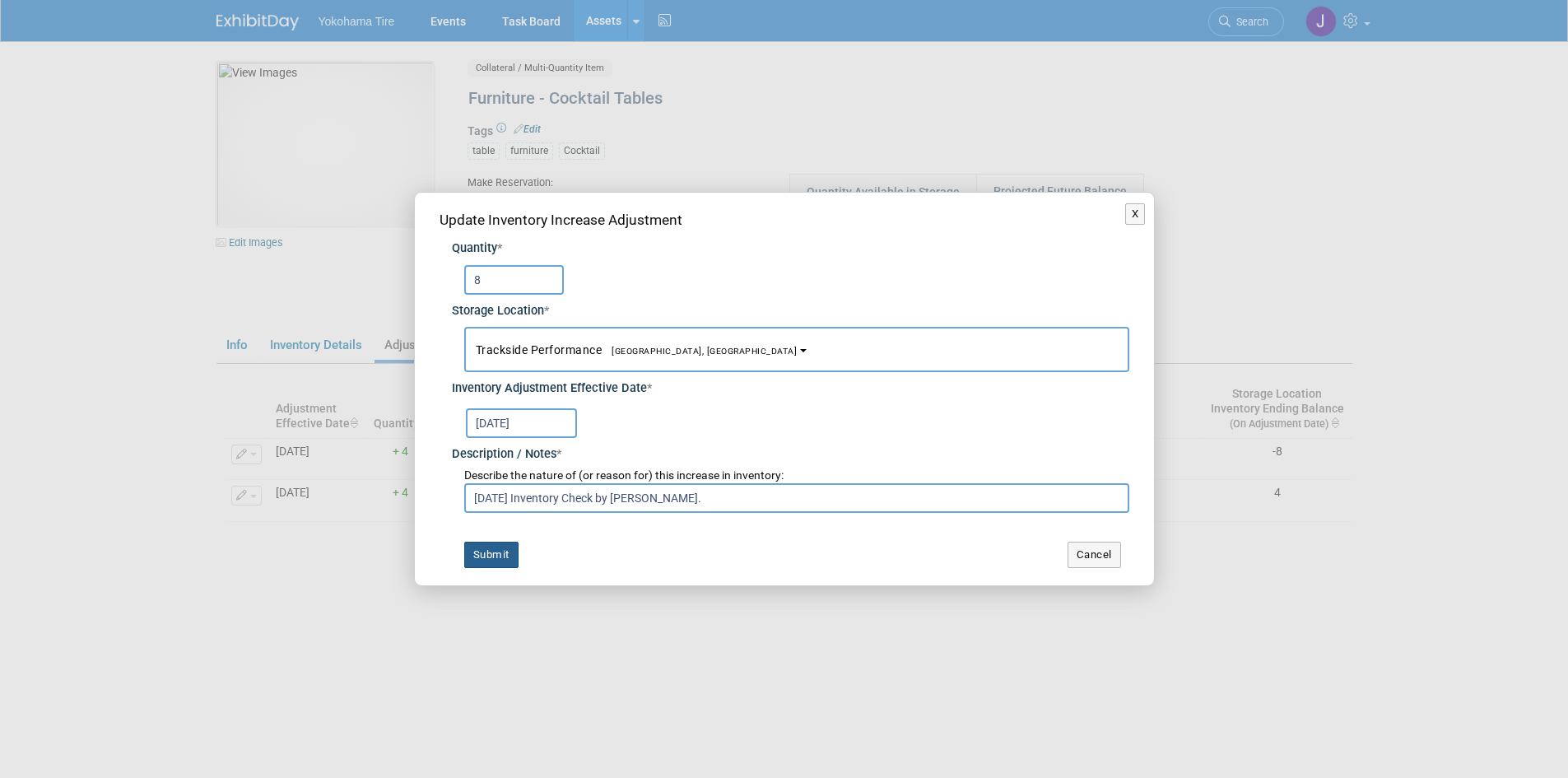
click at [496, 549] on button "Submit" at bounding box center [491, 554] width 54 height 26
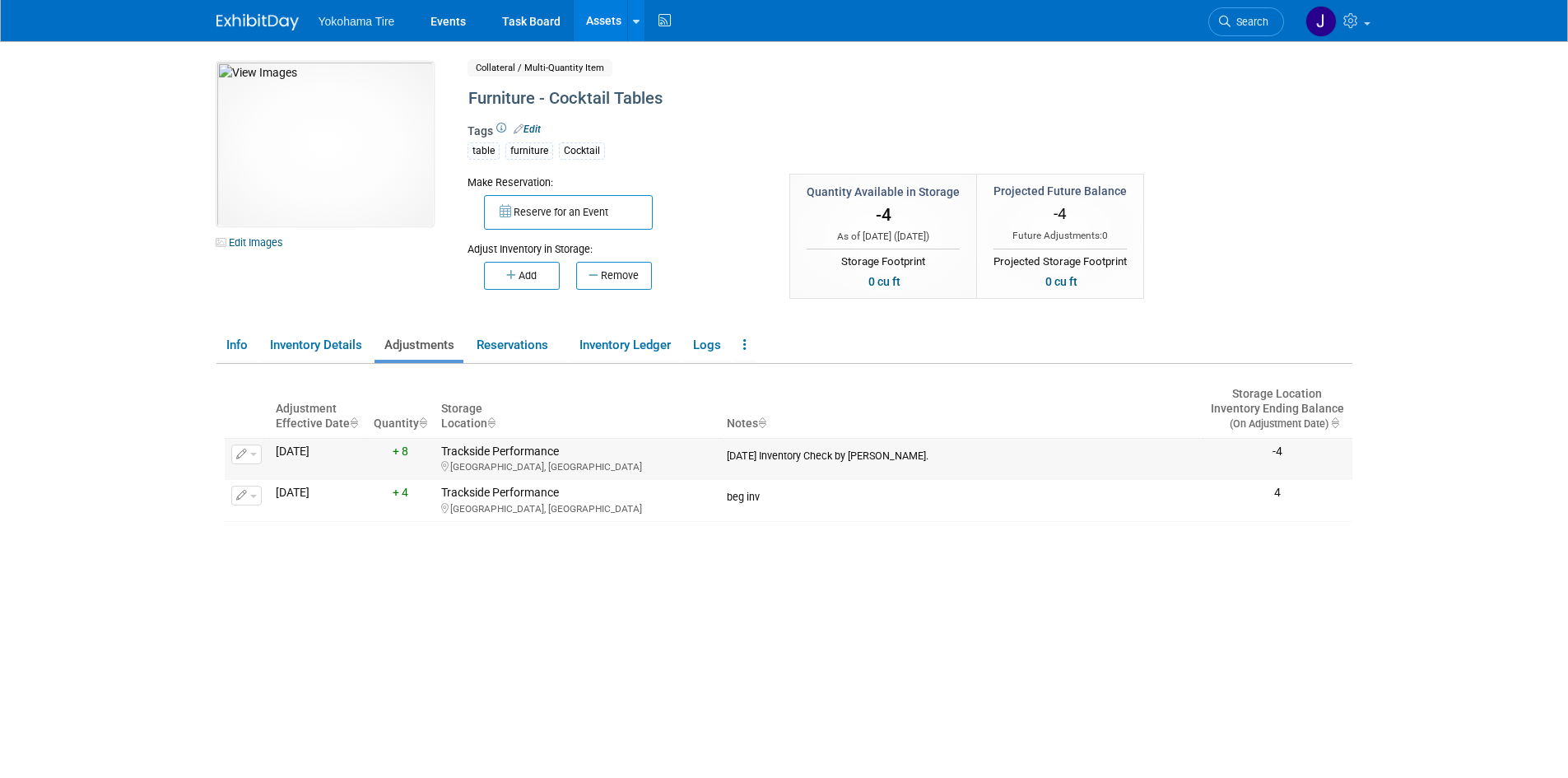
click at [254, 453] on span "button" at bounding box center [253, 454] width 7 height 3
click at [293, 480] on button "Change Adjustment" at bounding box center [309, 481] width 137 height 22
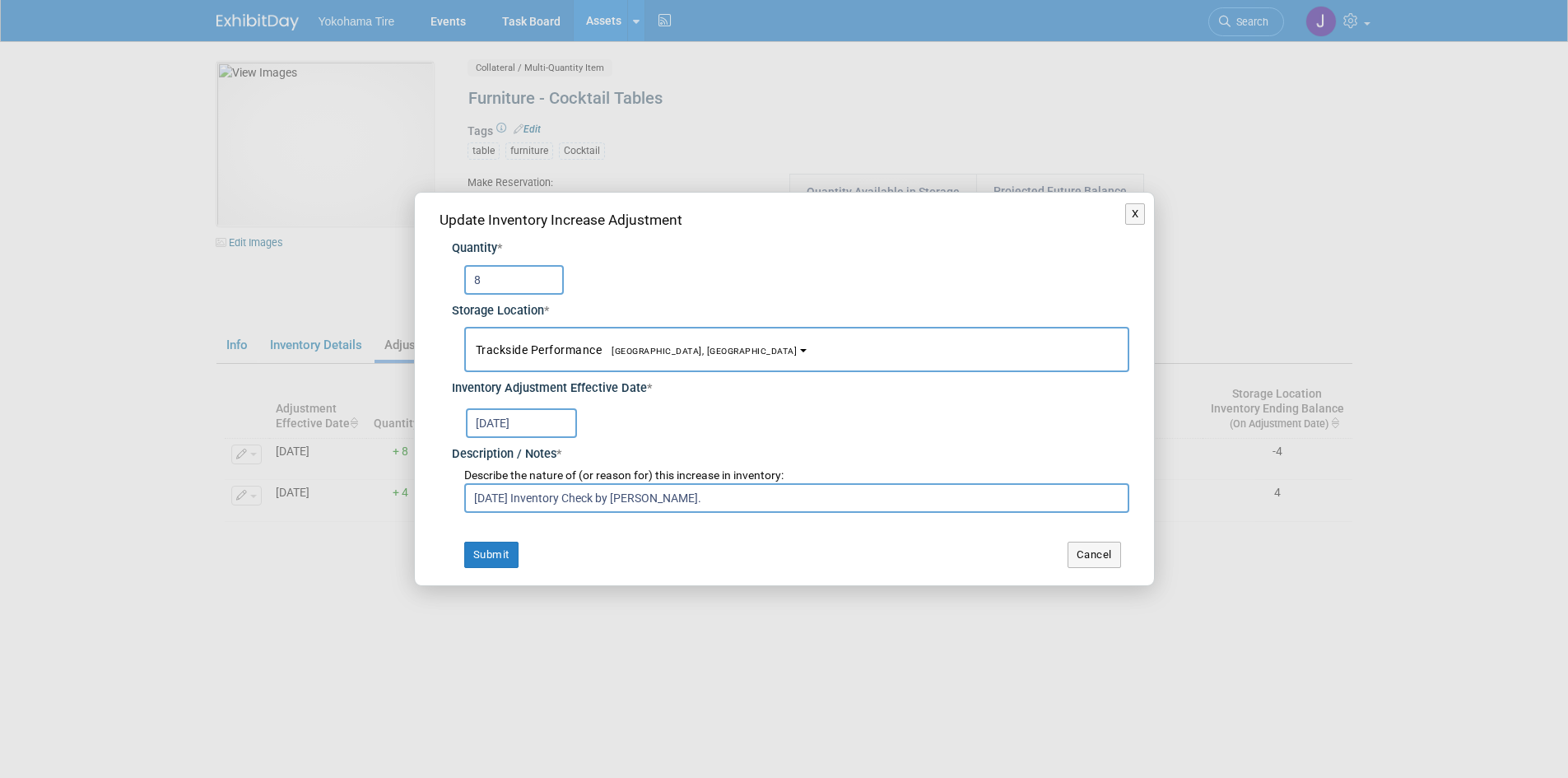
click at [493, 278] on input "8" at bounding box center [514, 280] width 99 height 30
type input "14"
click at [496, 543] on button "Submit" at bounding box center [491, 554] width 54 height 26
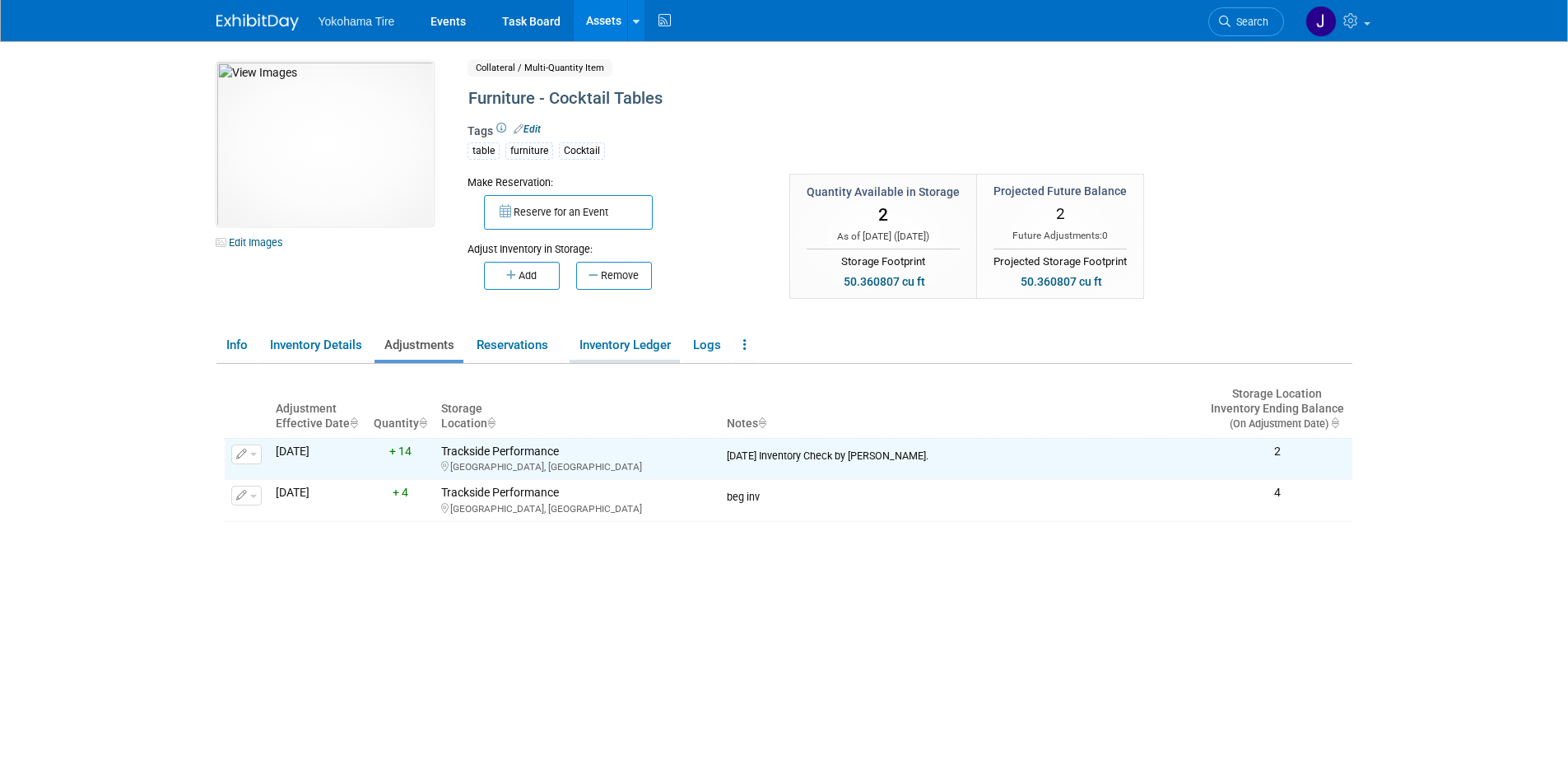
click at [627, 338] on link "Inventory Ledger" at bounding box center [625, 345] width 111 height 29
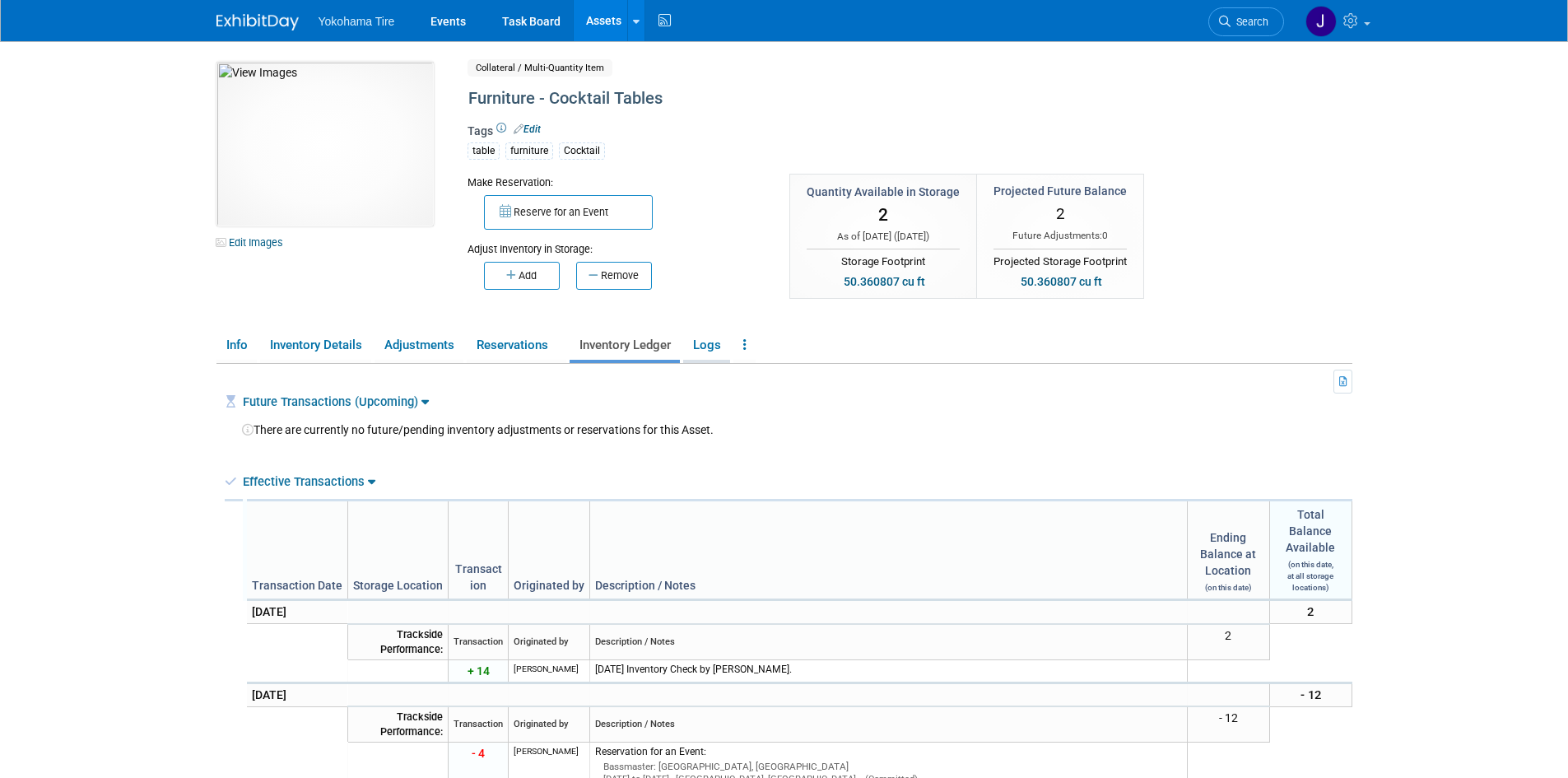
click at [717, 341] on link "Logs" at bounding box center [706, 345] width 47 height 29
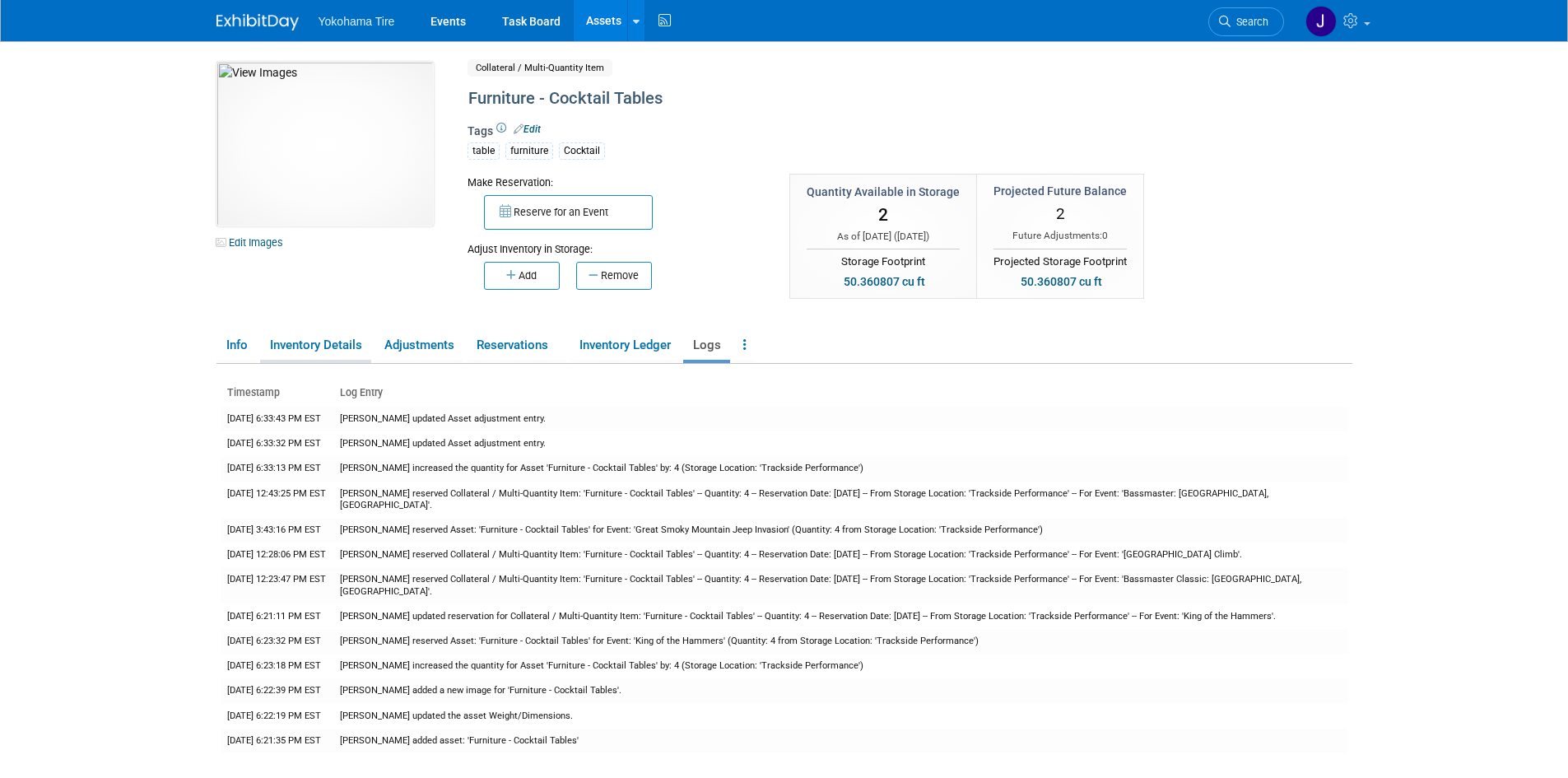
click at [312, 342] on link "Inventory Details" at bounding box center [315, 345] width 111 height 29
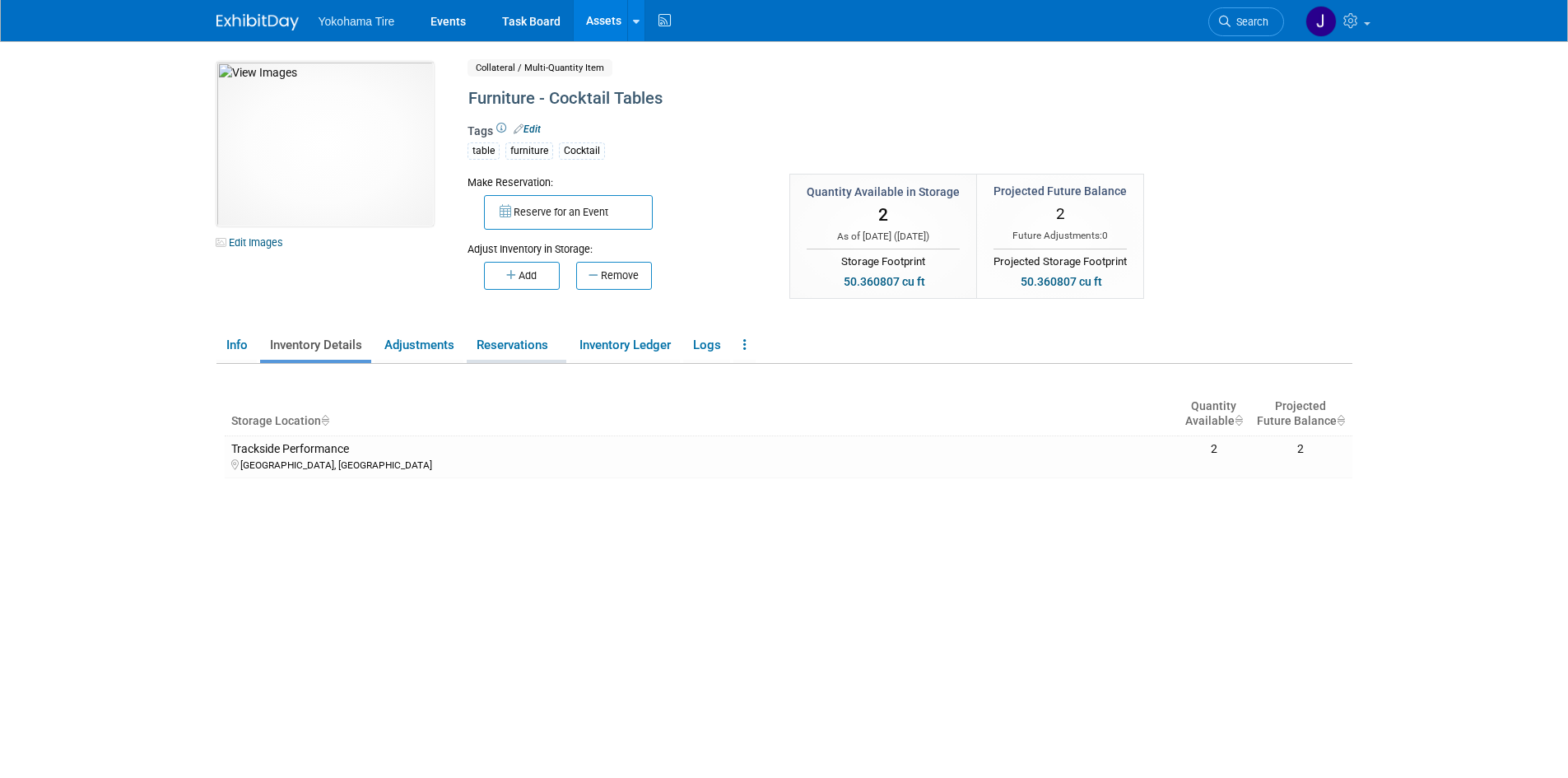
click at [503, 340] on link "Reservations" at bounding box center [516, 345] width 99 height 29
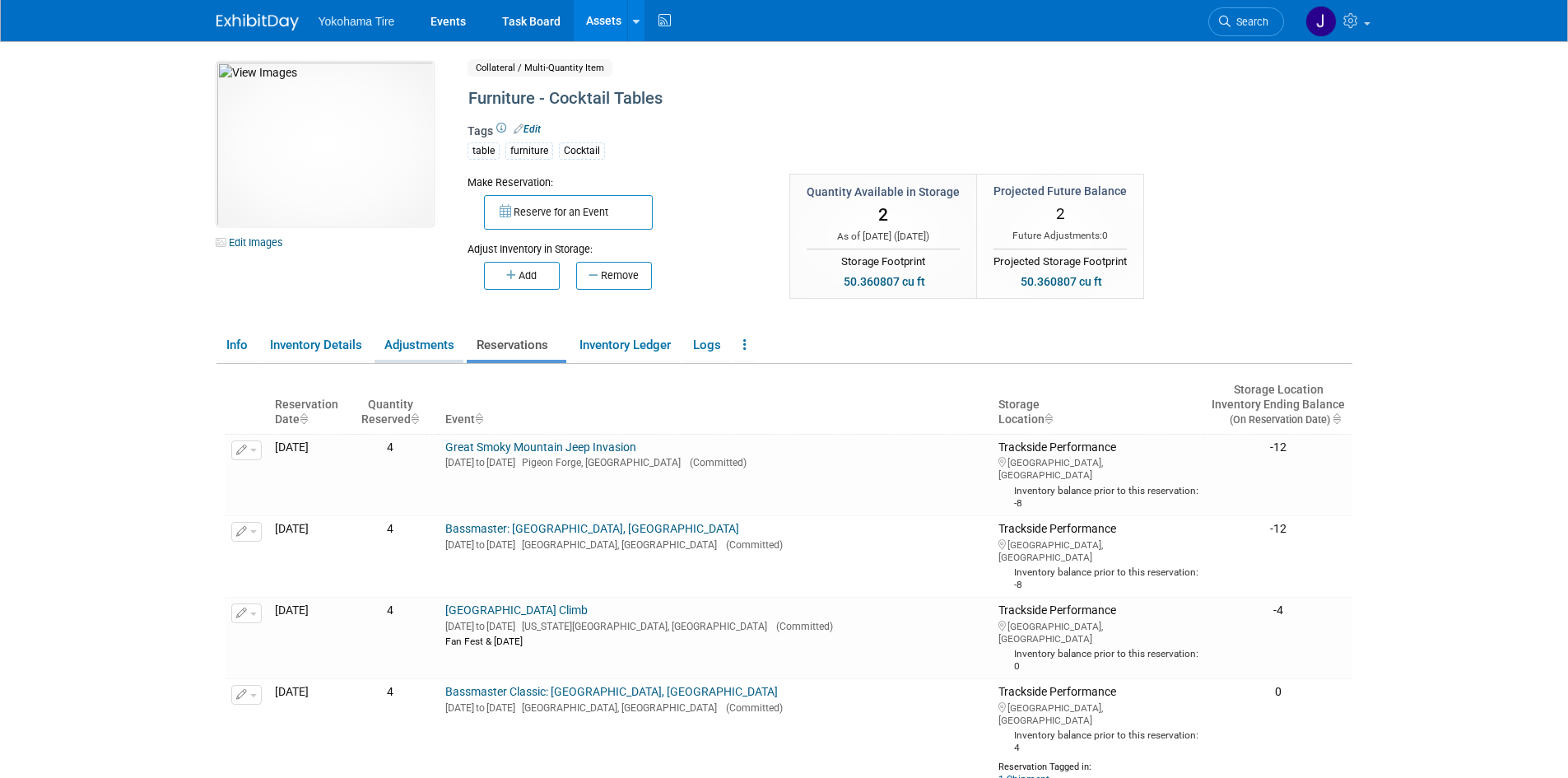
click at [435, 343] on link "Adjustments" at bounding box center [418, 345] width 89 height 29
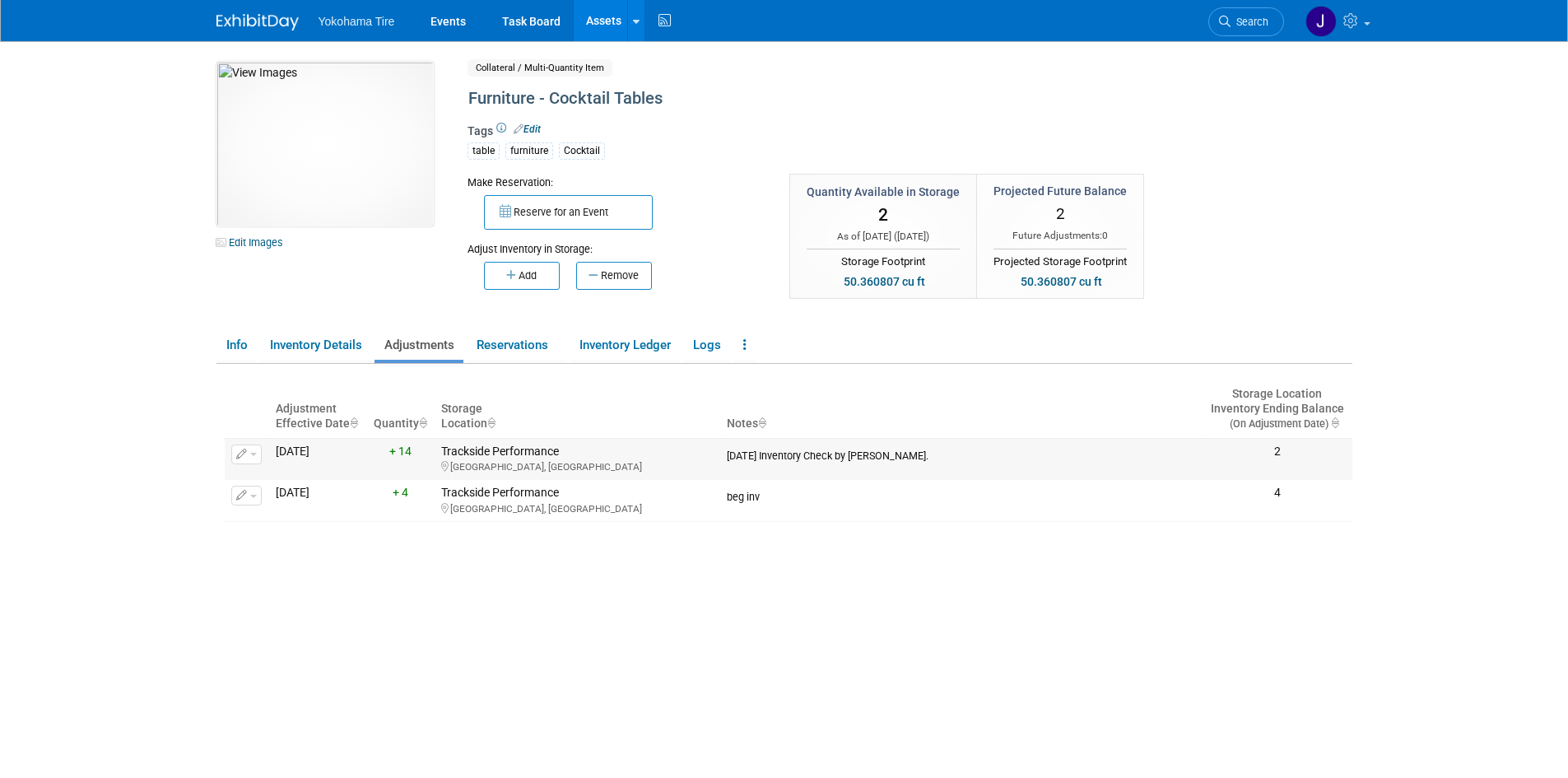
click at [250, 454] on span "button" at bounding box center [253, 454] width 7 height 3
click at [278, 480] on button "Change Adjustment" at bounding box center [309, 481] width 137 height 22
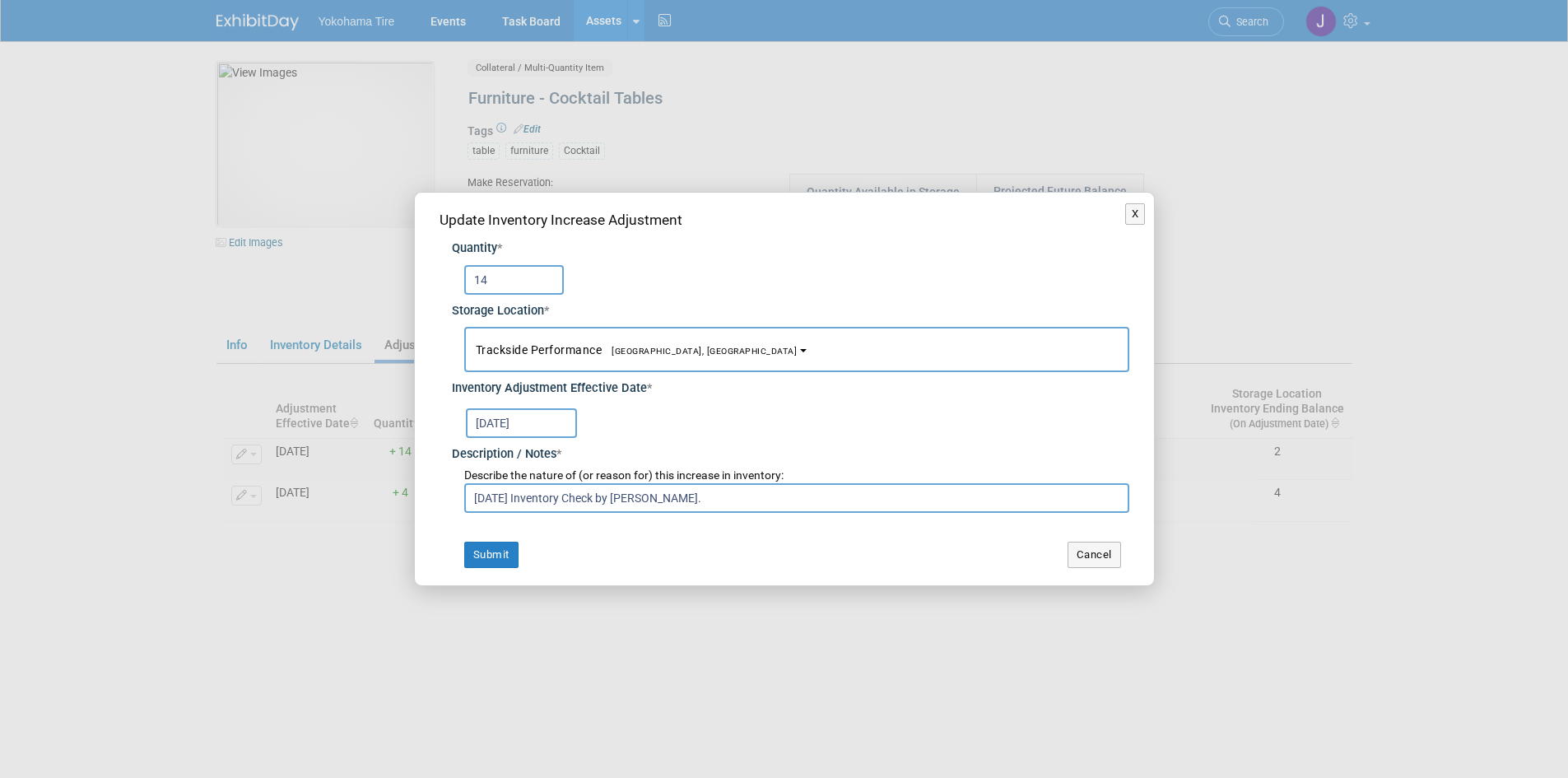
click at [508, 278] on input "14" at bounding box center [514, 280] width 99 height 30
type input "16"
click at [475, 554] on button "Submit" at bounding box center [491, 554] width 54 height 26
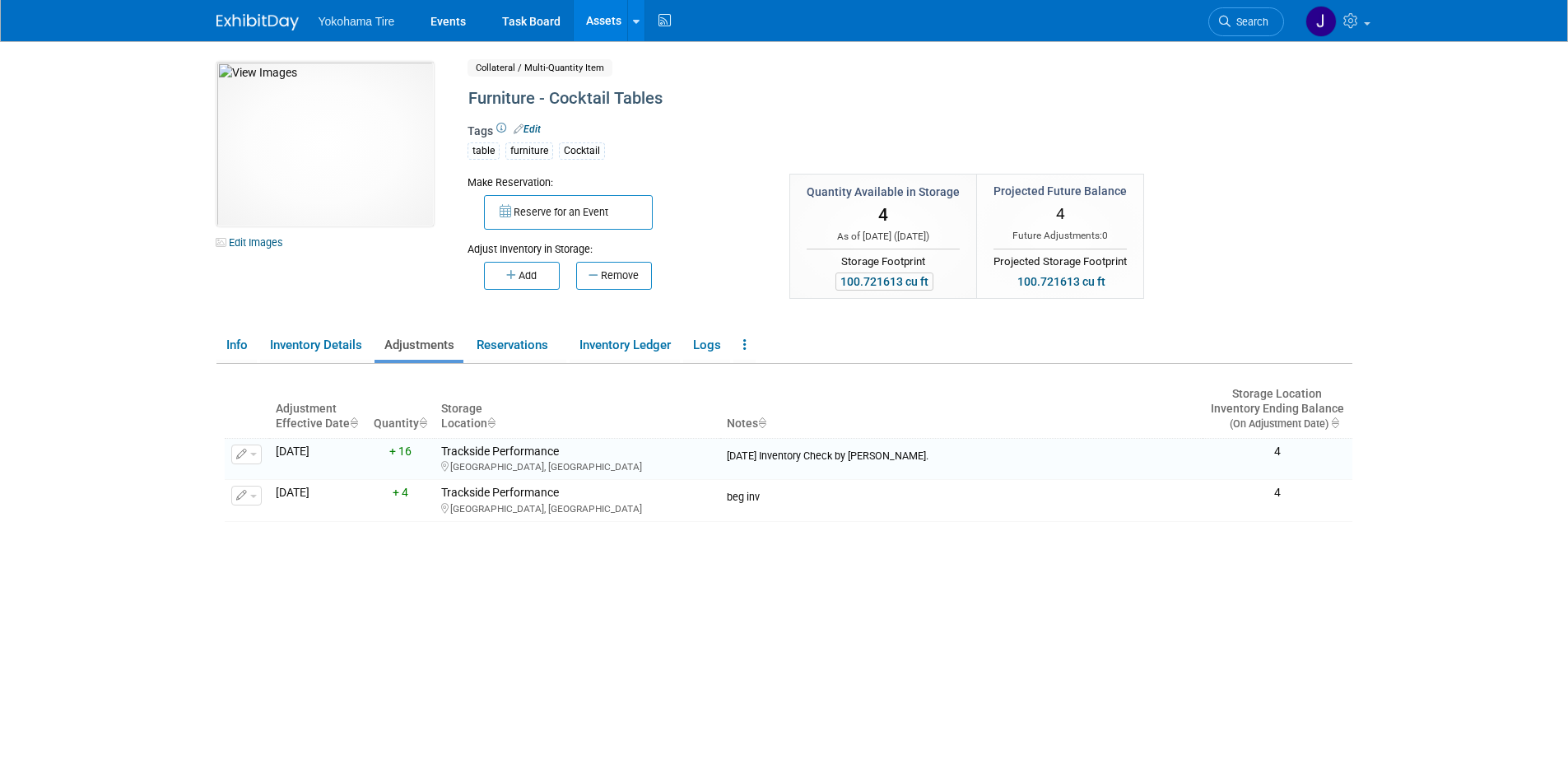
click at [870, 282] on div "100.721613 cu ft" at bounding box center [884, 281] width 98 height 18
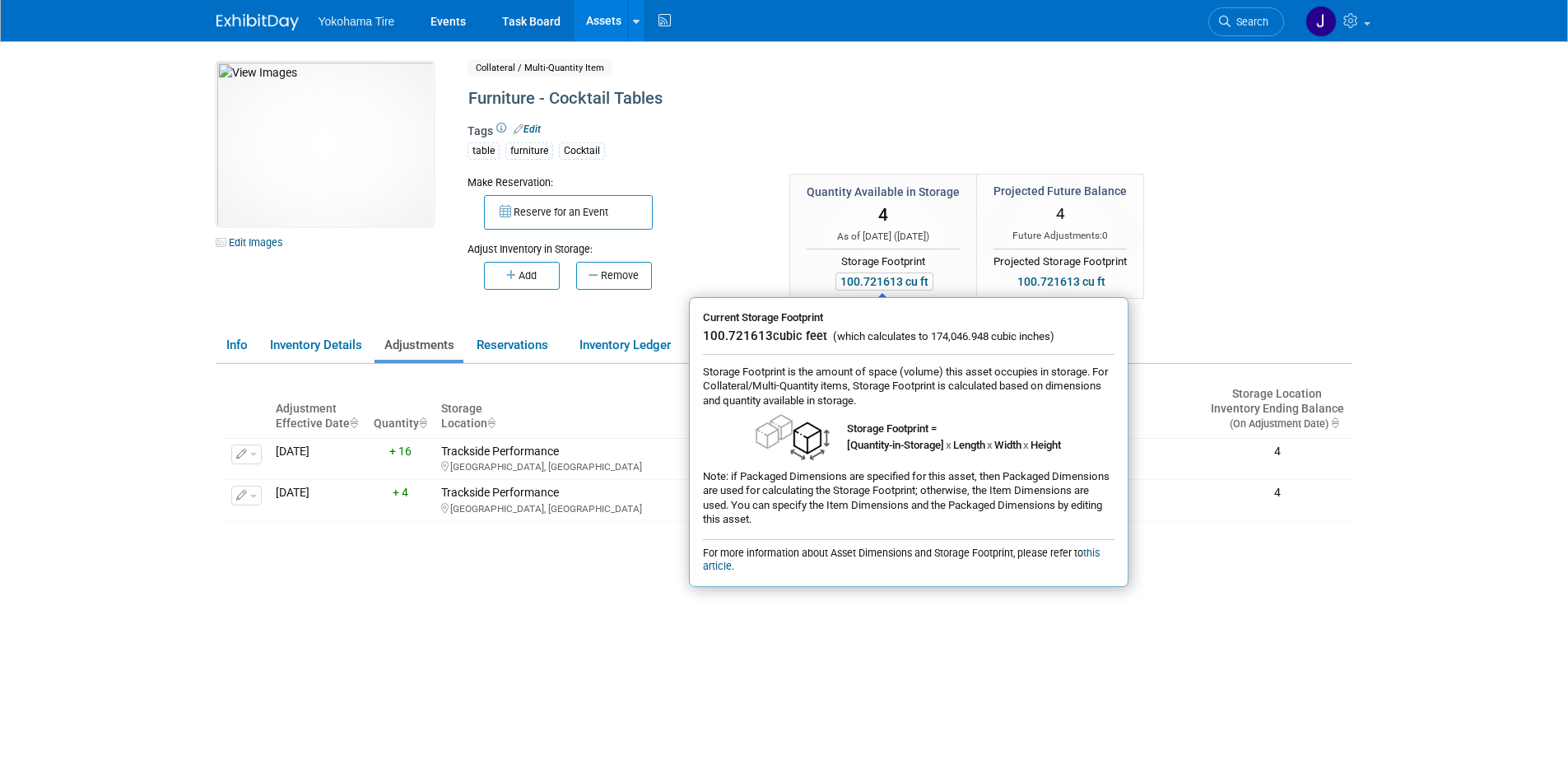
click at [871, 281] on div "100.721613 cu ft" at bounding box center [884, 281] width 98 height 18
click at [983, 262] on td "Projected Future Balance 4 Future Adjustments: 0 Projected Storage Footprint 10…" at bounding box center [1060, 236] width 168 height 124
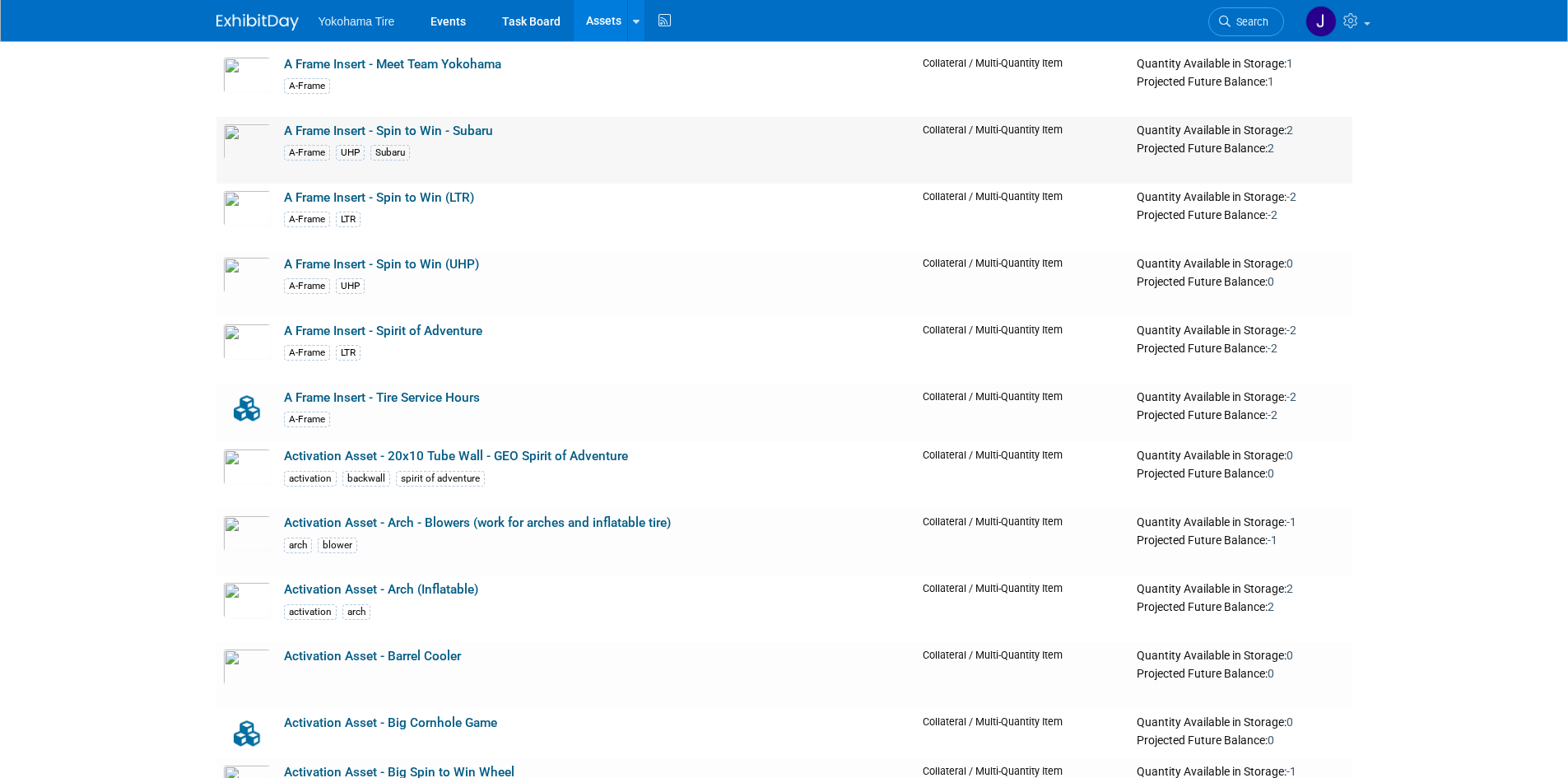
scroll to position [658, 0]
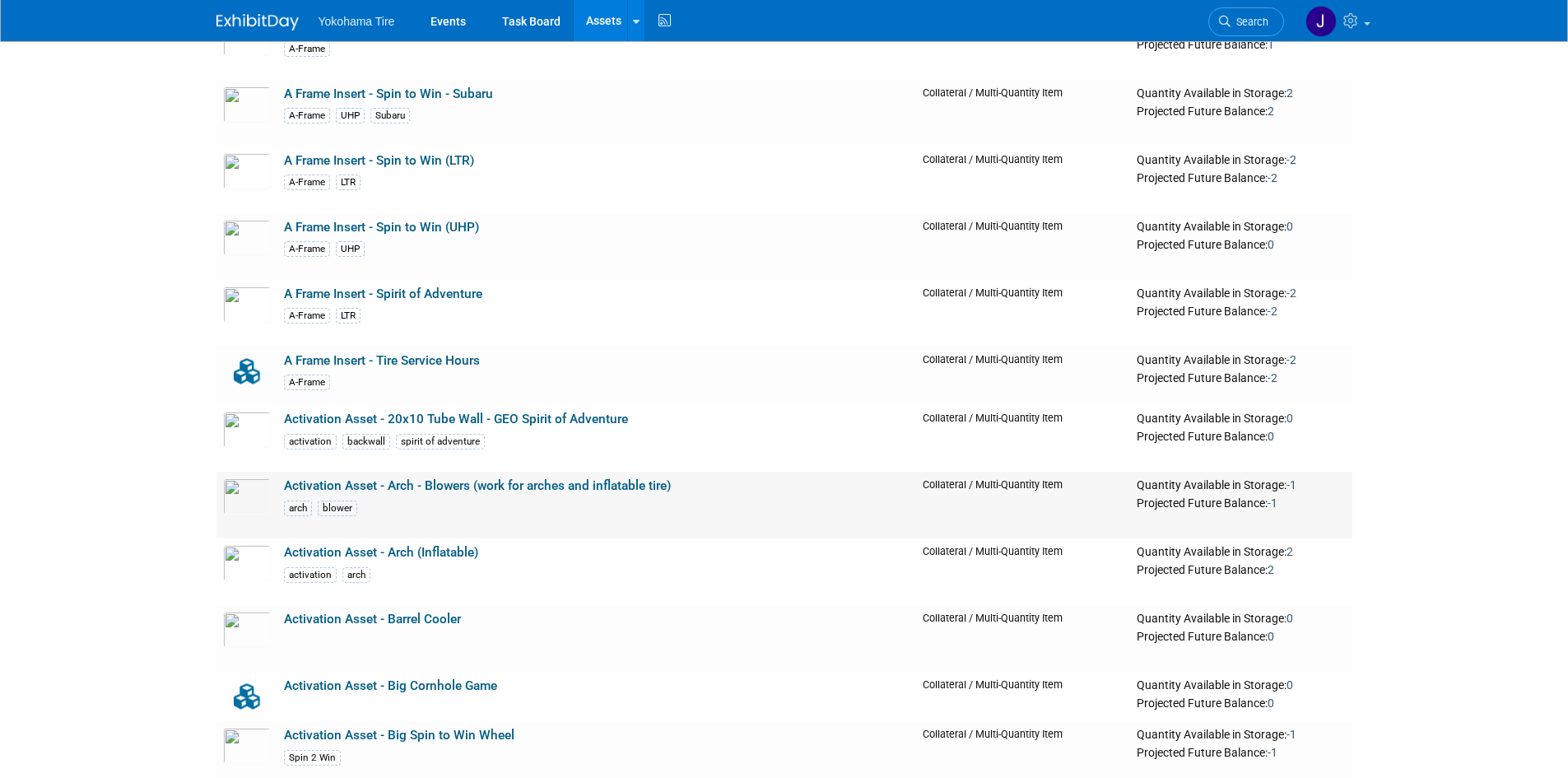
click at [494, 486] on link "Activation Asset - Arch - Blowers (work for arches and inflatable tire)" at bounding box center [477, 485] width 387 height 14
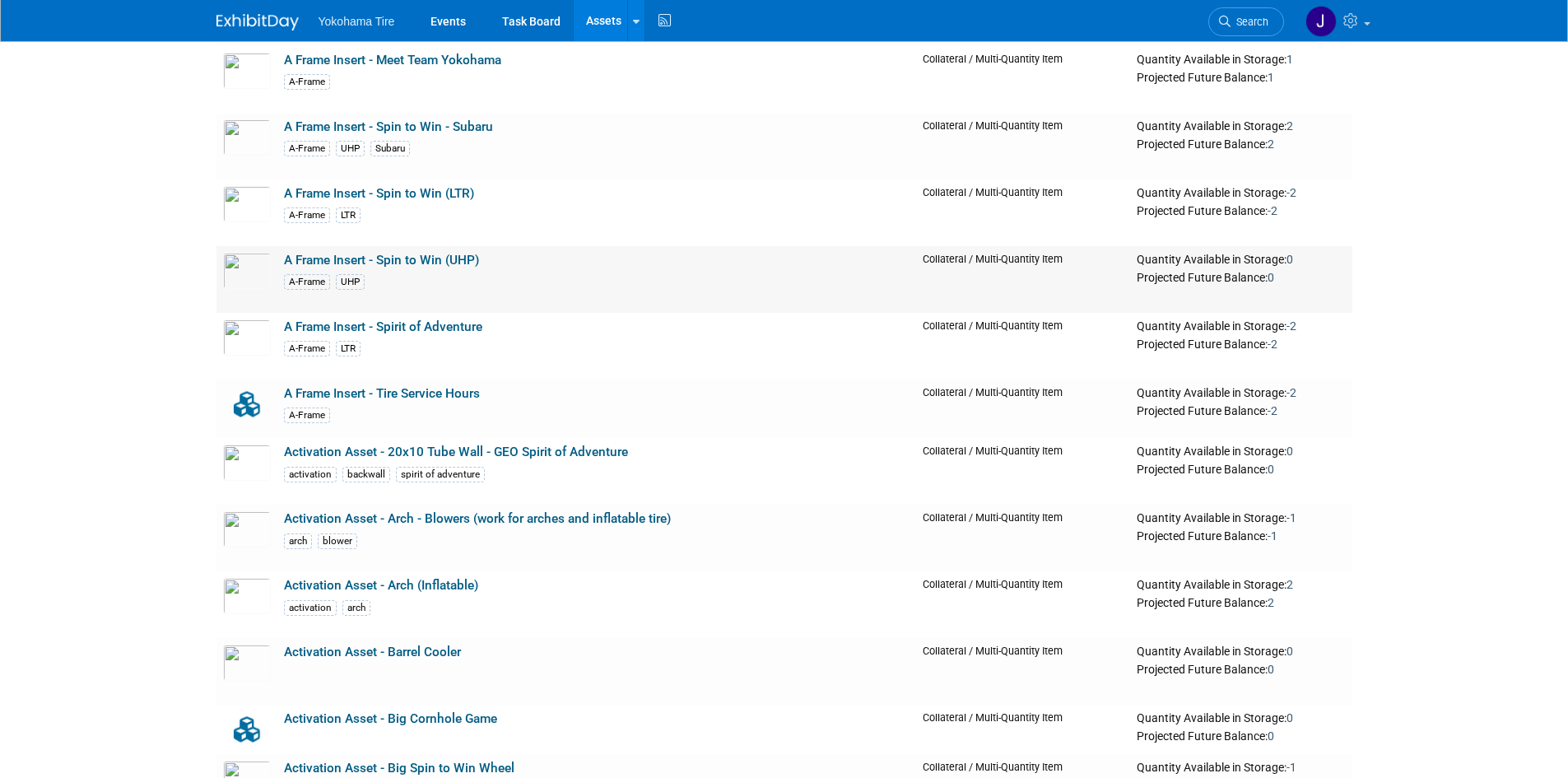
scroll to position [906, 0]
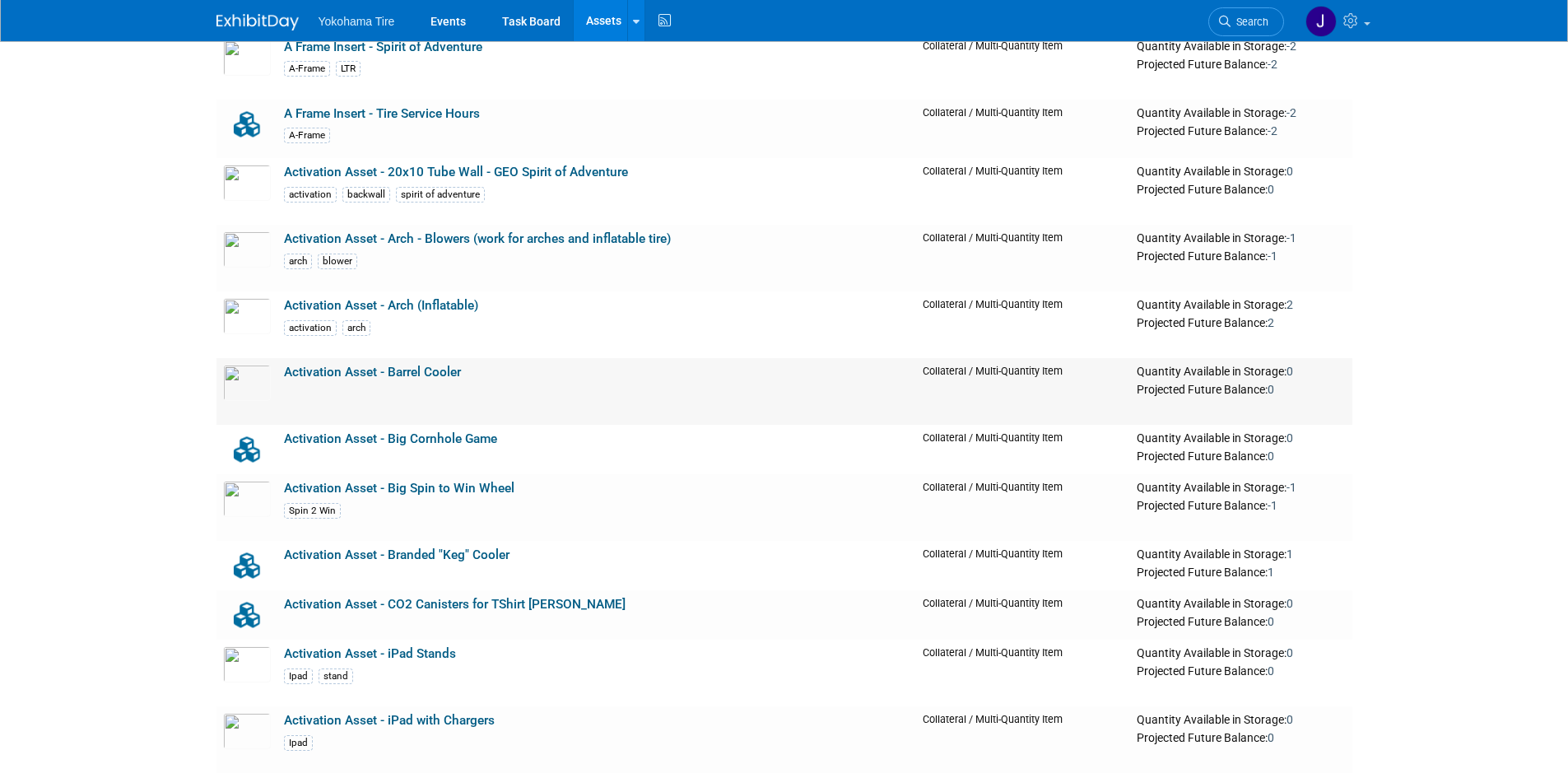
click at [310, 372] on link "Activation Asset - Barrel Cooler" at bounding box center [372, 372] width 177 height 14
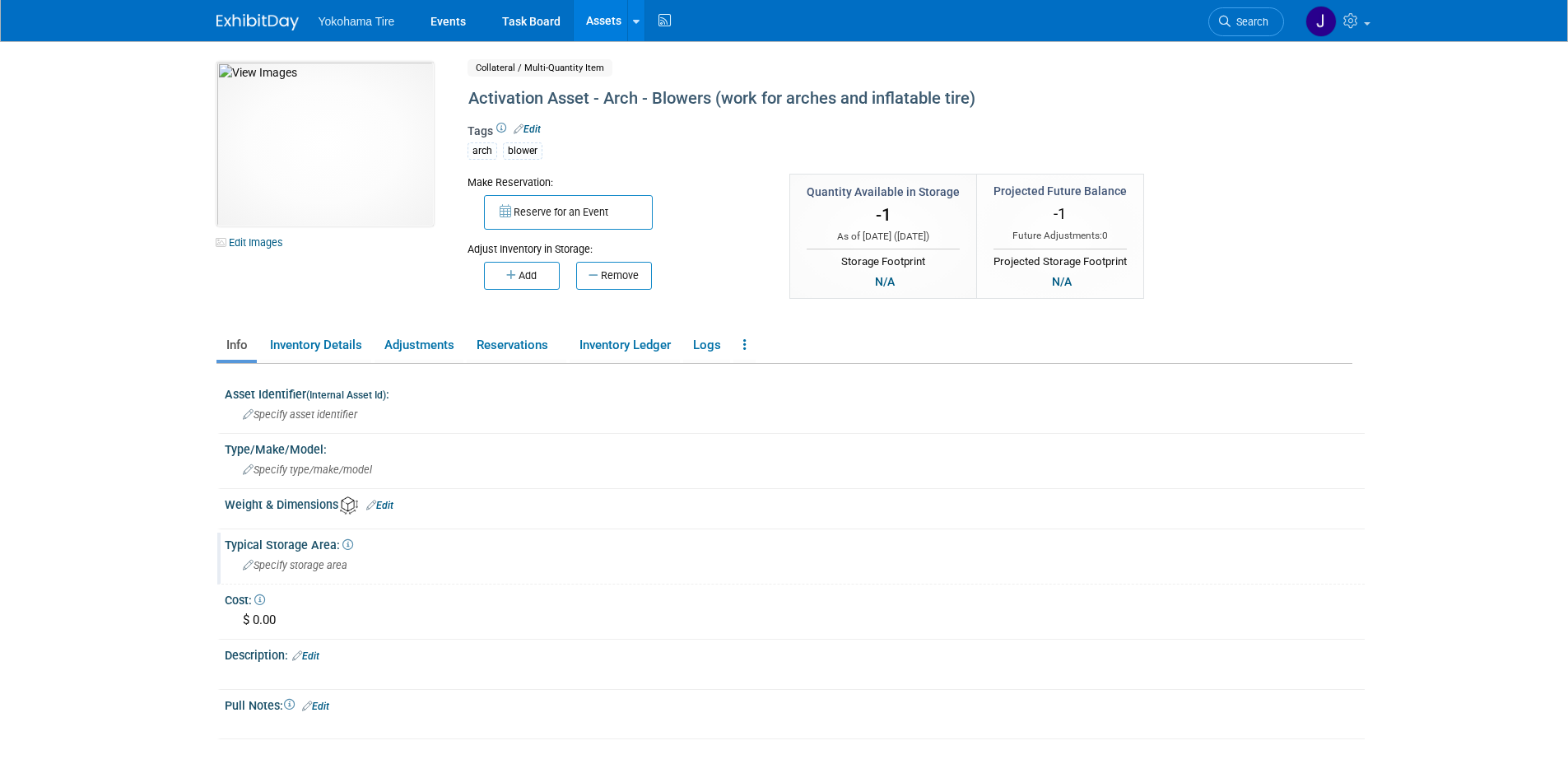
click at [294, 565] on span "Specify storage area" at bounding box center [295, 565] width 105 height 13
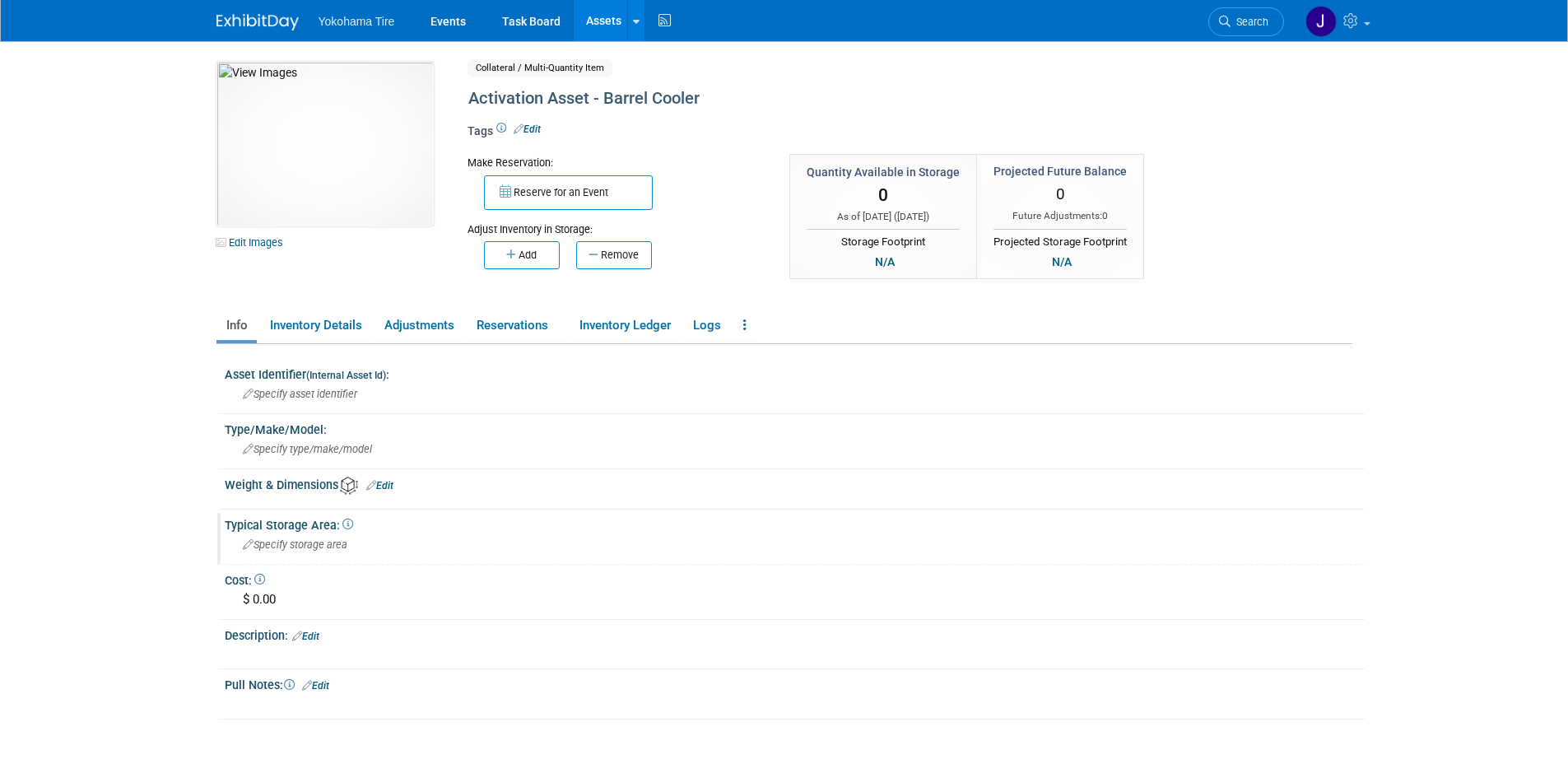
click at [277, 544] on span "Specify storage area" at bounding box center [295, 544] width 105 height 13
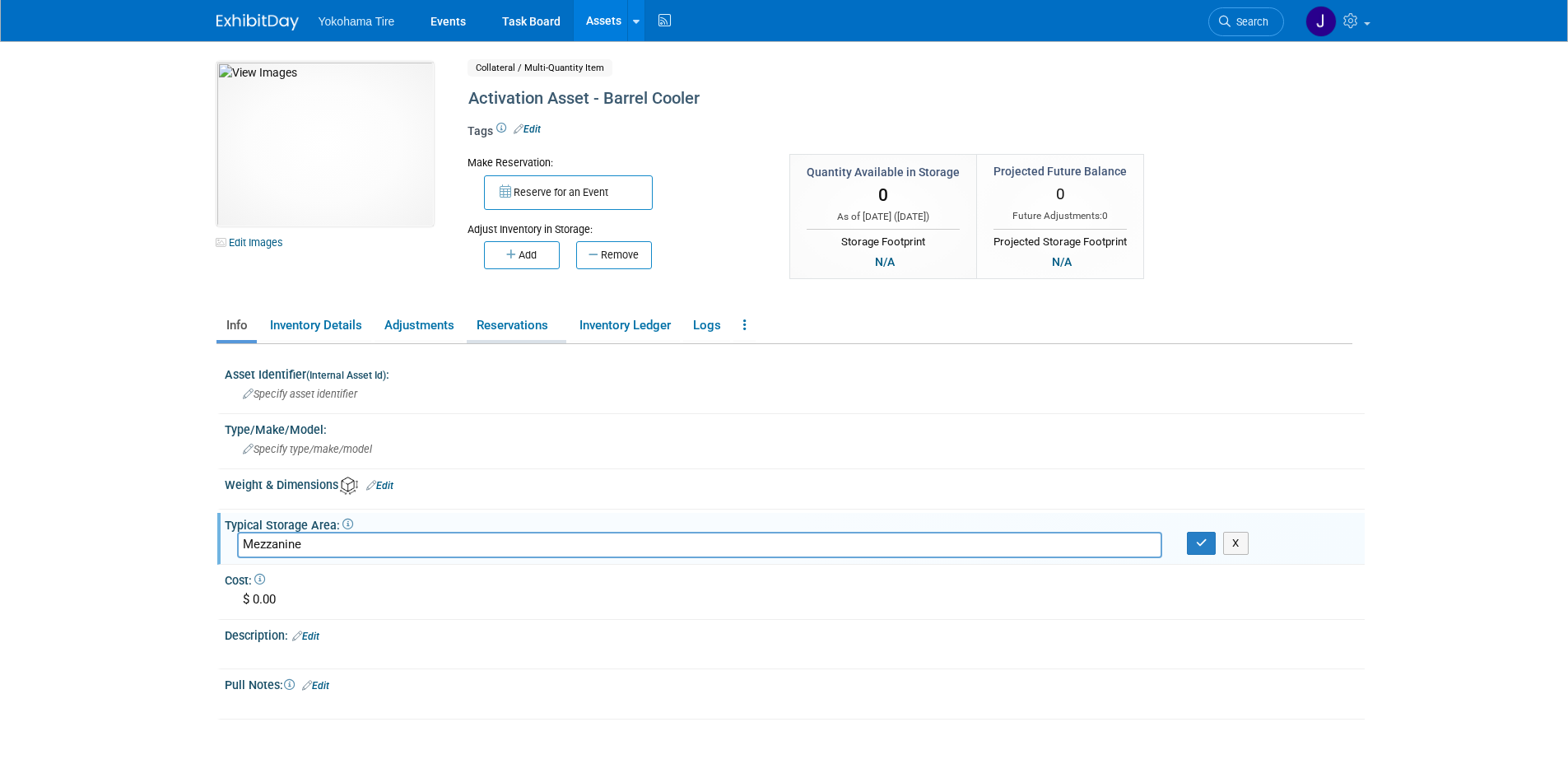
type input "Mezzanine"
click at [537, 324] on link "Reservations" at bounding box center [516, 326] width 99 height 29
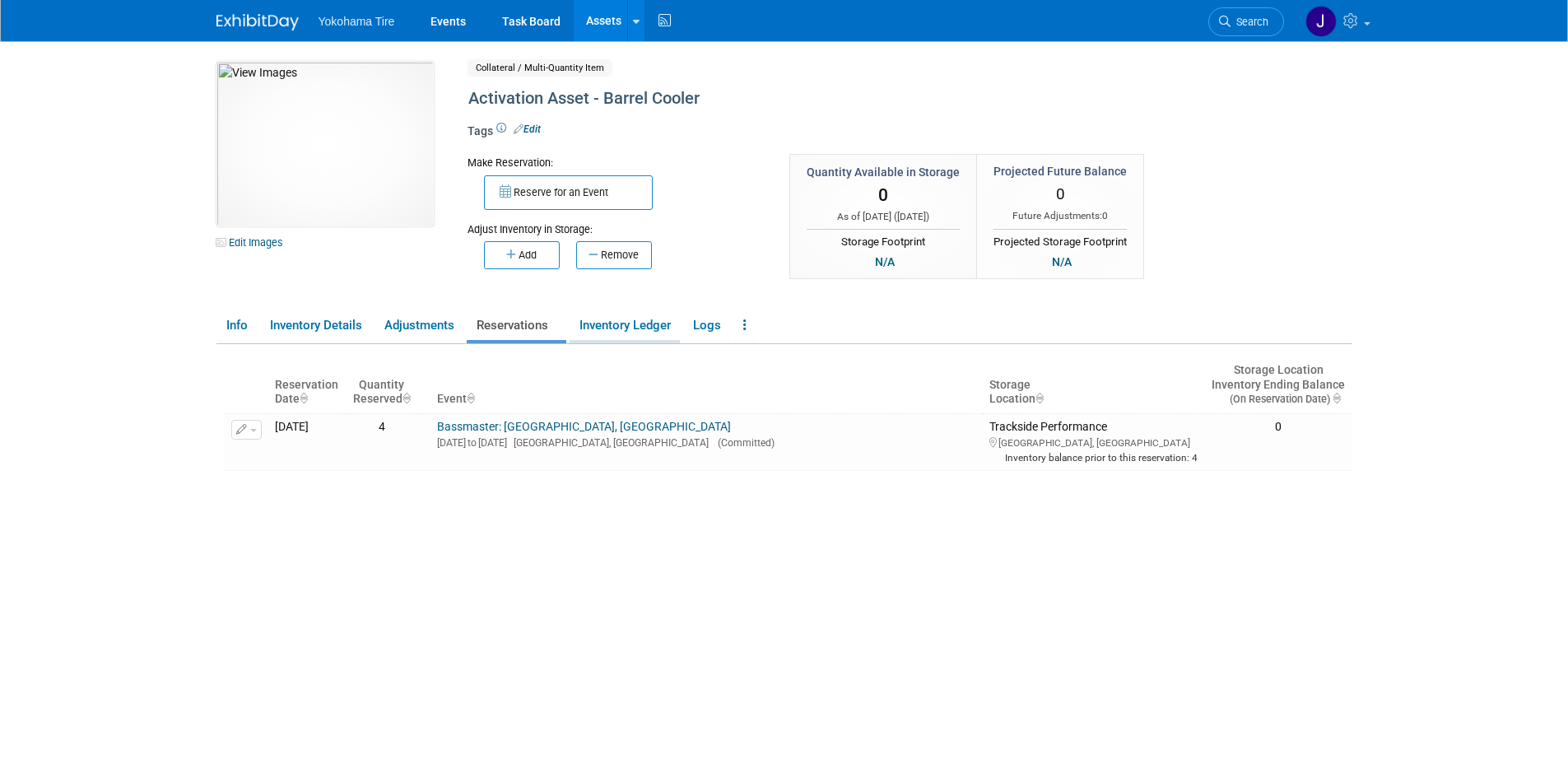
click at [604, 320] on link "Inventory Ledger" at bounding box center [625, 326] width 111 height 29
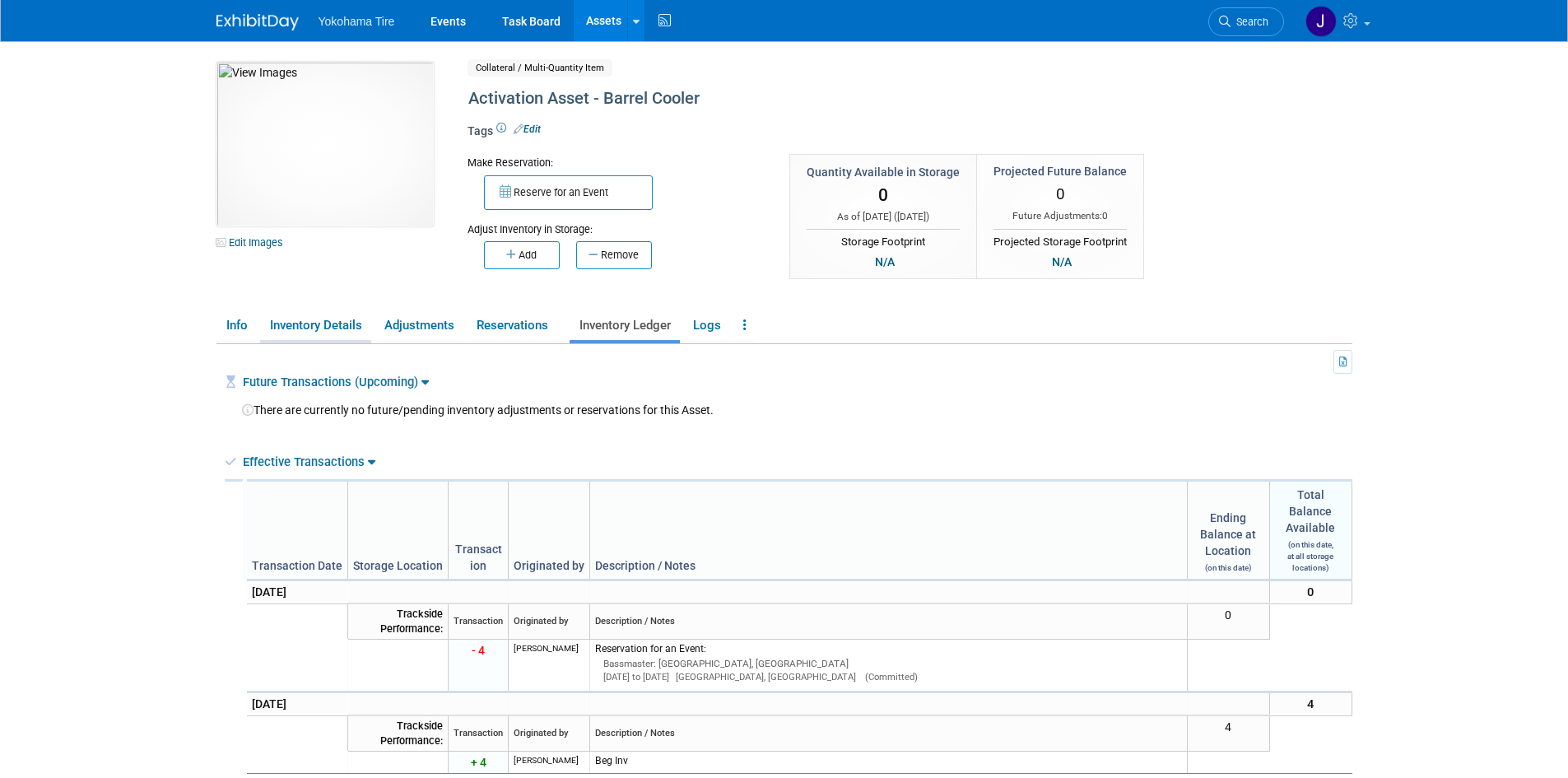
click at [332, 321] on link "Inventory Details" at bounding box center [315, 326] width 111 height 29
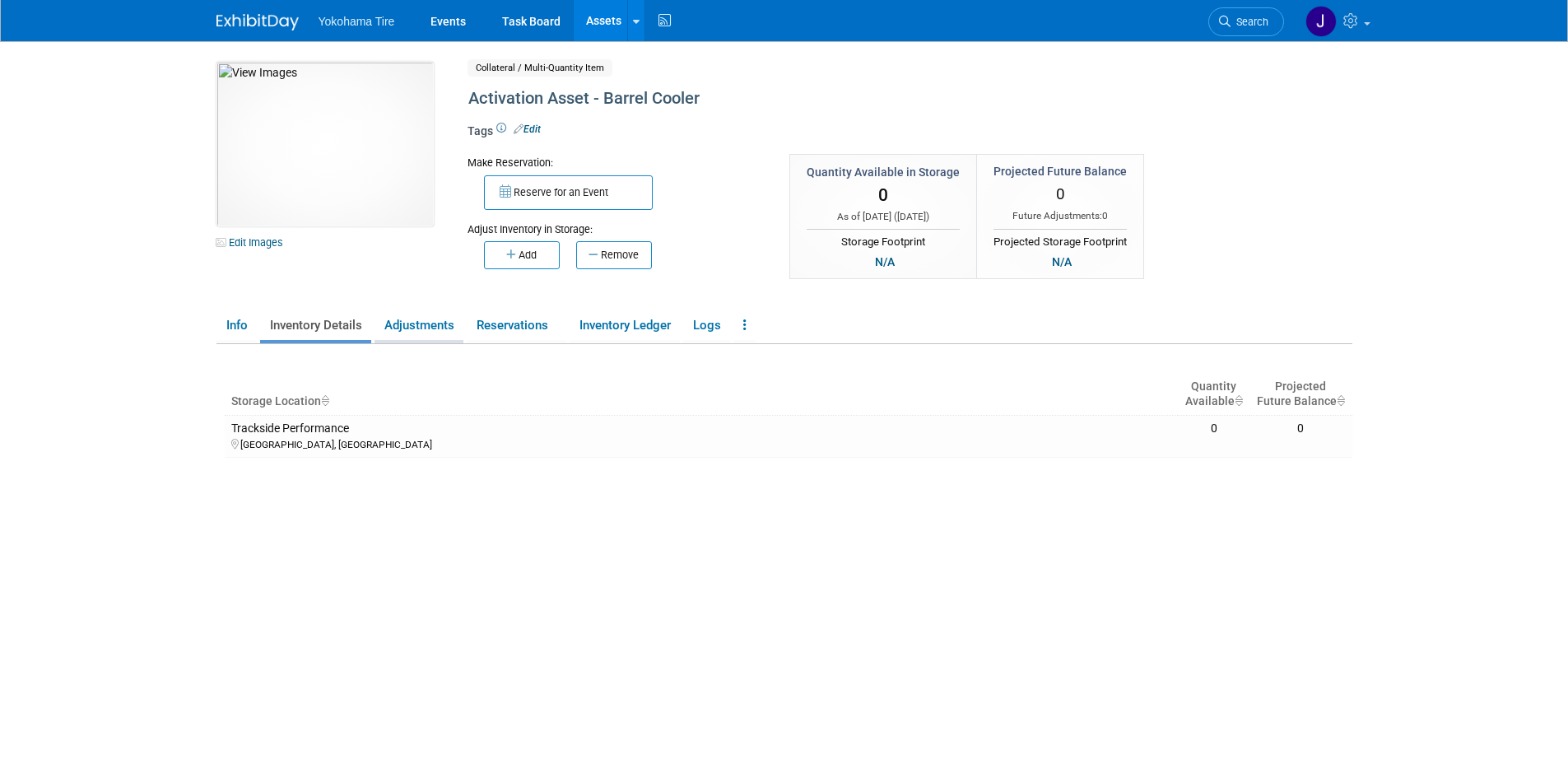
click at [424, 321] on link "Adjustments" at bounding box center [418, 326] width 89 height 29
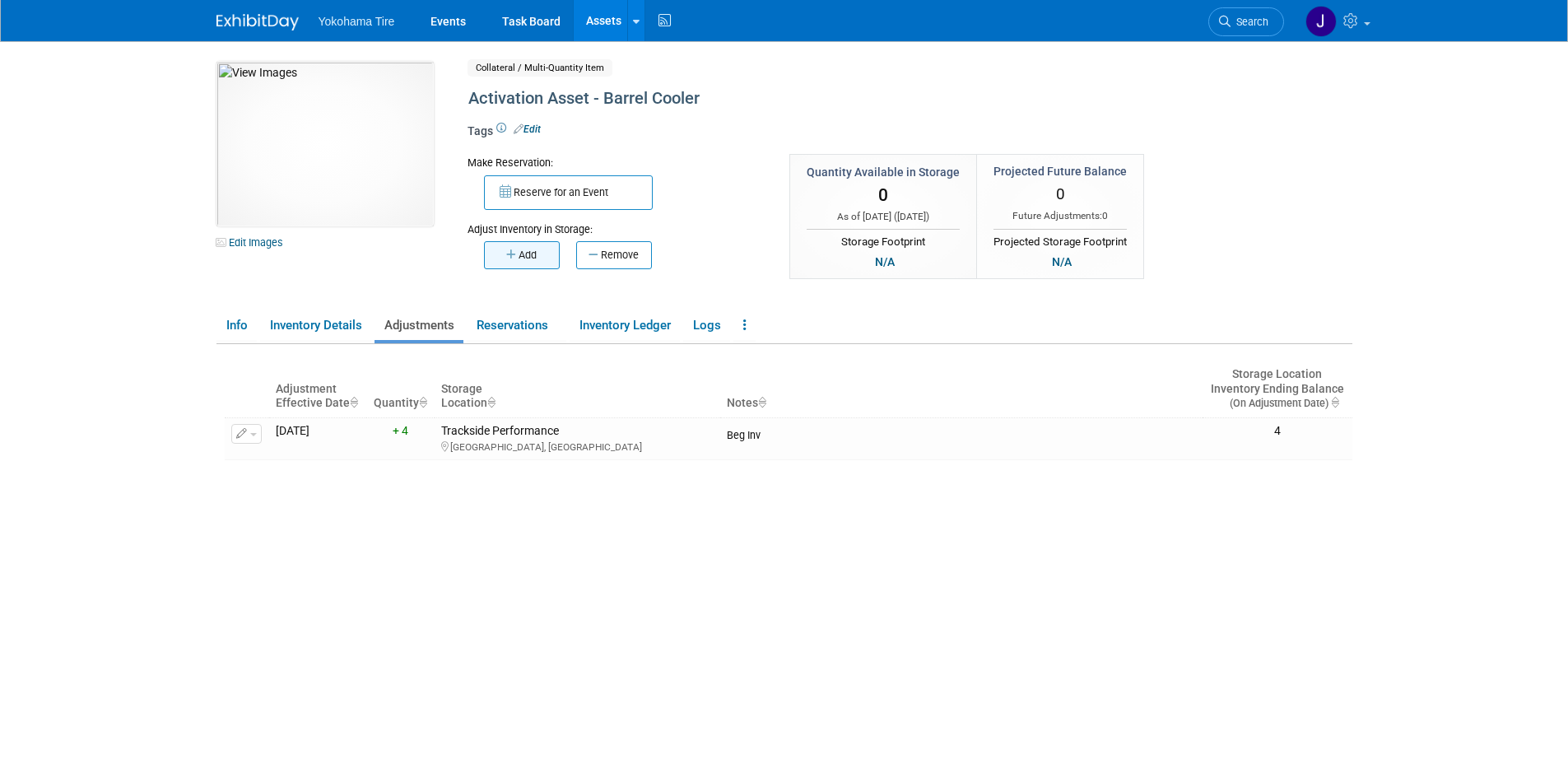
click at [527, 257] on button "Add" at bounding box center [521, 255] width 76 height 28
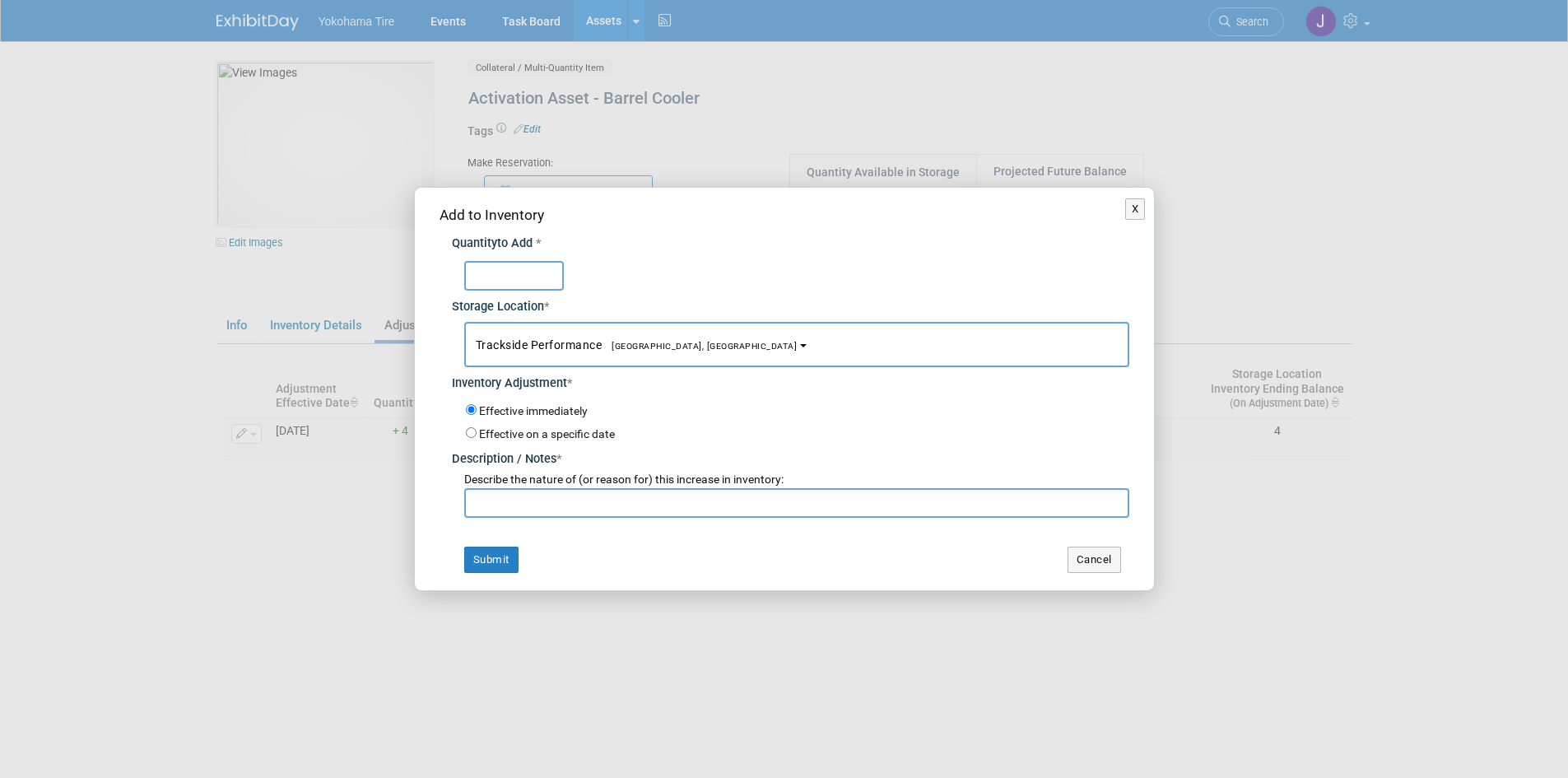
click at [499, 503] on input "text" at bounding box center [797, 503] width 665 height 30
type input "10/1/25 Inventory Check by JH."
click at [493, 555] on button "Submit" at bounding box center [491, 559] width 54 height 26
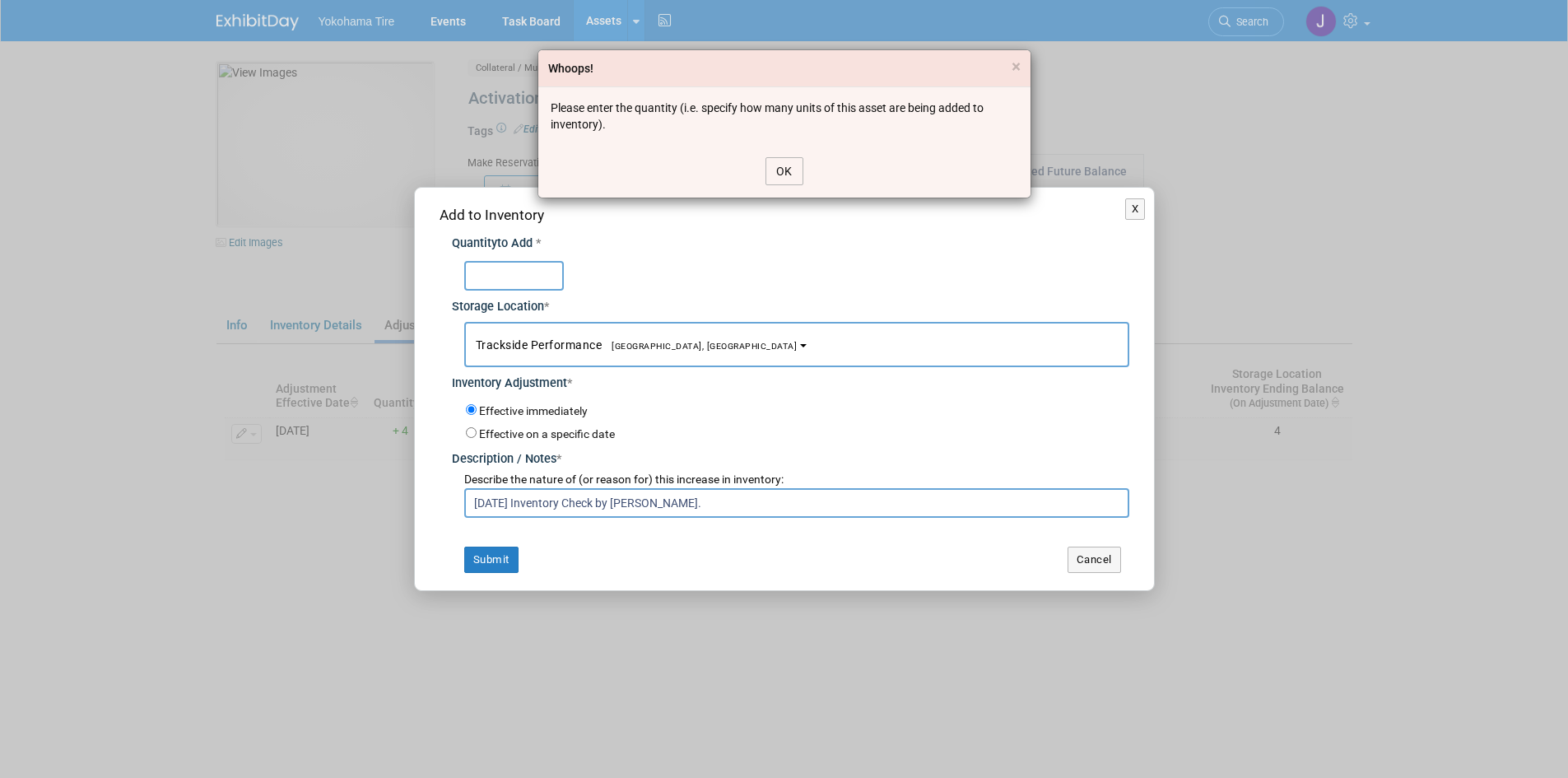
click at [781, 166] on button "OK" at bounding box center [784, 171] width 38 height 28
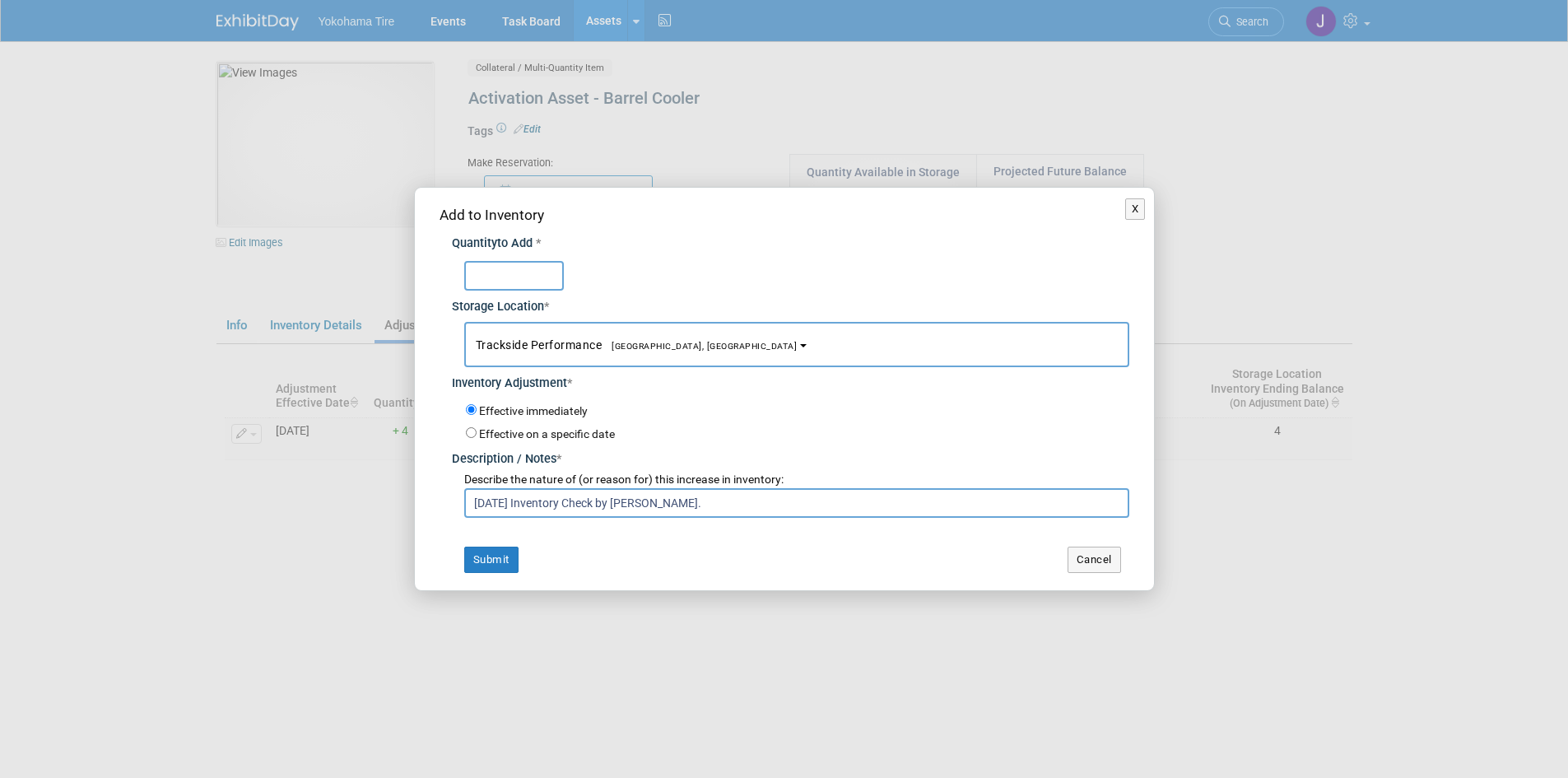
click at [494, 284] on input "text" at bounding box center [514, 275] width 99 height 30
type input "4"
click at [481, 554] on button "Submit" at bounding box center [491, 559] width 54 height 26
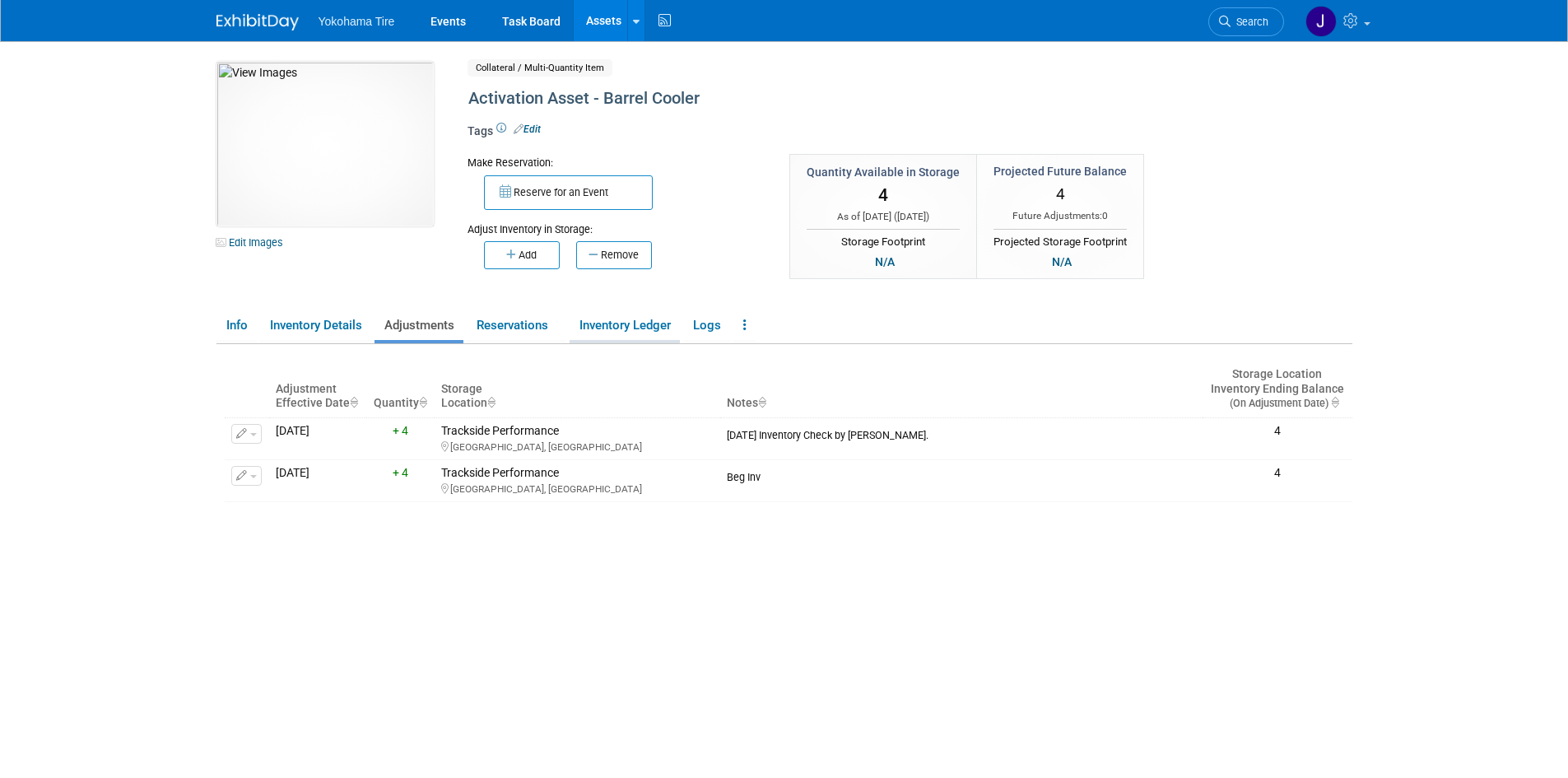
click at [622, 320] on link "Inventory Ledger" at bounding box center [625, 326] width 111 height 29
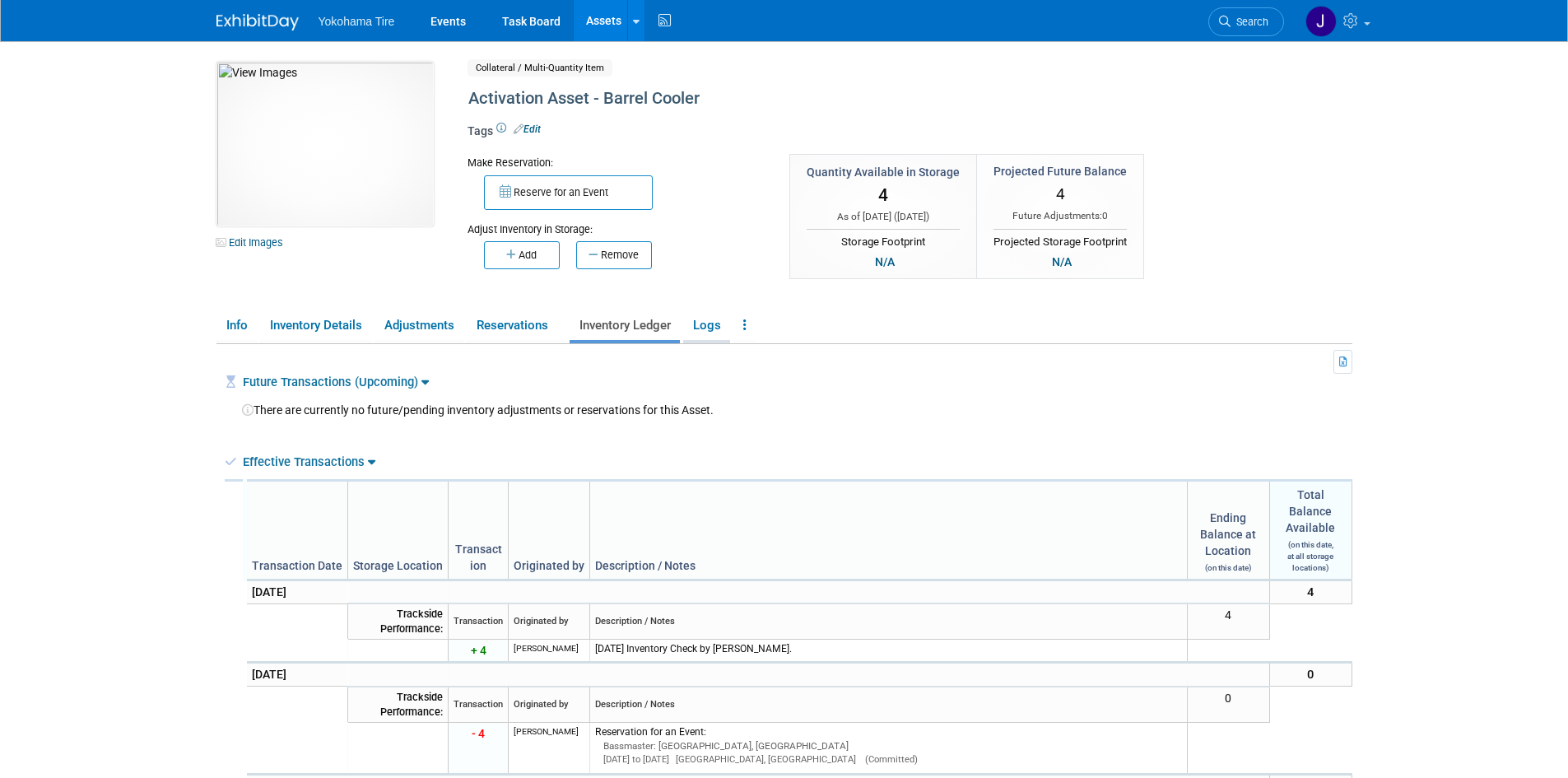
click at [709, 321] on link "Logs" at bounding box center [706, 326] width 47 height 29
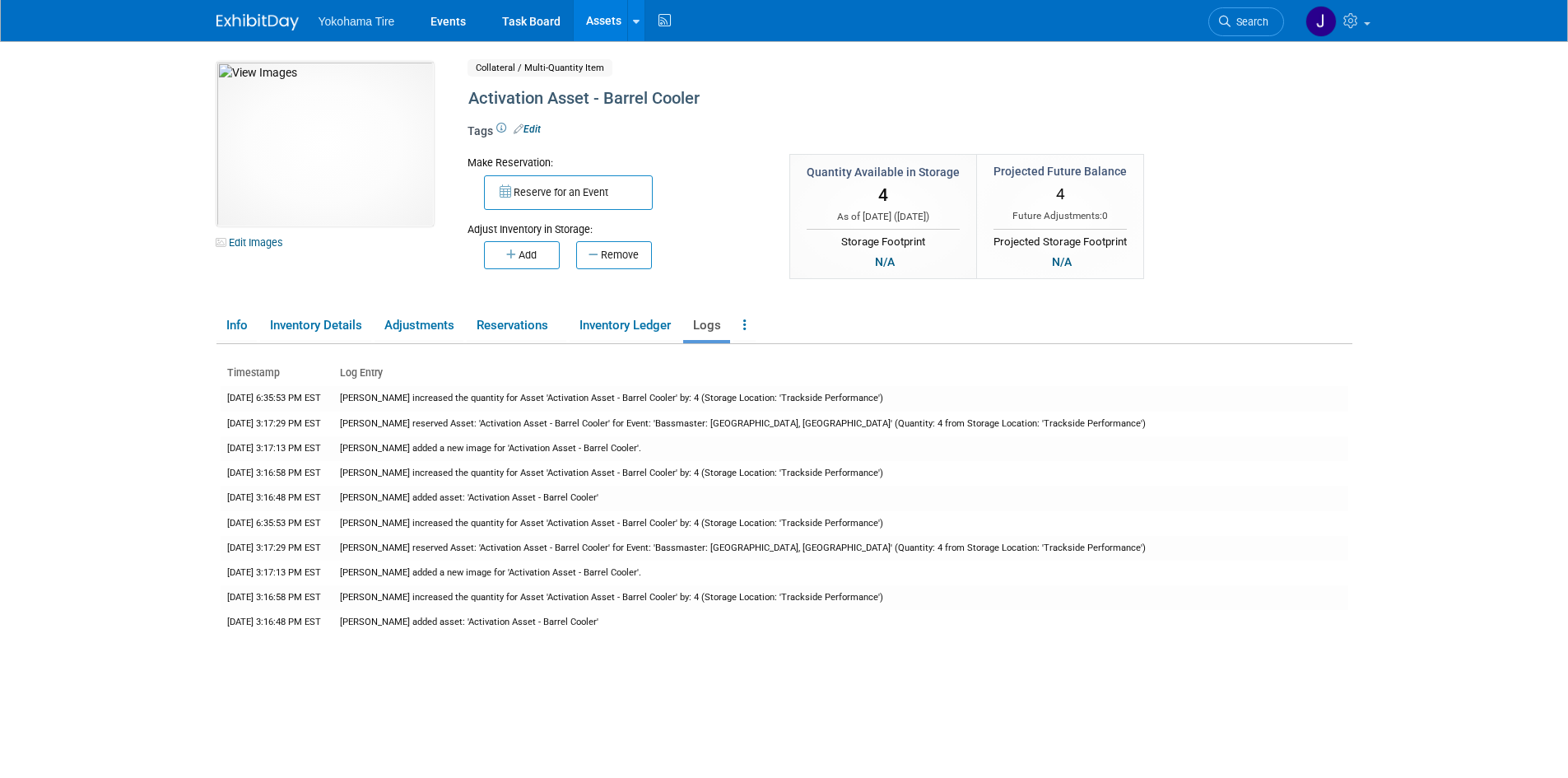
click at [601, 16] on link "Assets" at bounding box center [604, 20] width 60 height 41
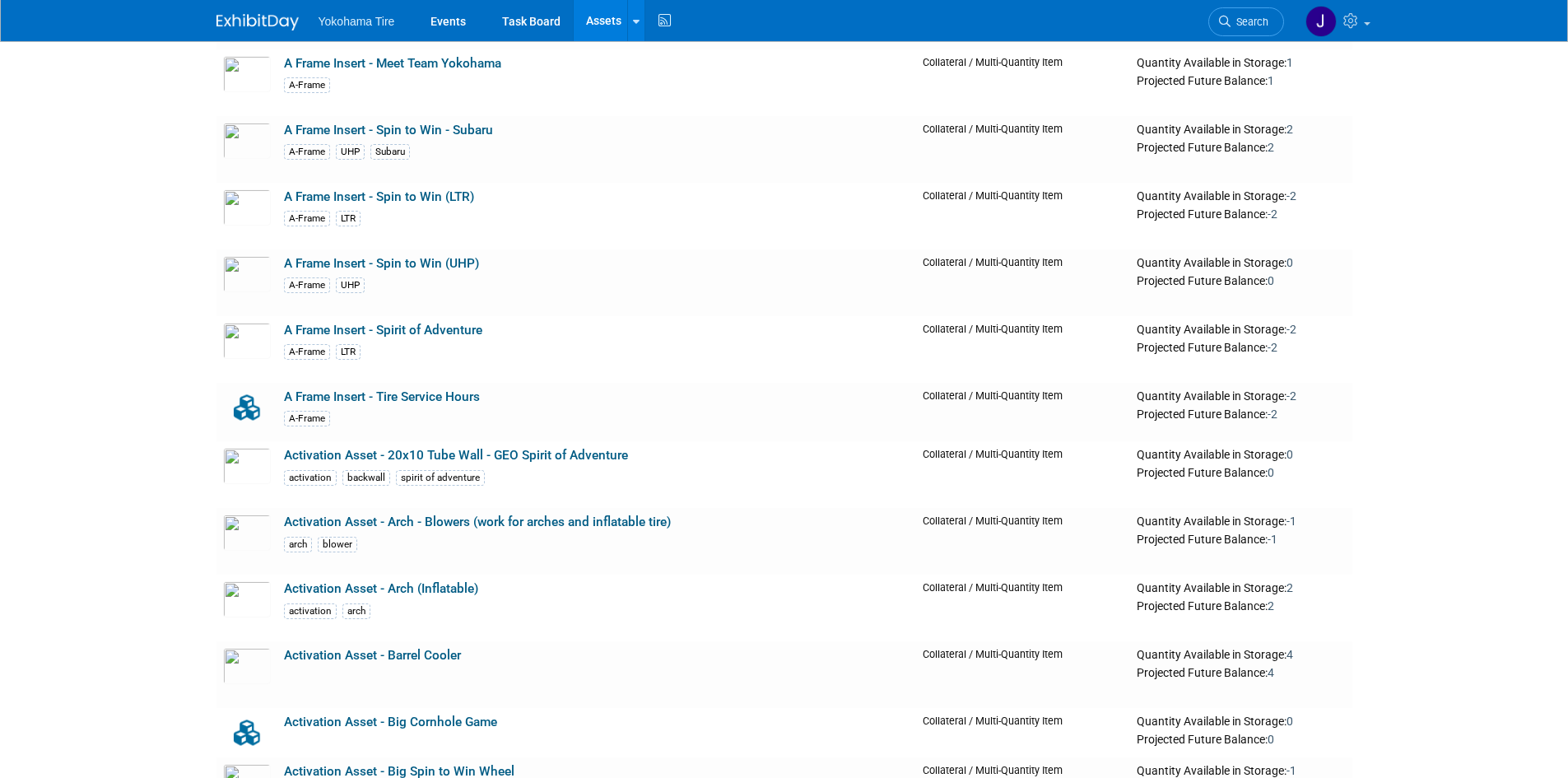
scroll to position [906, 0]
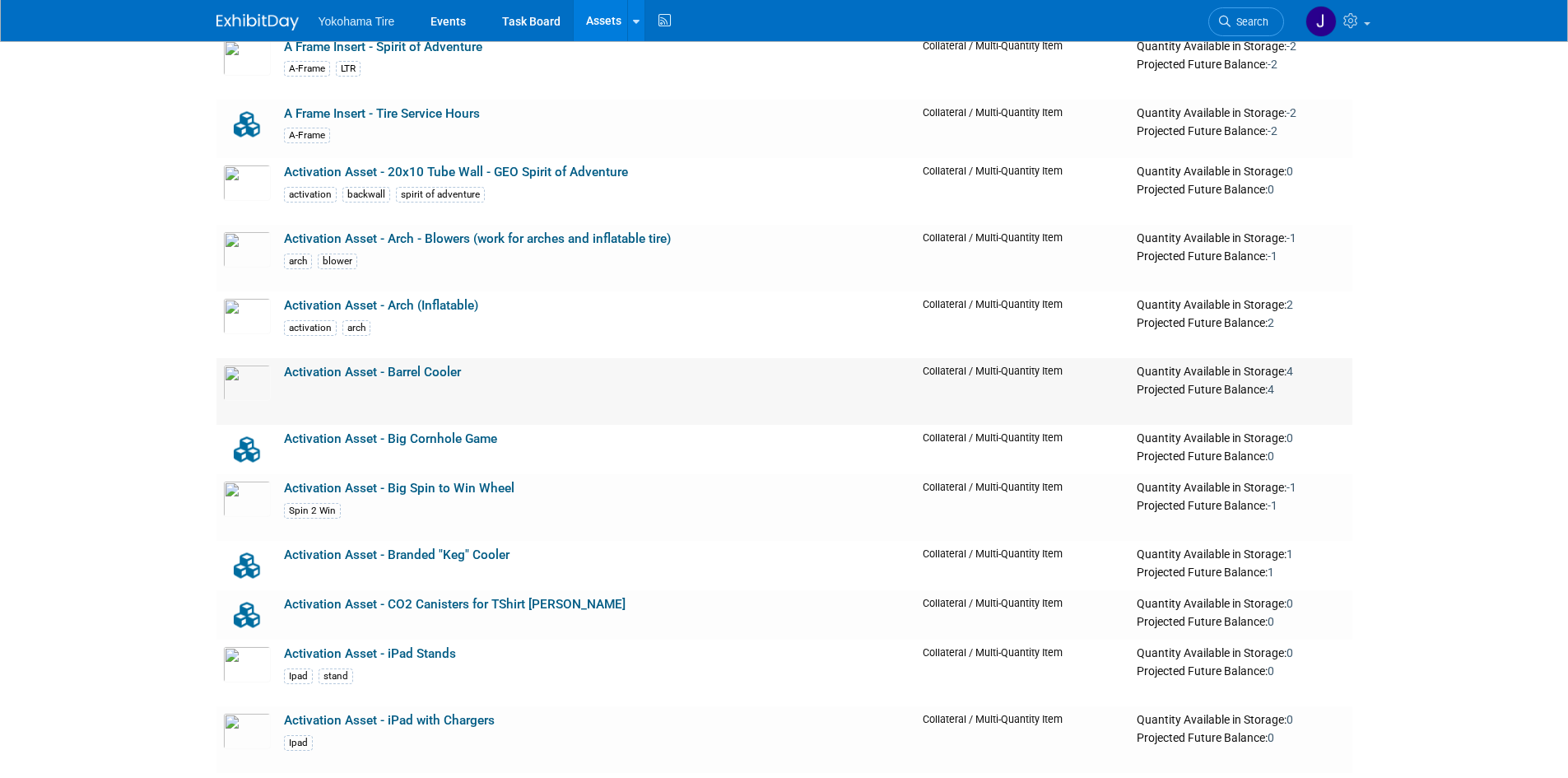
click at [425, 371] on link "Activation Asset - Barrel Cooler" at bounding box center [372, 372] width 177 height 14
click at [382, 371] on link "Activation Asset - Barrel Cooler" at bounding box center [372, 372] width 177 height 14
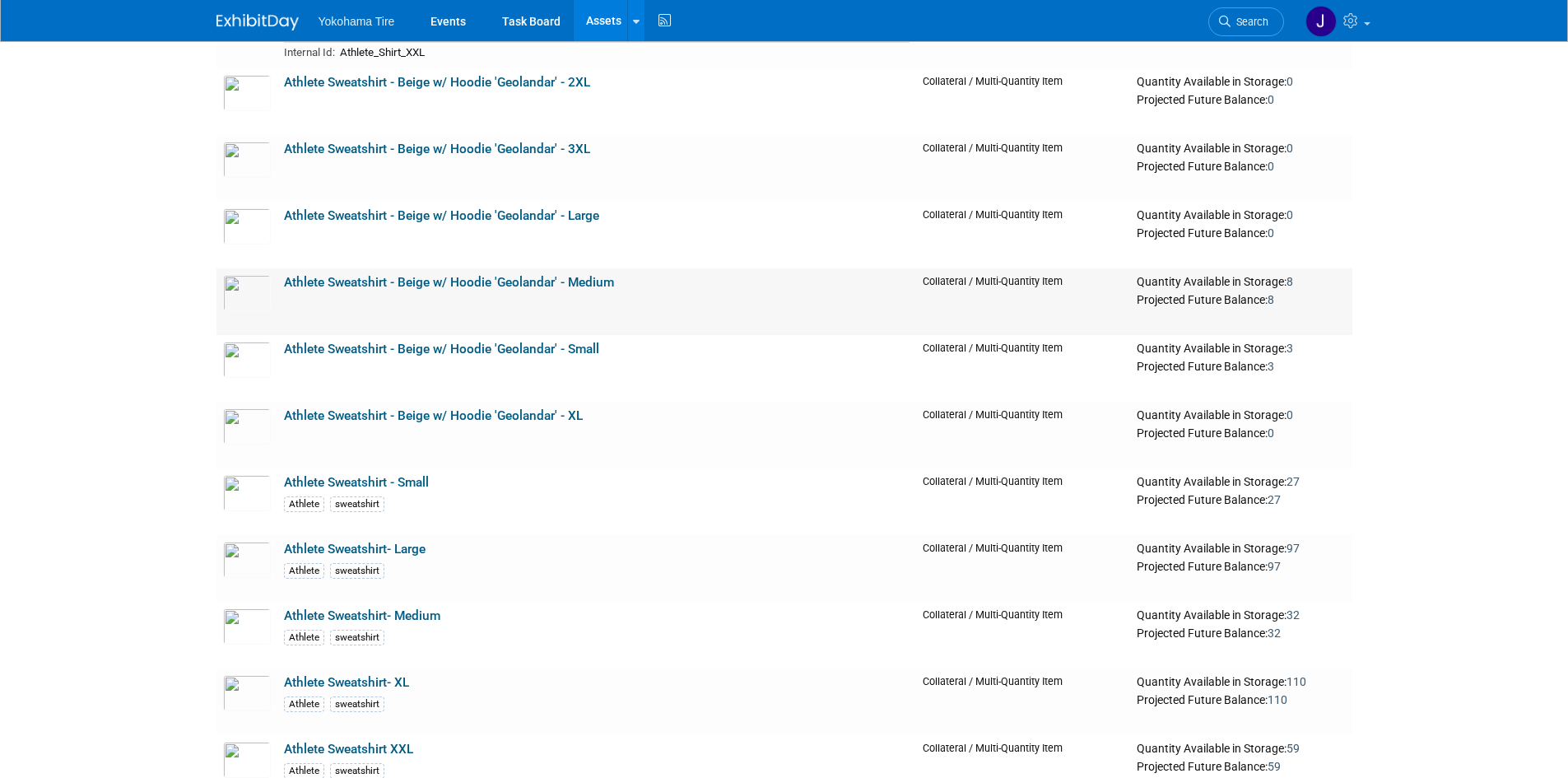
scroll to position [3950, 0]
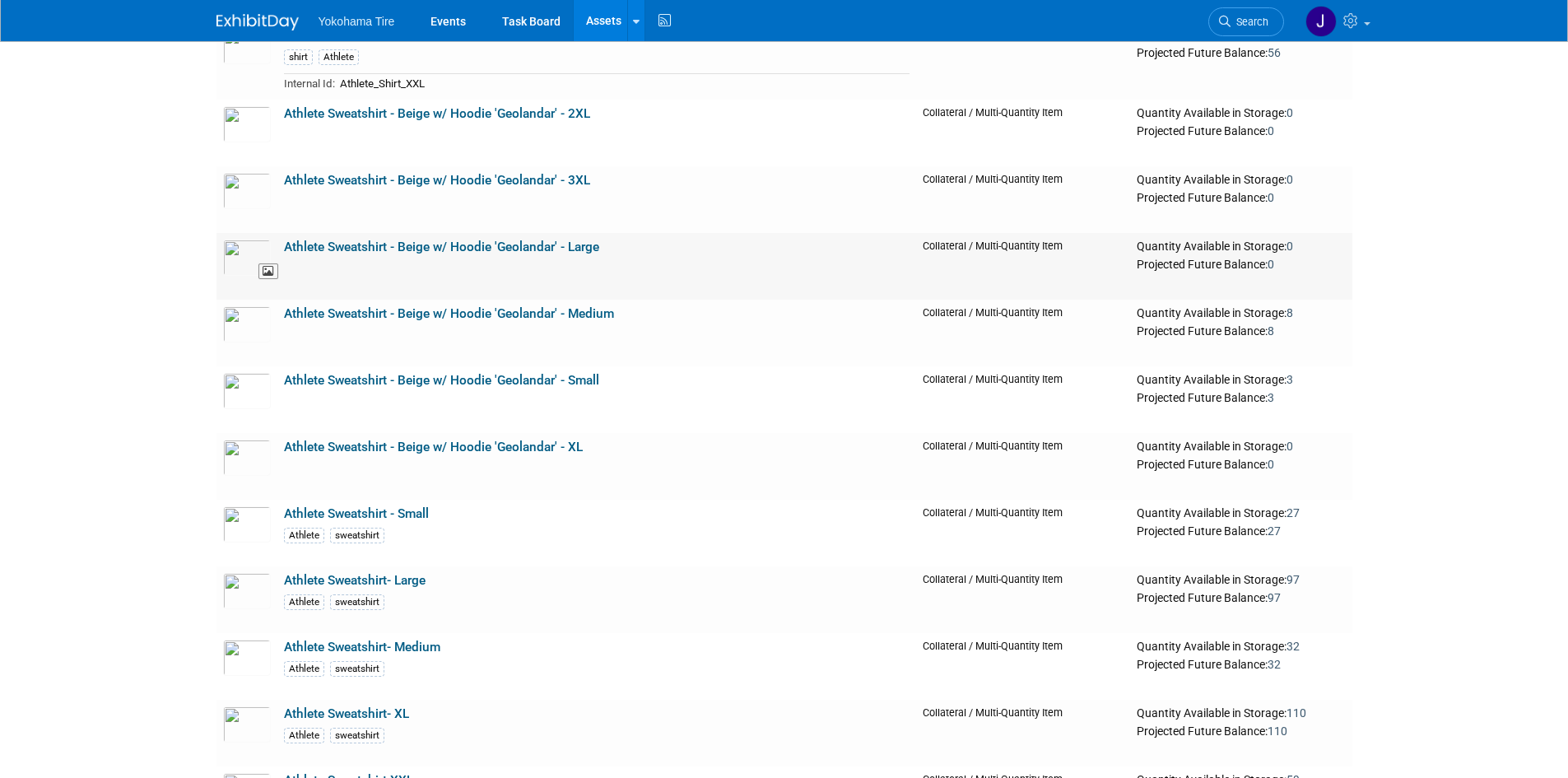
click at [240, 253] on img at bounding box center [247, 258] width 48 height 37
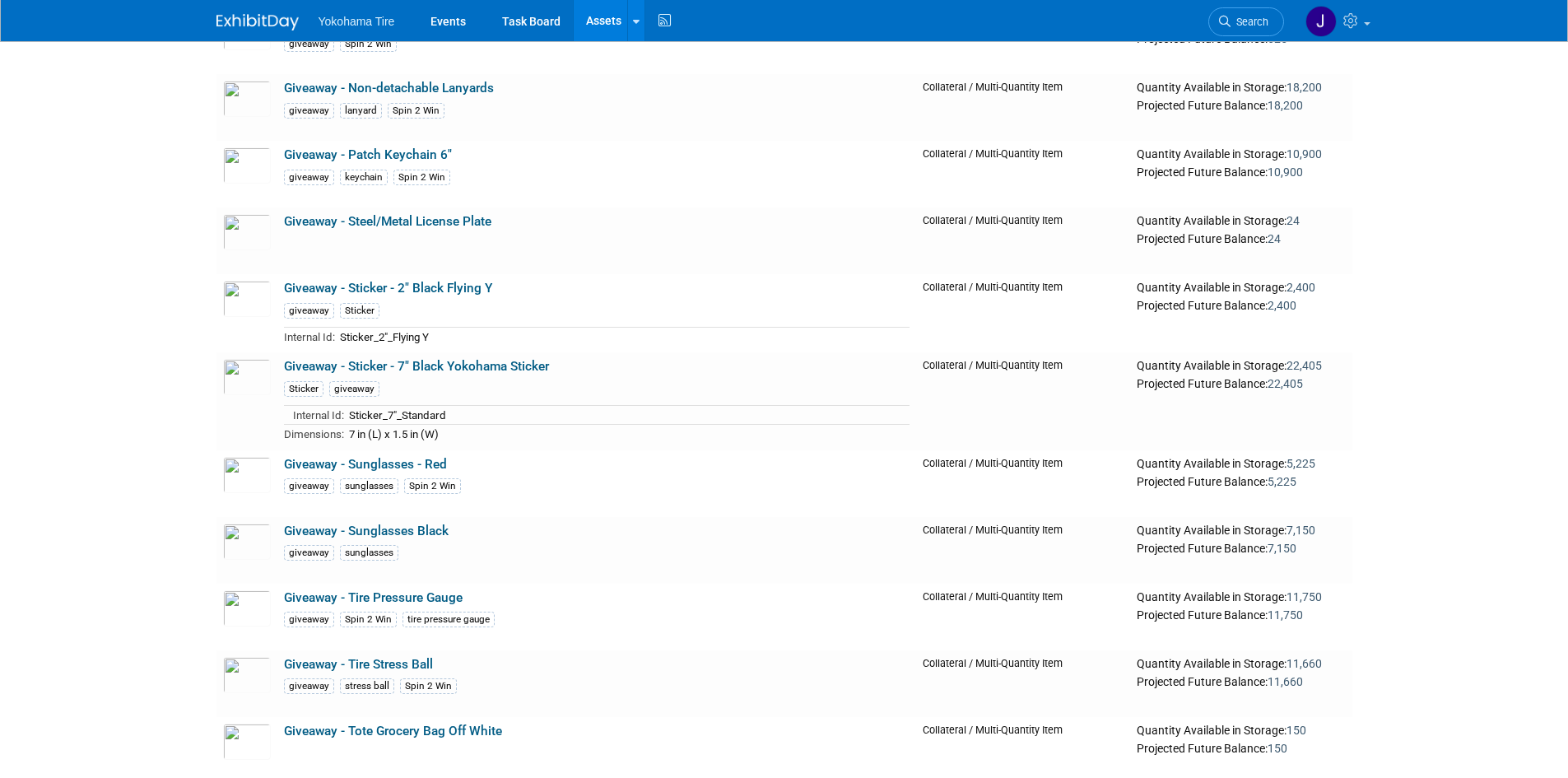
scroll to position [12675, 0]
click at [381, 599] on link "Giveaway - Tire Pressure Gauge" at bounding box center [373, 596] width 179 height 14
click at [312, 468] on link "Giveaway - Sunglasses - Red" at bounding box center [366, 463] width 163 height 14
click at [415, 533] on link "Giveaway - Sunglasses Black" at bounding box center [366, 530] width 165 height 14
click at [435, 469] on link "Giveaway - Sunglasses - Red" at bounding box center [366, 463] width 163 height 14
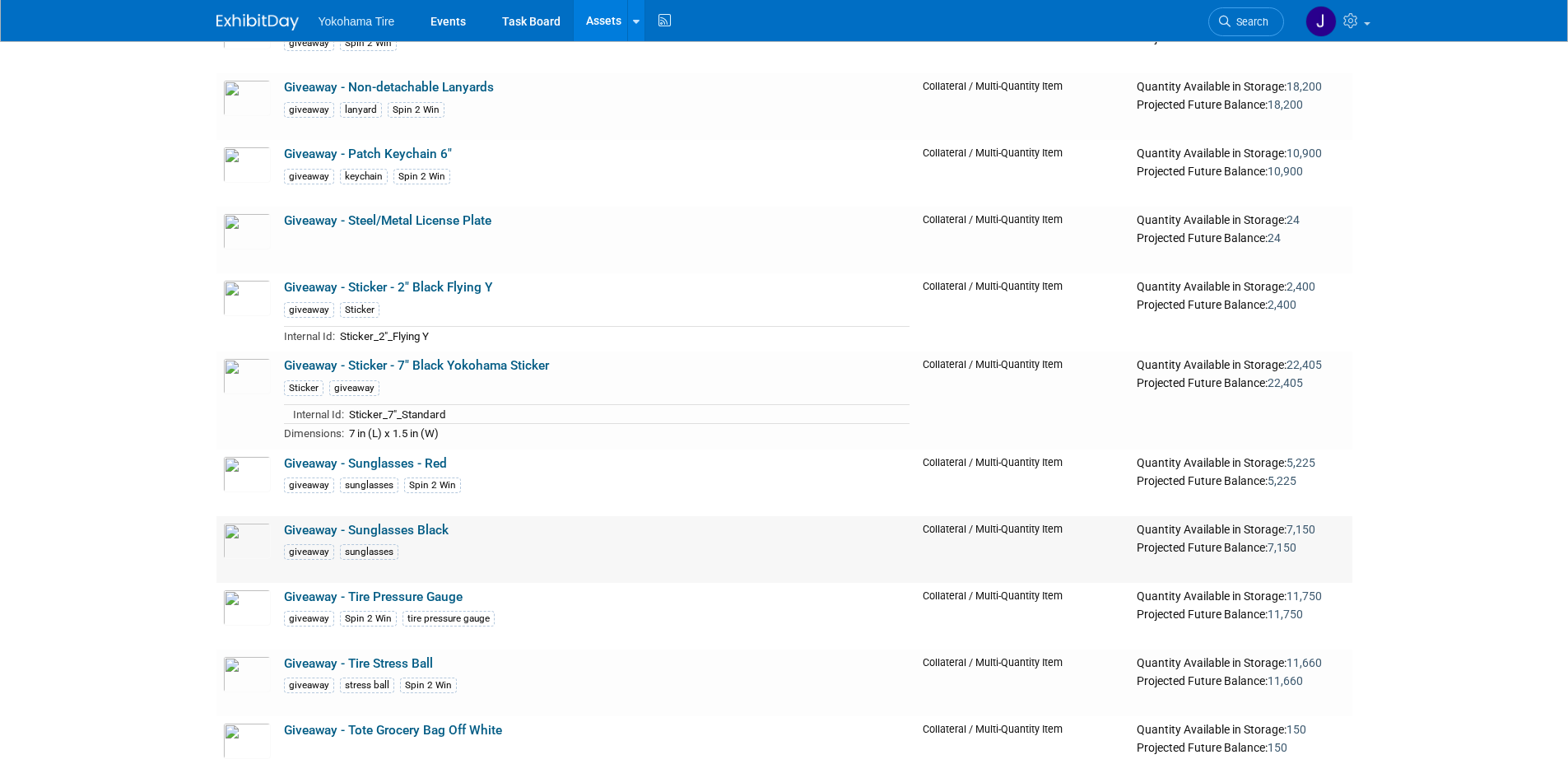
click at [383, 532] on link "Giveaway - Sunglasses Black" at bounding box center [366, 530] width 165 height 14
click at [428, 468] on link "Giveaway - Sunglasses - Red" at bounding box center [366, 463] width 163 height 14
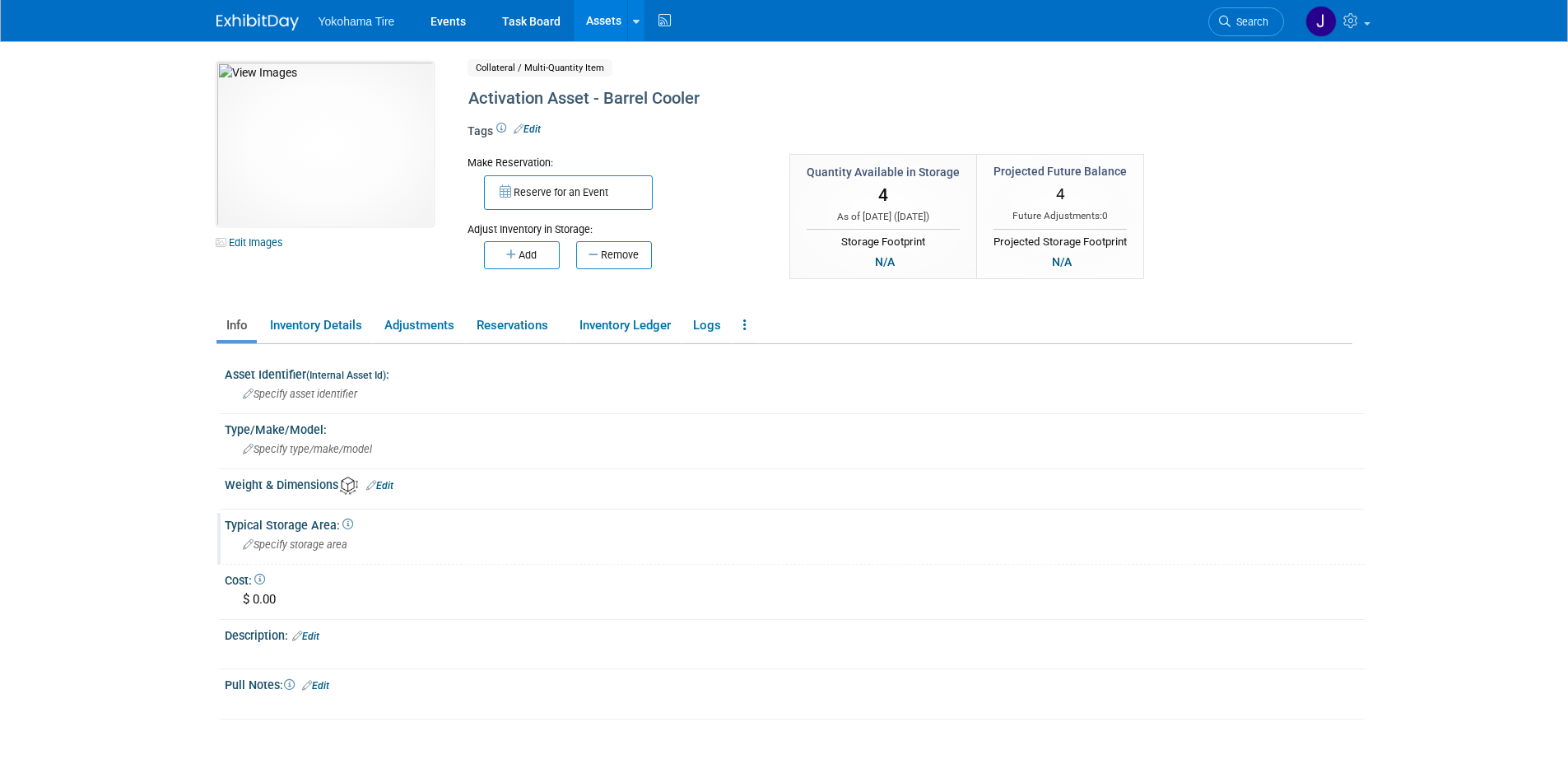
click at [247, 542] on icon at bounding box center [248, 545] width 11 height 11
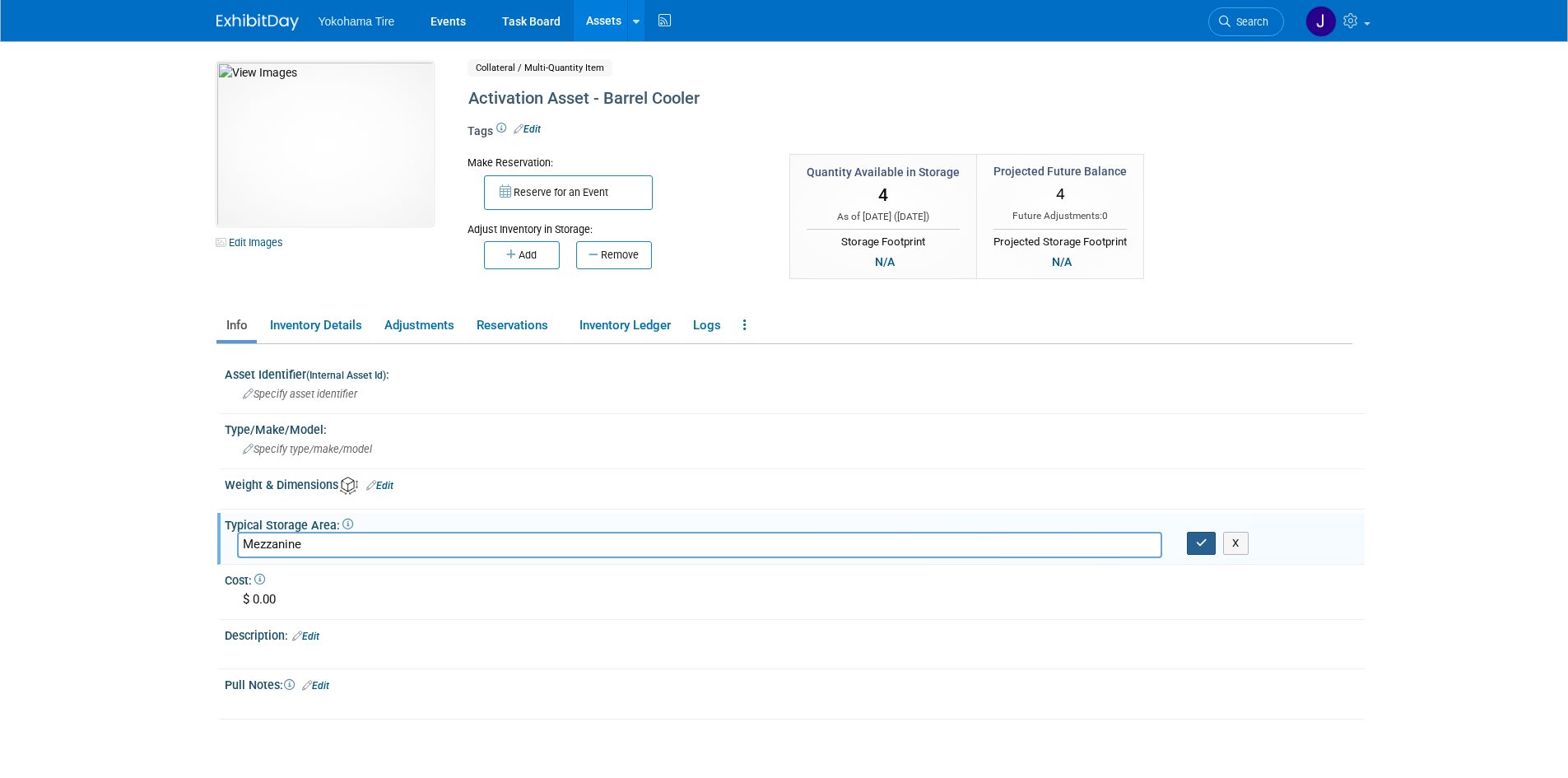
type input "Mezzanine"
click at [1199, 542] on icon "button" at bounding box center [1202, 542] width 12 height 11
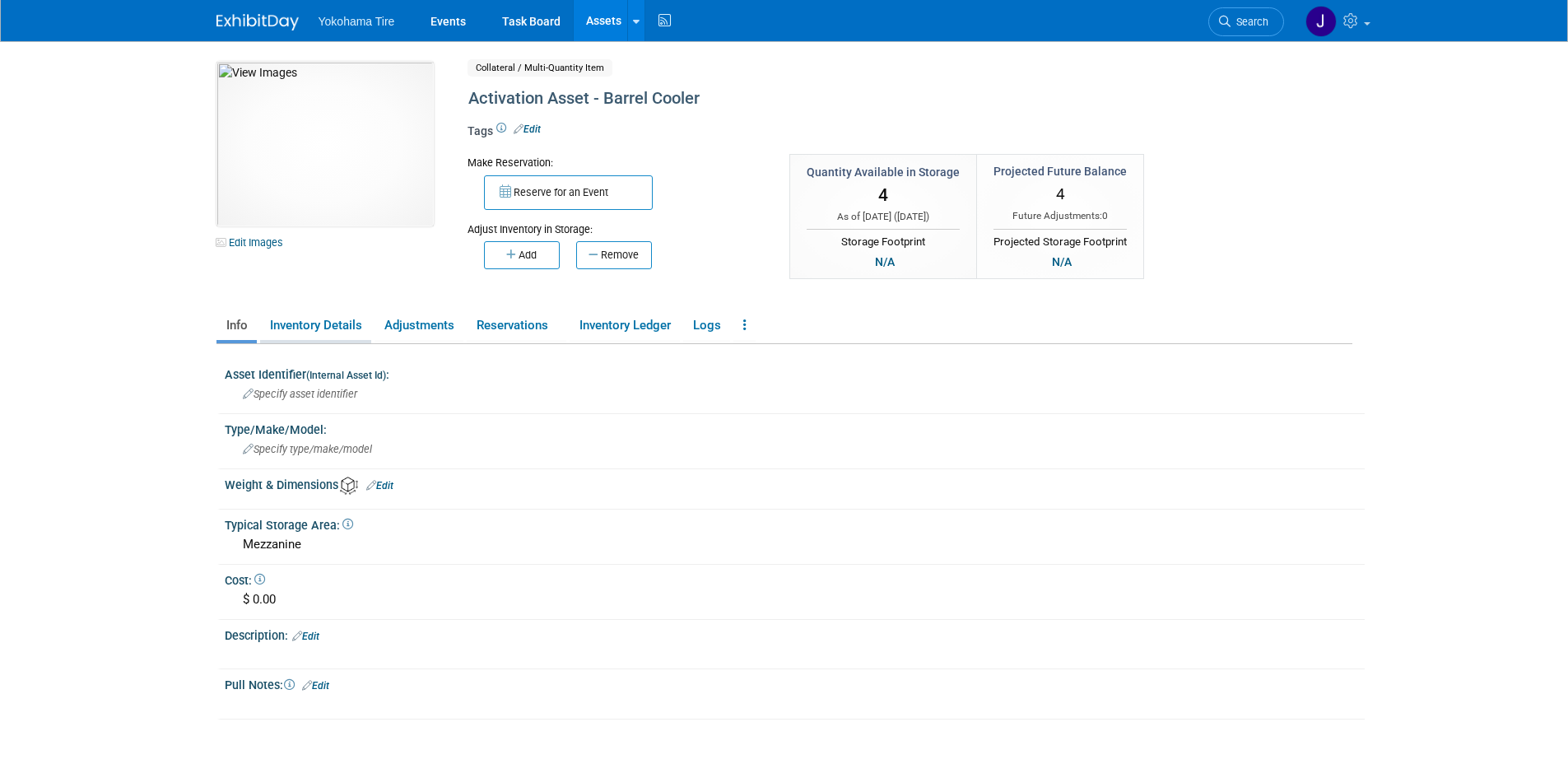
click at [340, 319] on link "Inventory Details" at bounding box center [315, 326] width 111 height 29
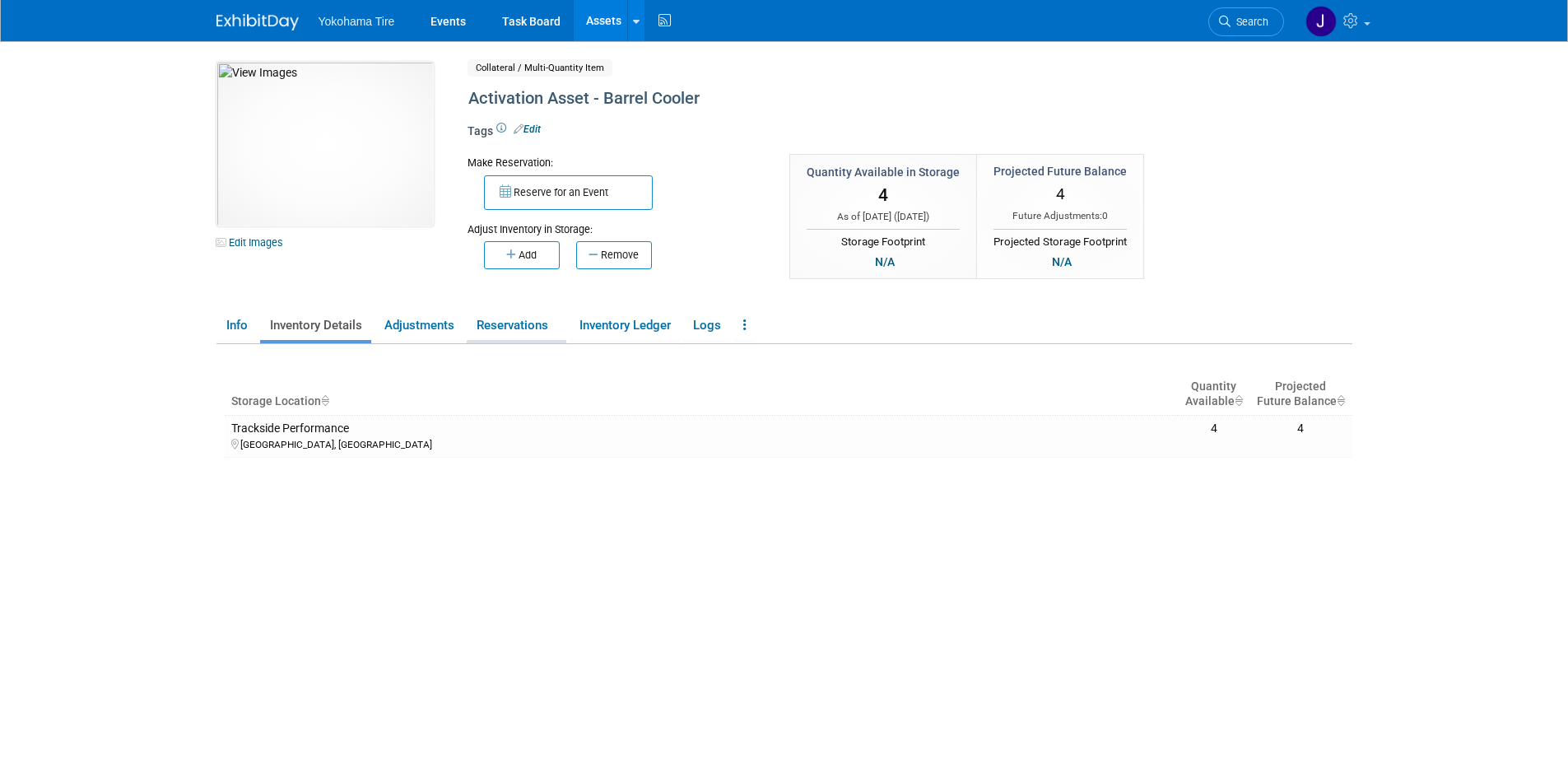
click at [521, 325] on link "Reservations" at bounding box center [516, 326] width 99 height 29
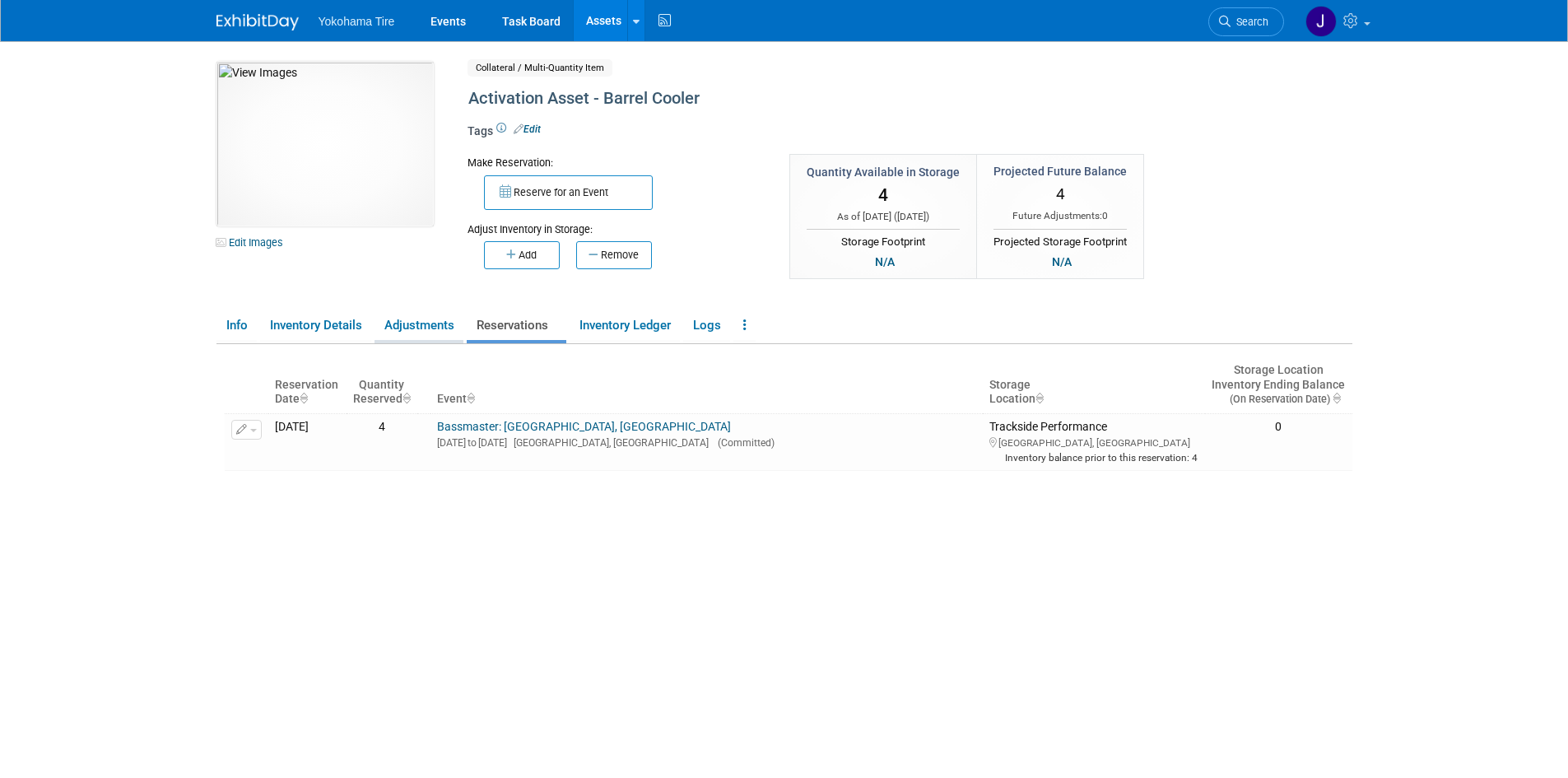
click at [407, 321] on link "Adjustments" at bounding box center [418, 326] width 89 height 29
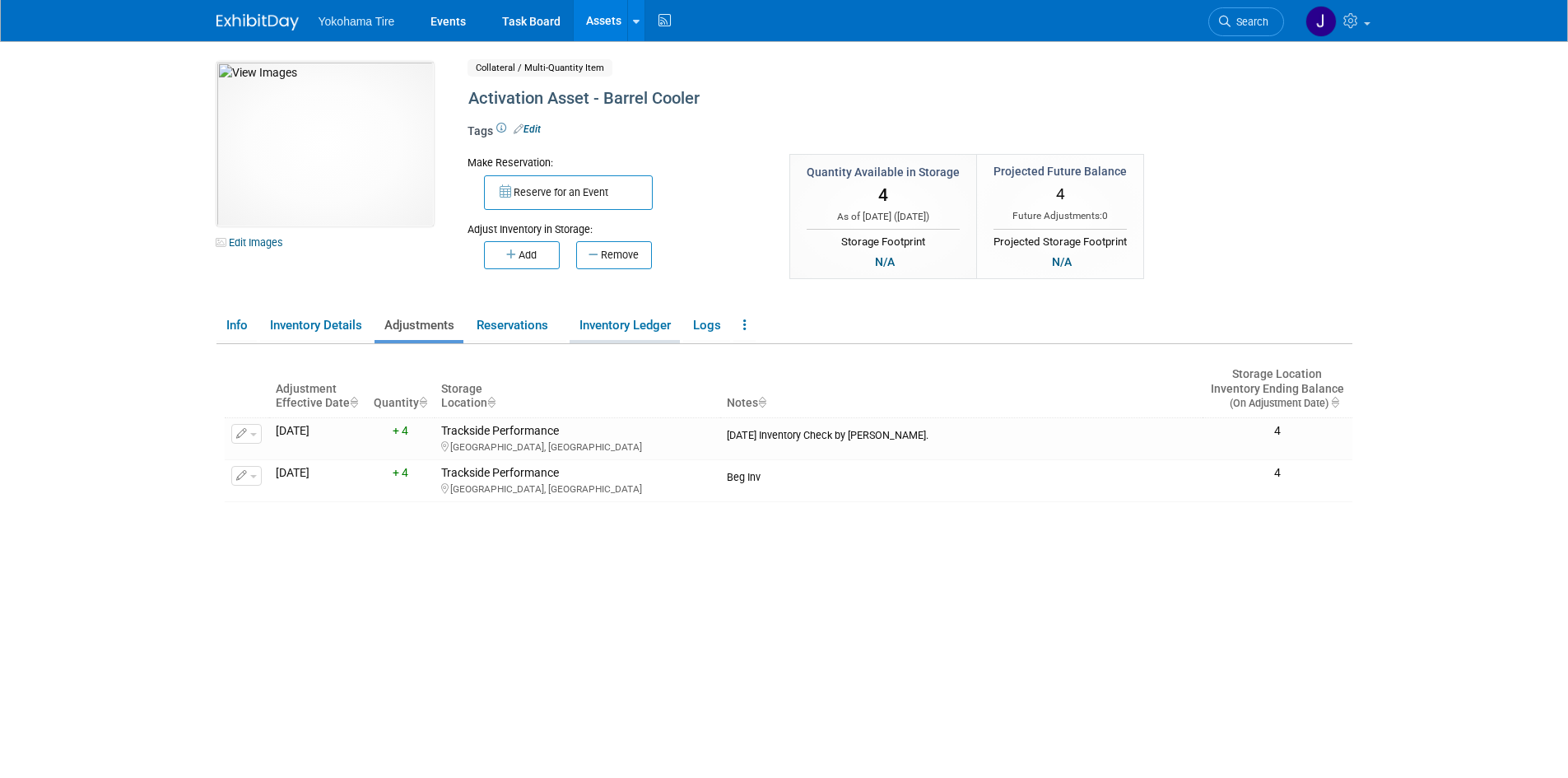
click at [622, 320] on link "Inventory Ledger" at bounding box center [625, 326] width 111 height 29
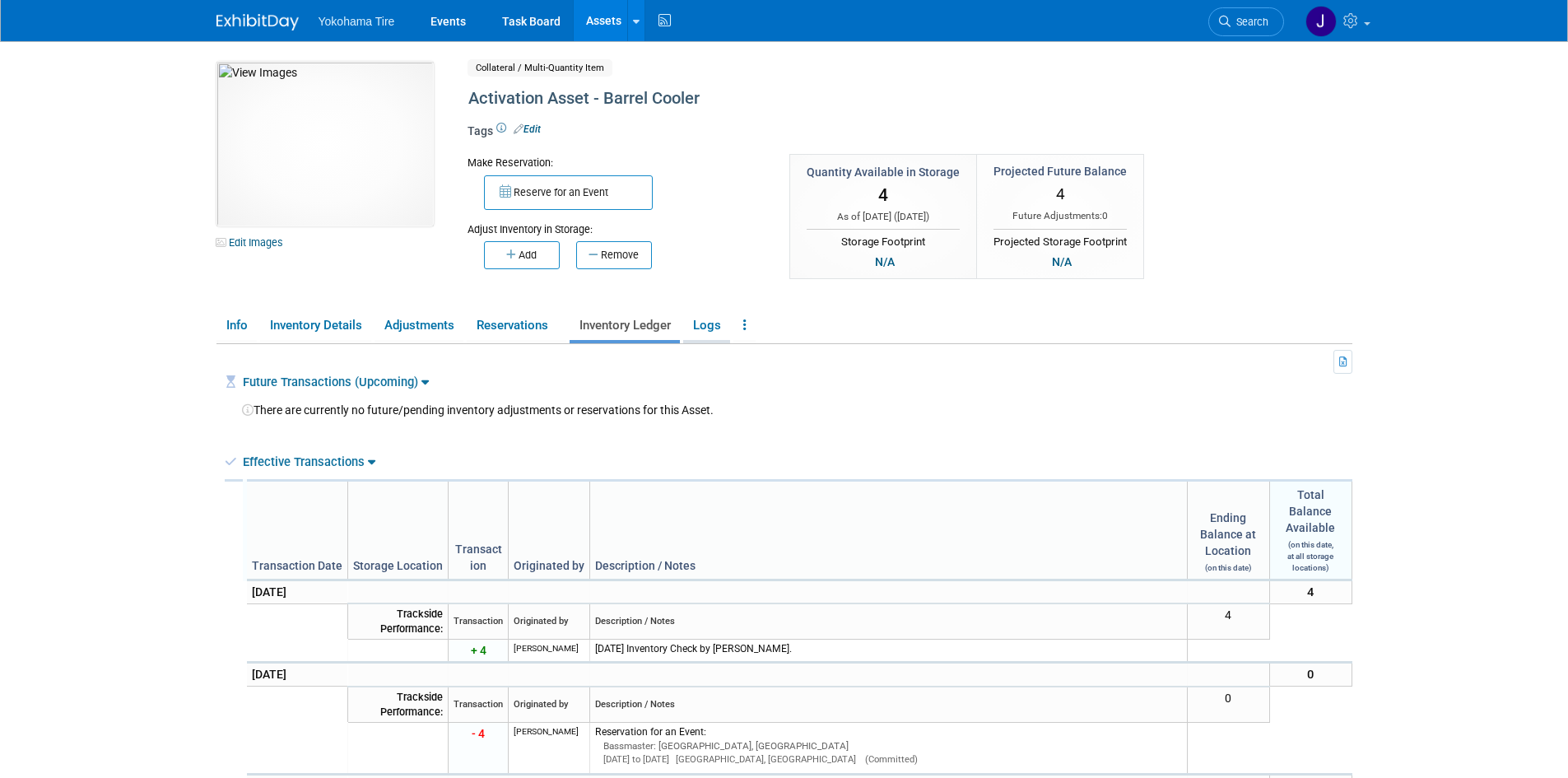
click at [707, 320] on link "Logs" at bounding box center [706, 326] width 47 height 29
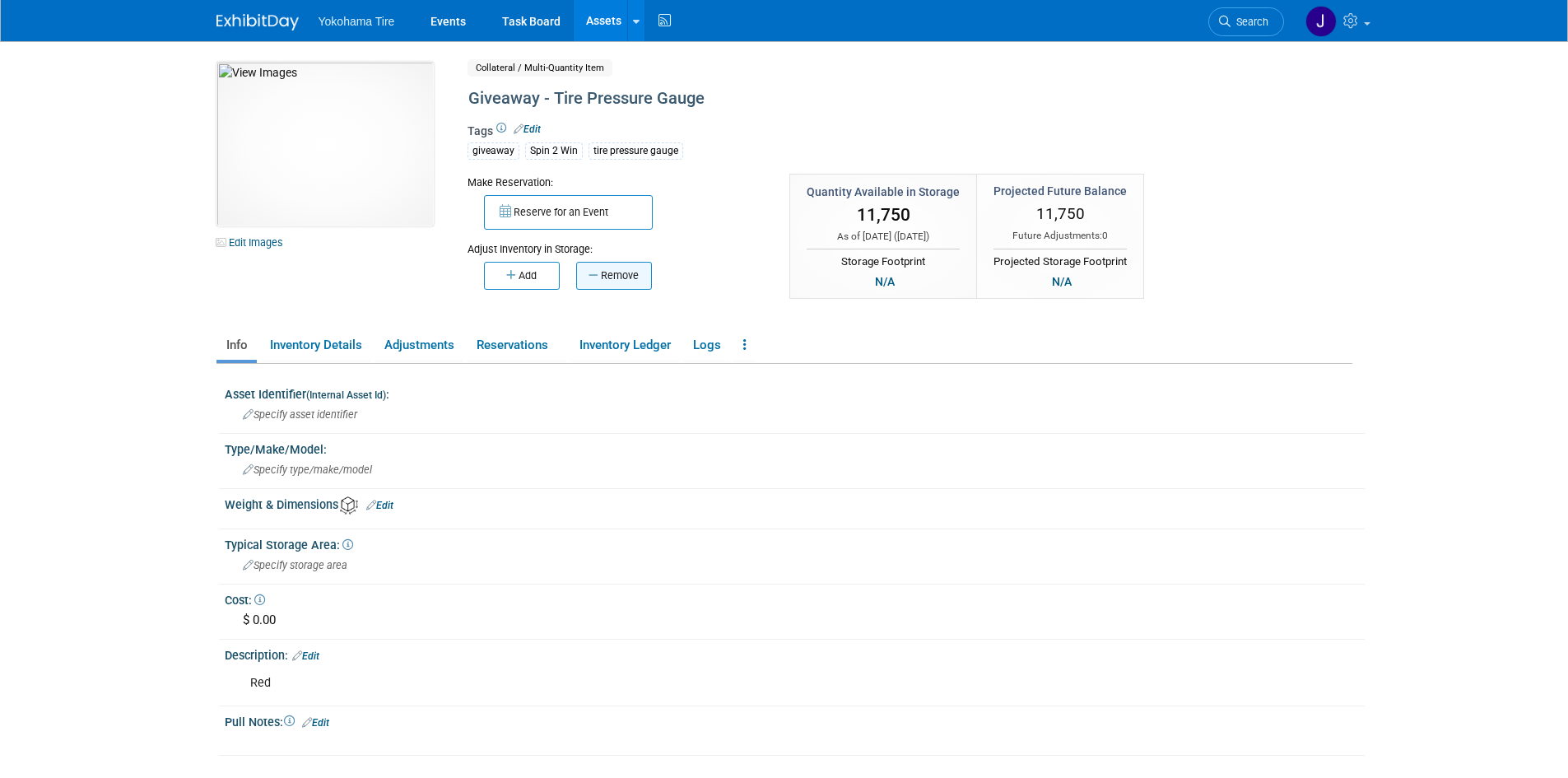
click at [603, 269] on button "Remove" at bounding box center [614, 275] width 76 height 28
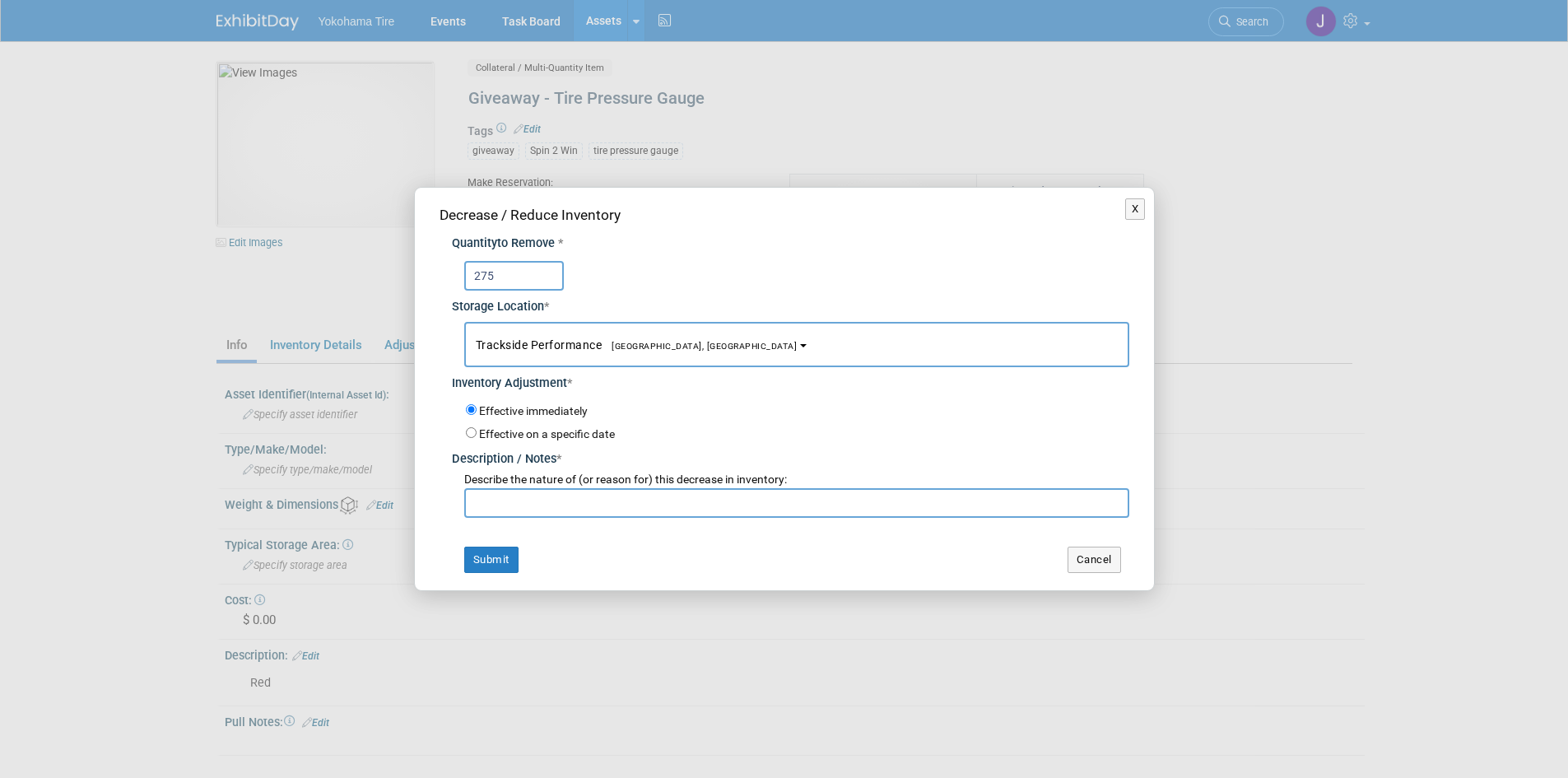
type input "275"
click at [528, 497] on input "text" at bounding box center [797, 503] width 665 height 30
type input "[DATE] Inventory Check by [PERSON_NAME]. Qty was 11,750"
click at [492, 549] on button "Submit" at bounding box center [491, 559] width 54 height 26
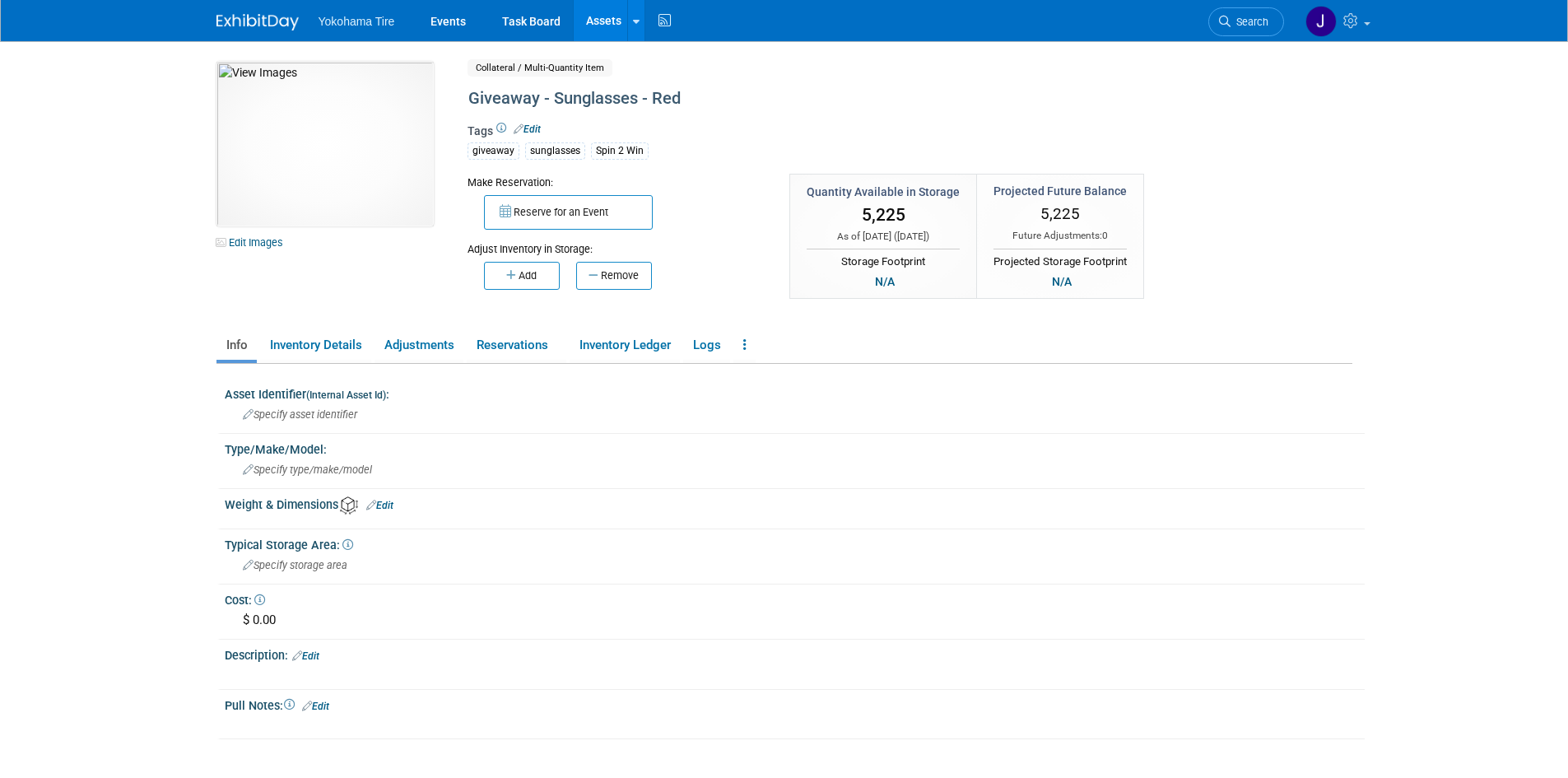
click at [526, 128] on link "Edit" at bounding box center [527, 129] width 27 height 12
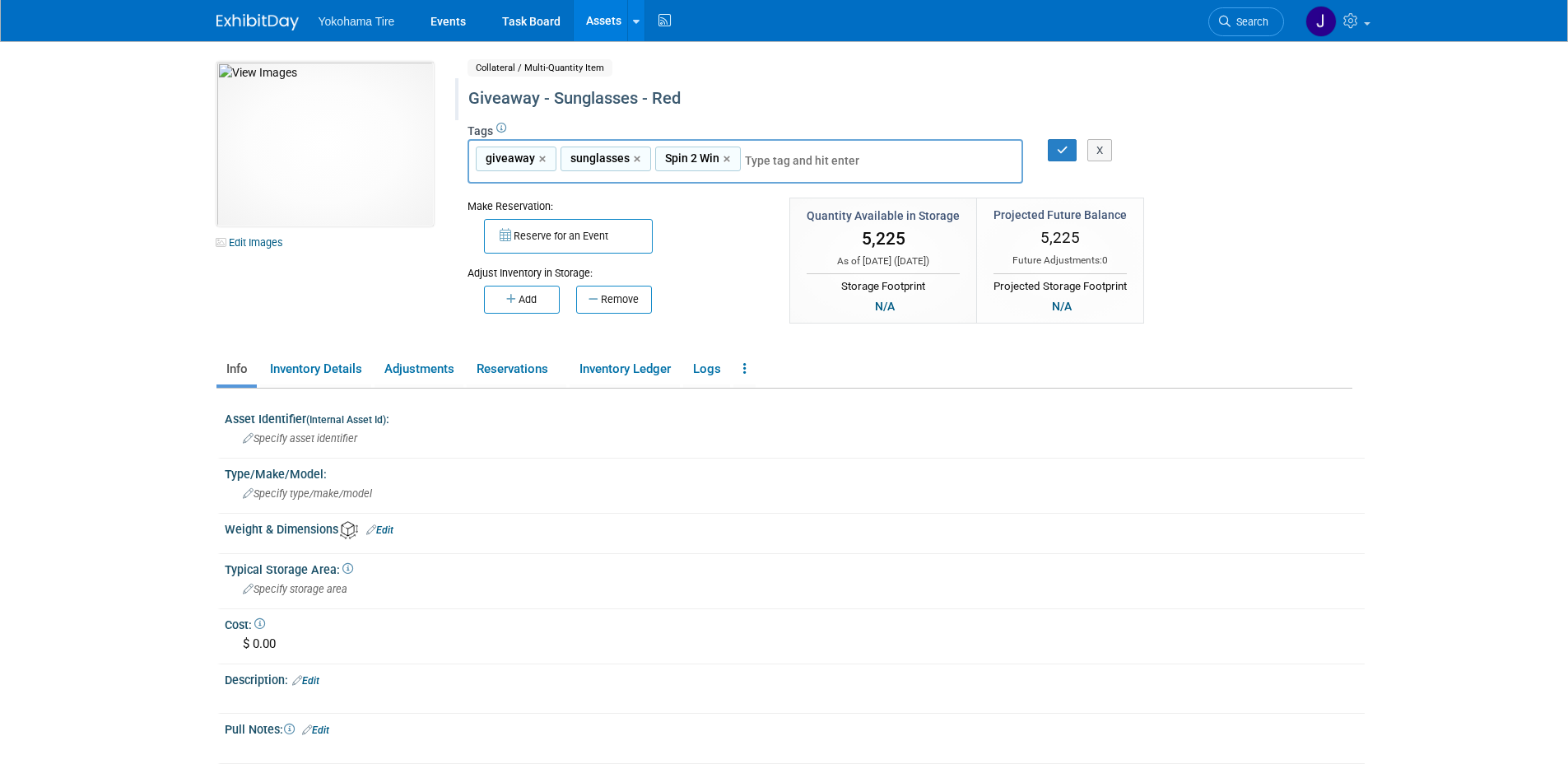
click at [704, 95] on div "Giveaway - Sunglasses - Red" at bounding box center [839, 99] width 754 height 30
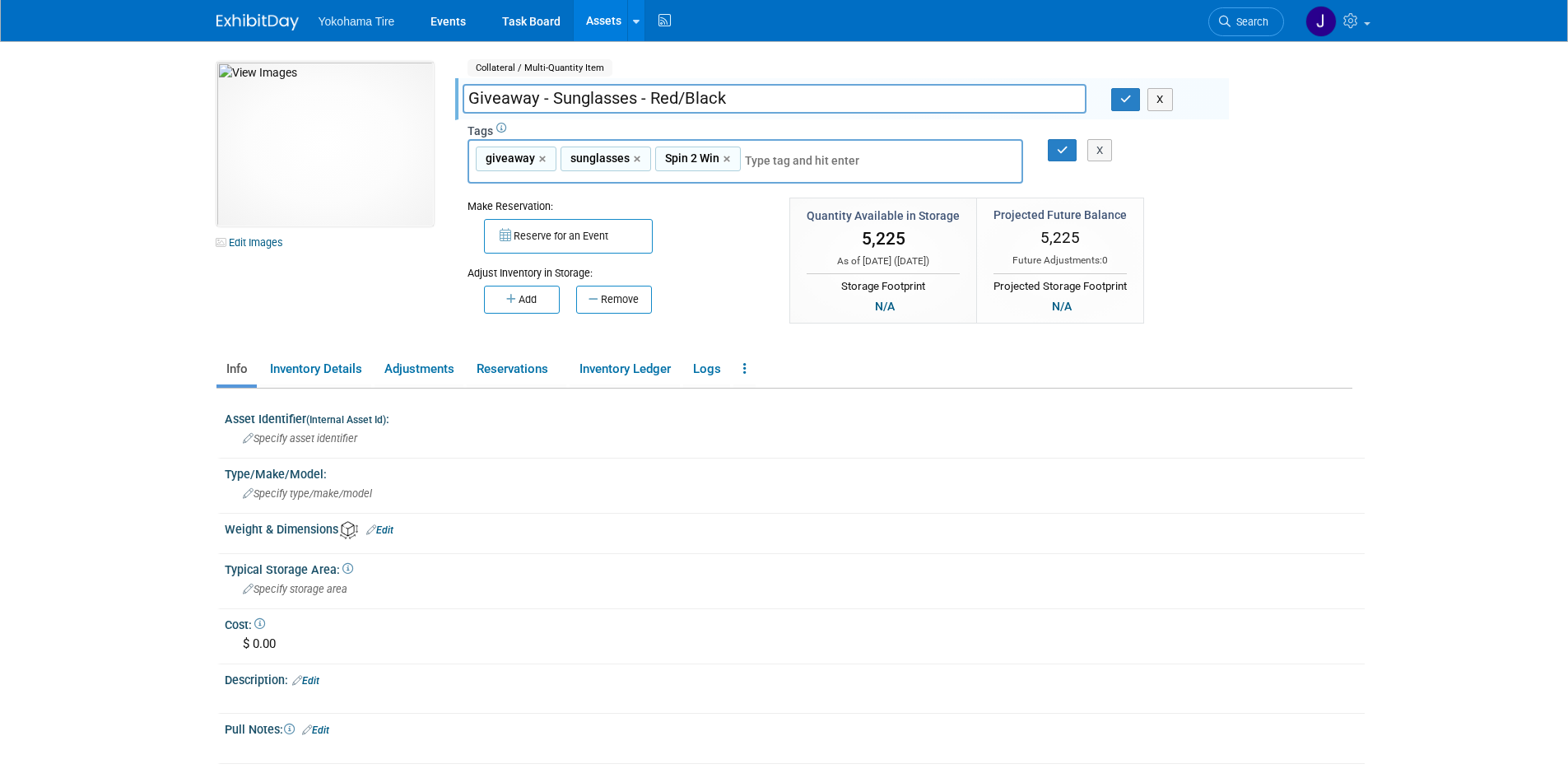
click at [683, 99] on input "Giveaway - Sunglasses - Red/Black" at bounding box center [775, 99] width 624 height 29
type input "Giveaway - Sunglasses - Red and Black"
click at [1122, 102] on icon "button" at bounding box center [1126, 99] width 12 height 11
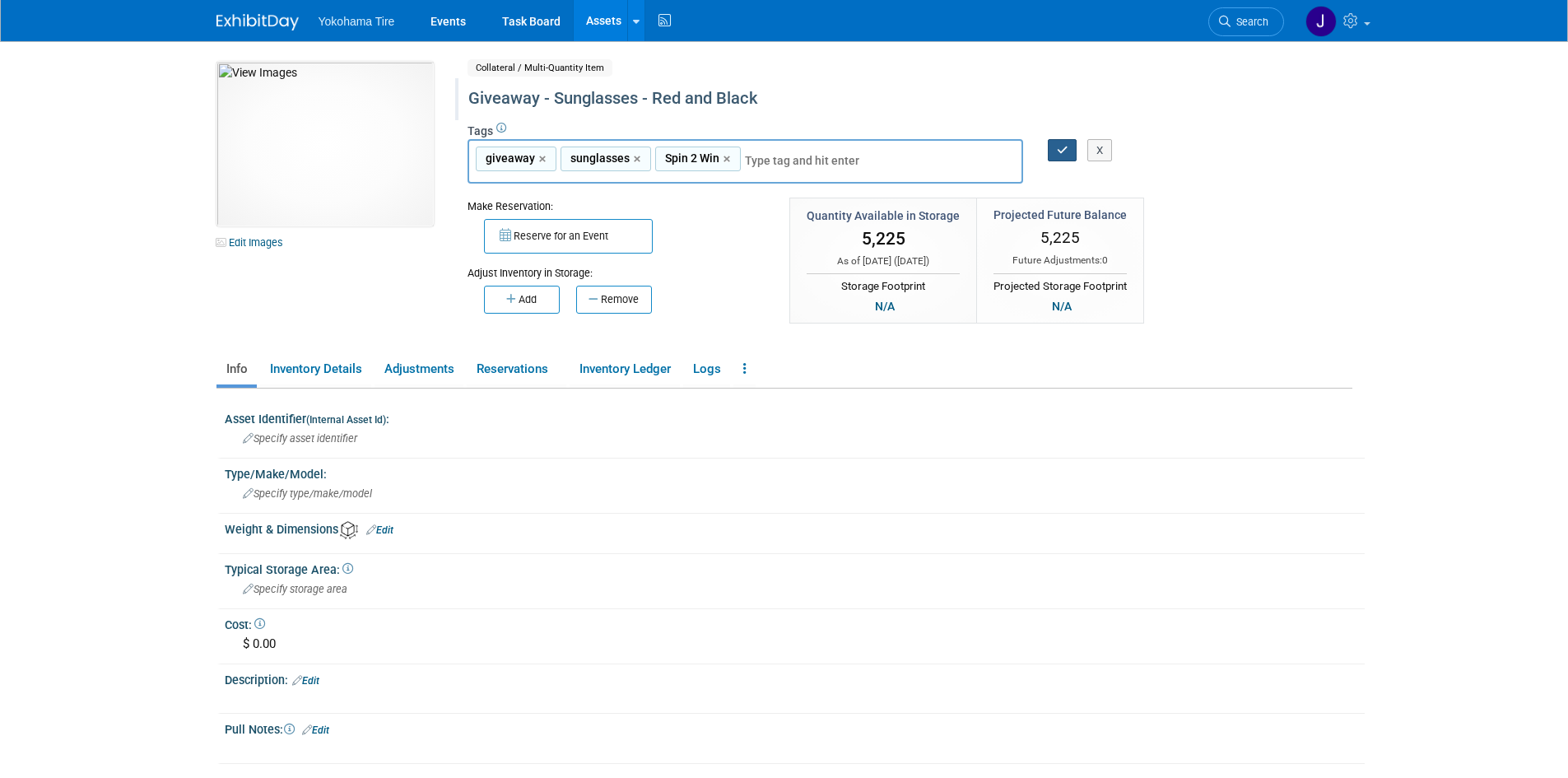
click at [1063, 153] on icon "button" at bounding box center [1063, 150] width 12 height 11
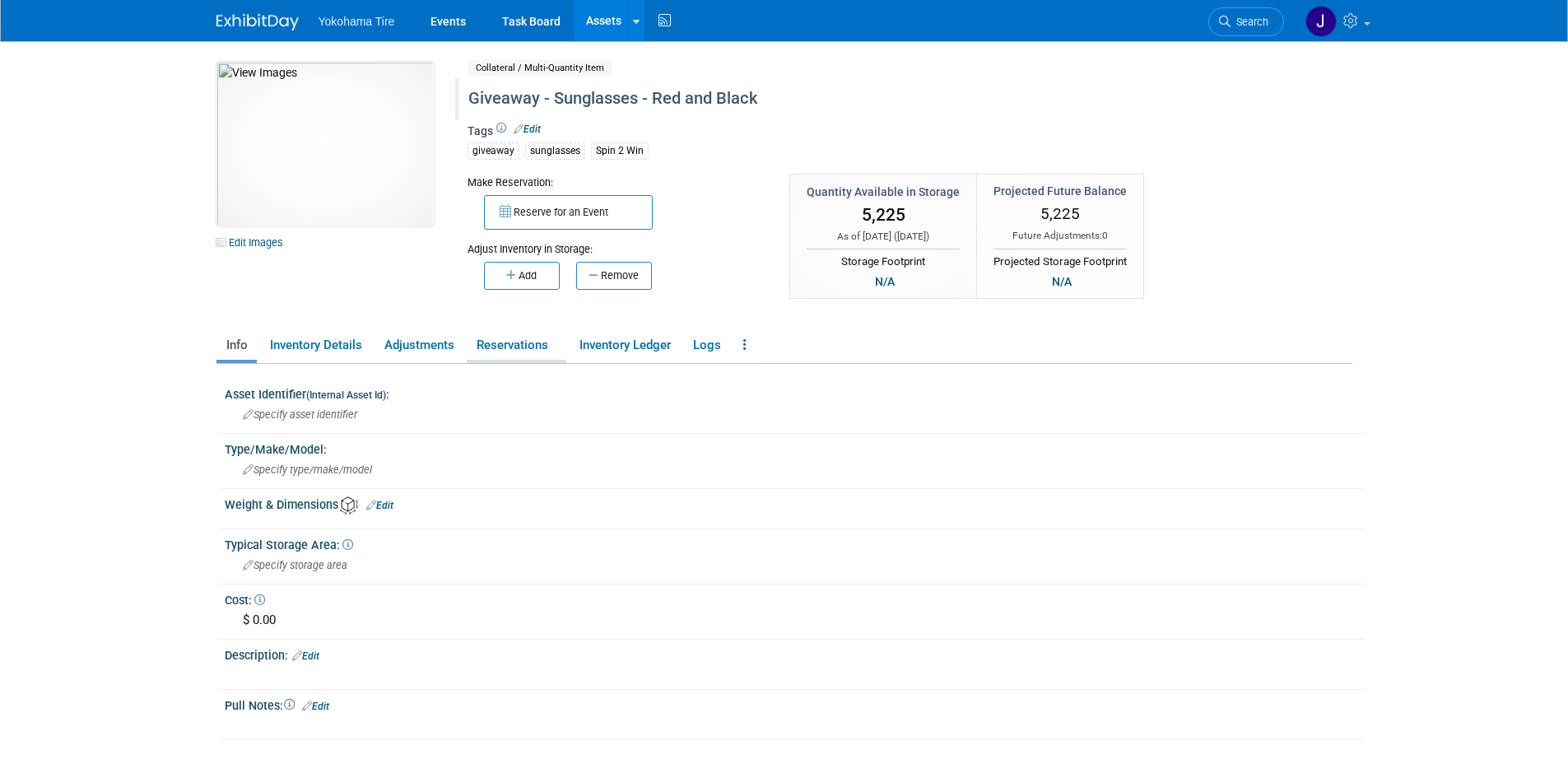
click at [520, 344] on link "Reservations" at bounding box center [516, 345] width 99 height 29
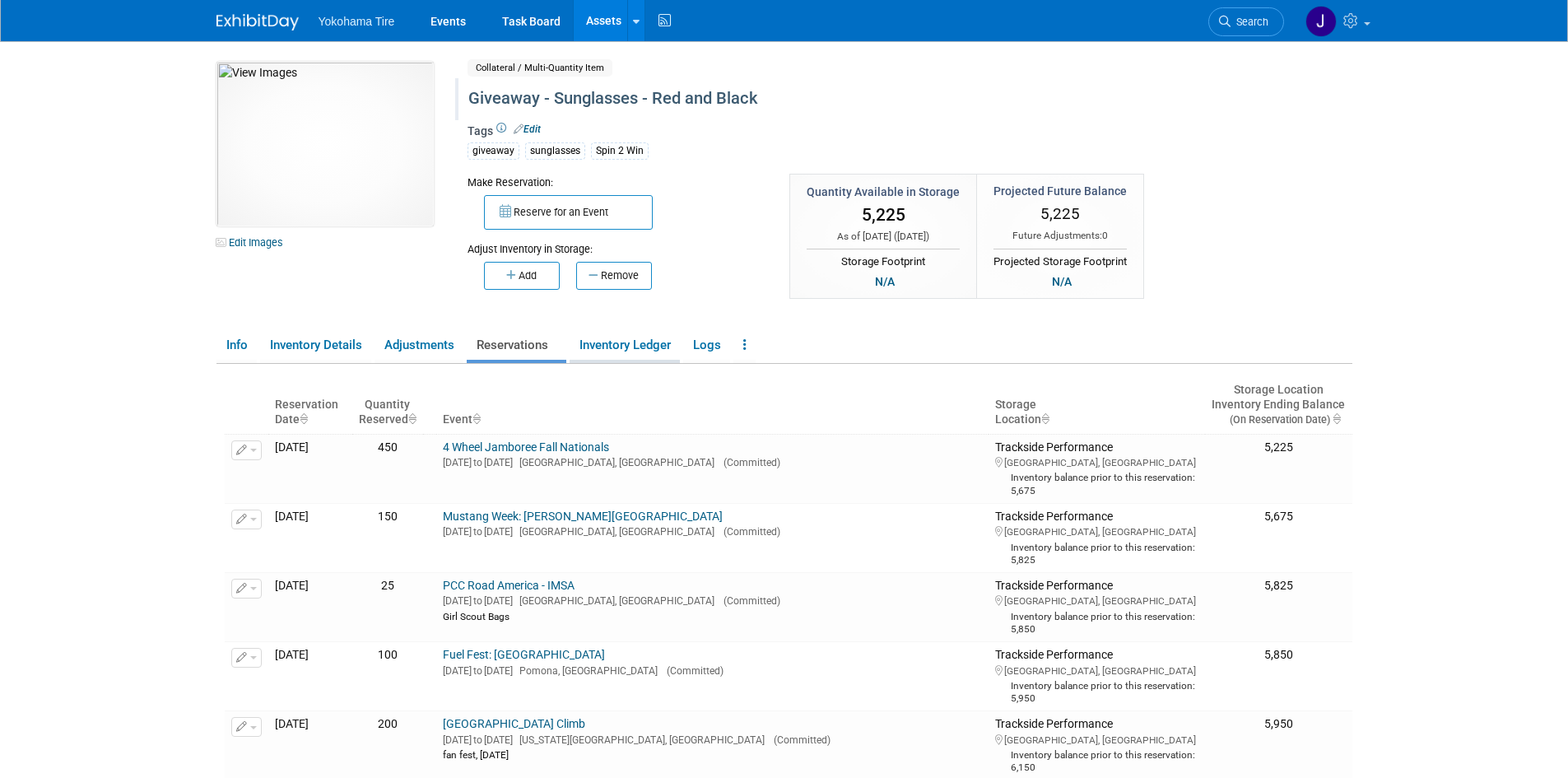
click at [620, 344] on link "Inventory Ledger" at bounding box center [625, 345] width 111 height 29
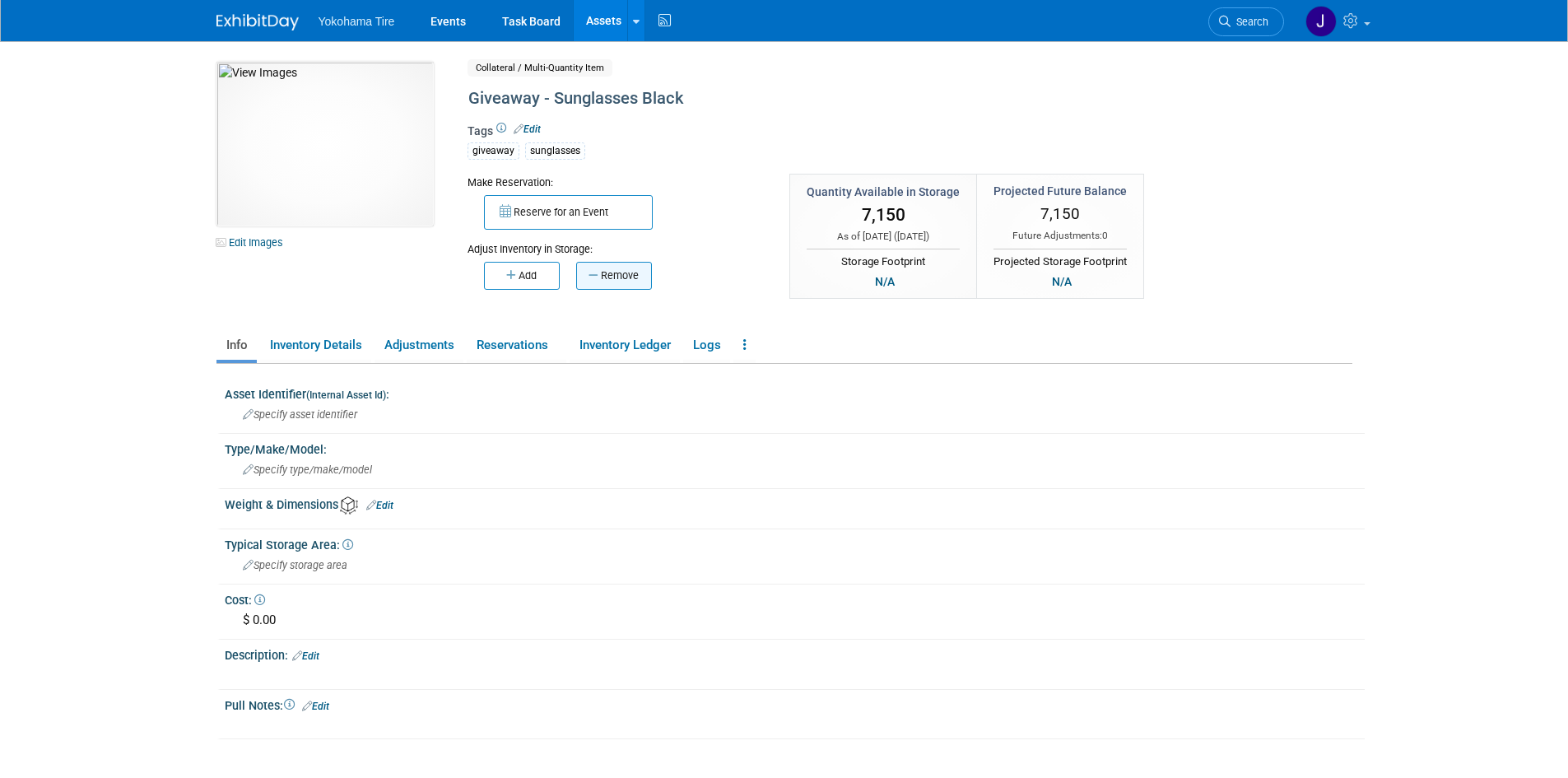
click at [616, 270] on button "Remove" at bounding box center [614, 275] width 76 height 28
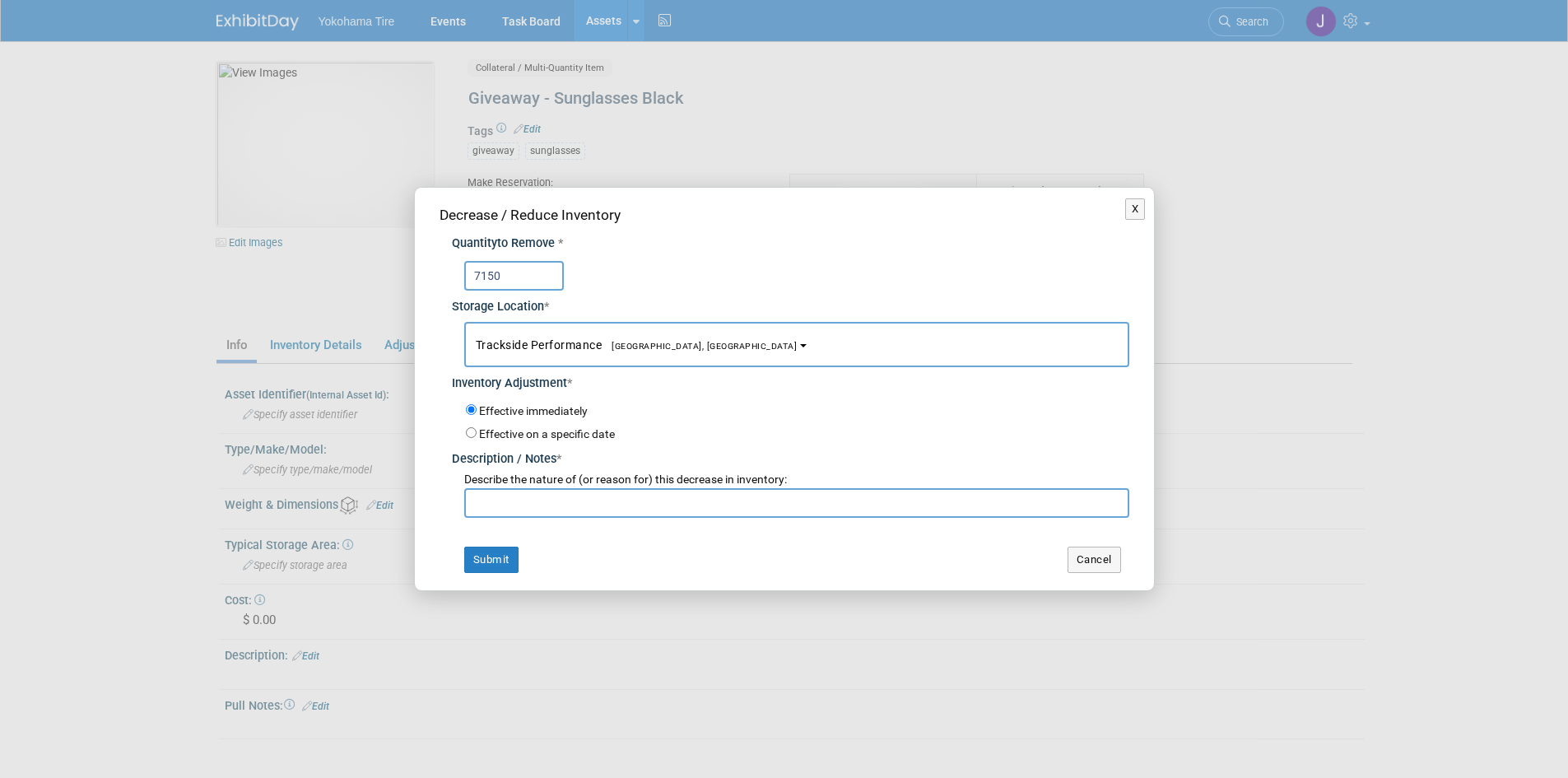
type input "7150"
click at [505, 495] on input "text" at bounding box center [797, 503] width 665 height 30
type input "[DATE] Combined Red and Black Inventory."
click at [501, 558] on button "Submit" at bounding box center [491, 559] width 54 height 26
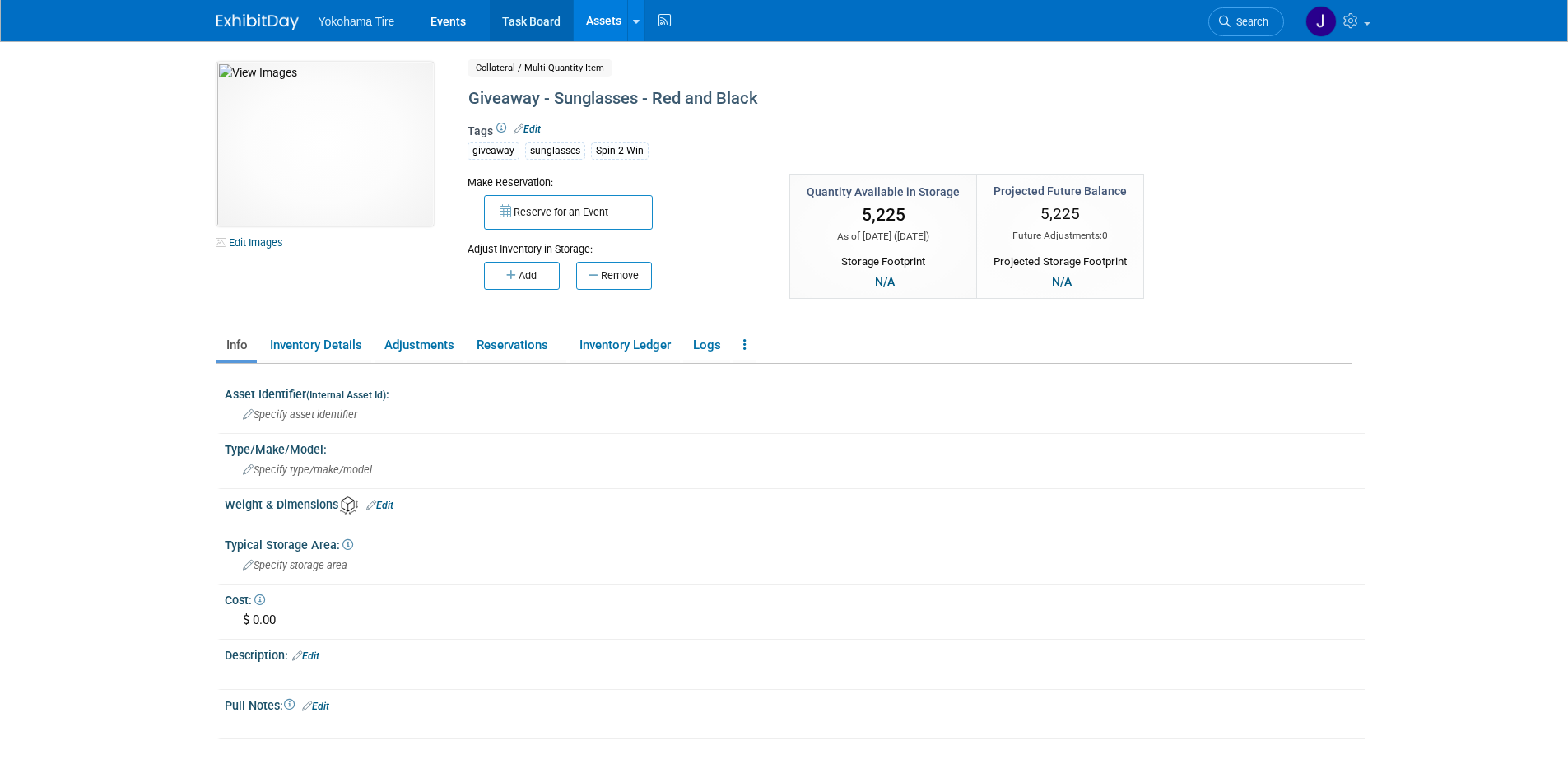
click at [546, 20] on link "Task Board" at bounding box center [531, 20] width 83 height 41
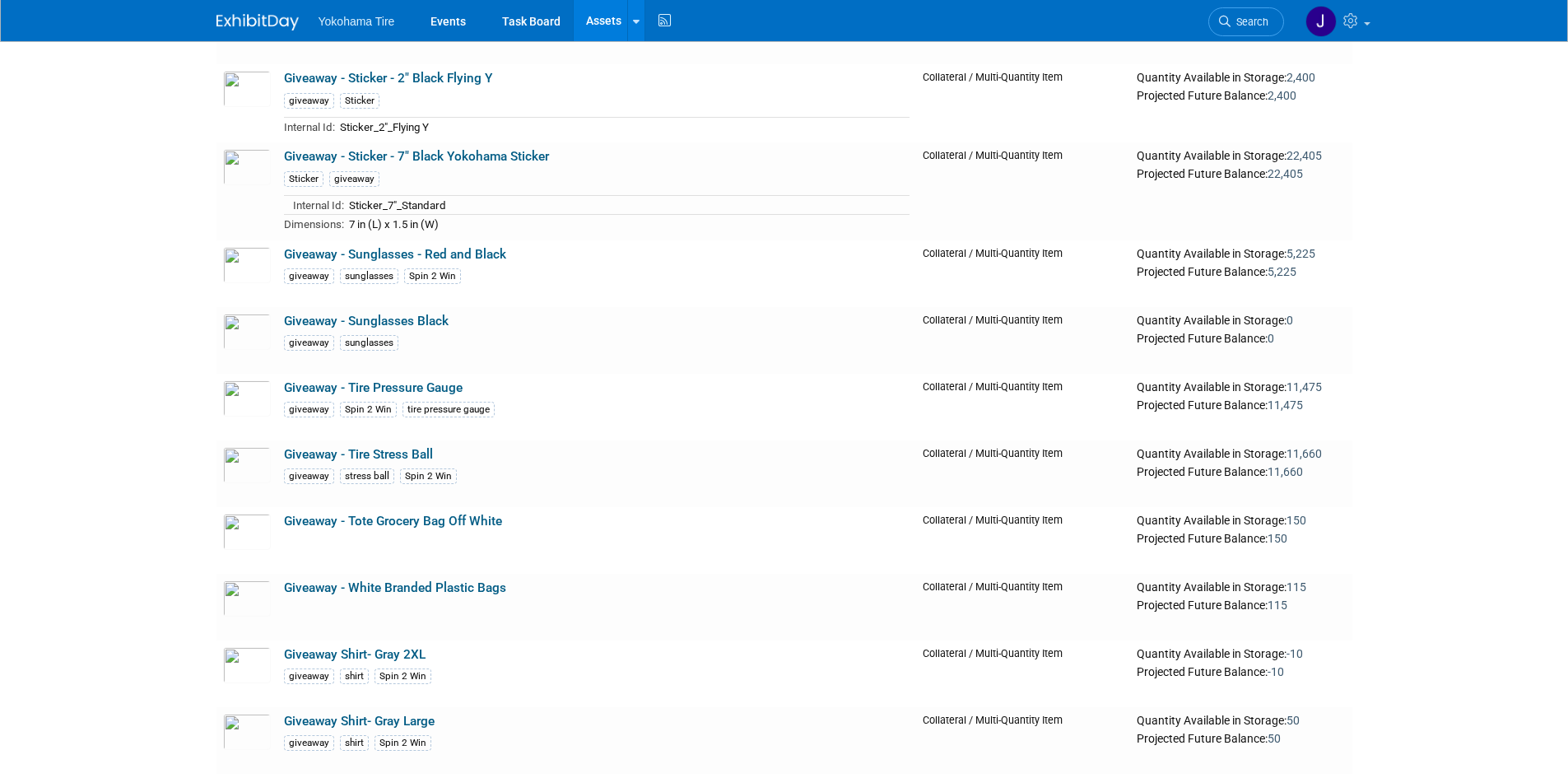
scroll to position [12757, 0]
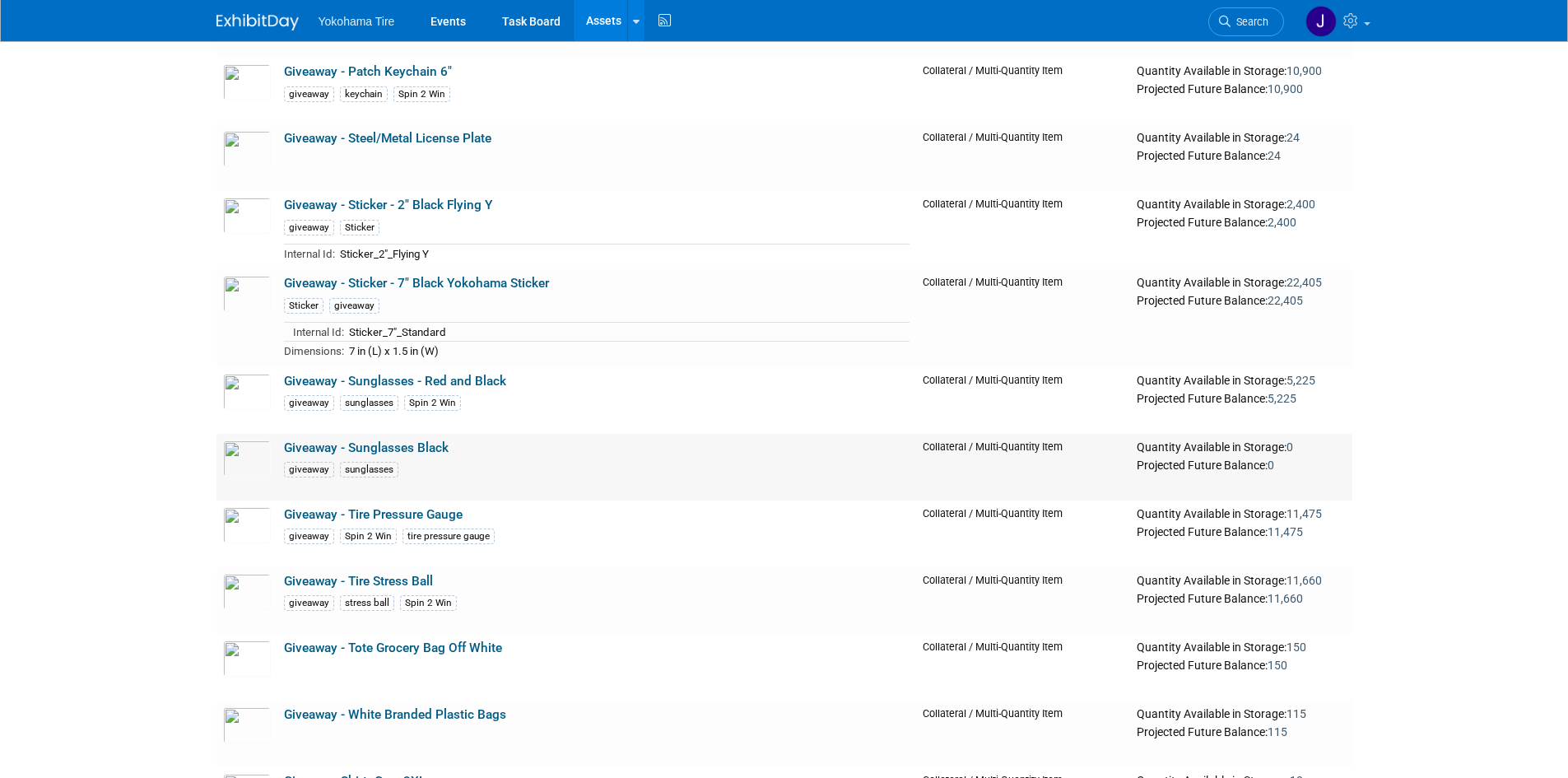
click at [313, 450] on link "Giveaway - Sunglasses Black" at bounding box center [366, 447] width 165 height 14
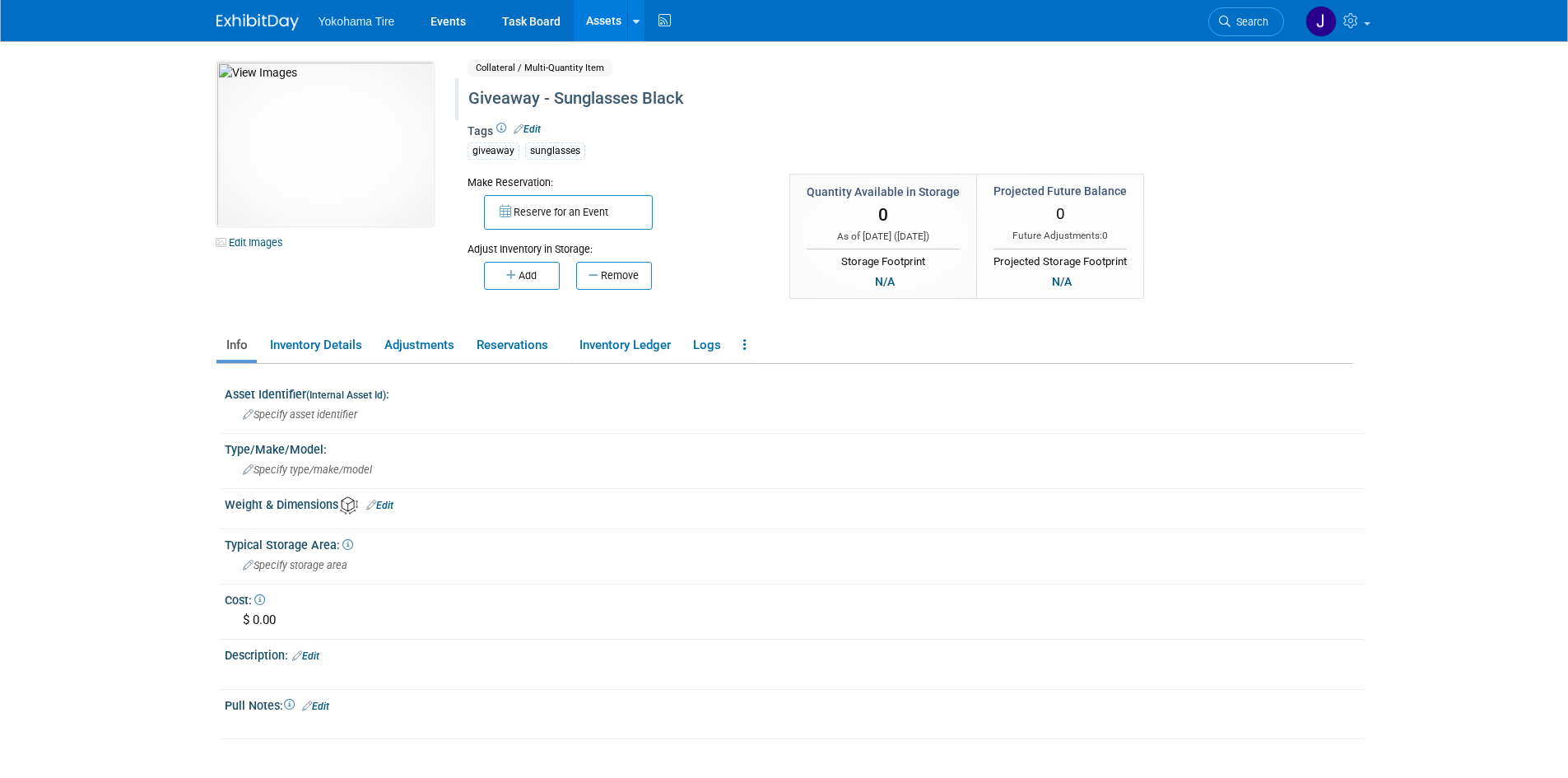
click at [690, 91] on div "Giveaway - Sunglasses Black" at bounding box center [839, 99] width 754 height 30
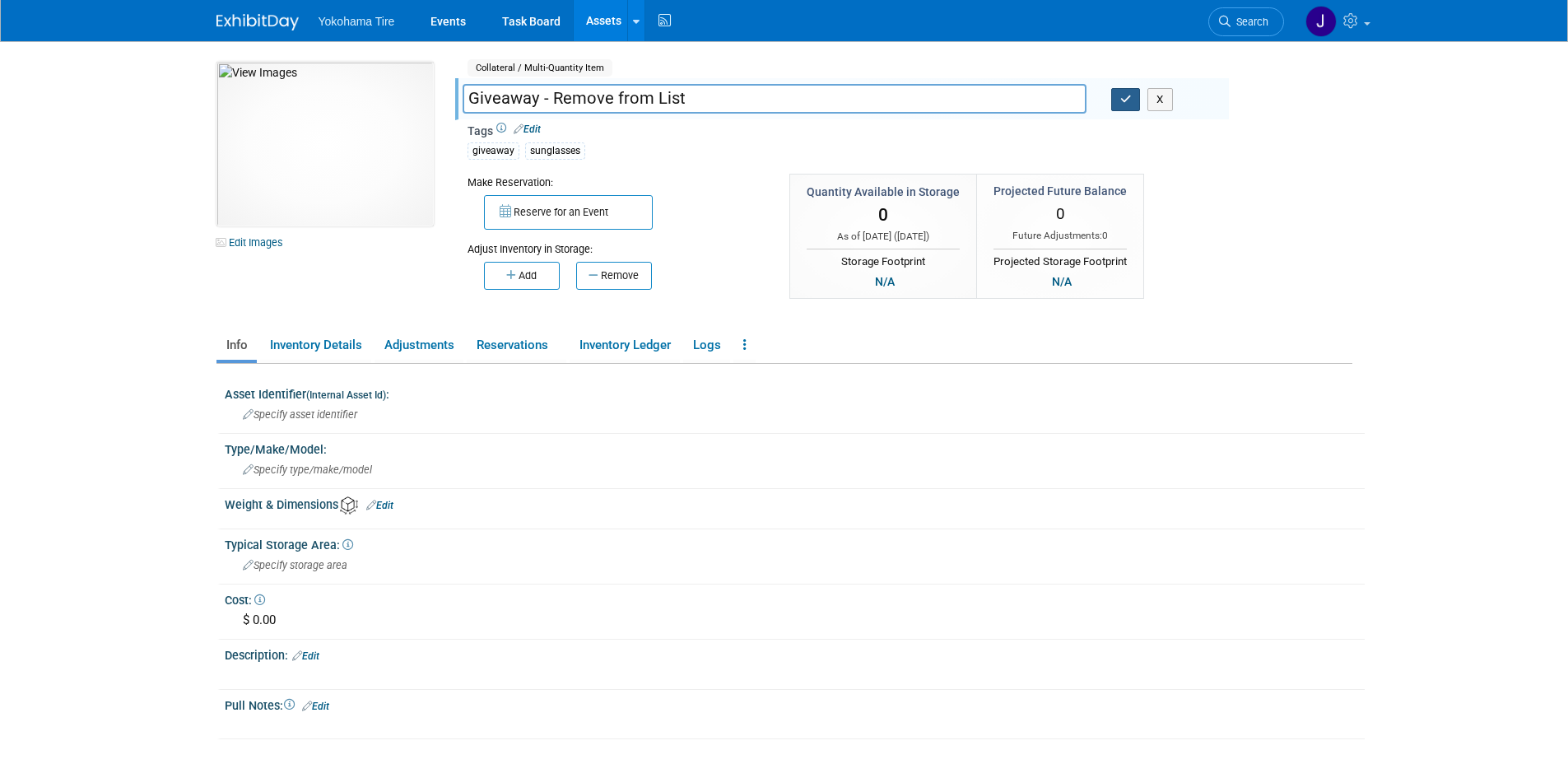
type input "Giveaway - Remove from List"
click at [1128, 94] on icon "button" at bounding box center [1126, 99] width 12 height 11
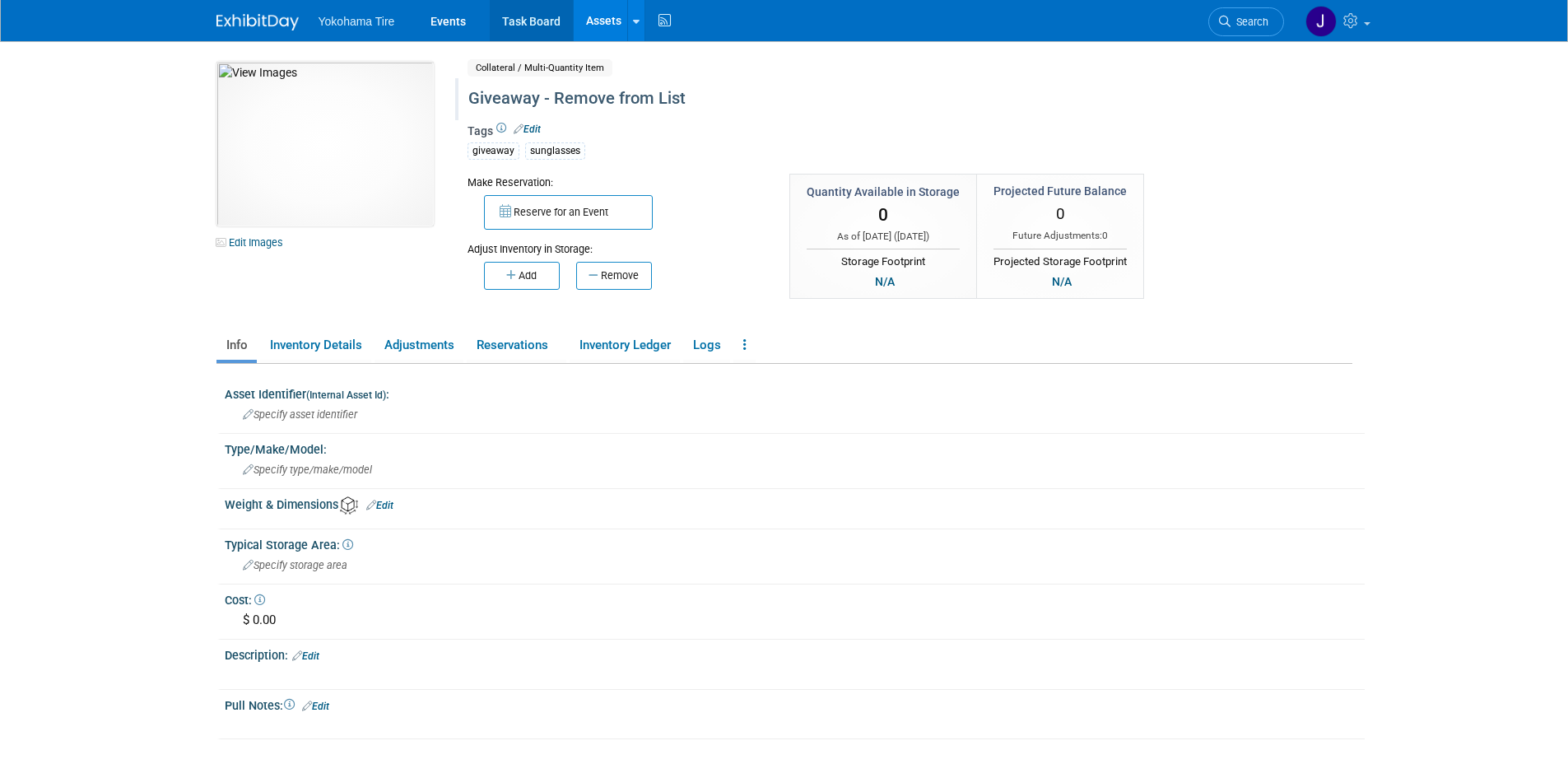
click at [523, 20] on link "Task Board" at bounding box center [531, 20] width 83 height 41
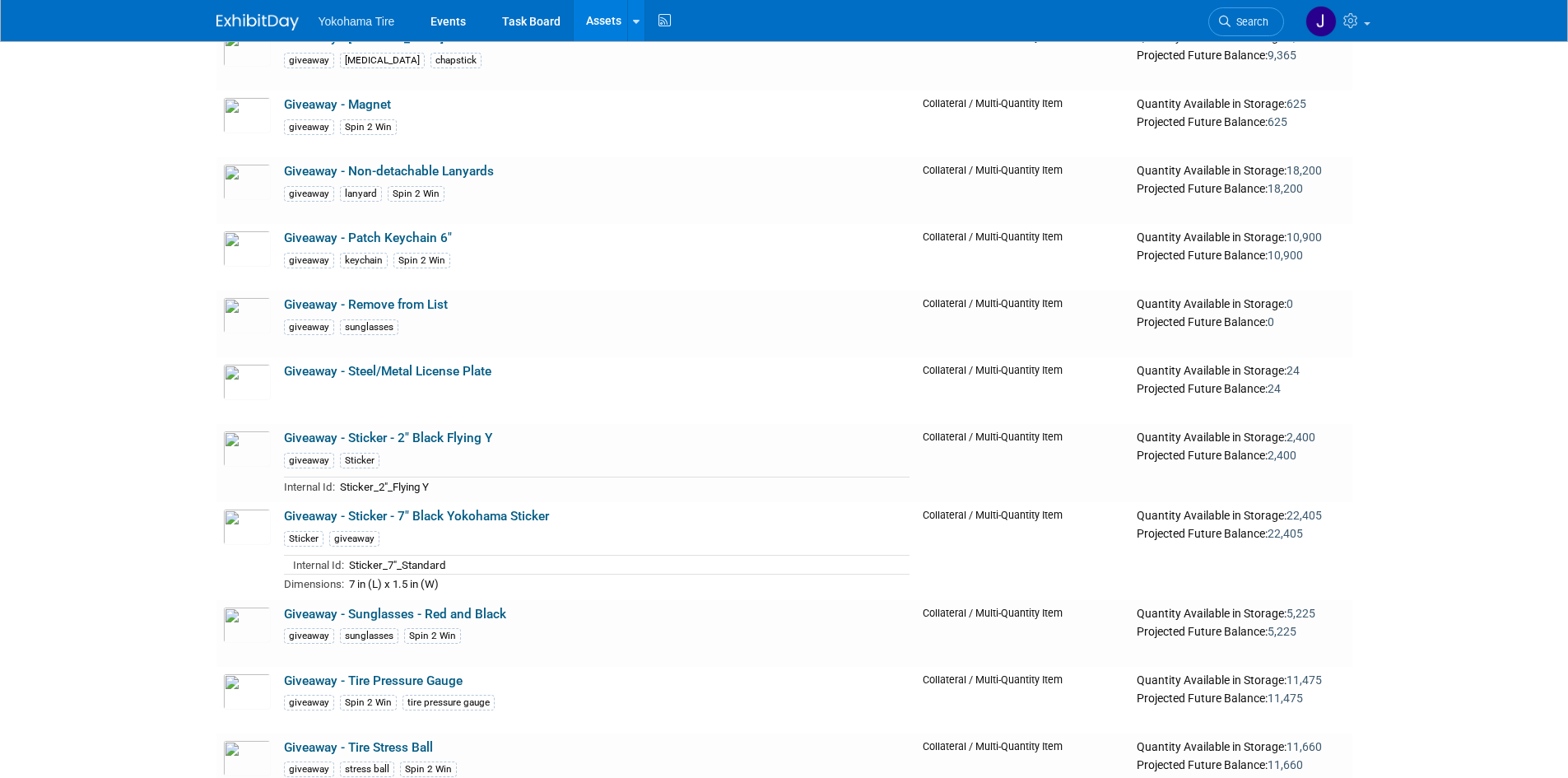
scroll to position [12593, 0]
click at [481, 615] on link "Giveaway - Sunglasses - Red and Black" at bounding box center [395, 611] width 222 height 14
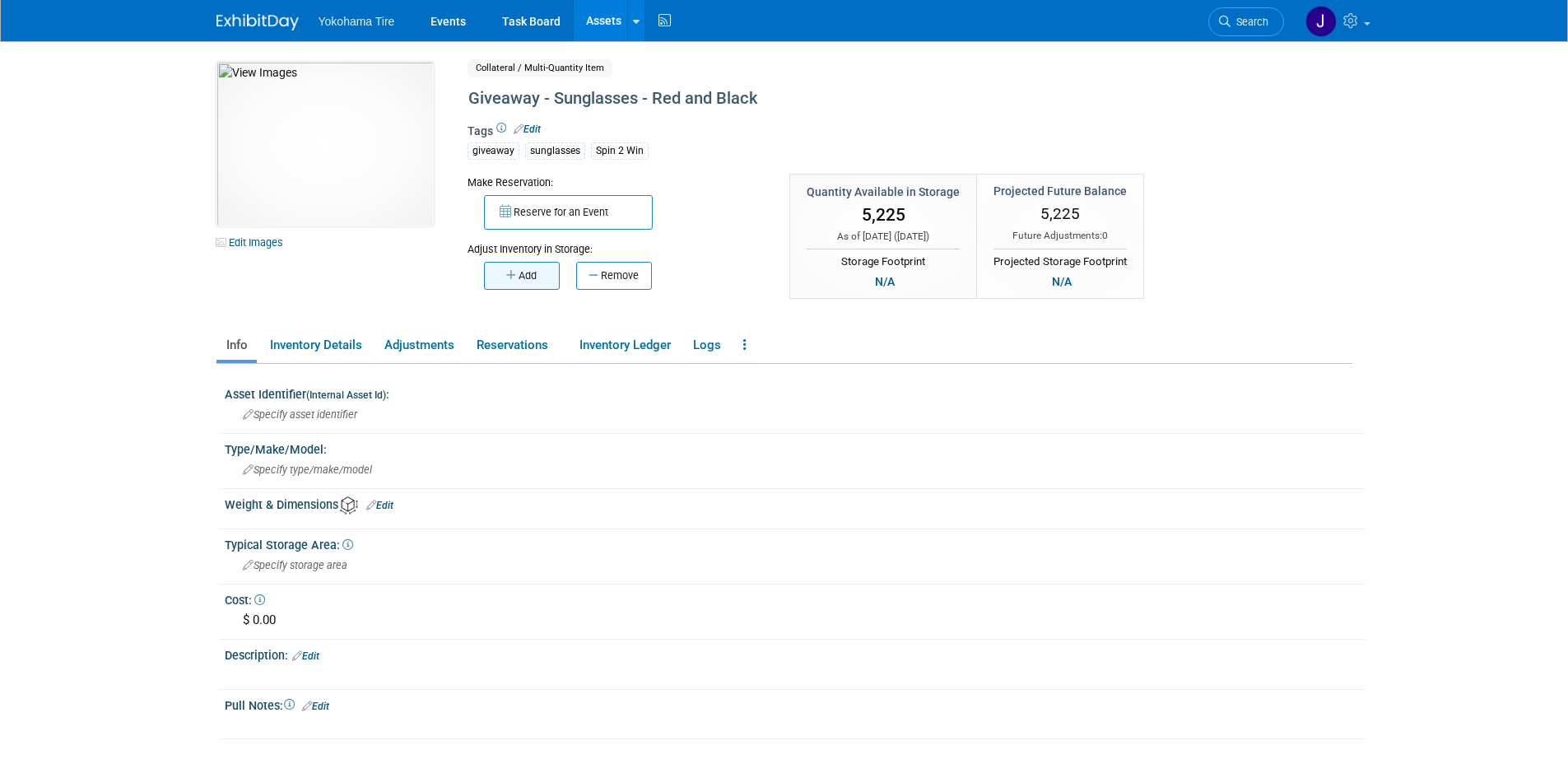
click at [520, 275] on button "Add" at bounding box center [521, 275] width 76 height 28
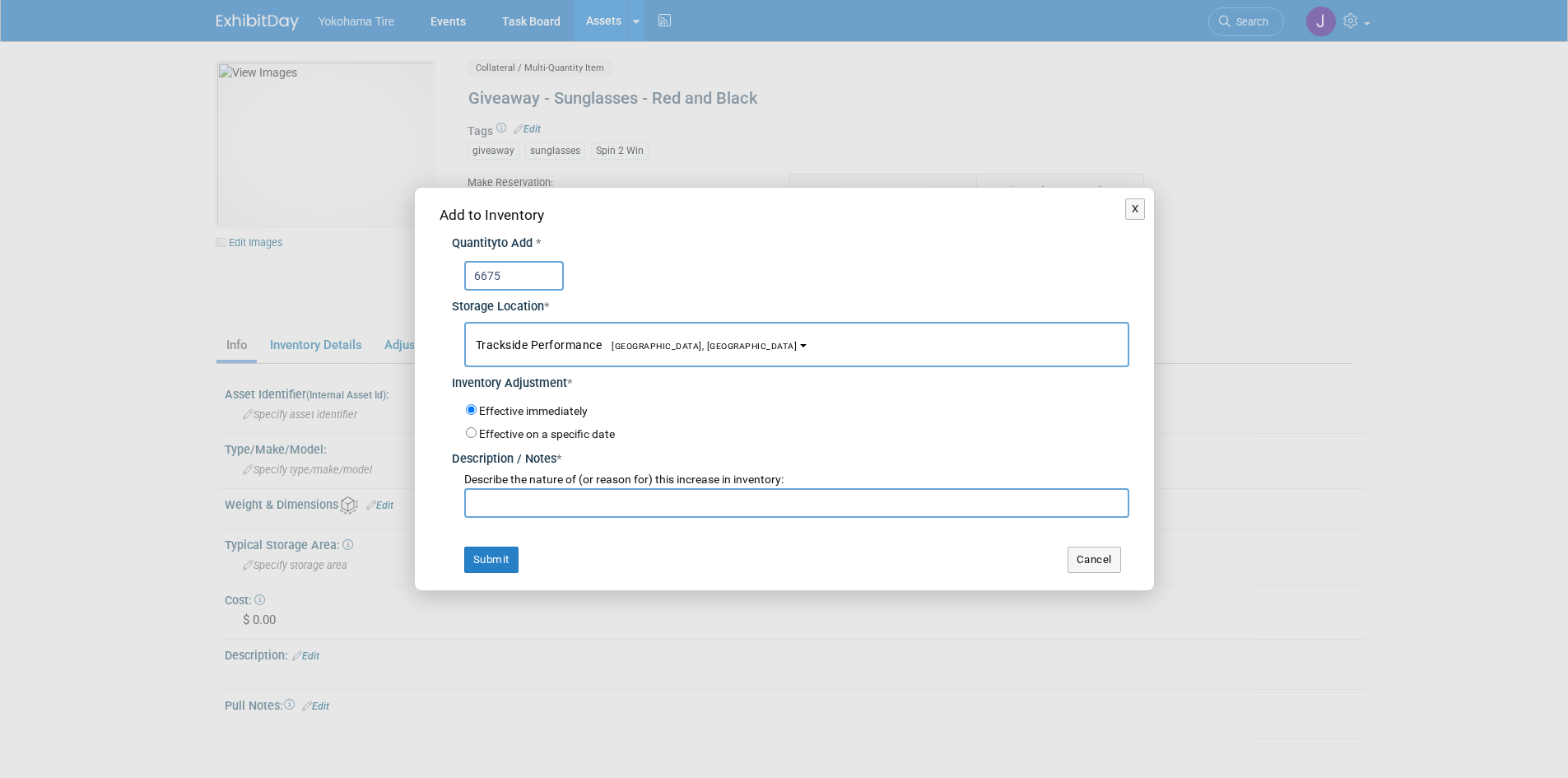
type input "6675"
click at [487, 506] on input "text" at bounding box center [797, 503] width 665 height 30
type input "10/1/25 Inventory Check by JH. Zeroed Black Sunglass inventory"
click at [500, 555] on button "Submit" at bounding box center [491, 559] width 54 height 26
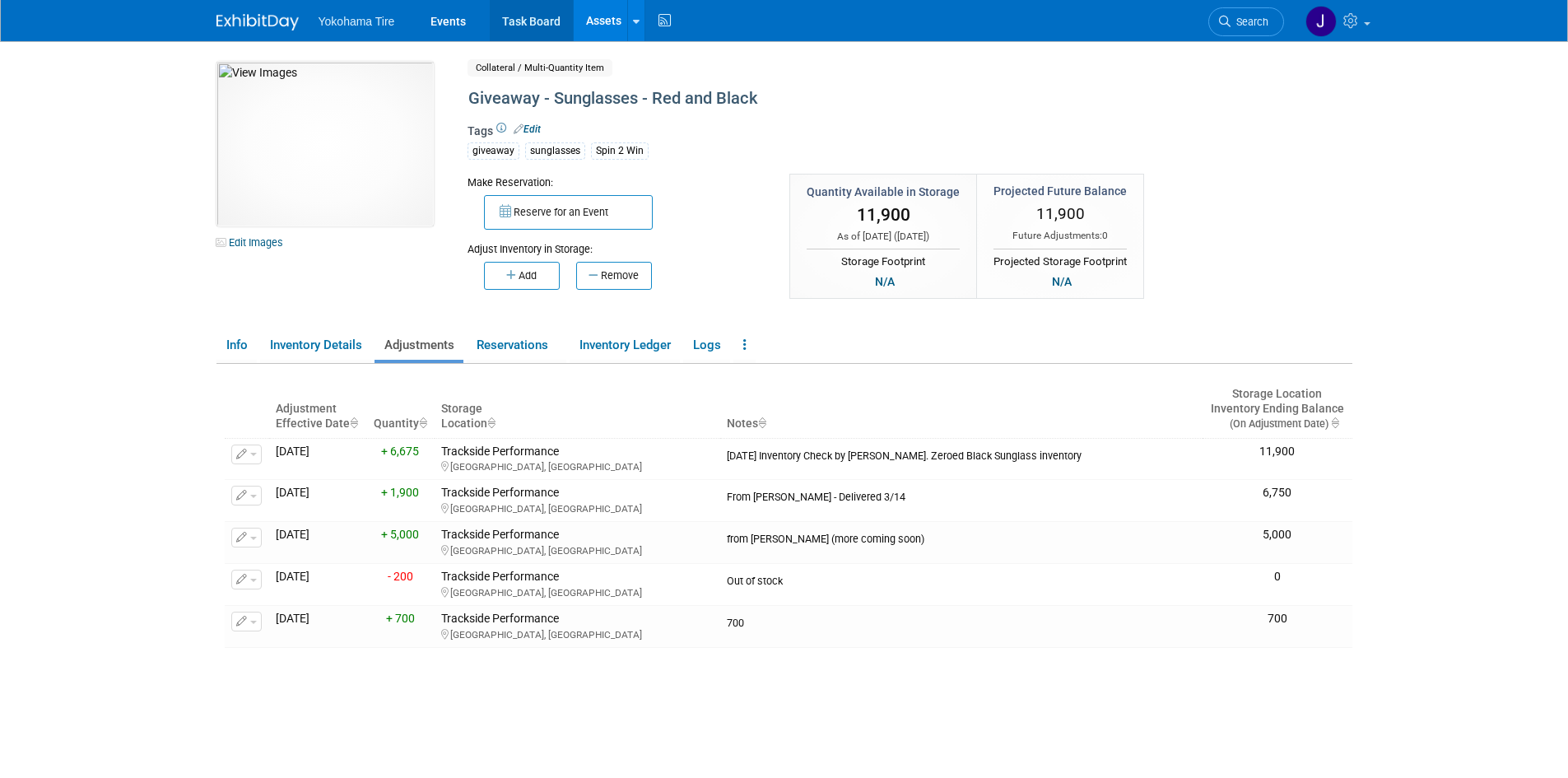
click at [554, 16] on link "Task Board" at bounding box center [531, 20] width 83 height 41
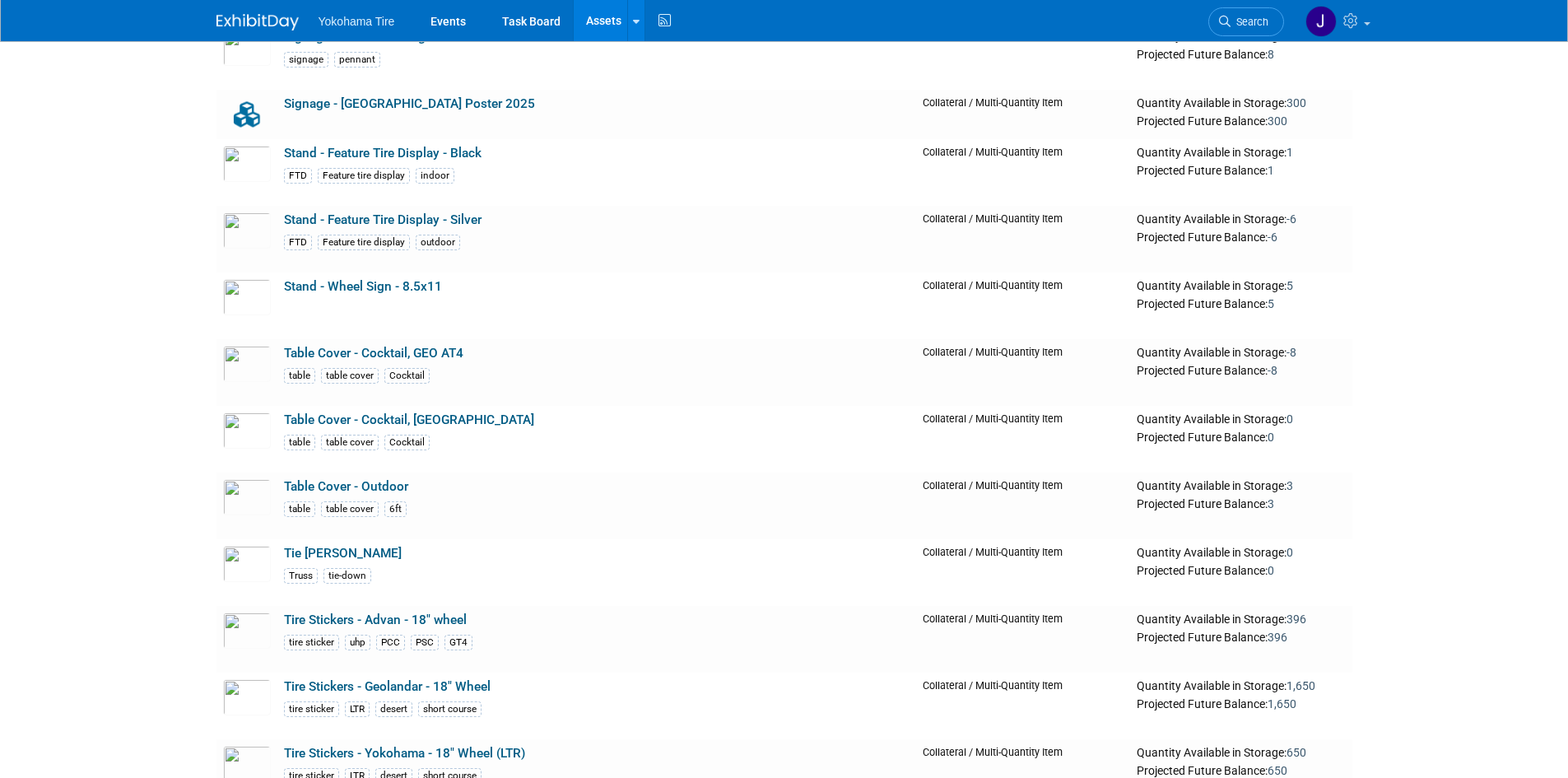
scroll to position [16296, 0]
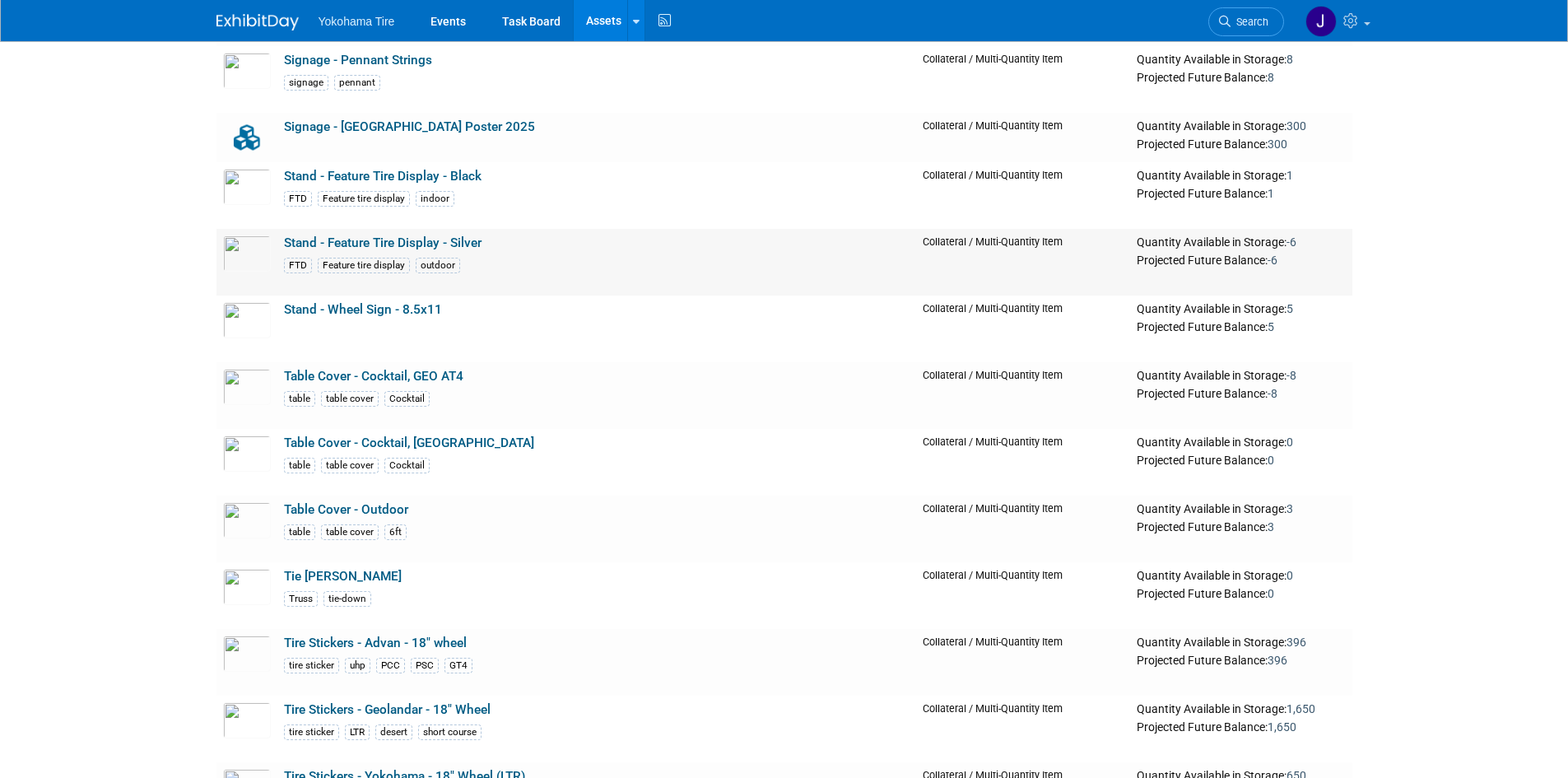
click at [348, 247] on link "Stand - Feature Tire Display - Silver" at bounding box center [383, 242] width 197 height 14
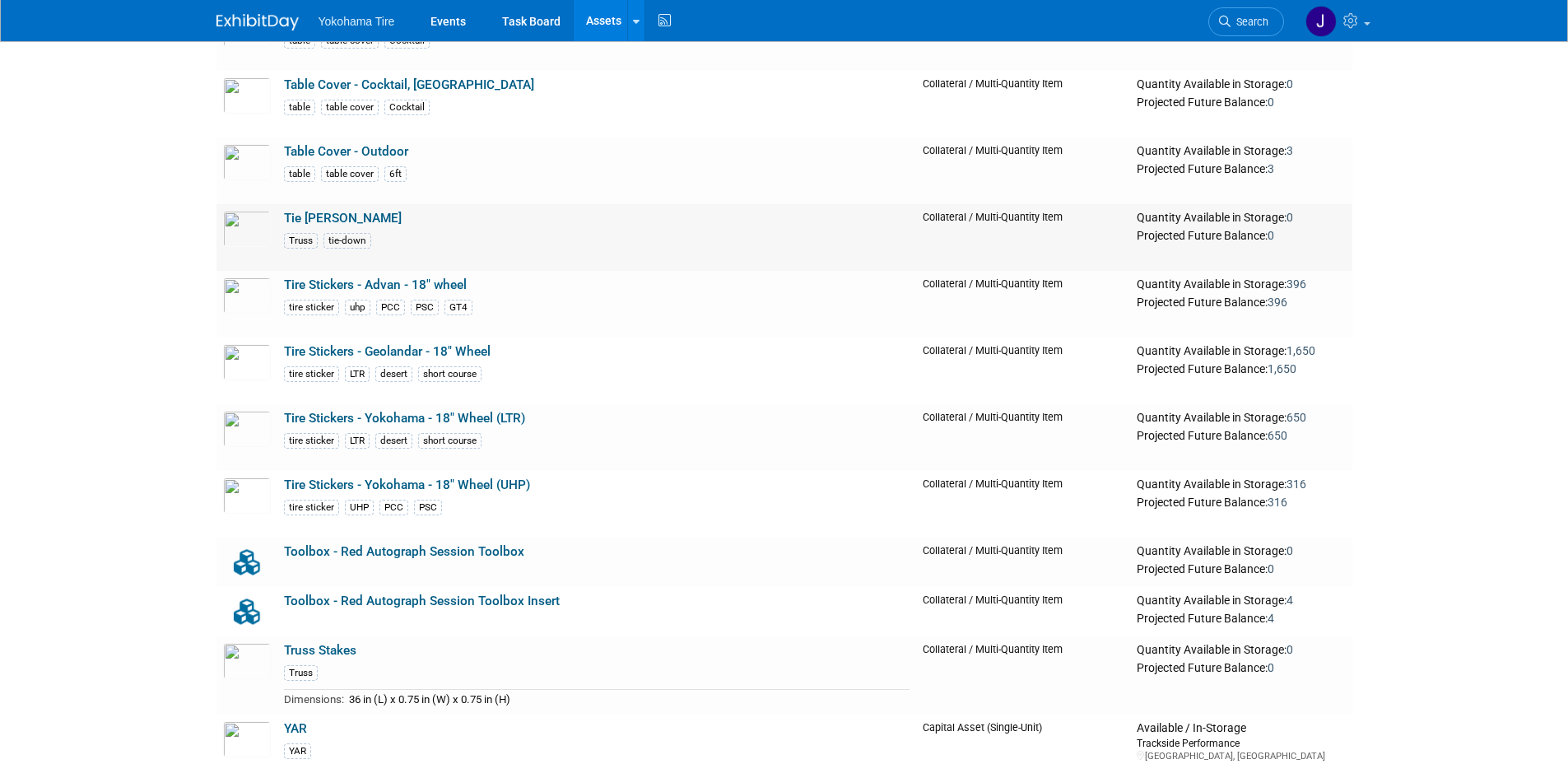
scroll to position [16790, 0]
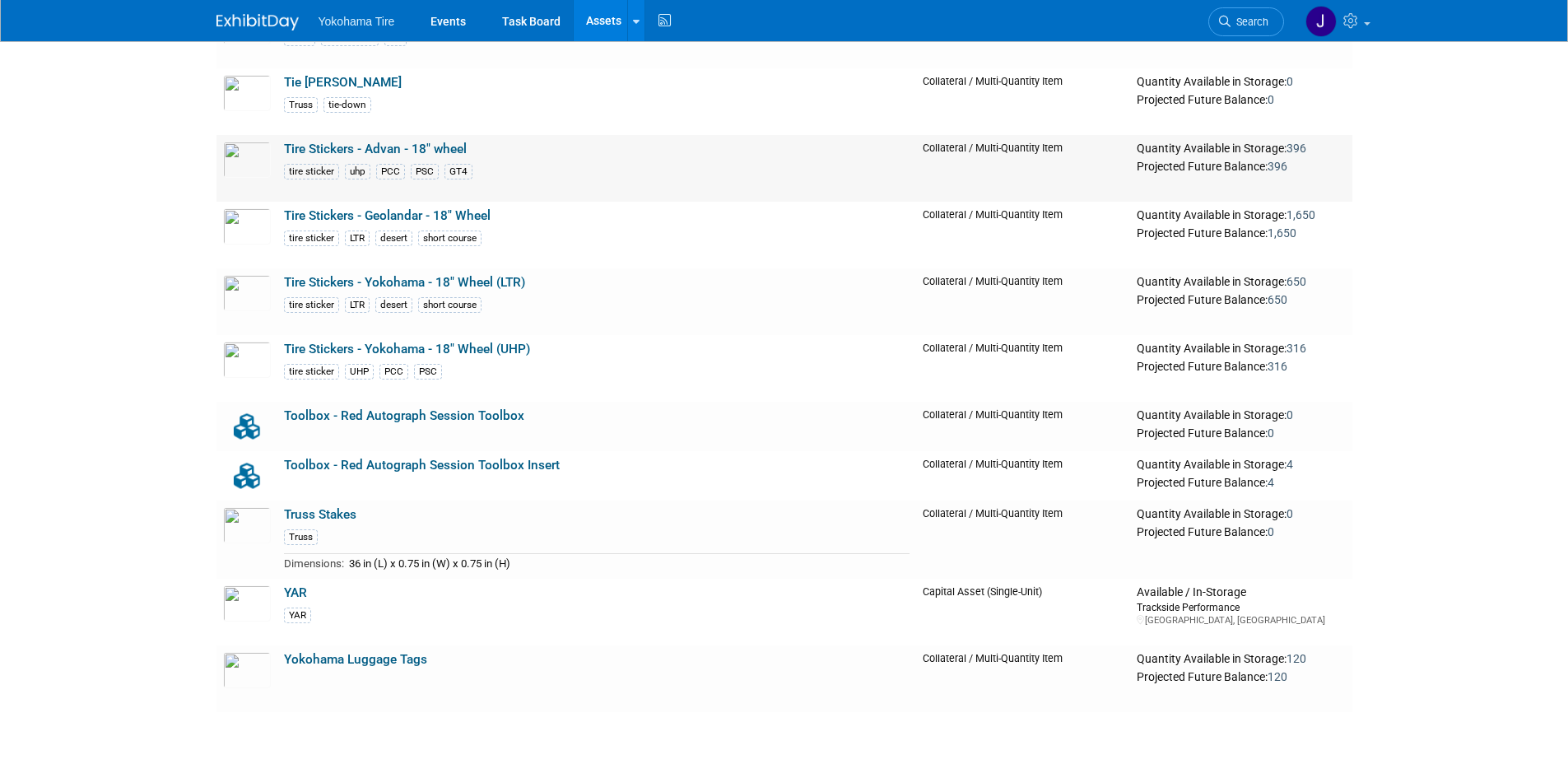
click at [307, 154] on link "Tire Stickers - Advan - 18" wheel" at bounding box center [375, 148] width 183 height 14
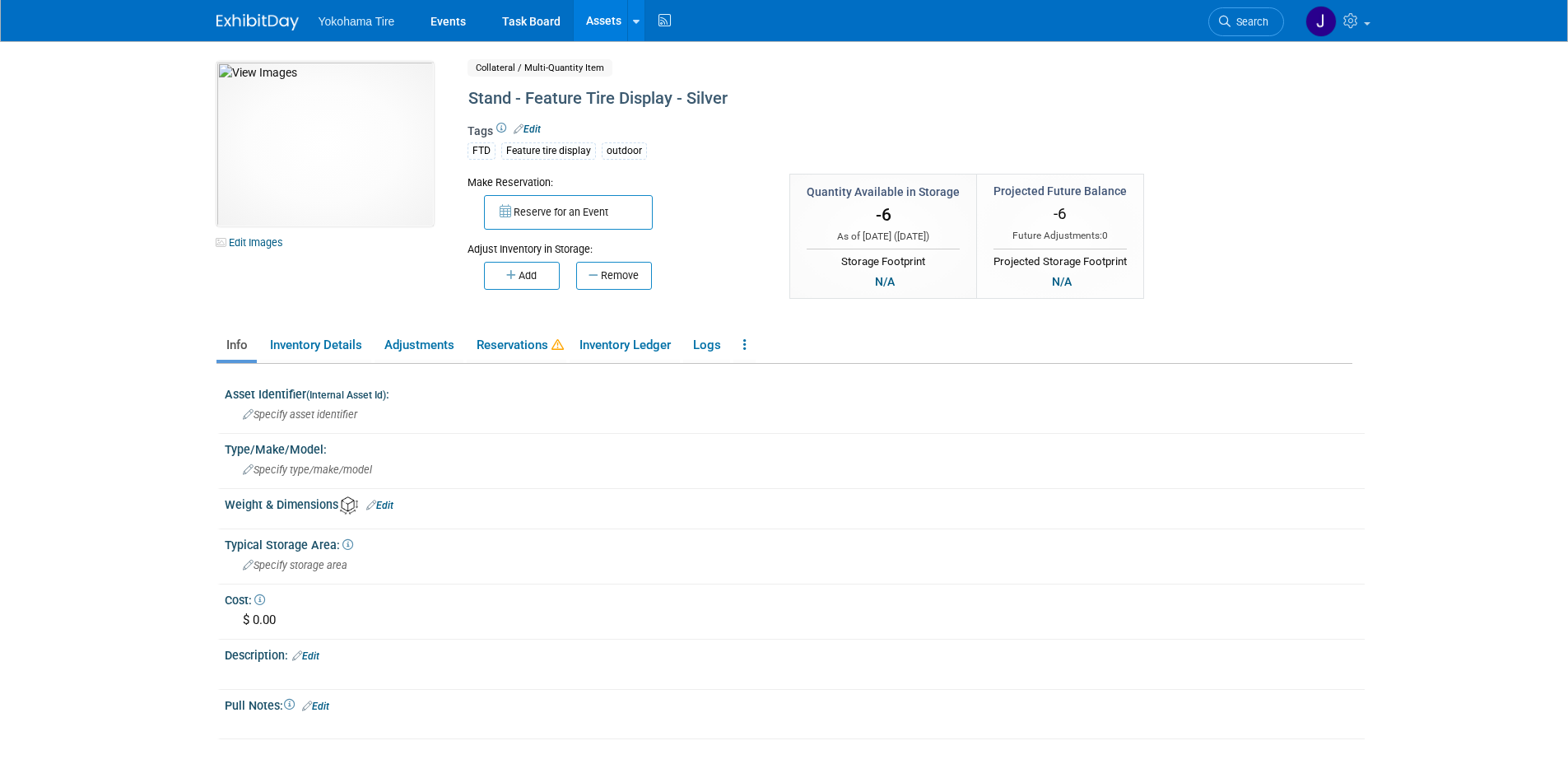
click at [532, 128] on link "Edit" at bounding box center [527, 129] width 27 height 12
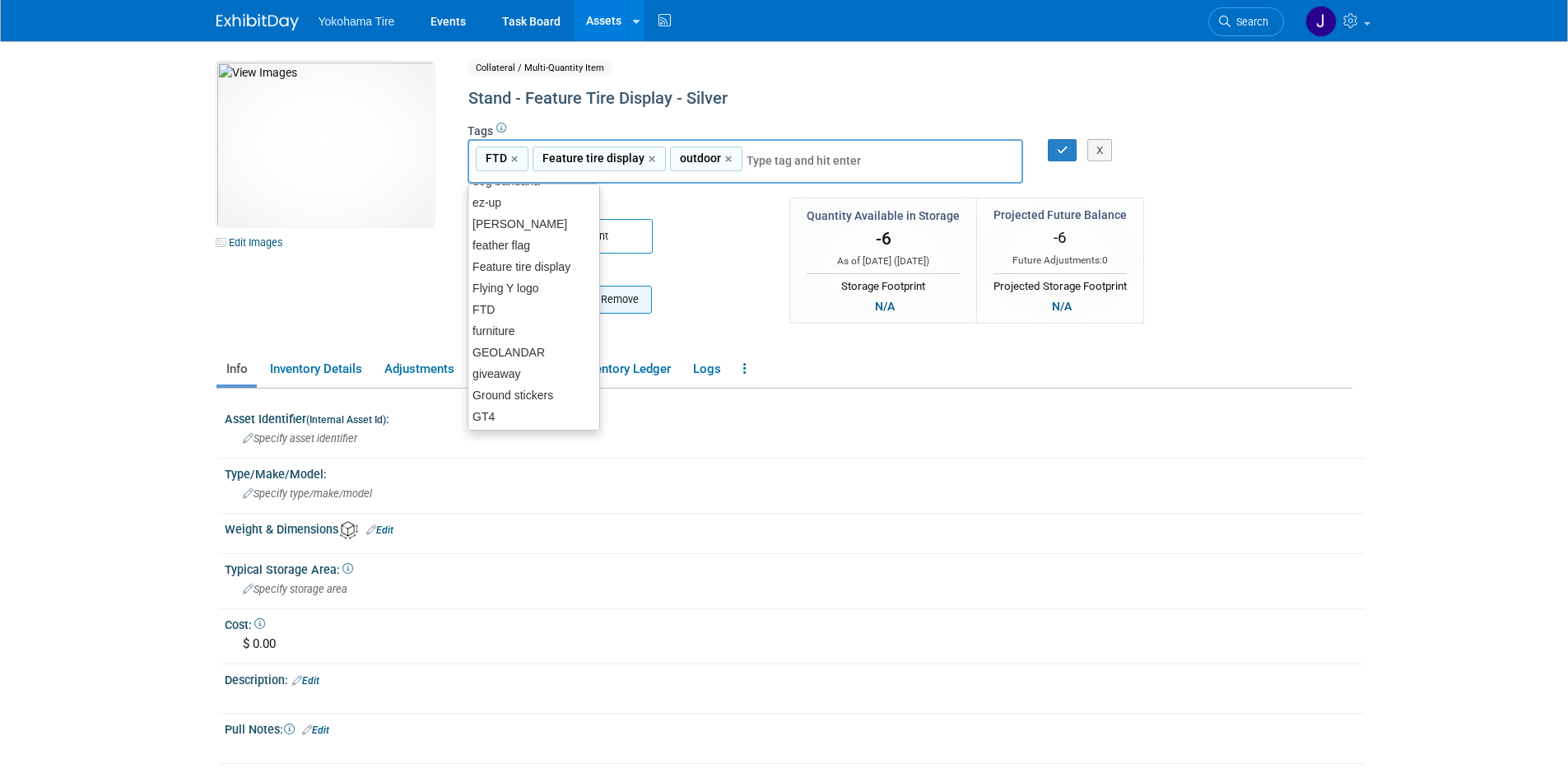
scroll to position [785, 0]
drag, startPoint x: 599, startPoint y: 299, endPoint x: 603, endPoint y: 201, distance: 98.1
click at [604, 193] on body "Yokohama Tire Events Task Board Assets New Asset" at bounding box center [784, 389] width 1568 height 778
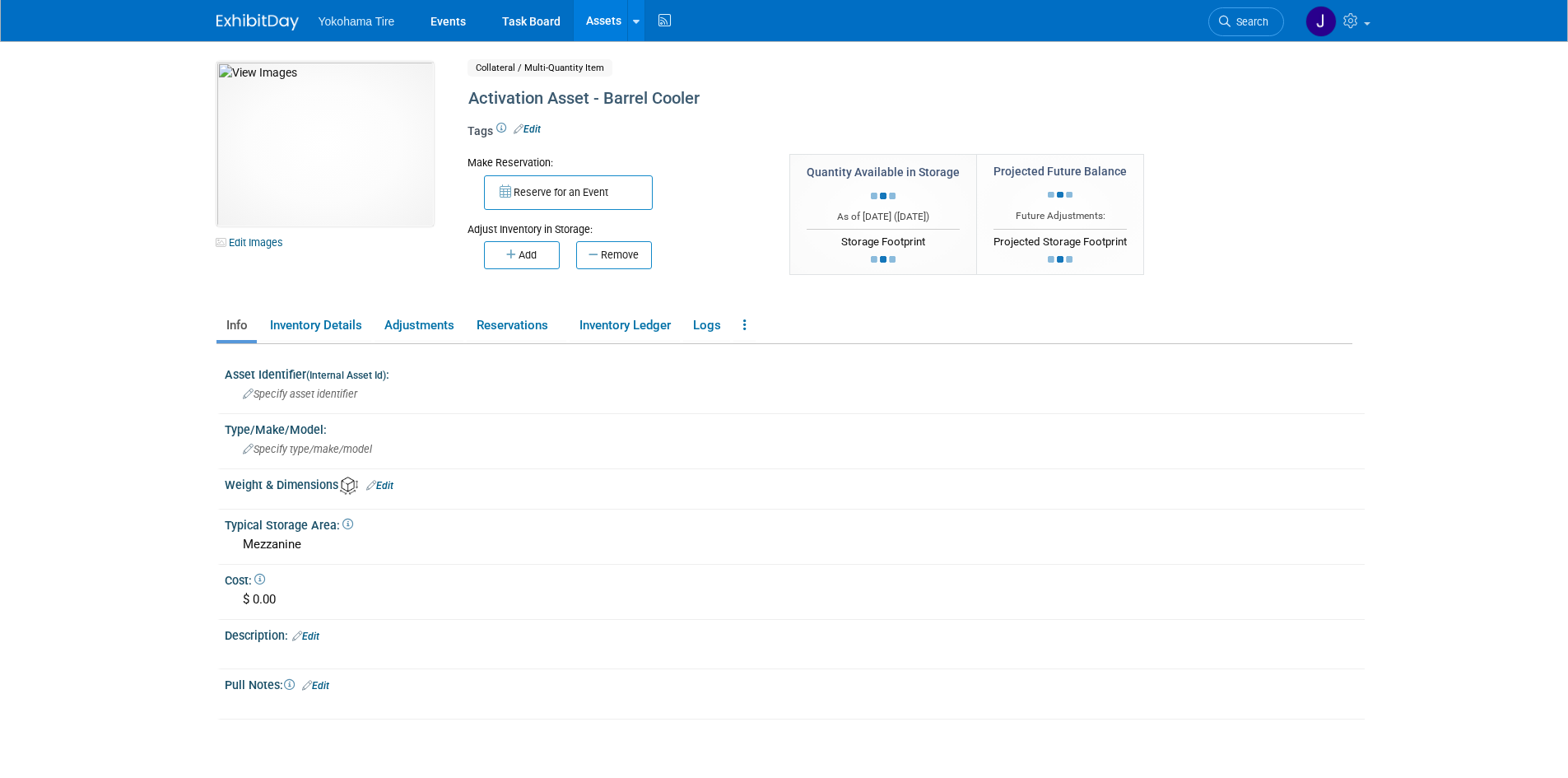
click at [347, 13] on li "Yokohama Tire" at bounding box center [369, 15] width 100 height 24
click at [345, 16] on span "Yokohama Tire" at bounding box center [357, 20] width 77 height 13
click at [456, 23] on link "Events" at bounding box center [448, 20] width 60 height 41
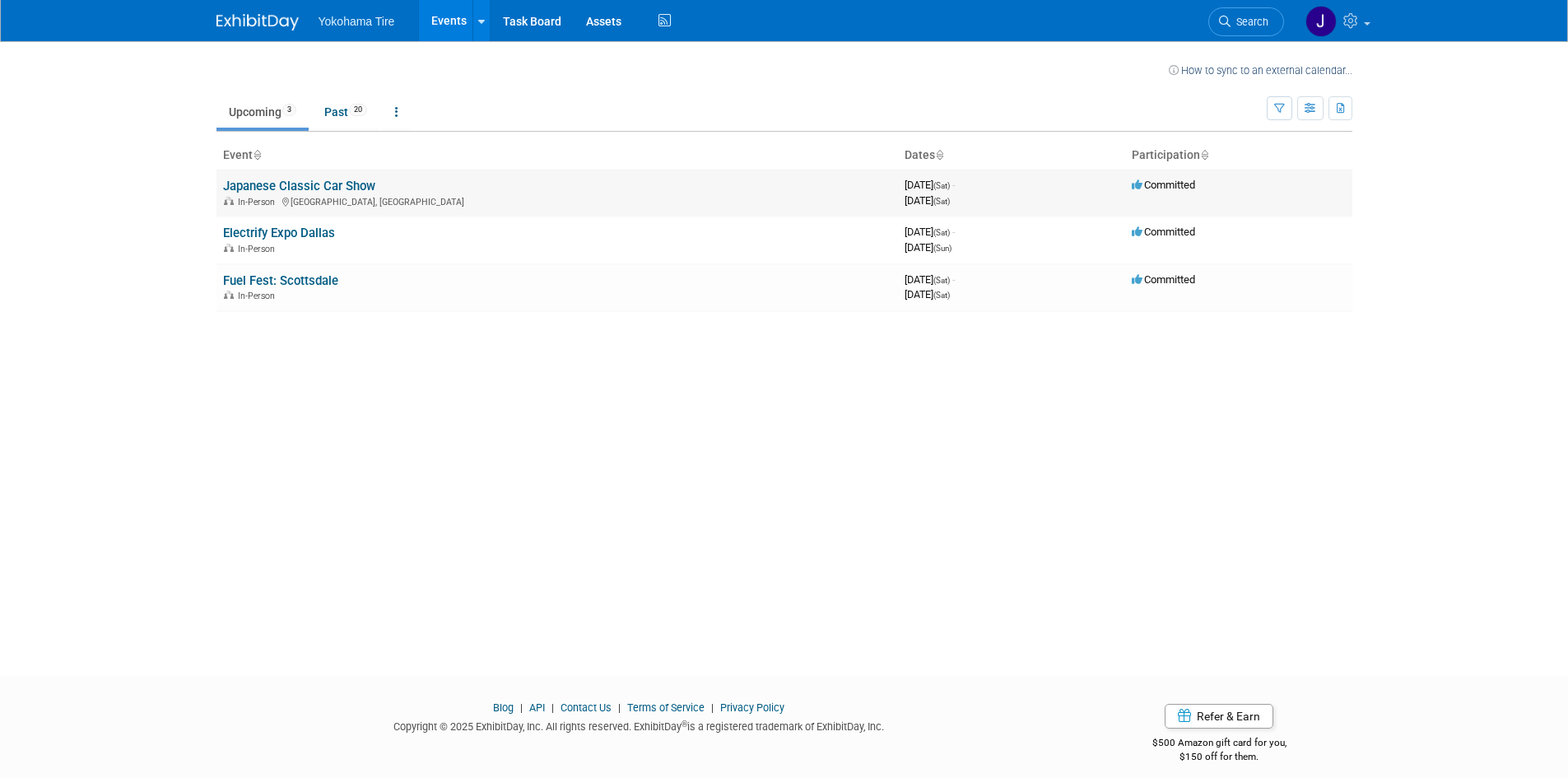
click at [344, 183] on link "Japanese Classic Car Show" at bounding box center [298, 185] width 152 height 14
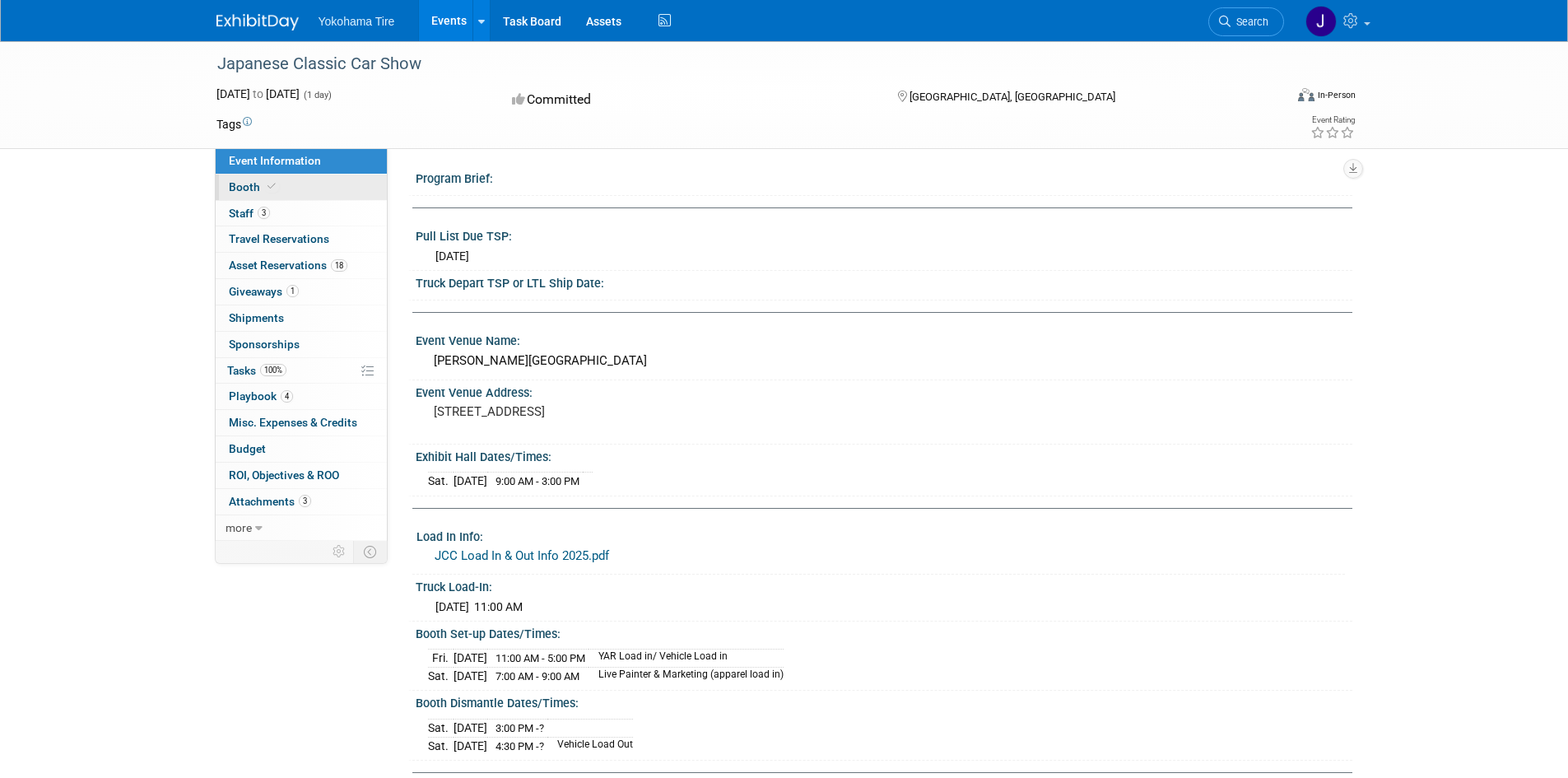
click at [262, 187] on span "Booth" at bounding box center [253, 186] width 50 height 13
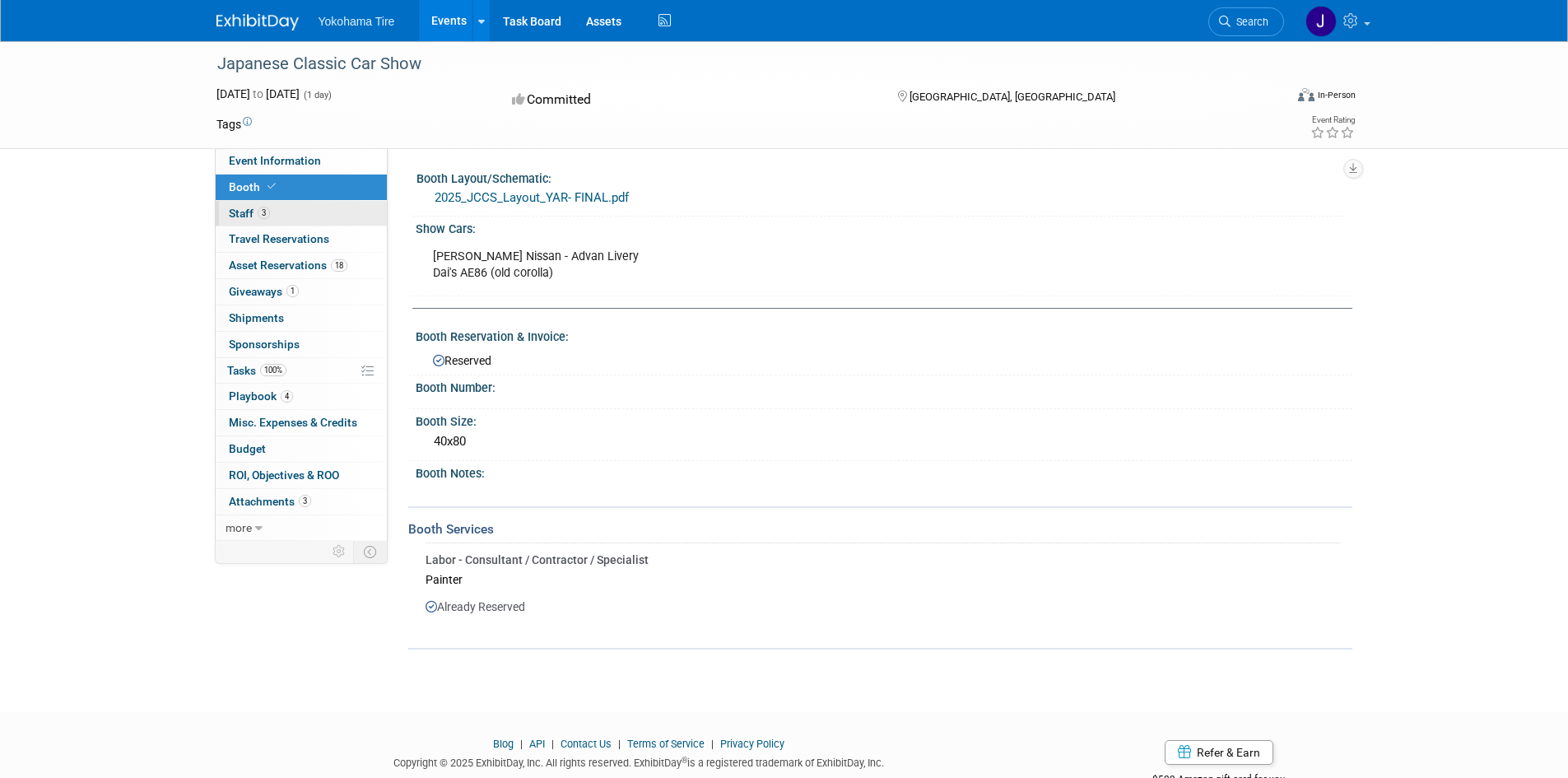
click at [261, 210] on span "3" at bounding box center [264, 213] width 13 height 13
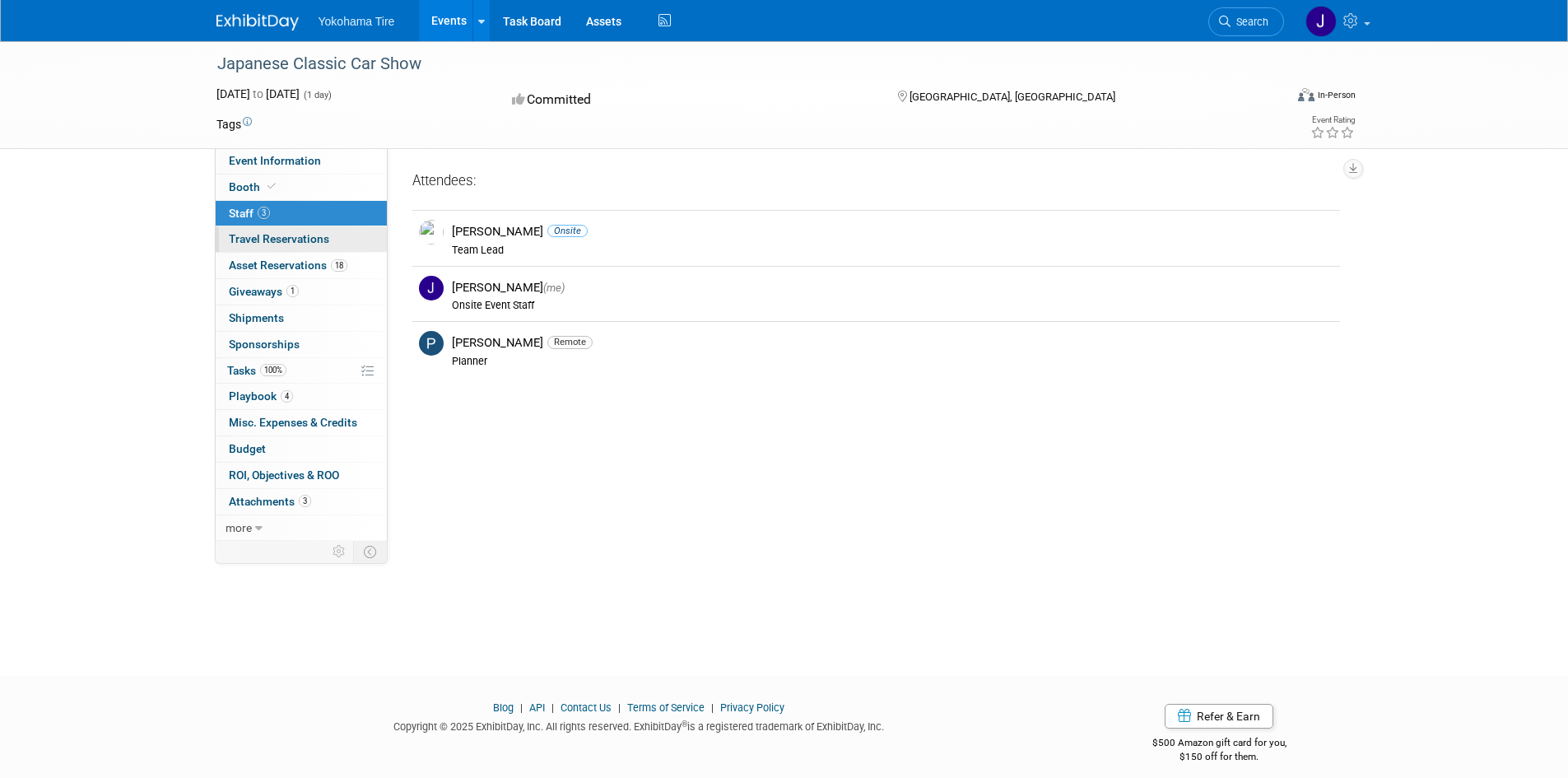
click at [254, 237] on span "Travel Reservations 0" at bounding box center [279, 238] width 100 height 13
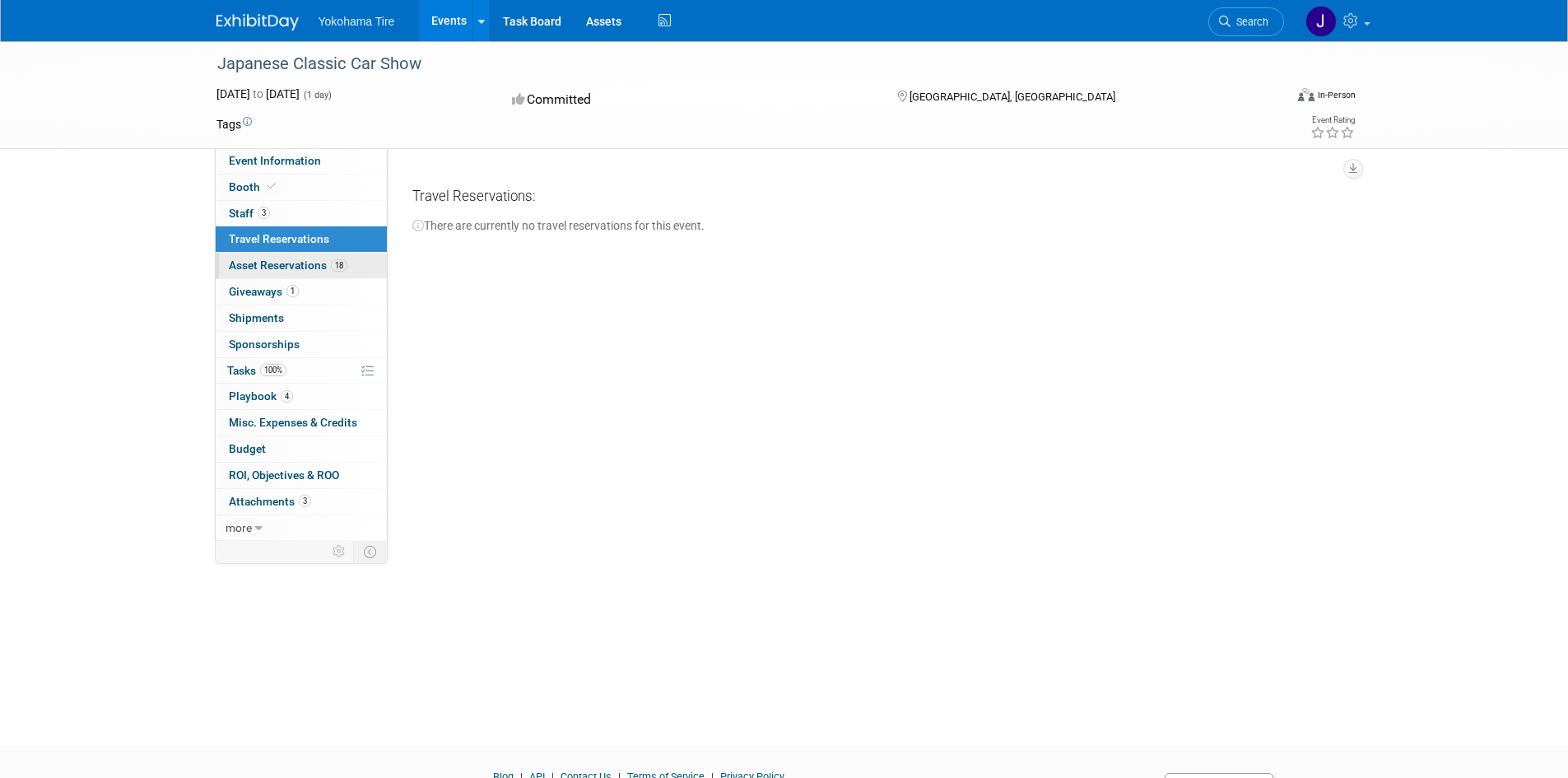
click at [254, 260] on span "Asset Reservations 18" at bounding box center [287, 264] width 118 height 13
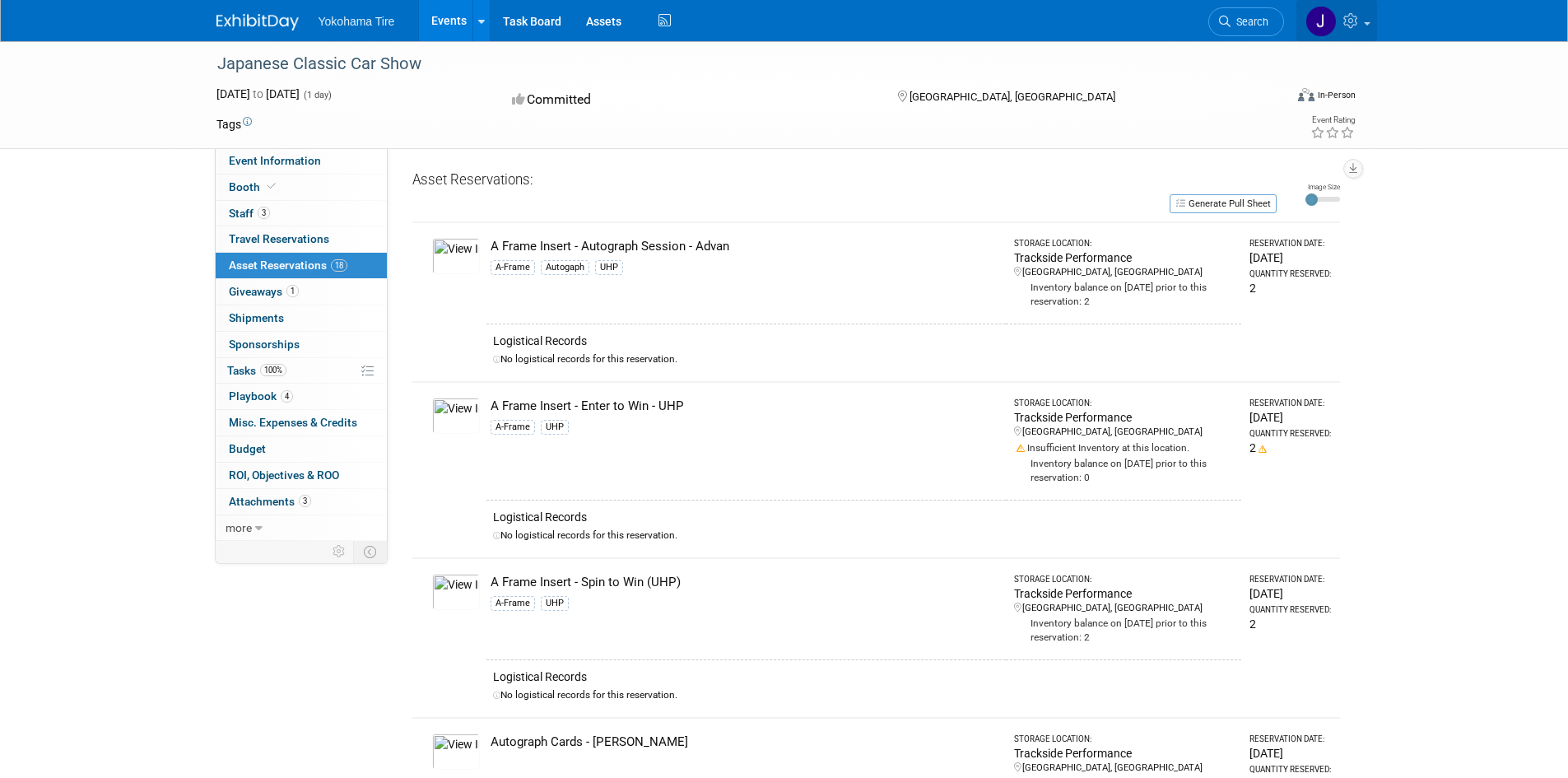
click at [1360, 20] on icon at bounding box center [1353, 20] width 19 height 14
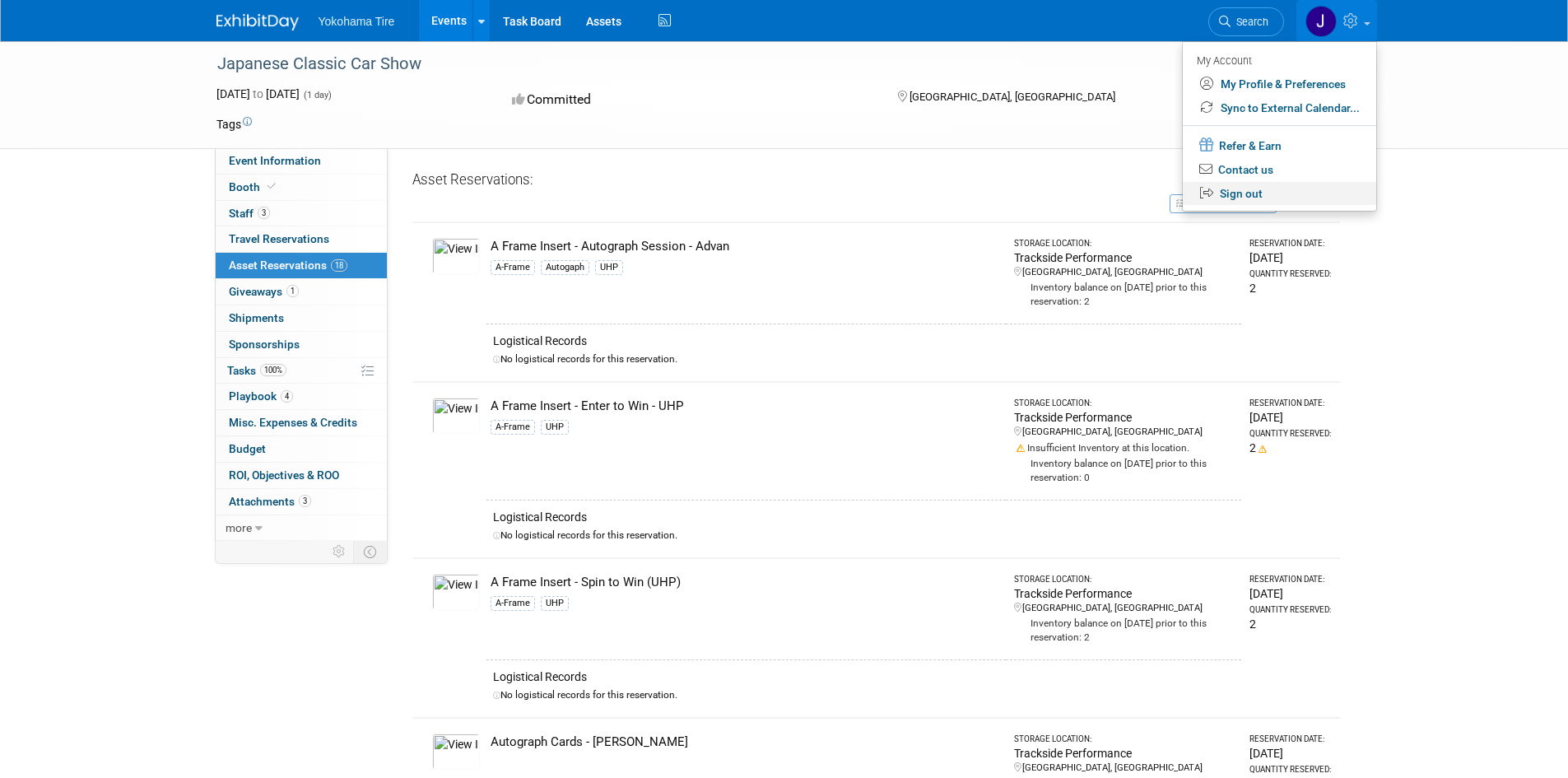
click at [1247, 187] on link "Sign out" at bounding box center [1279, 194] width 193 height 24
